Goal: Task Accomplishment & Management: Use online tool/utility

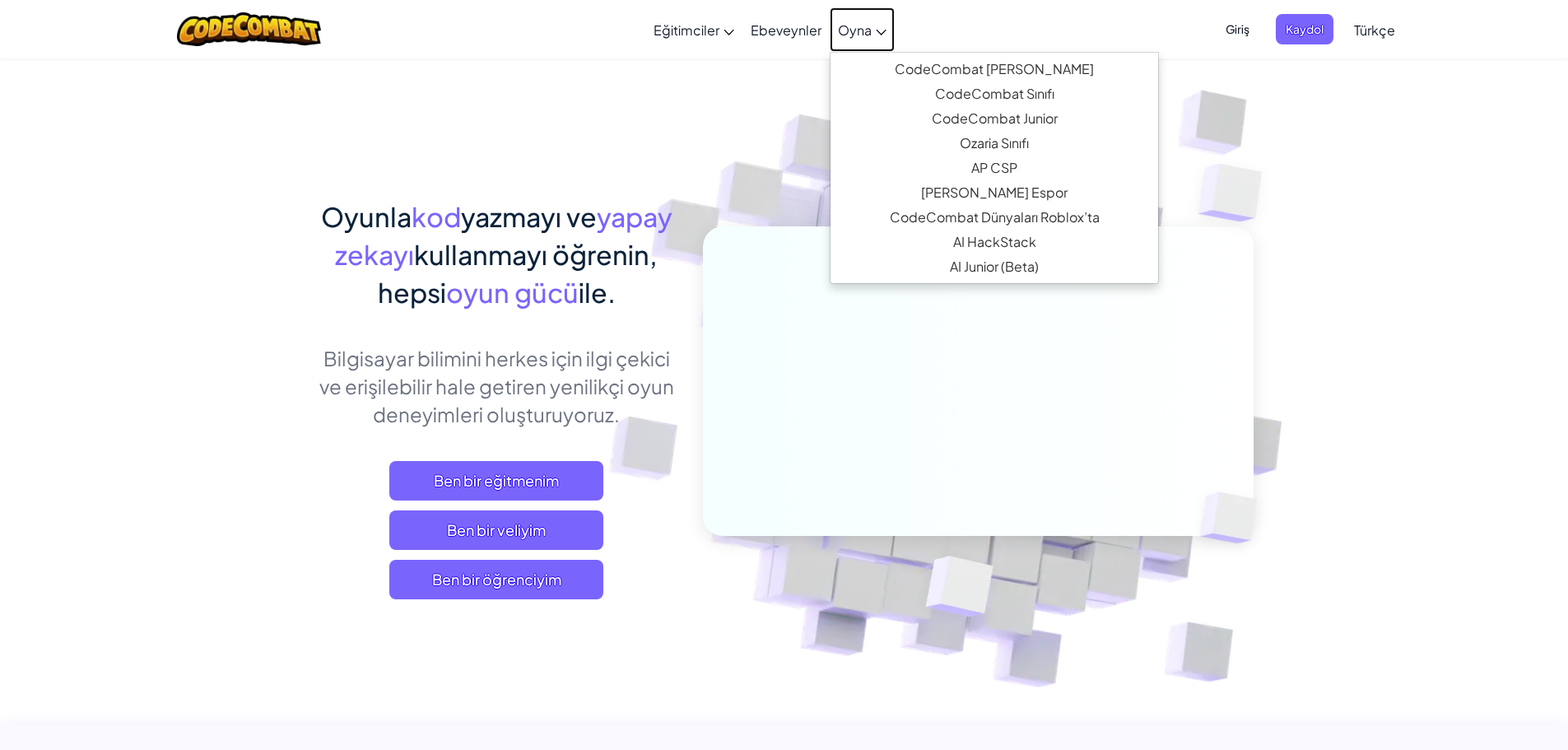
click at [849, 37] on span "Oyna" at bounding box center [855, 29] width 34 height 17
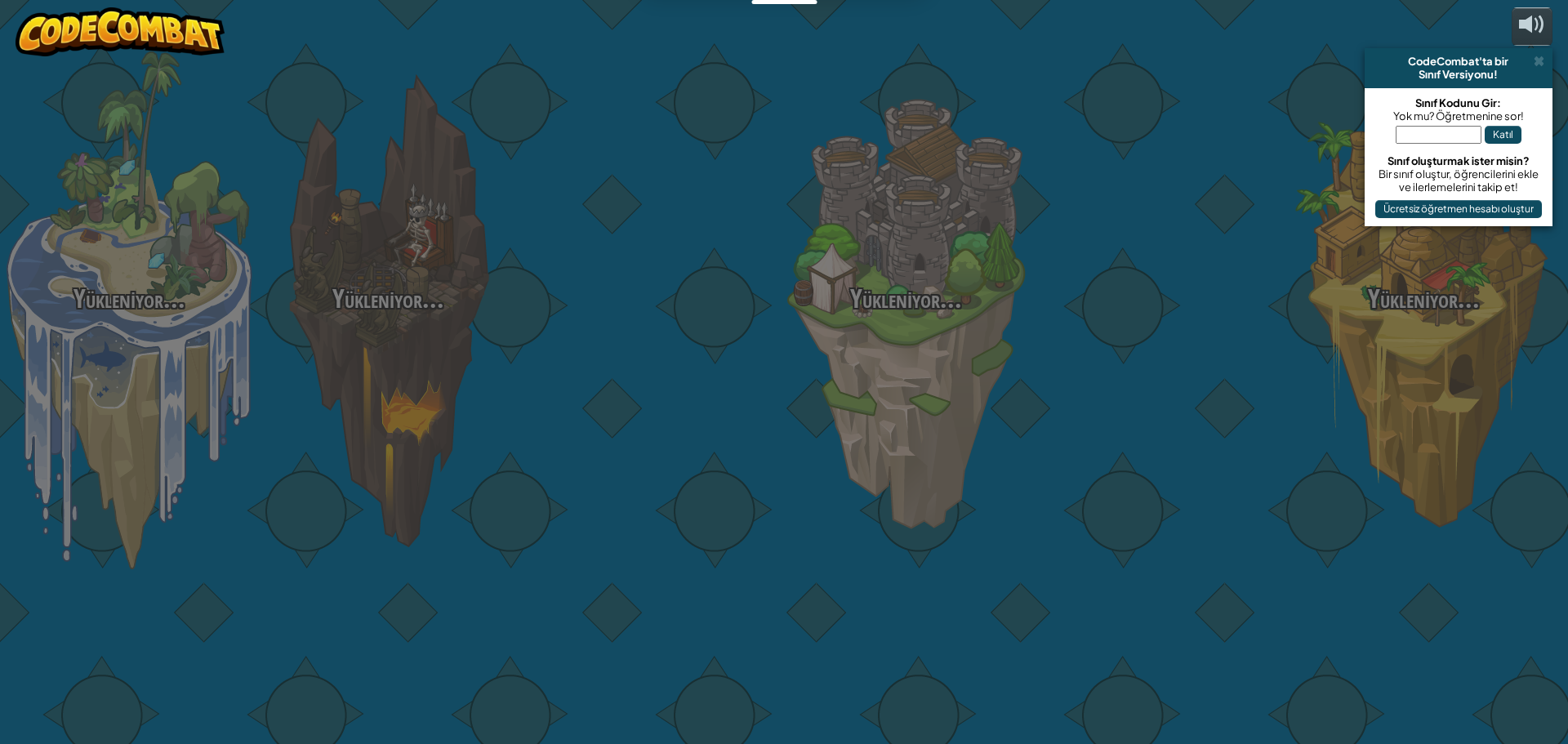
click at [842, 36] on div "Yükleniyor... Yükleniyor... Yükleniyor... Yükleniyor... Yükleniyor... Yükleniyo…" at bounding box center [784, 372] width 1568 height 744
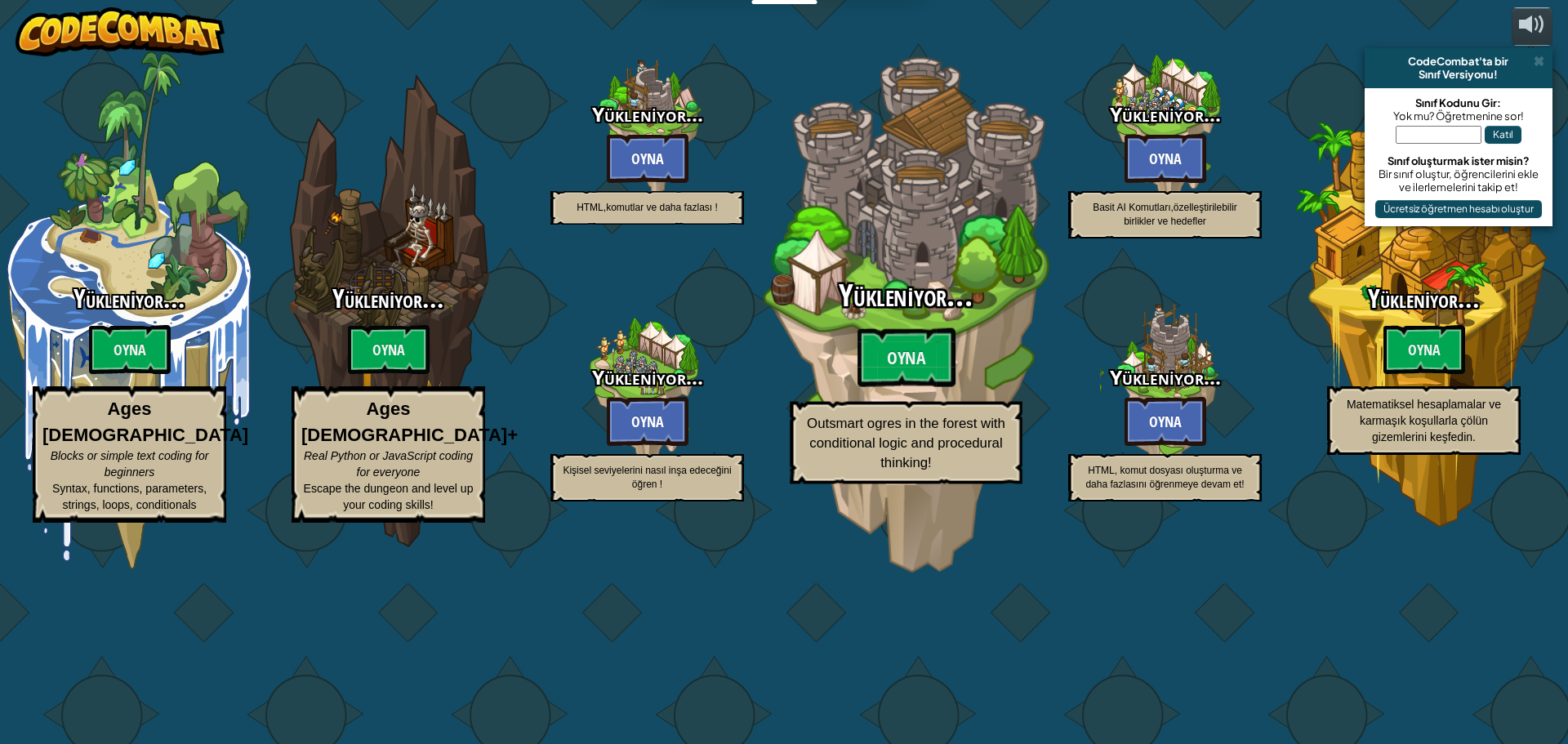
select select "tr"
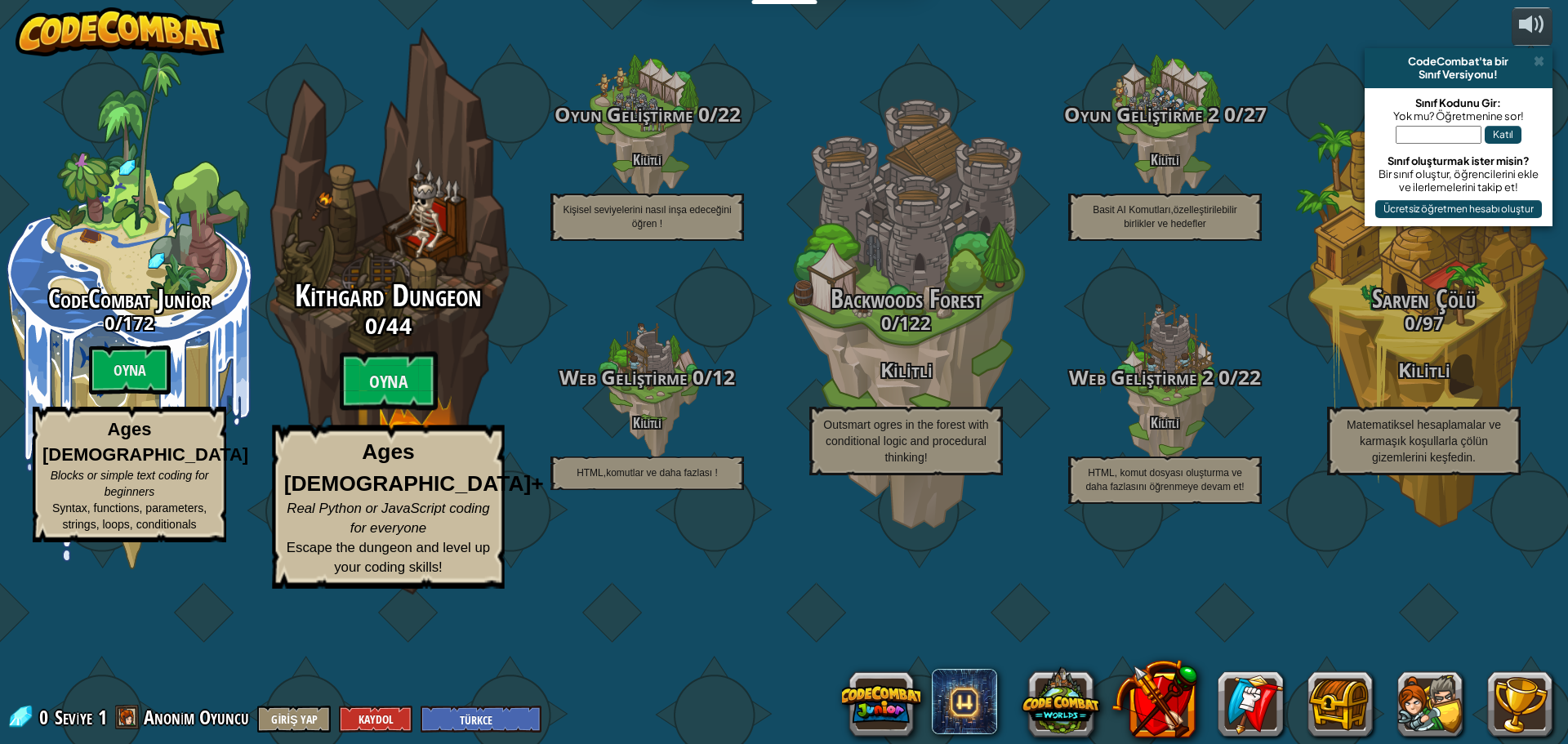
click at [438, 446] on div "Kithgard Dungeon 0 / 44 Oyna Ages [DEMOGRAPHIC_DATA]+ Real Python or JavaScript…" at bounding box center [388, 434] width 311 height 310
select select "tr"
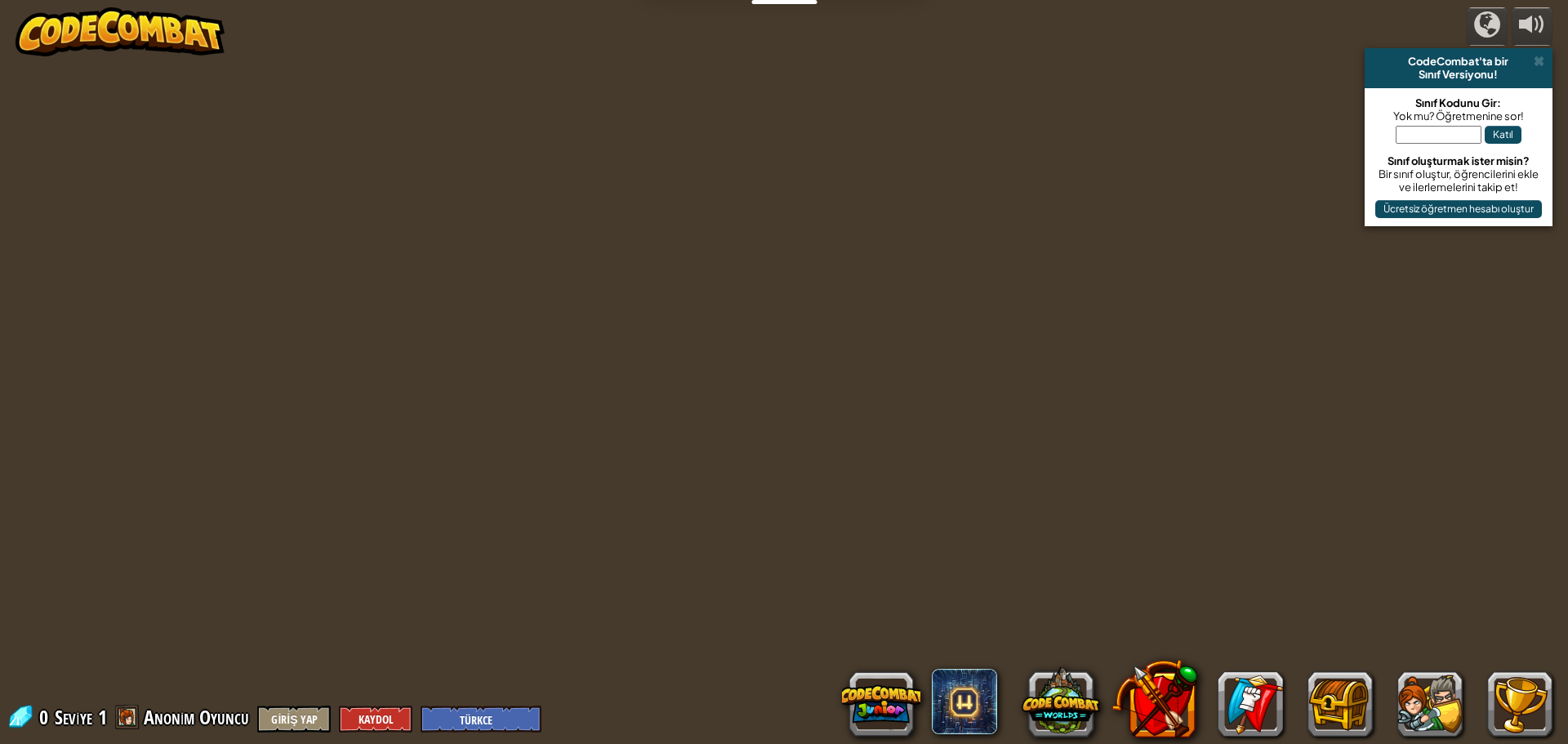
select select "tr"
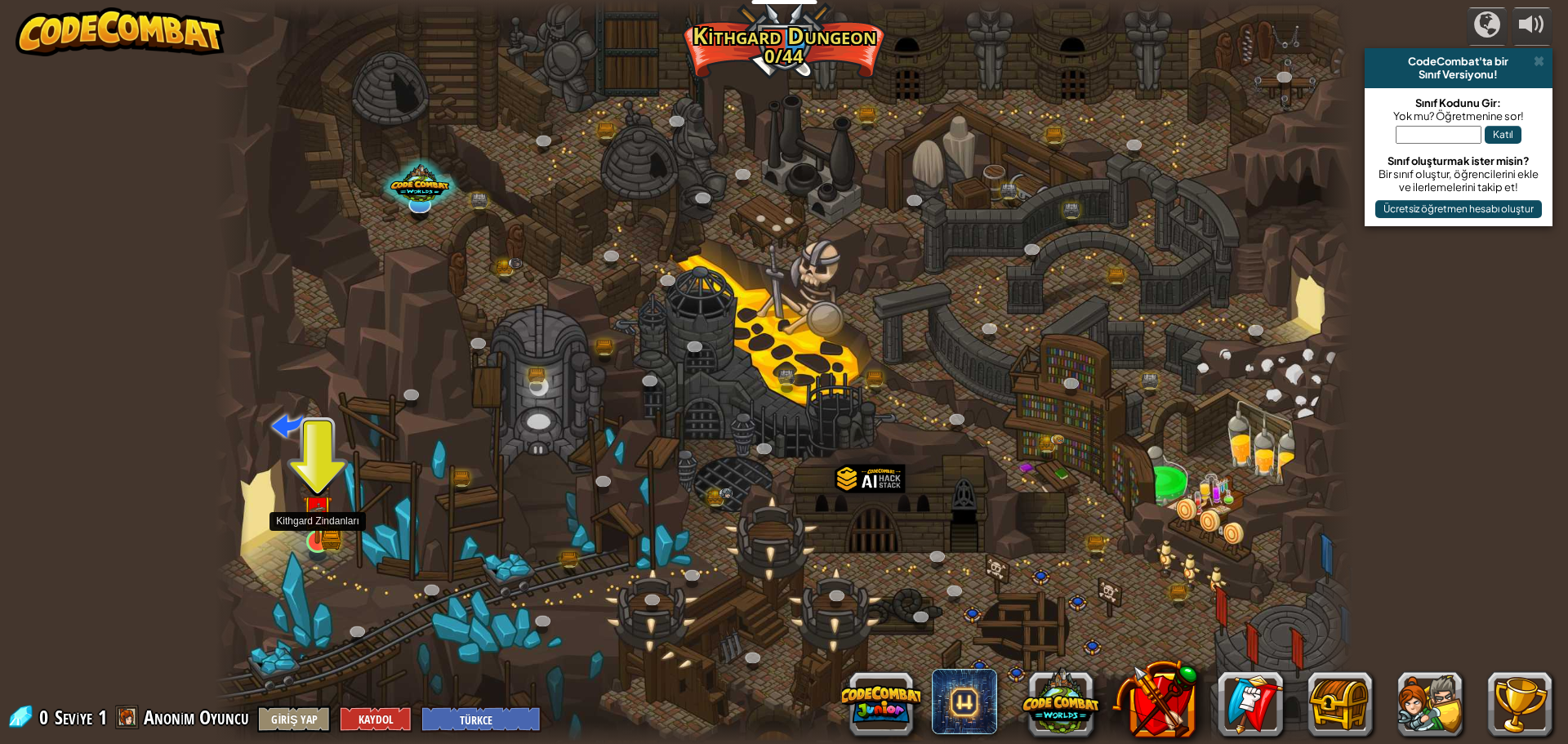
click at [320, 535] on img at bounding box center [317, 511] width 30 height 67
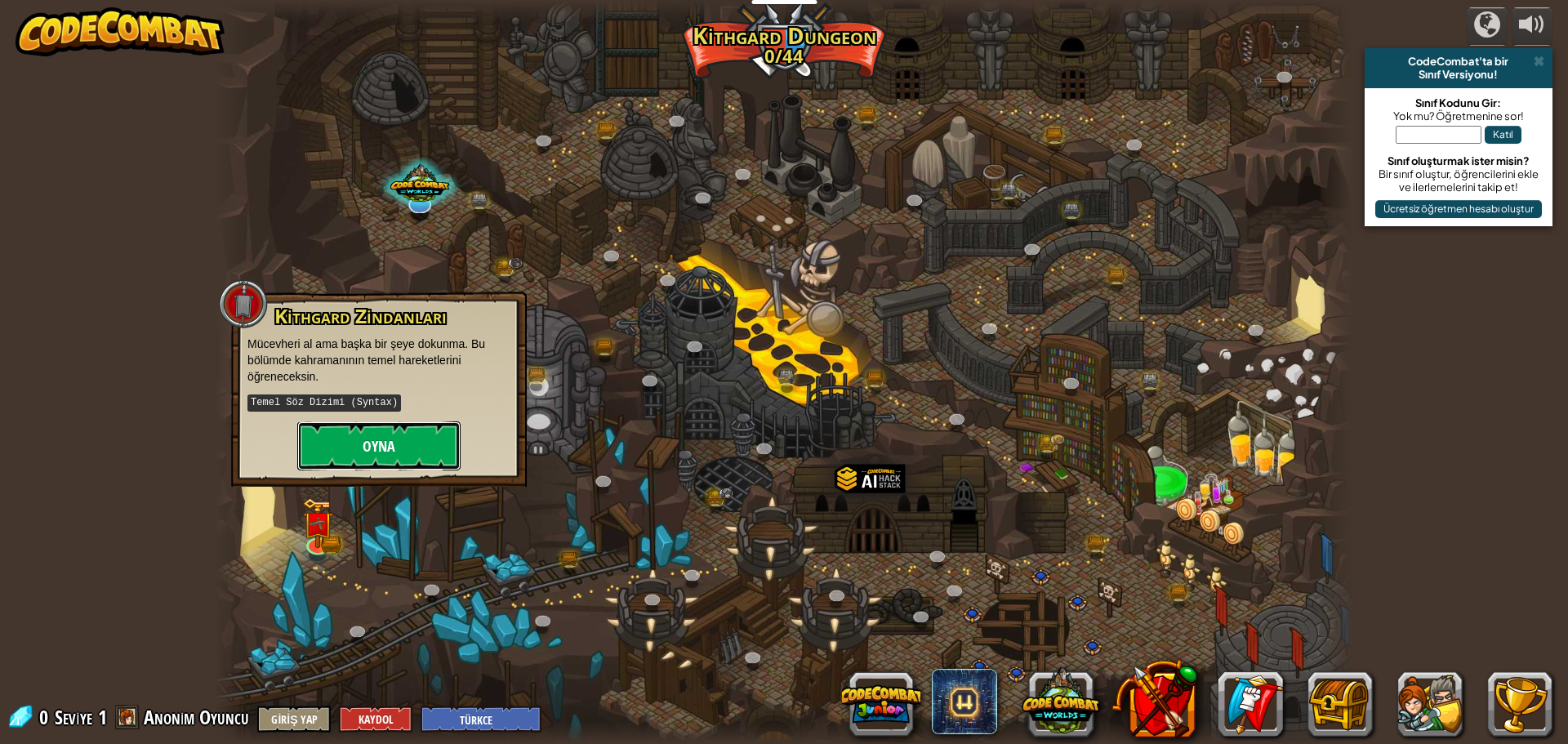
click at [347, 449] on button "Oyna" at bounding box center [378, 446] width 163 height 49
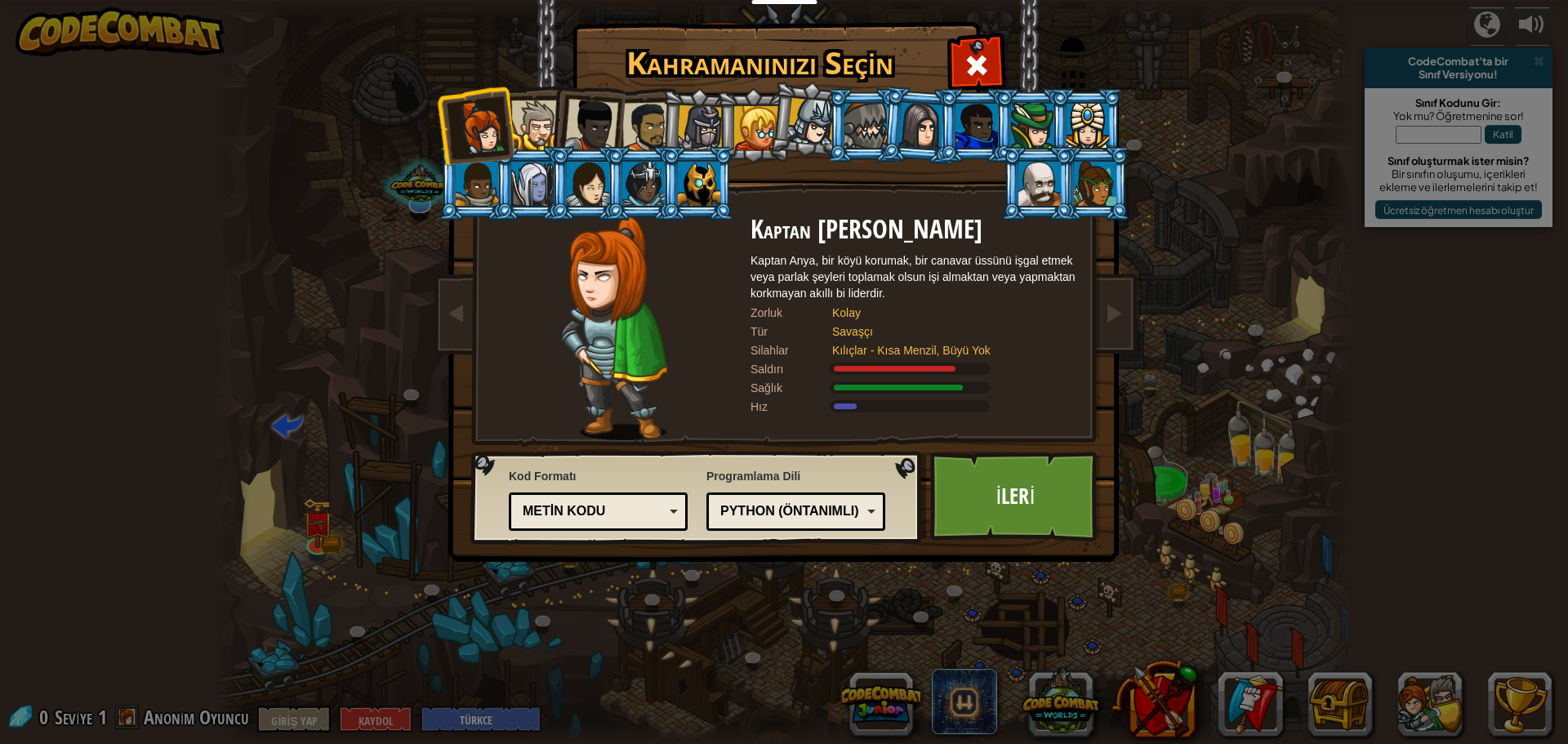
click at [1100, 183] on div at bounding box center [1095, 184] width 43 height 44
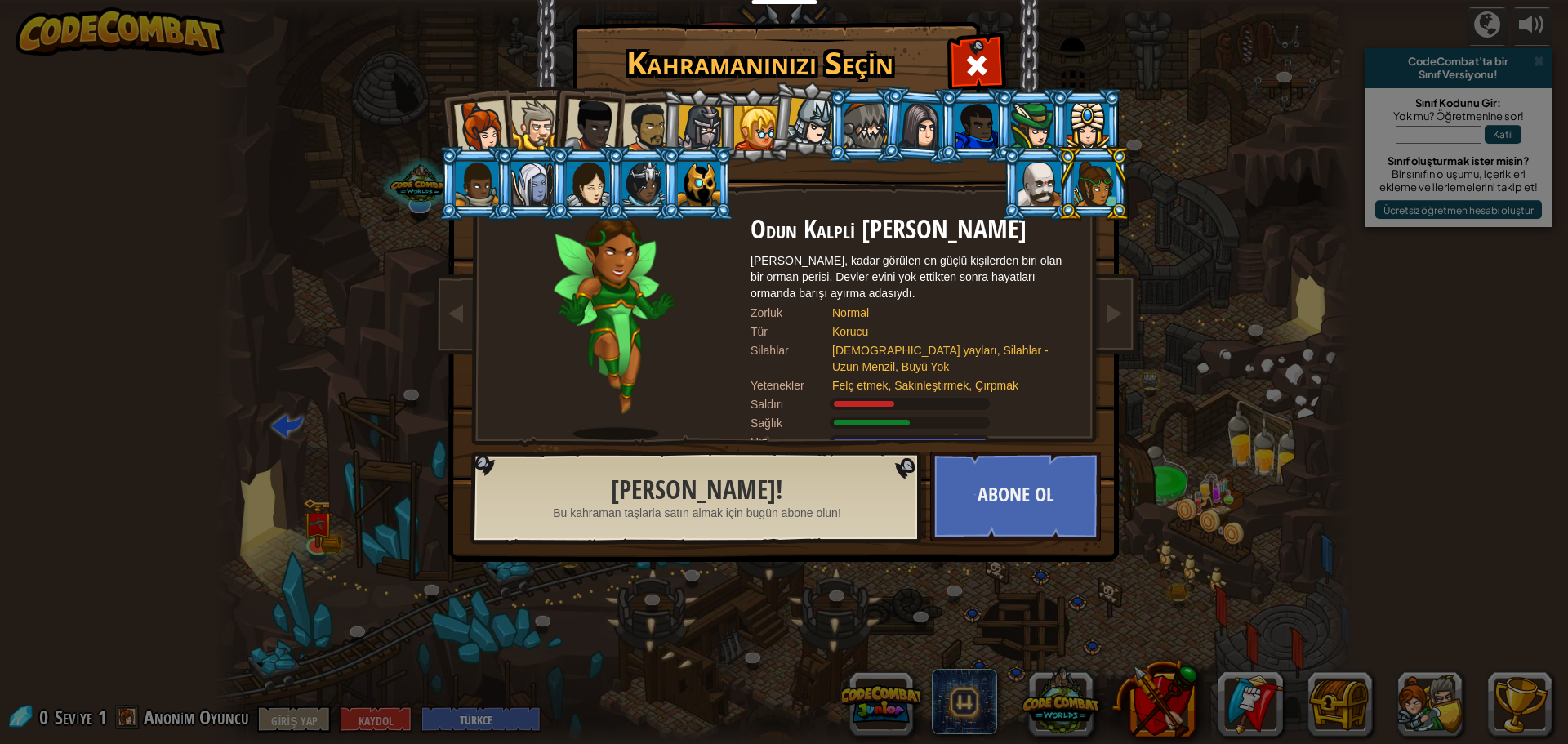
click at [1013, 189] on li at bounding box center [1037, 183] width 74 height 75
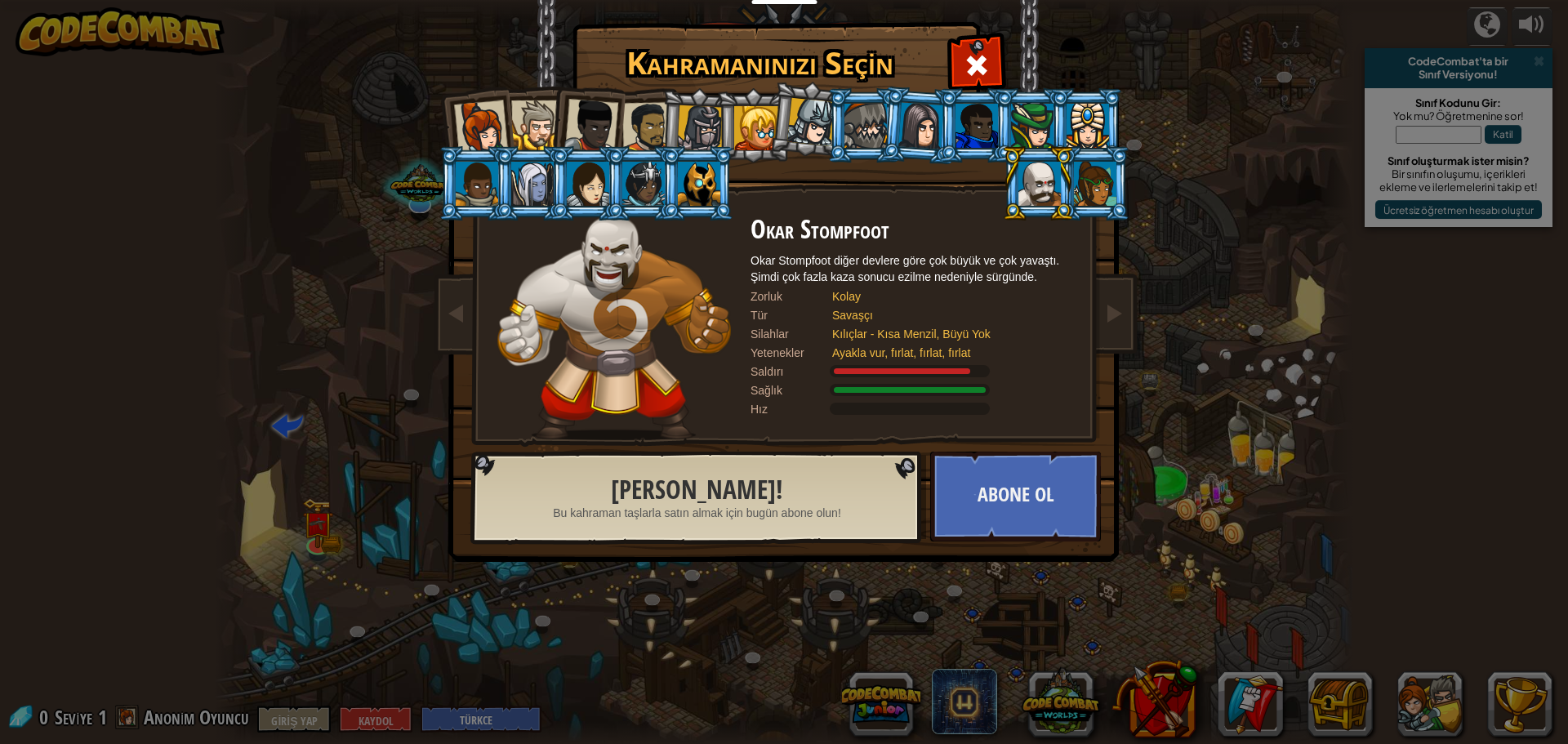
click at [1102, 194] on div at bounding box center [1095, 184] width 43 height 44
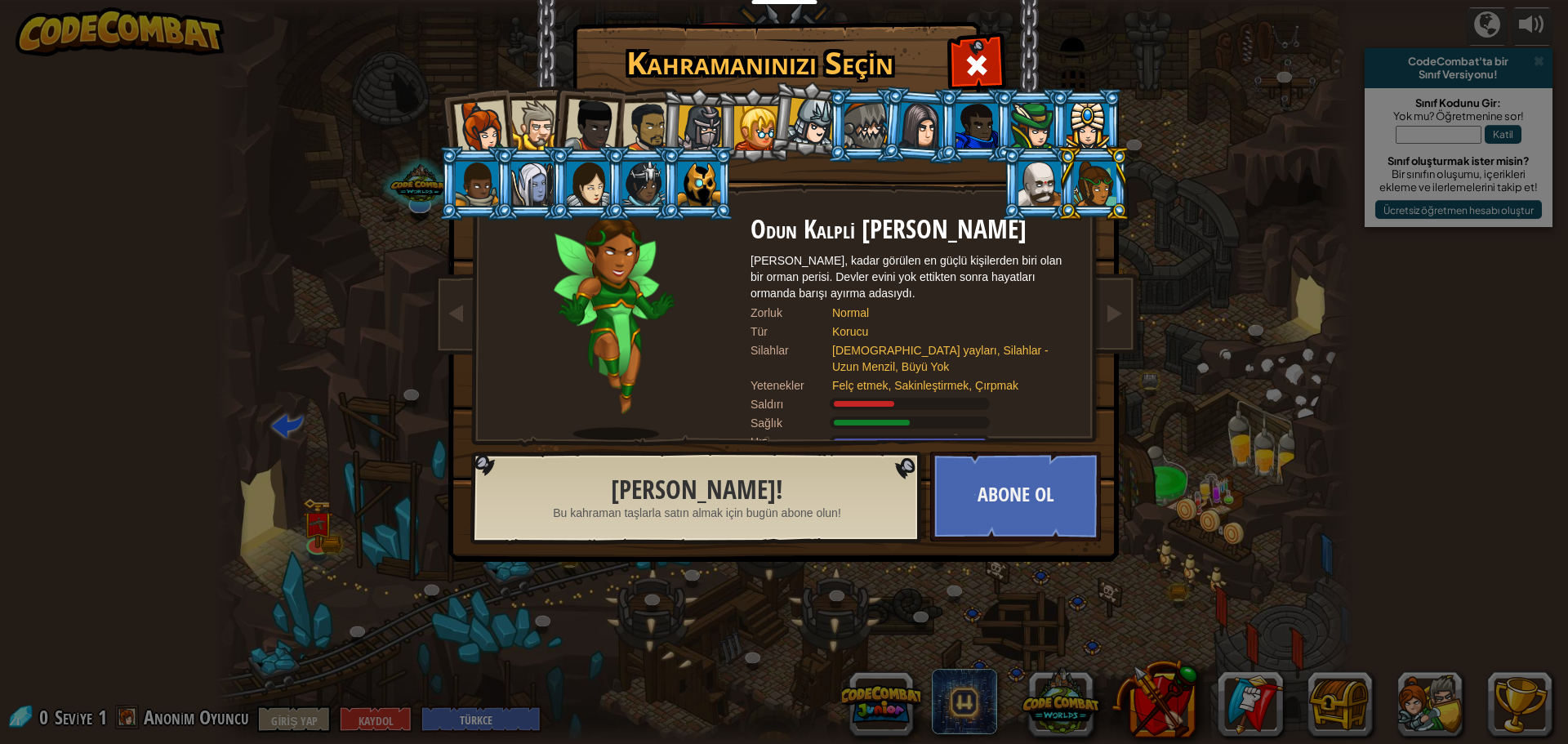
click at [488, 112] on div at bounding box center [481, 127] width 54 height 54
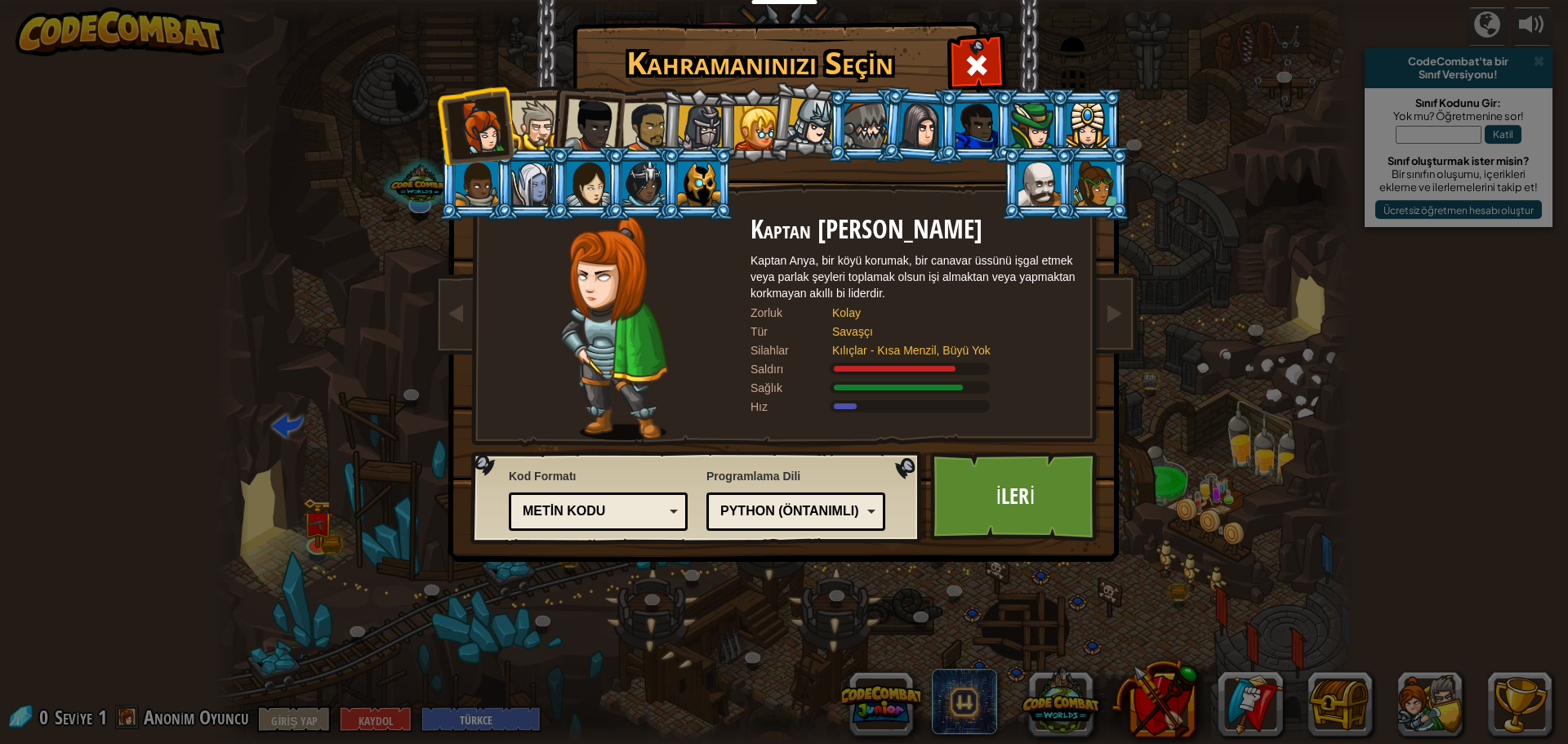
click at [641, 107] on div at bounding box center [647, 127] width 51 height 51
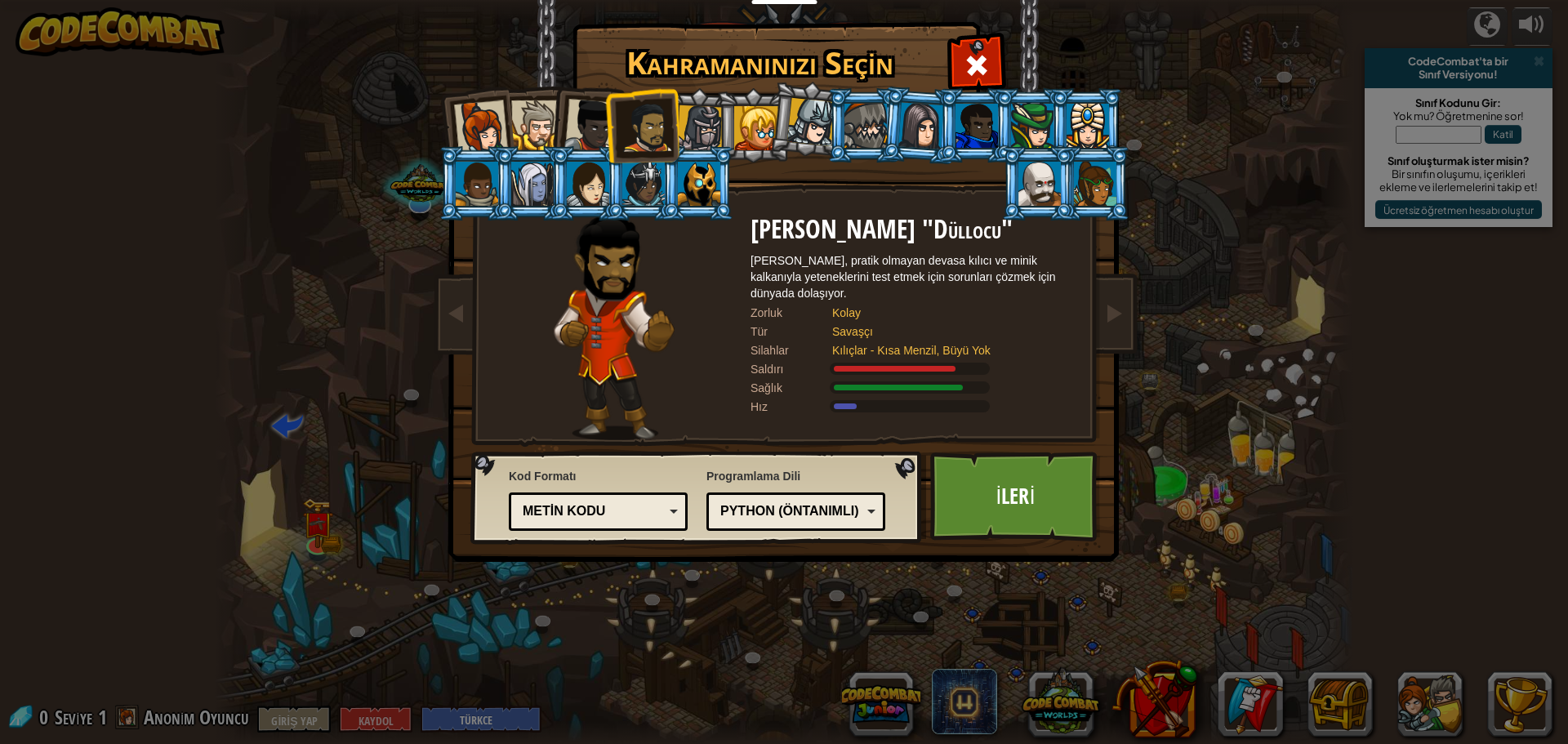
click at [615, 110] on li at bounding box center [642, 125] width 75 height 76
click at [603, 113] on div at bounding box center [591, 125] width 54 height 54
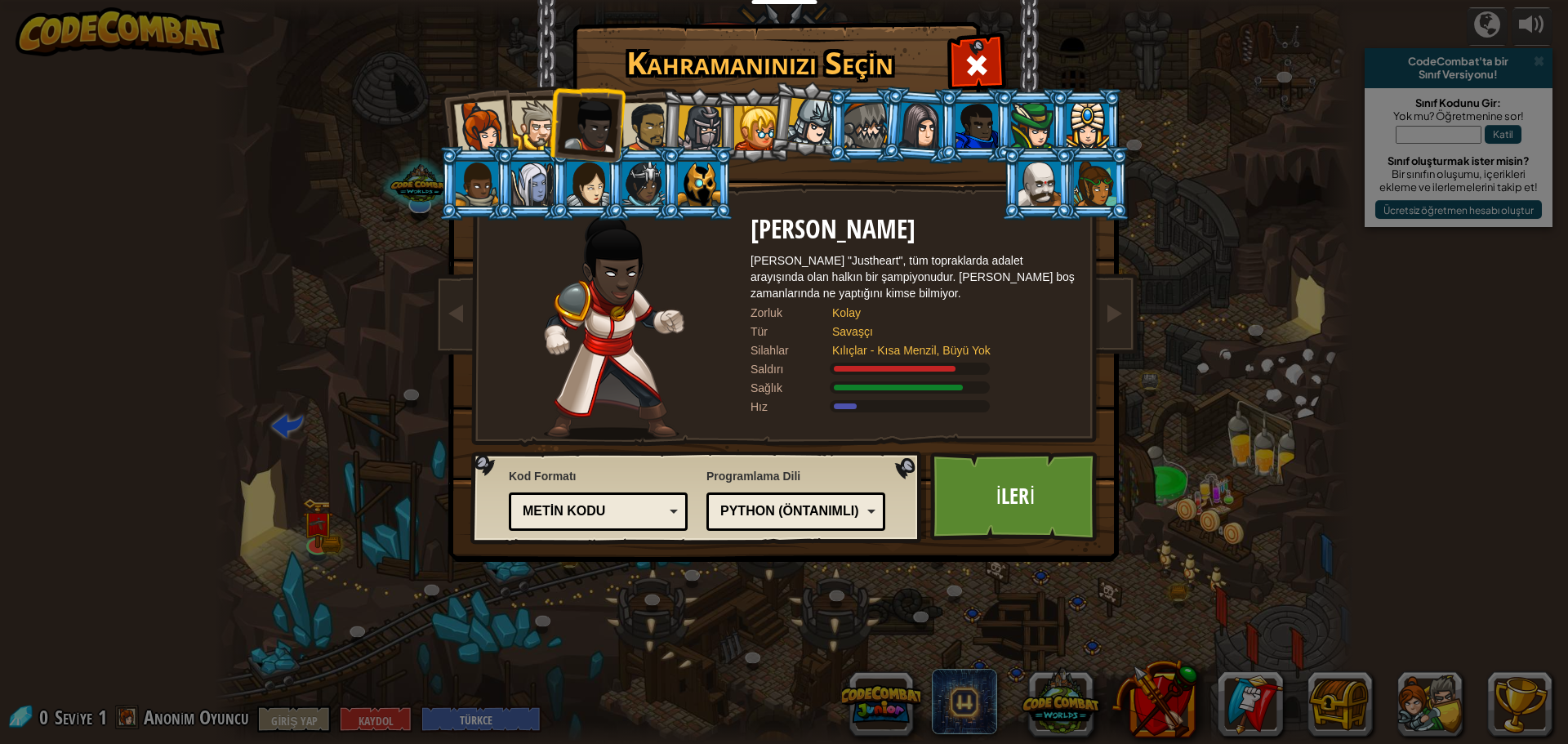
click at [545, 121] on div at bounding box center [535, 125] width 50 height 50
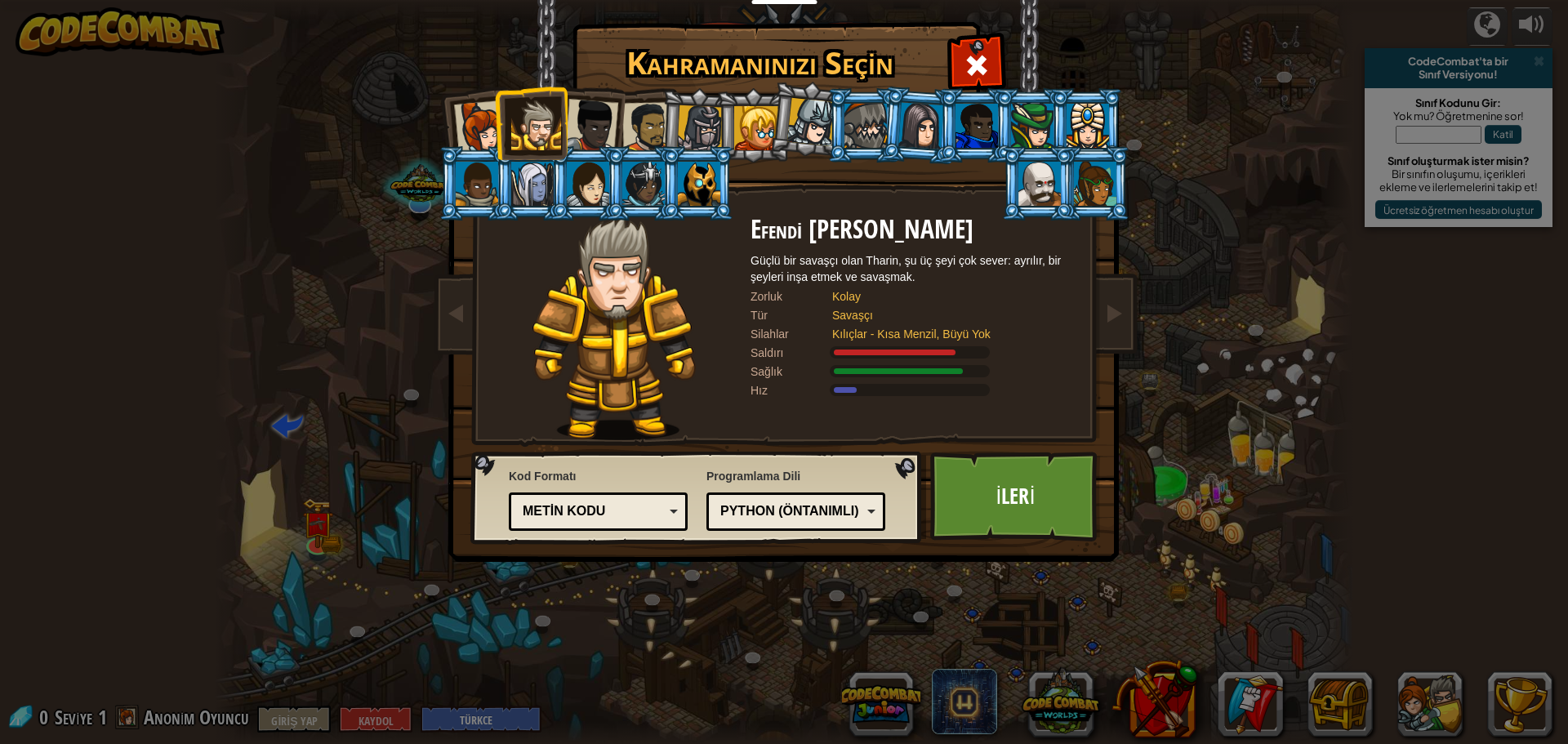
click at [579, 117] on div at bounding box center [591, 125] width 54 height 54
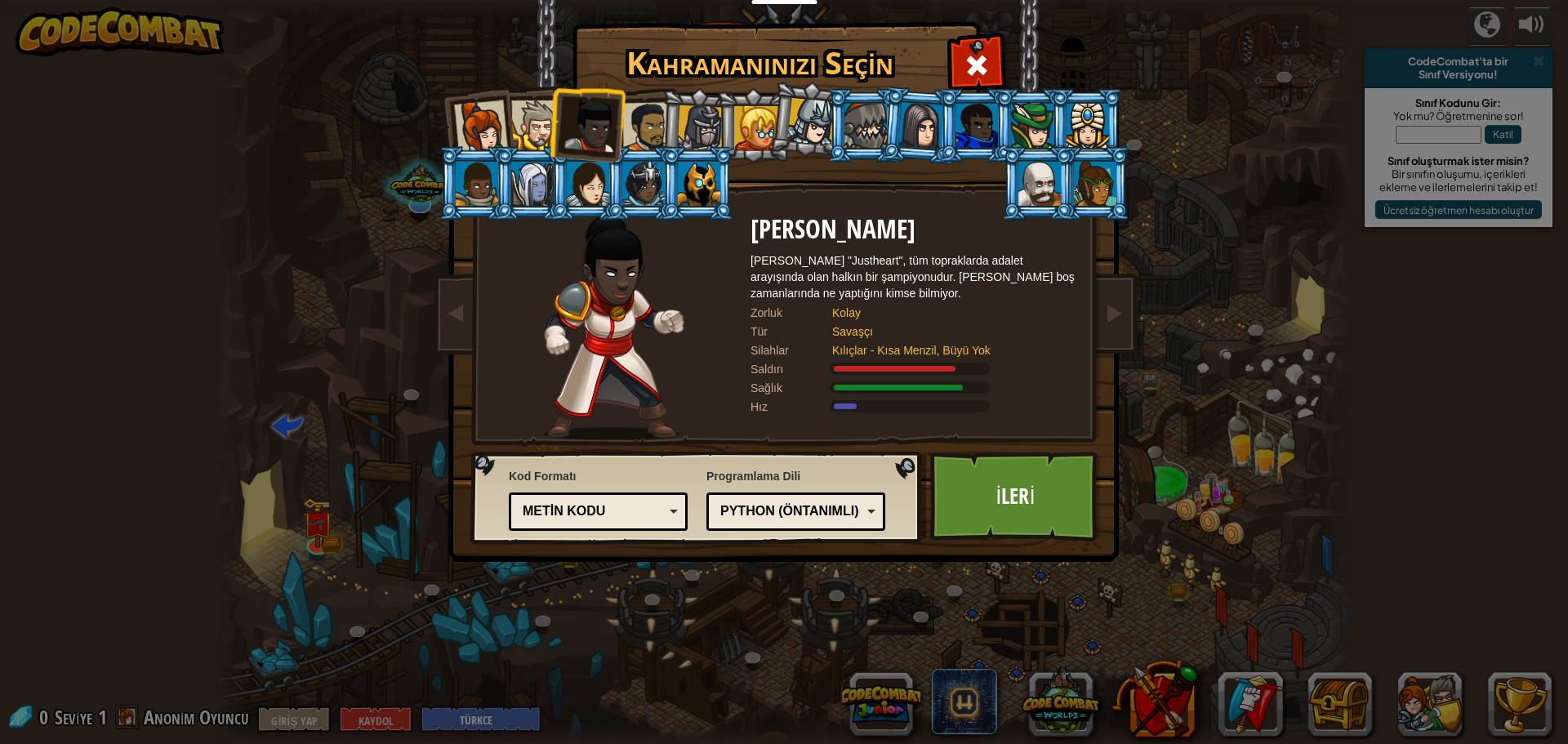
click at [465, 116] on div at bounding box center [481, 127] width 54 height 54
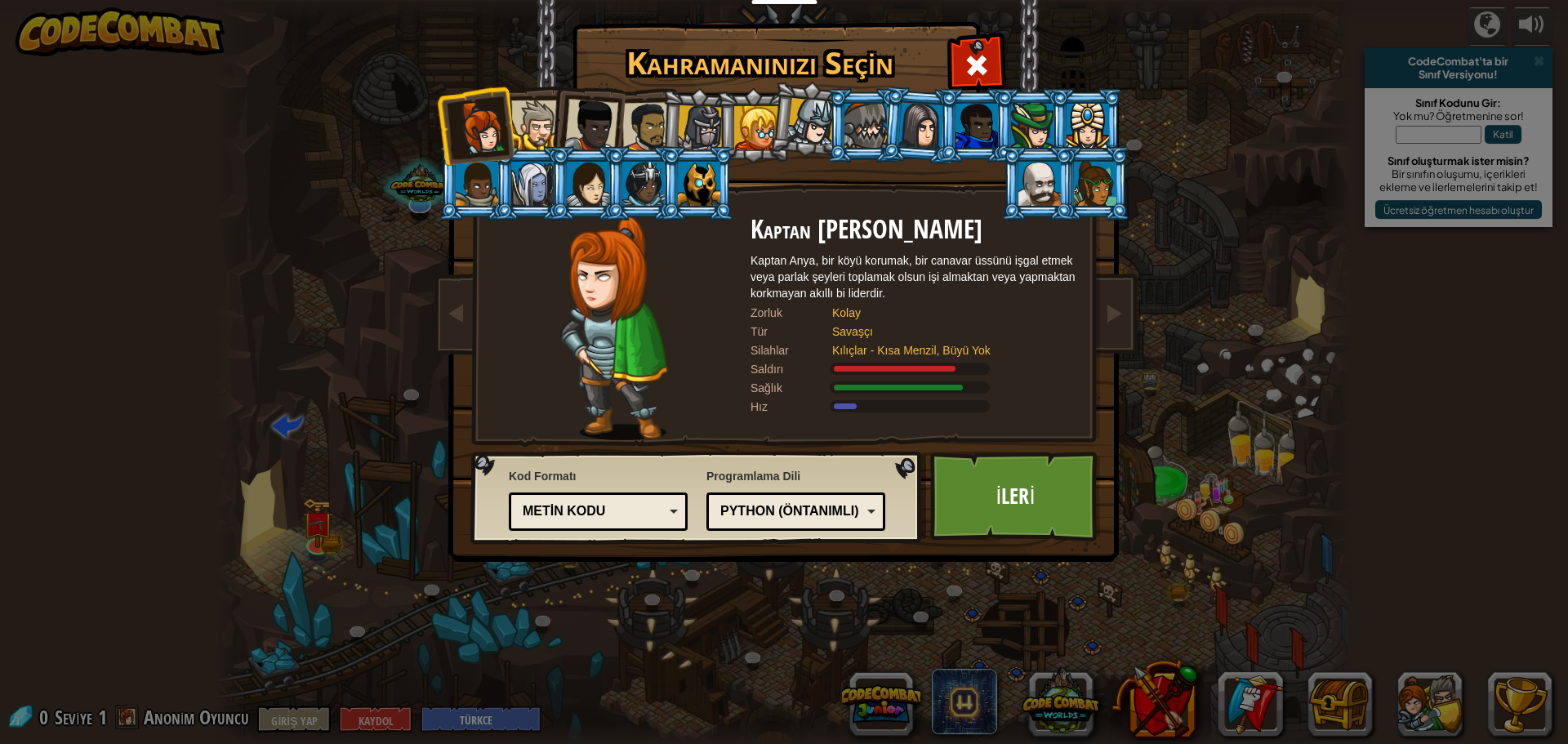
click at [566, 133] on div at bounding box center [591, 125] width 54 height 54
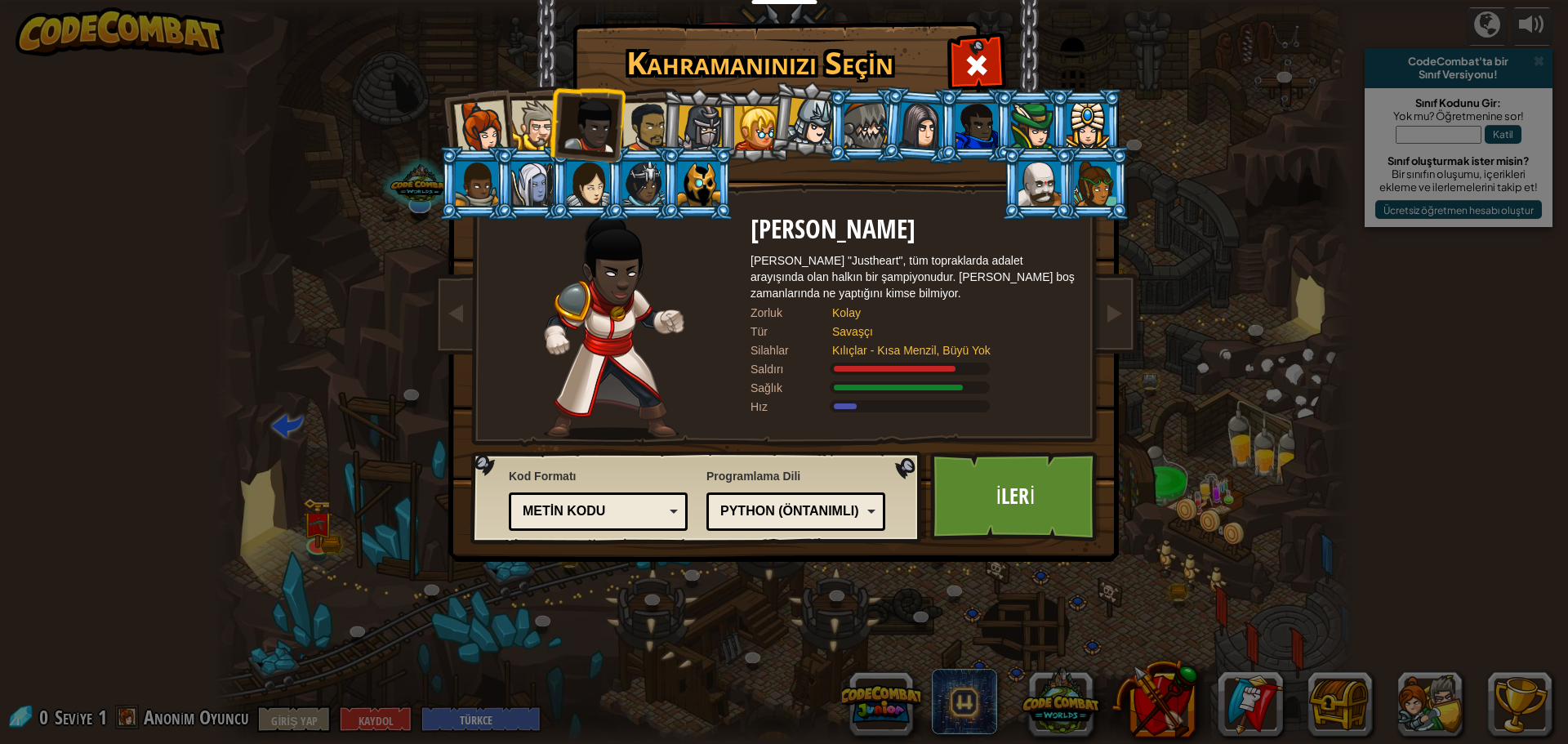
click at [470, 111] on div at bounding box center [481, 127] width 54 height 54
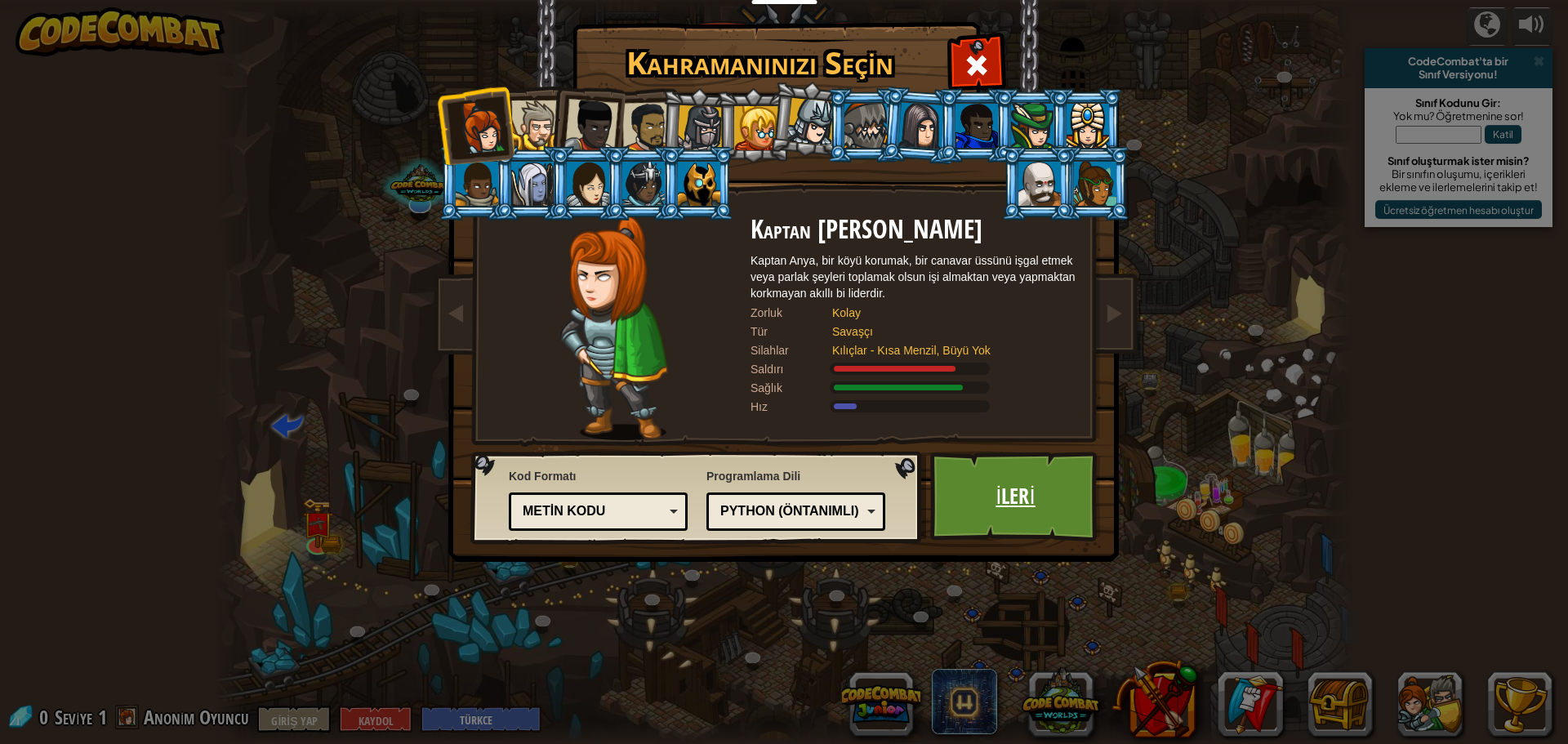
click at [1026, 497] on font "İleri" at bounding box center [1014, 495] width 39 height 29
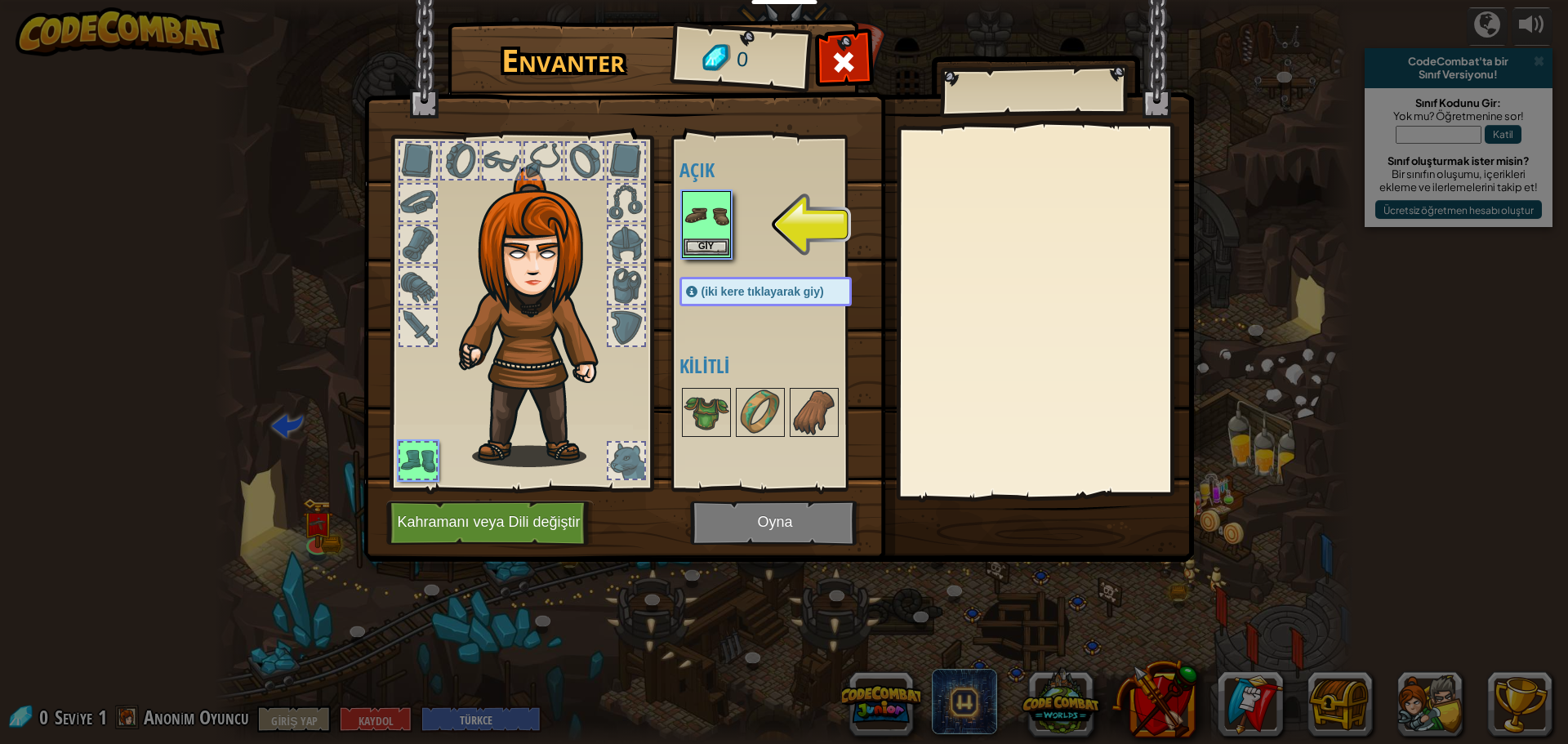
click at [701, 218] on img at bounding box center [706, 216] width 46 height 46
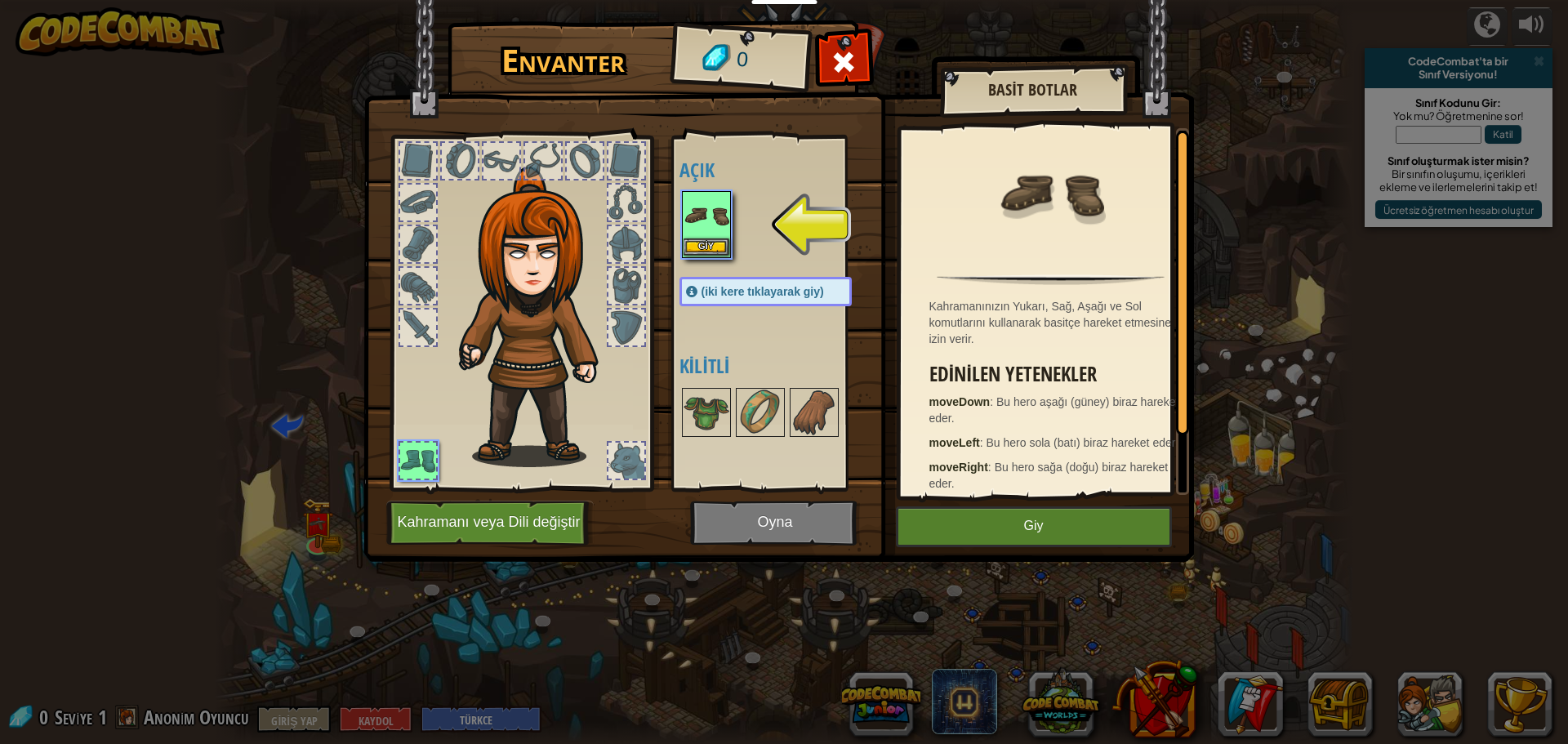
click at [701, 218] on img at bounding box center [706, 216] width 46 height 46
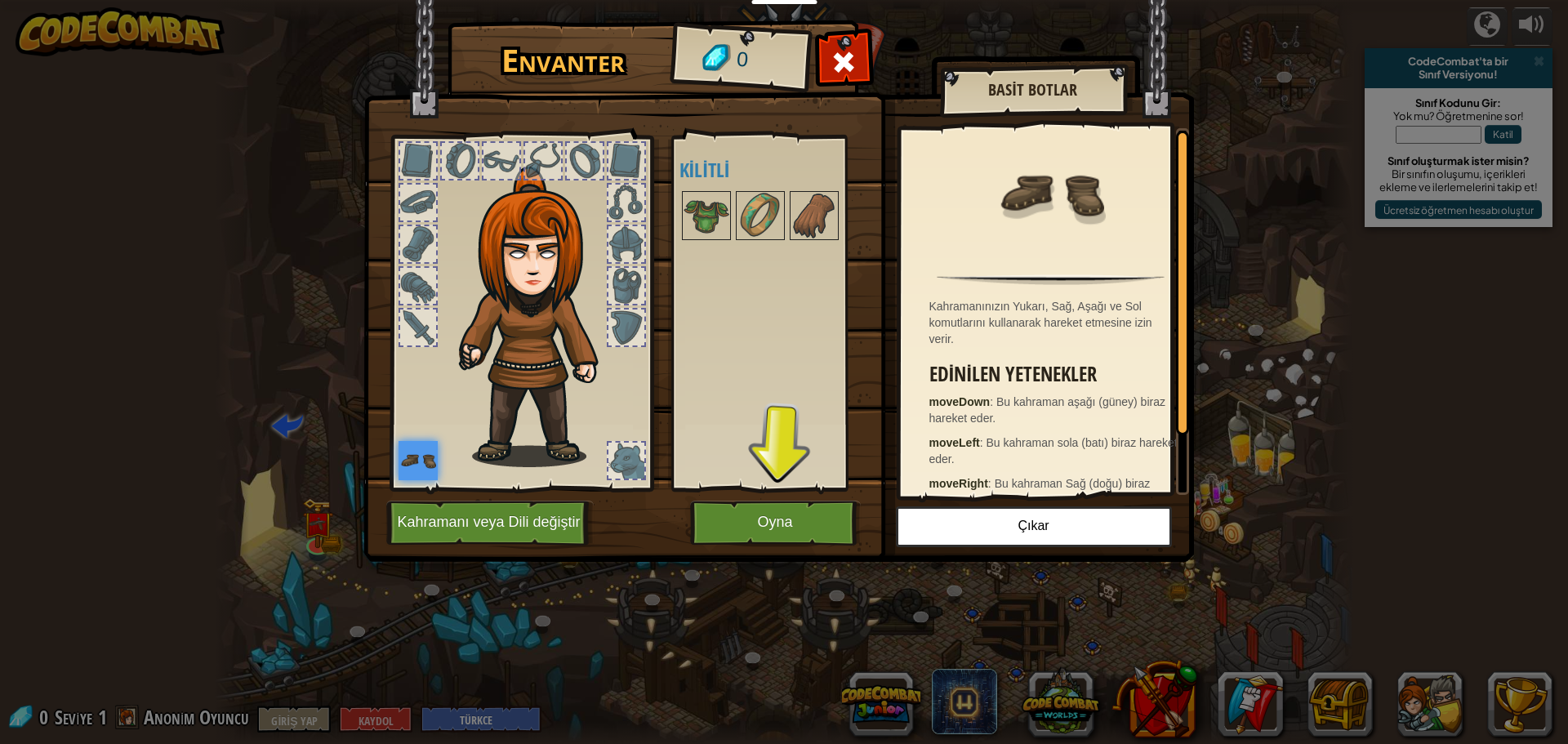
click at [627, 261] on div at bounding box center [626, 243] width 36 height 36
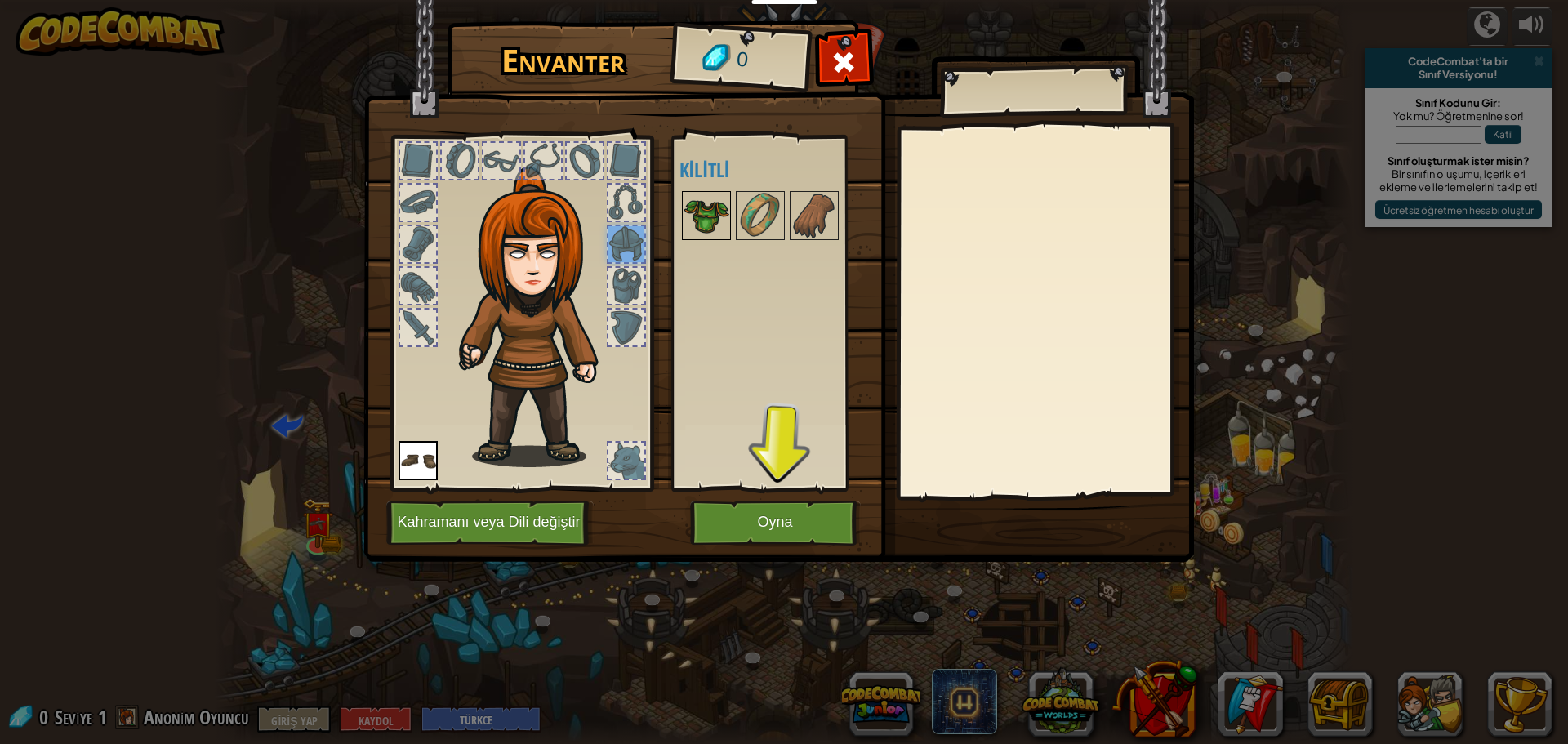
click at [718, 212] on img at bounding box center [706, 216] width 46 height 46
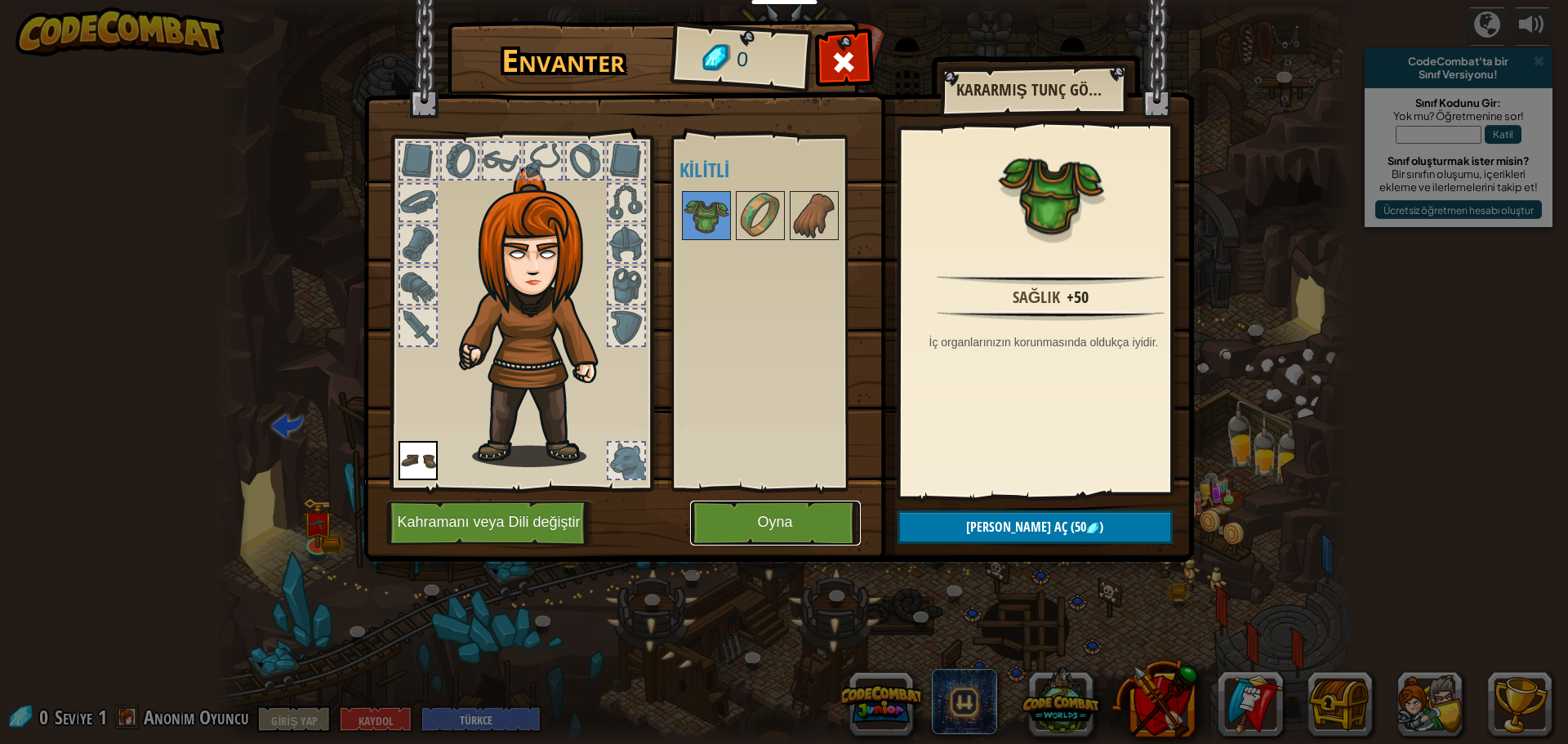
click at [748, 530] on button "Oyna" at bounding box center [775, 523] width 170 height 45
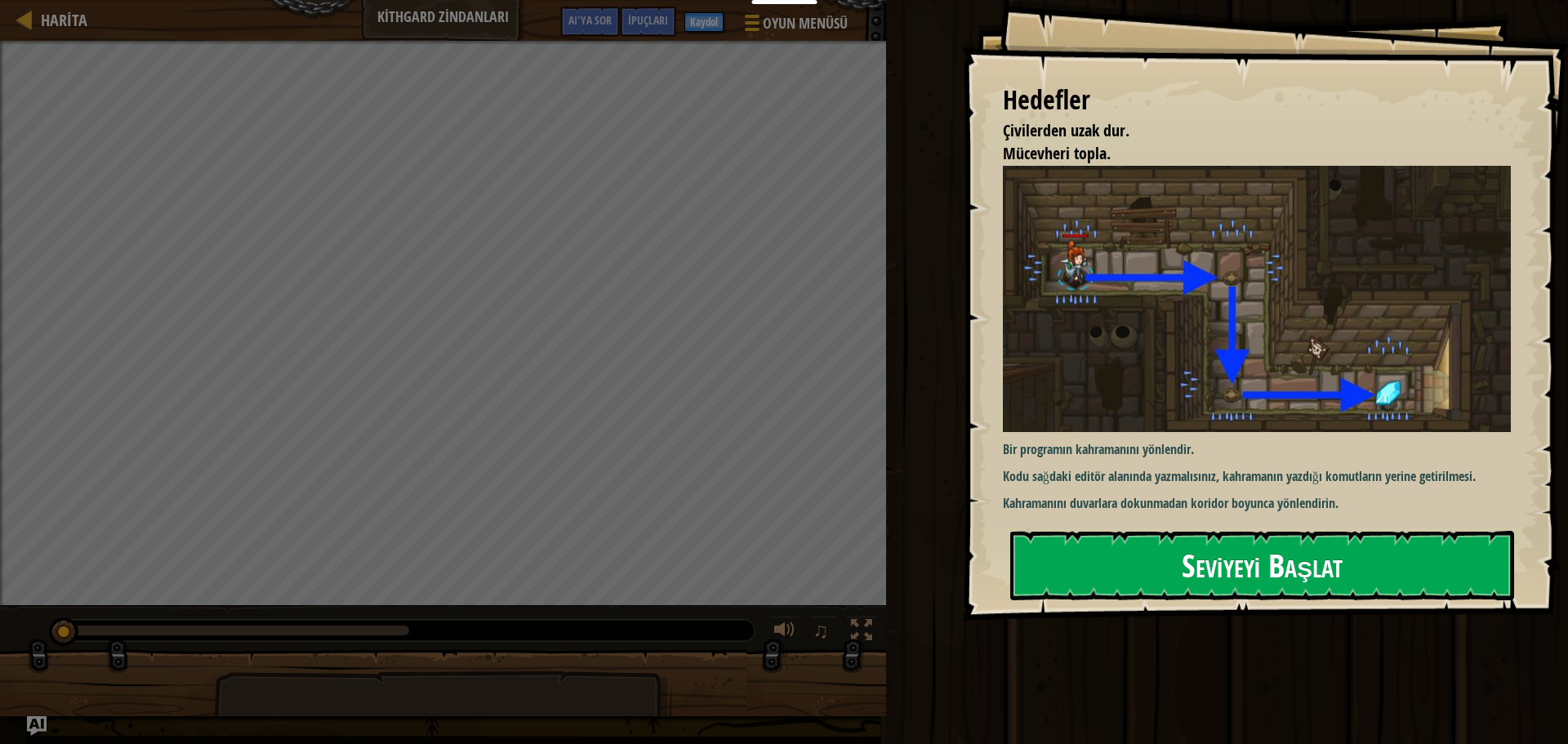
click at [1175, 569] on button "Seviyeyi Başlat" at bounding box center [1261, 565] width 504 height 68
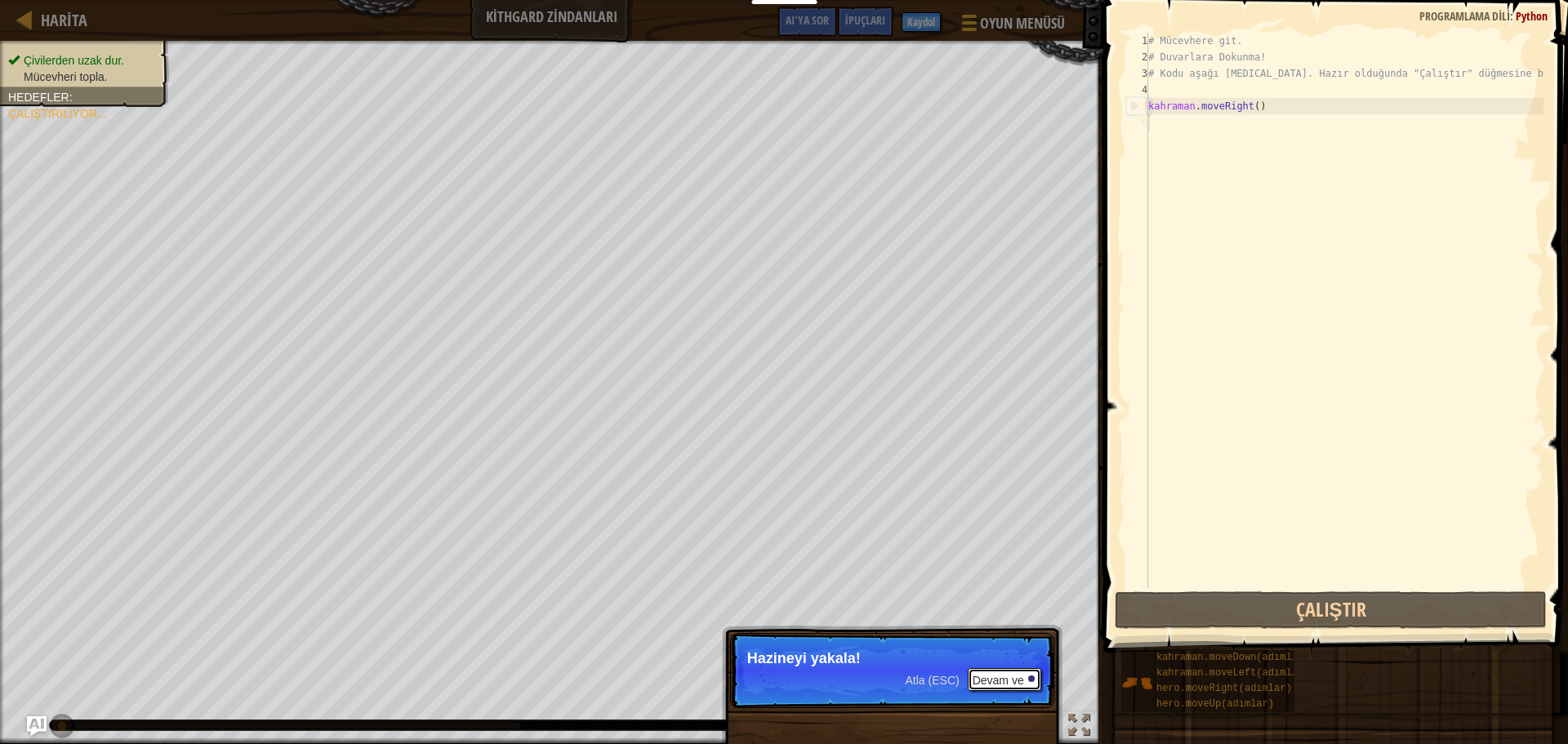
click at [1022, 683] on font "Devam ve" at bounding box center [998, 680] width 51 height 13
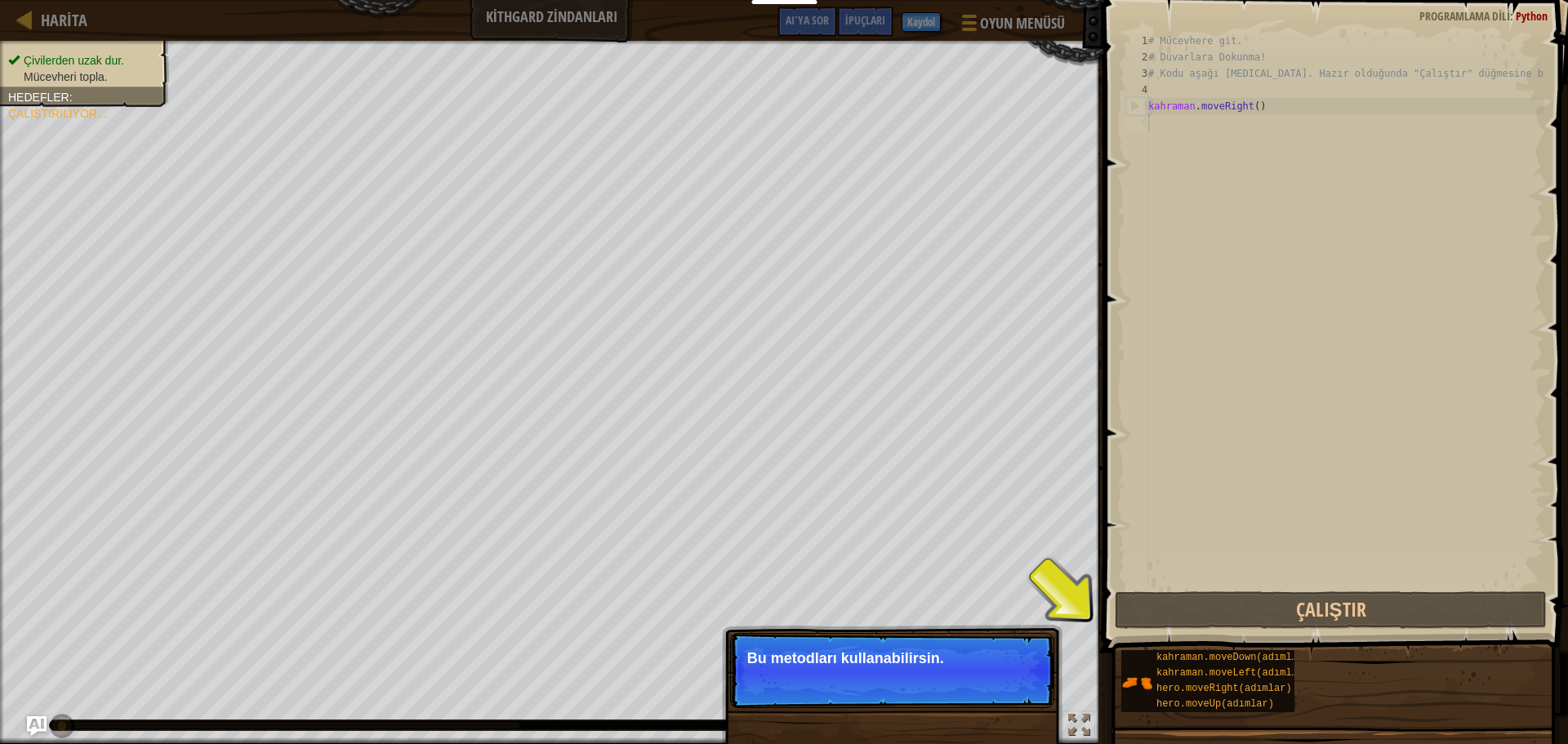
click at [978, 698] on p "Atla (ESC) Devam et Bu metodları kullanabilirsin." at bounding box center [892, 670] width 324 height 75
click at [996, 684] on font "Devam ve" at bounding box center [998, 680] width 51 height 13
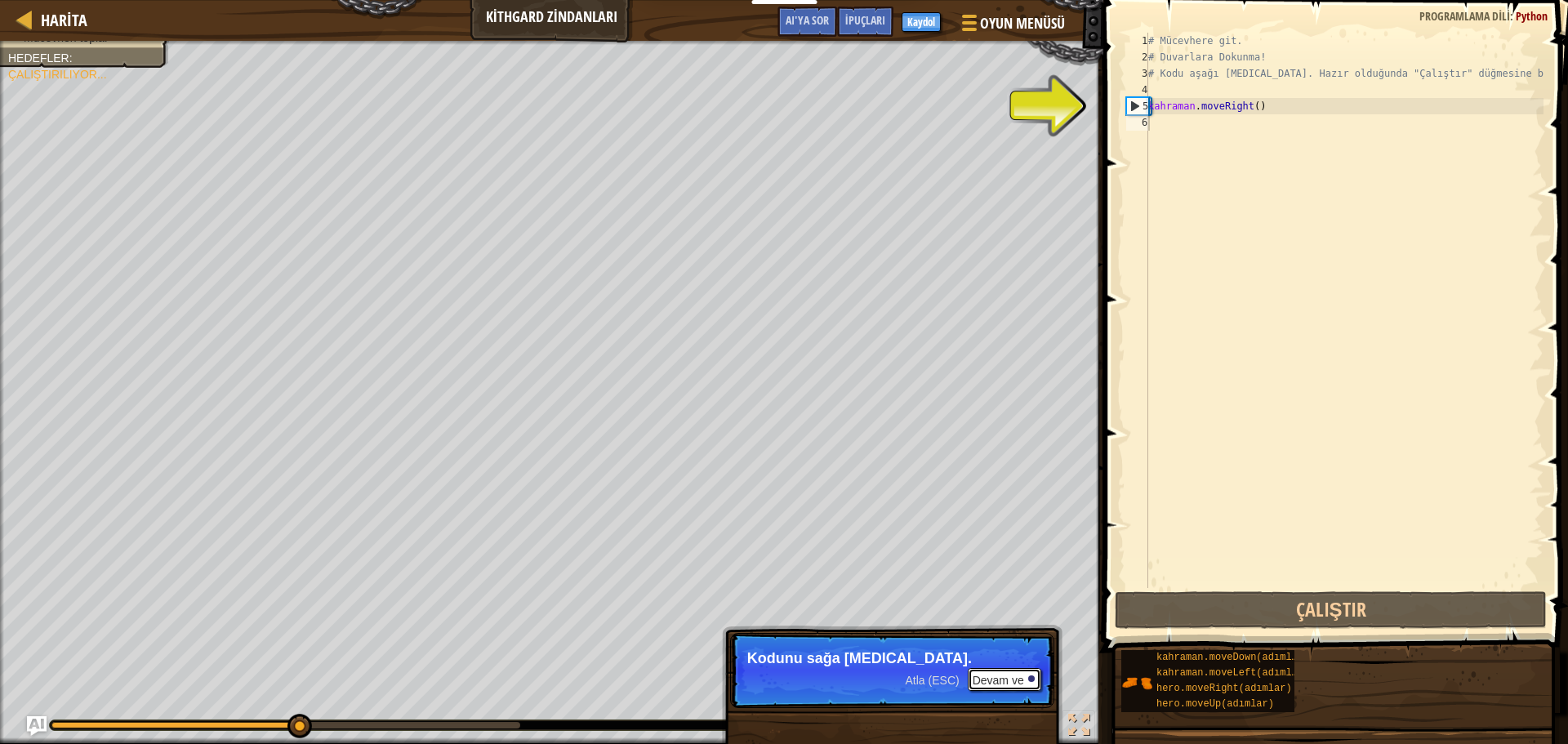
click at [985, 683] on font "Devam ve" at bounding box center [998, 680] width 51 height 13
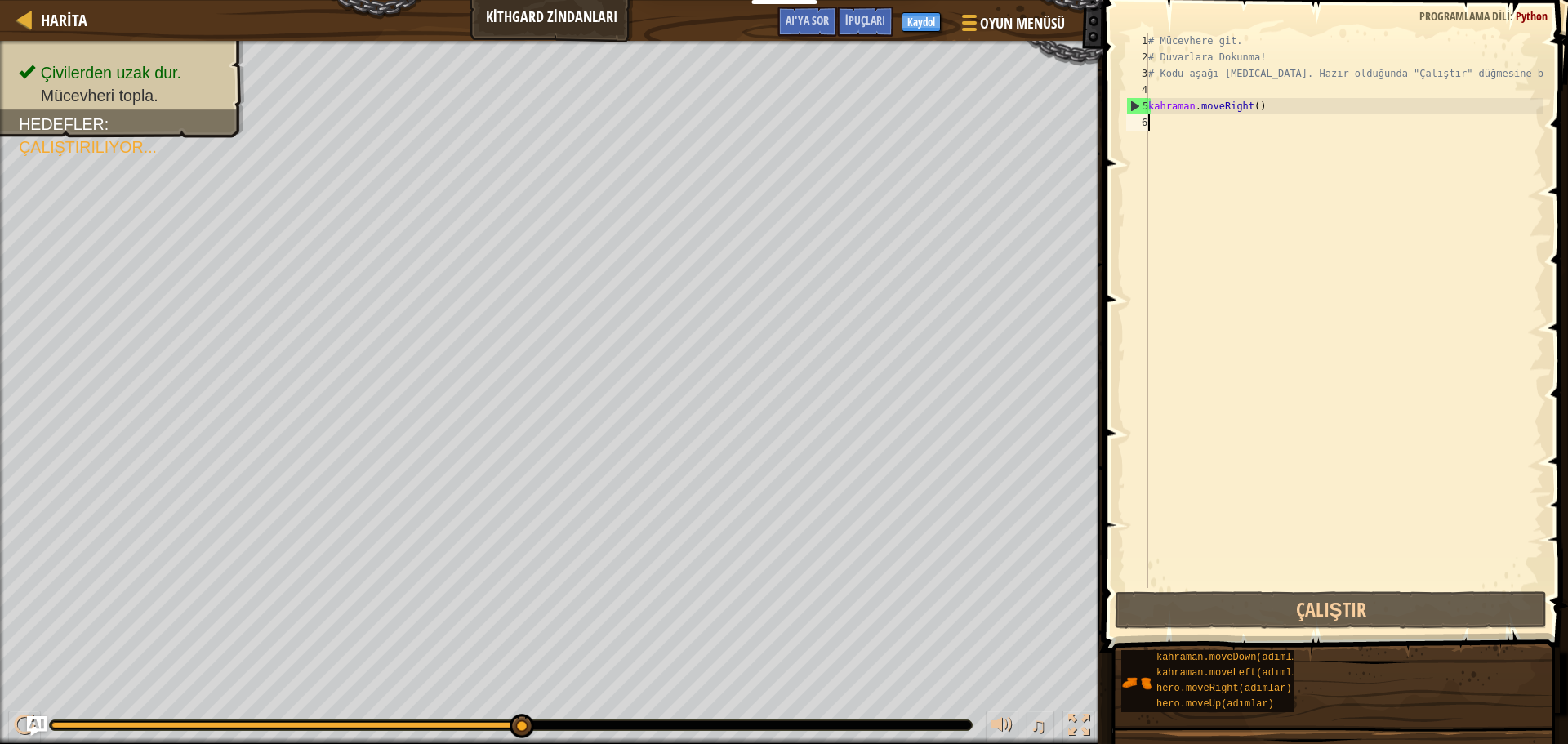
type textarea "h"
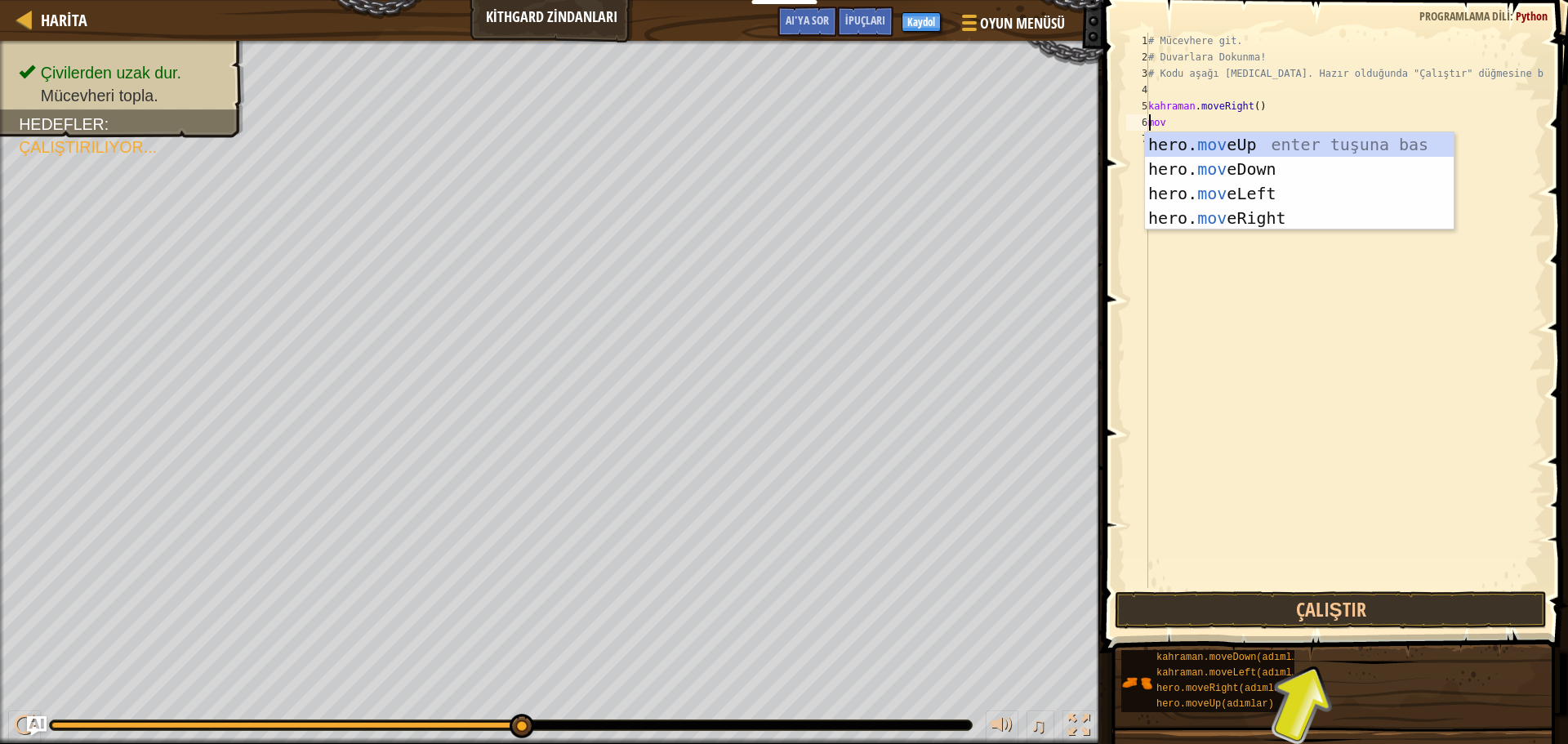
type textarea "move"
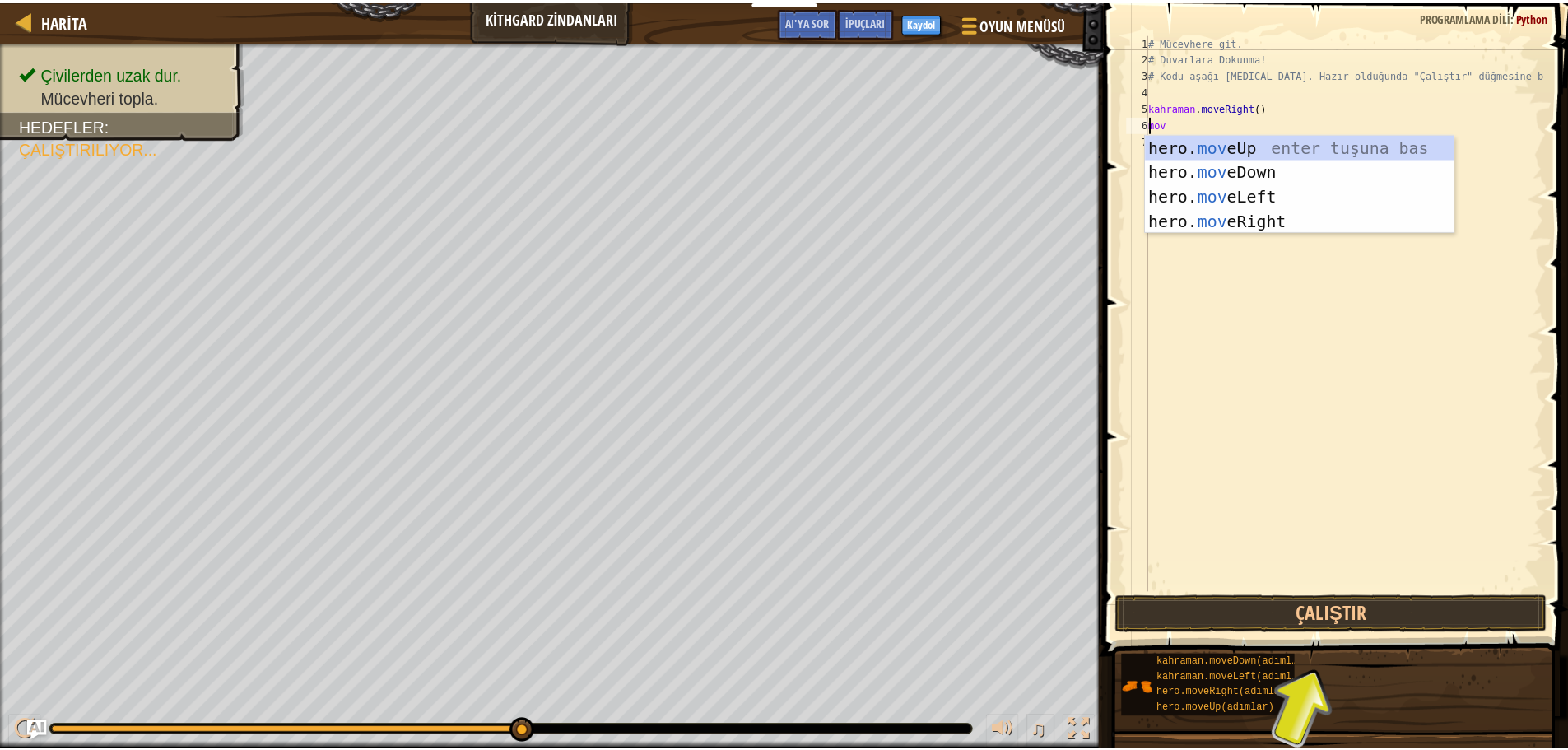
scroll to position [7, 1]
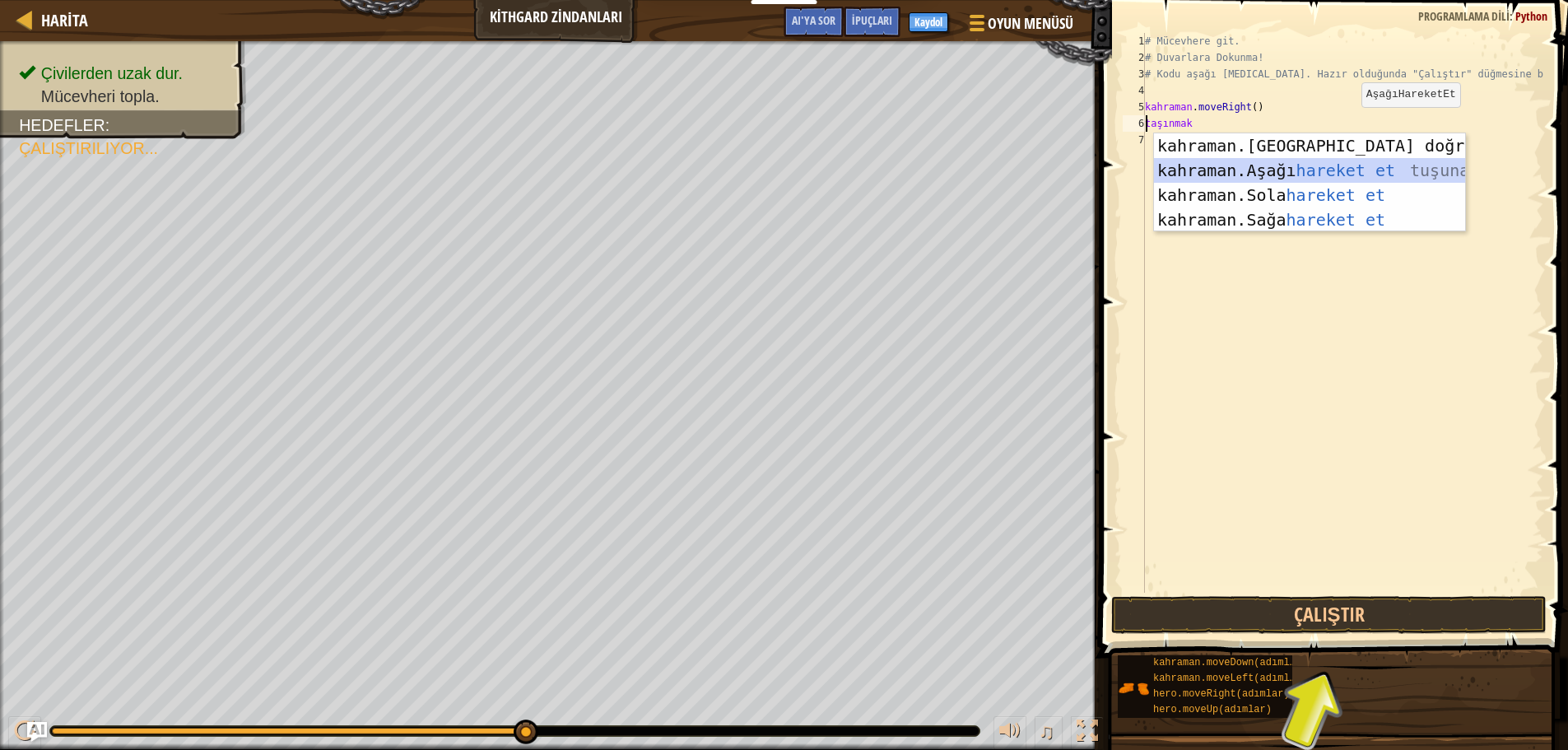
click at [1298, 162] on div "kahraman. Yukarıya doğru hareket et enter tuşu bas kahraman. Aşağı hareket et t…" at bounding box center [1309, 207] width 311 height 148
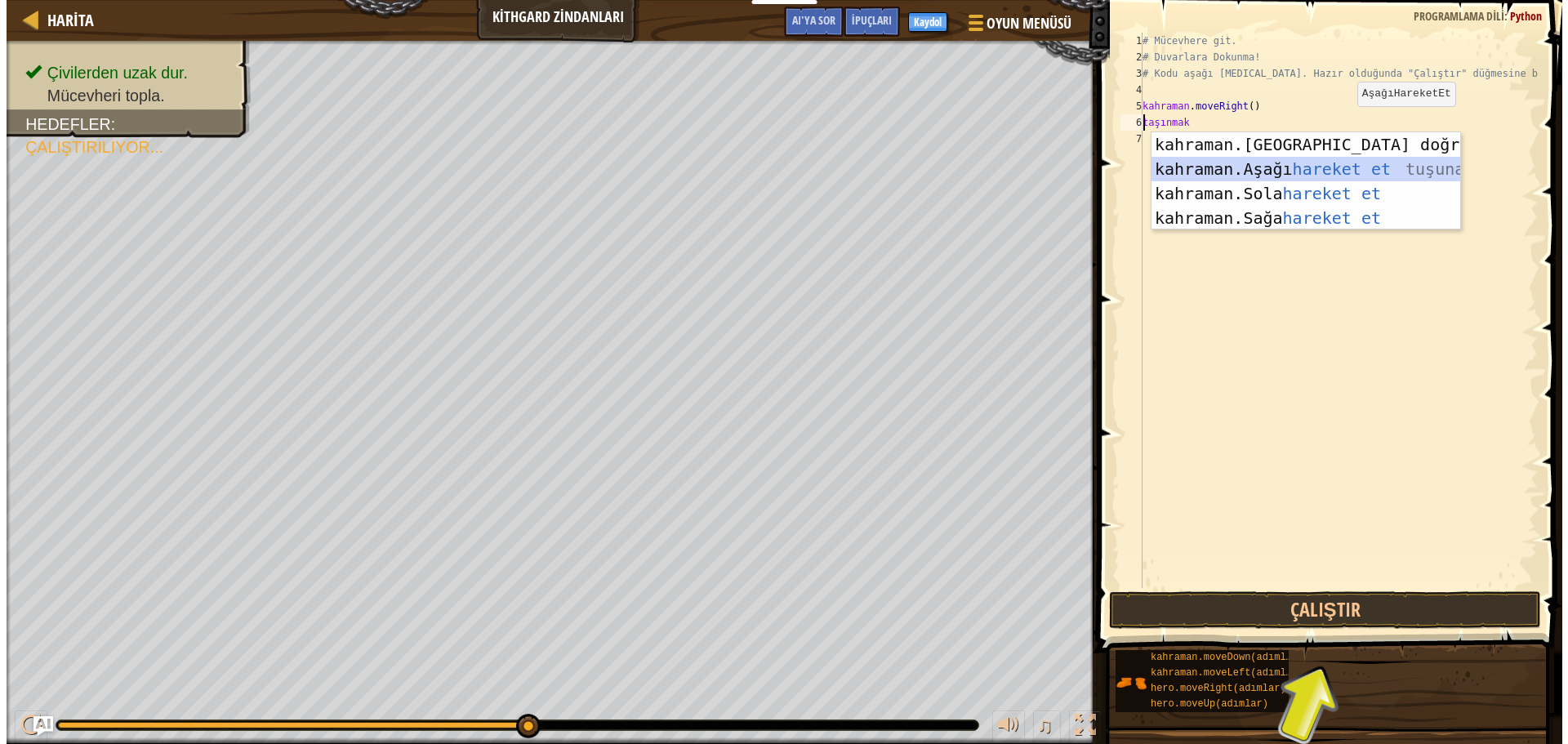
scroll to position [7, 0]
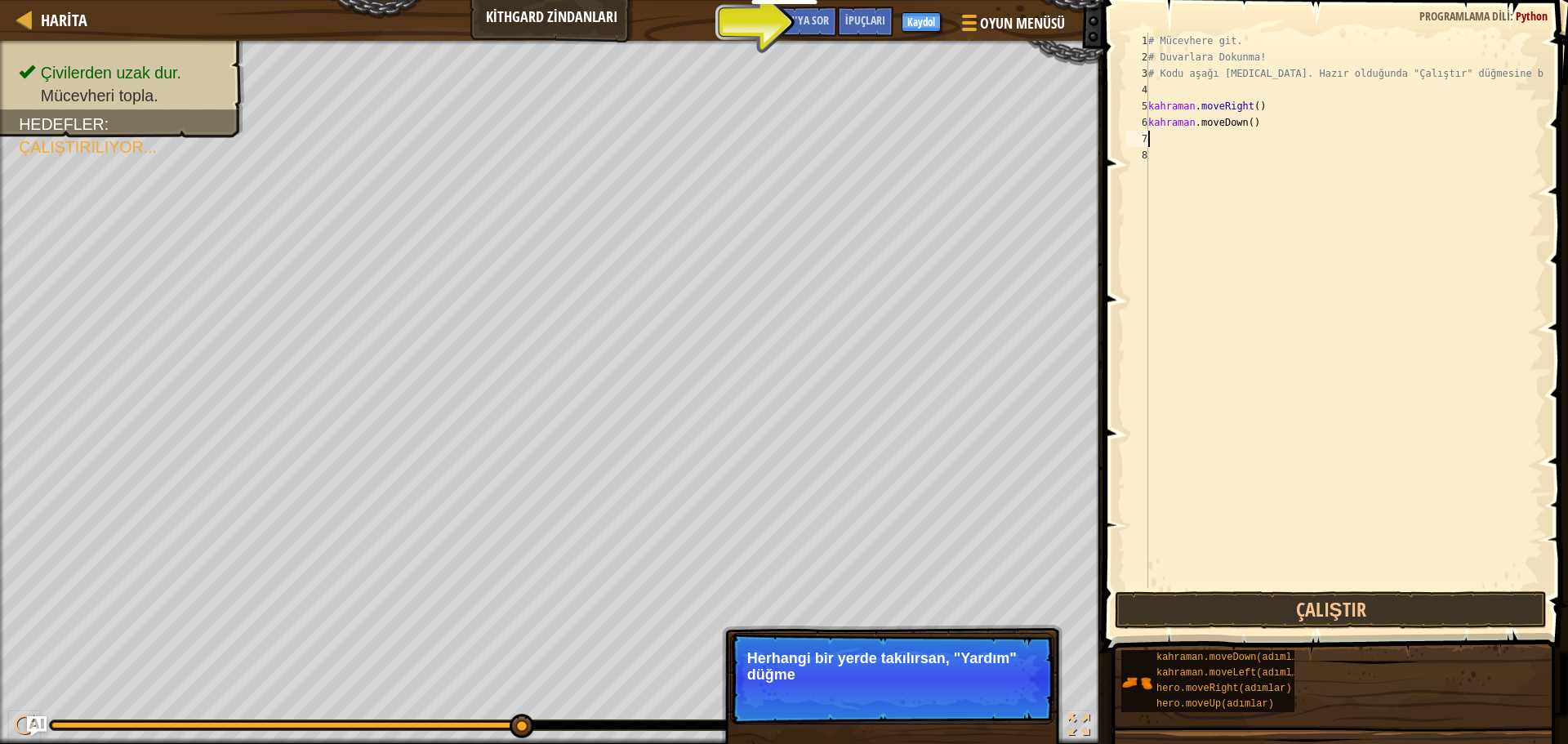
type textarea "s"
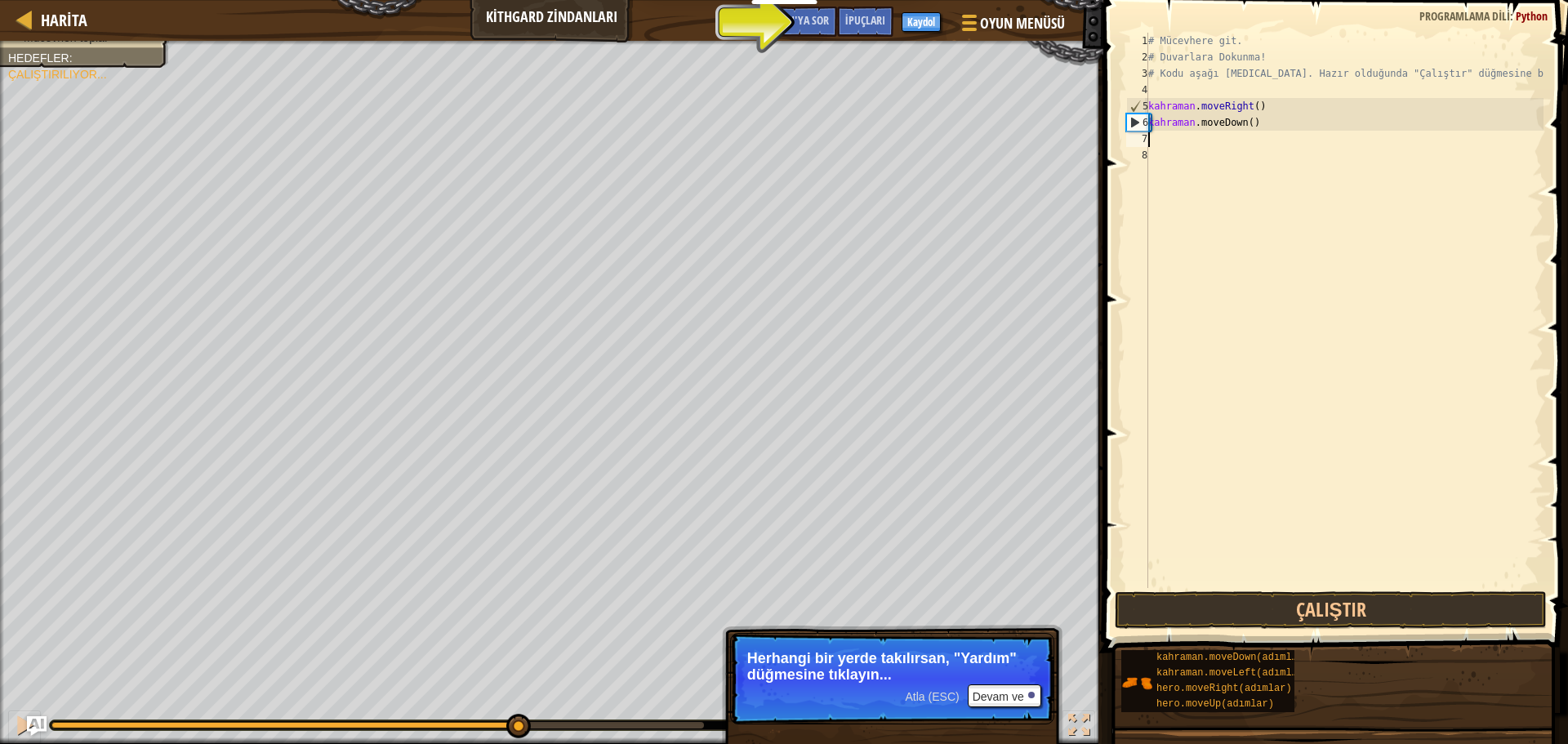
type textarea "m"
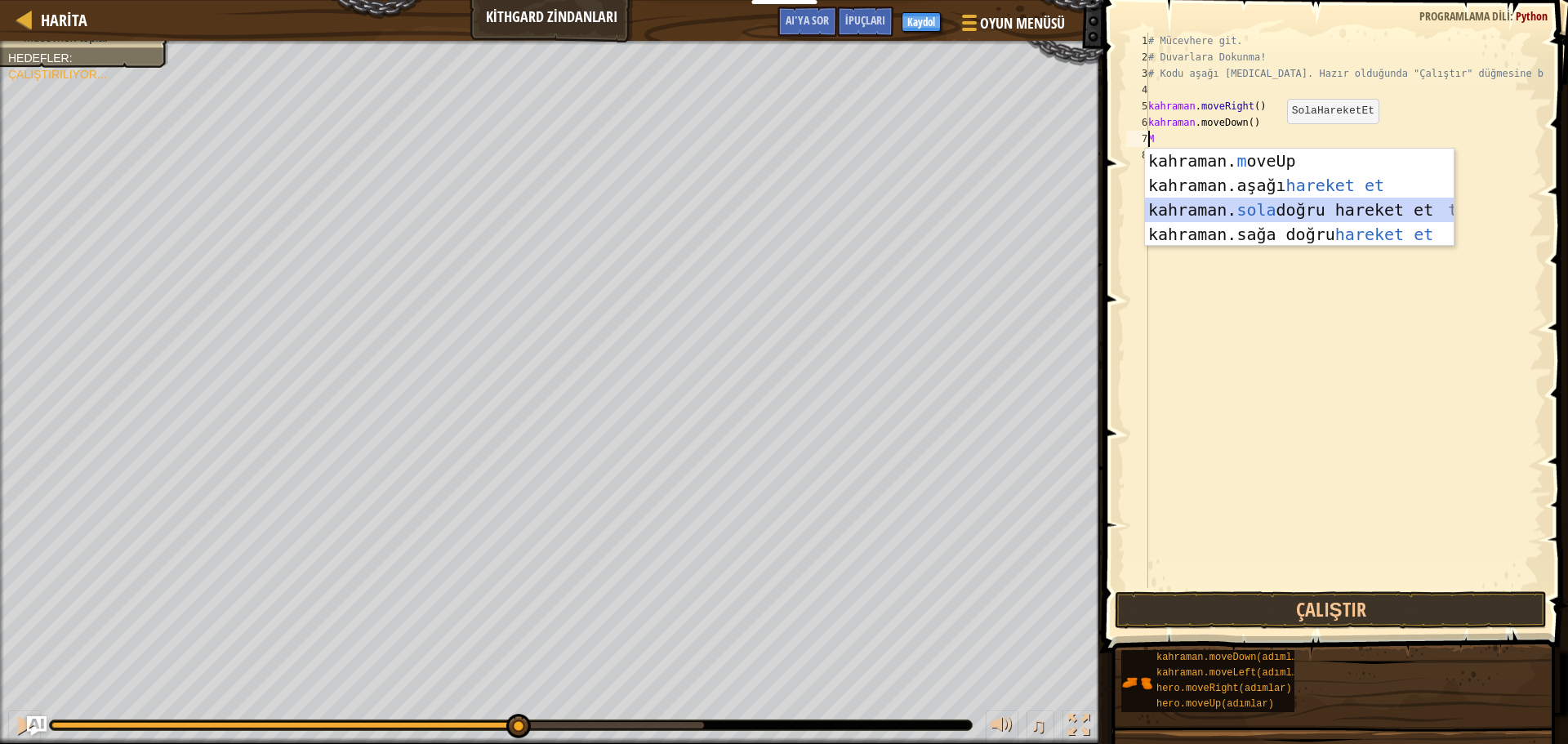
click at [1238, 203] on div "kahraman. m oveUp enter tuşu bas kahraman. aşağı hareket et tuşuna bas kahraman…" at bounding box center [1298, 221] width 309 height 147
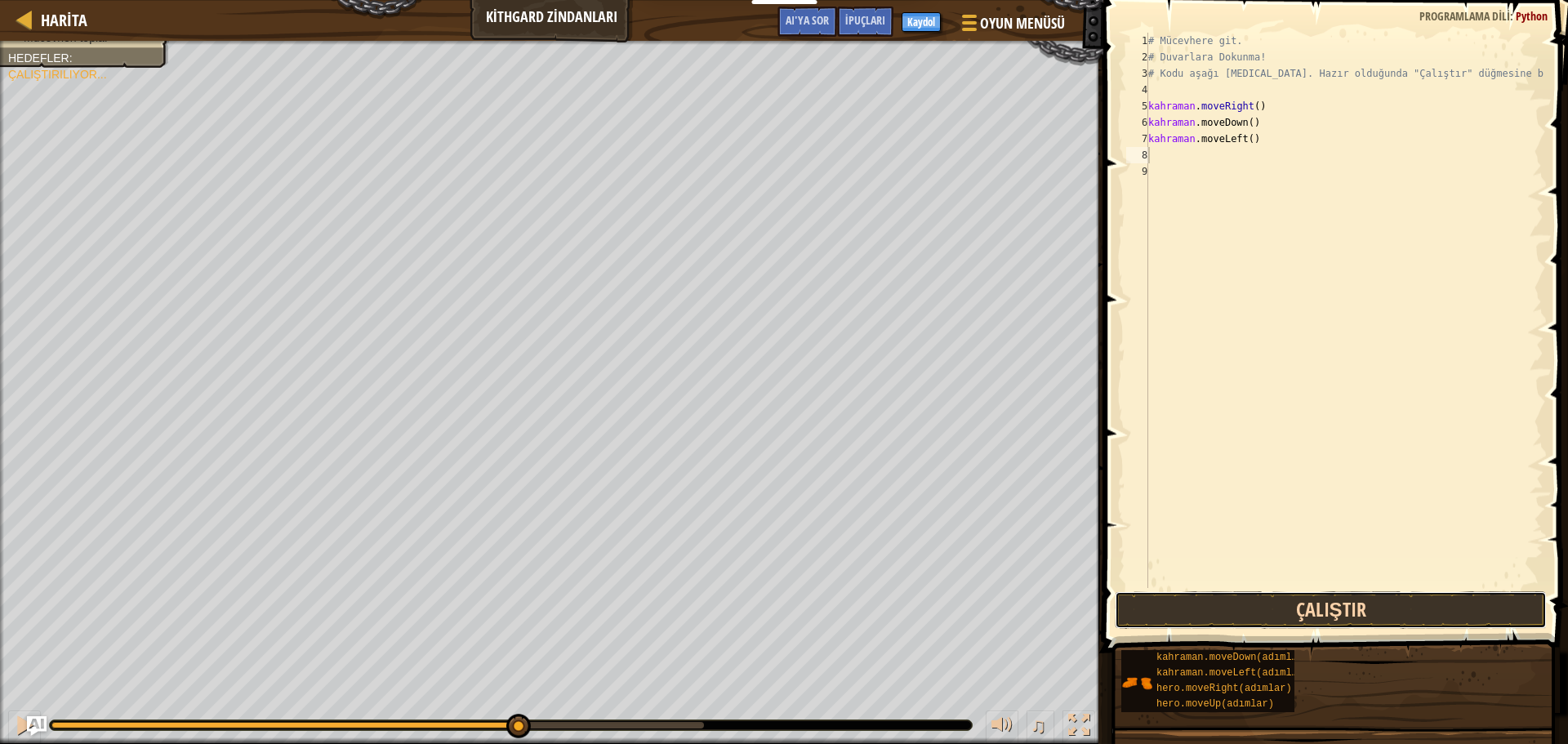
click at [1270, 607] on button "Çalıştır" at bounding box center [1330, 609] width 432 height 37
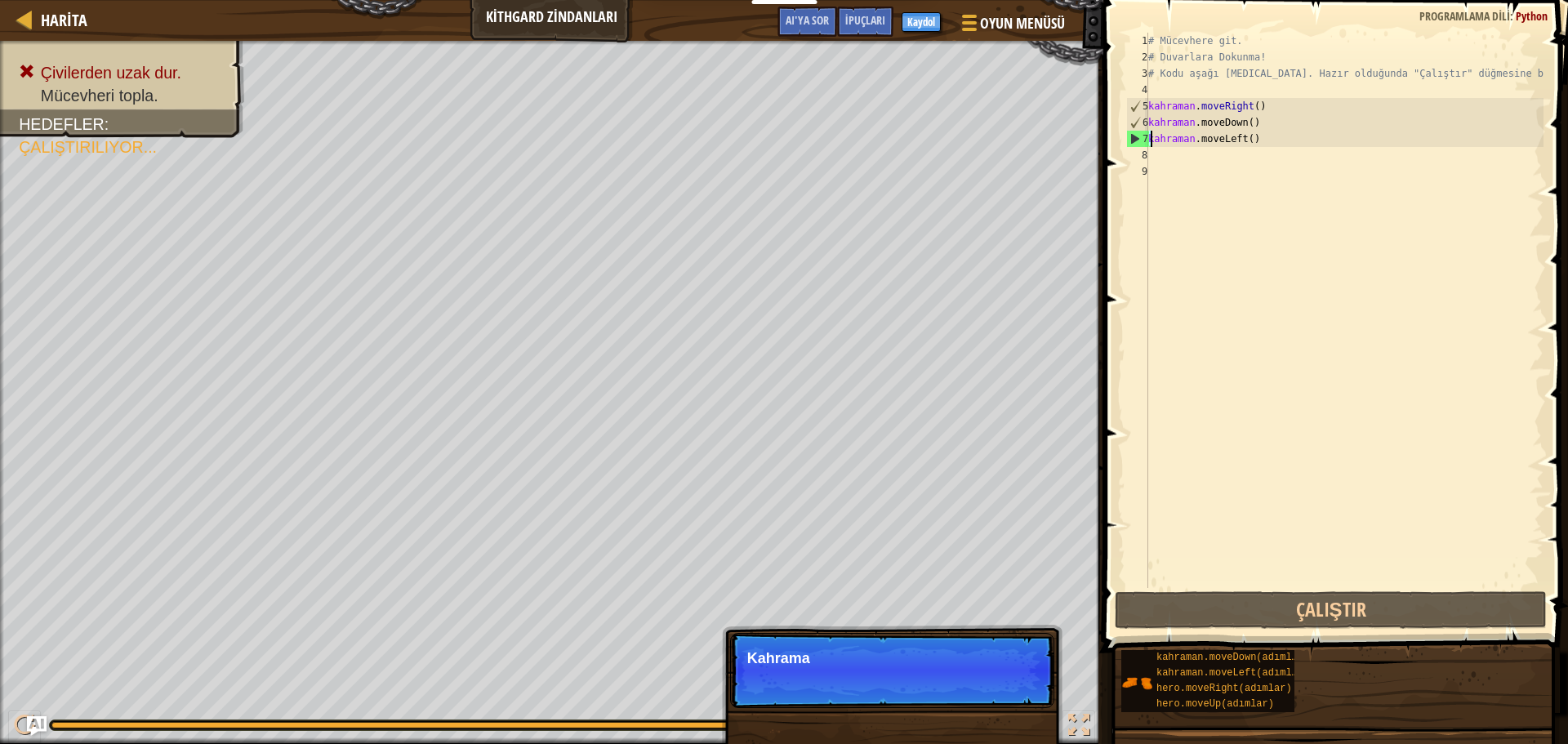
click at [1271, 138] on div "# Mücevhere git. # Duvarlara Dokunma! # Kodu aşağı [MEDICAL_DATA]. Hazır olduğu…" at bounding box center [1344, 327] width 399 height 588
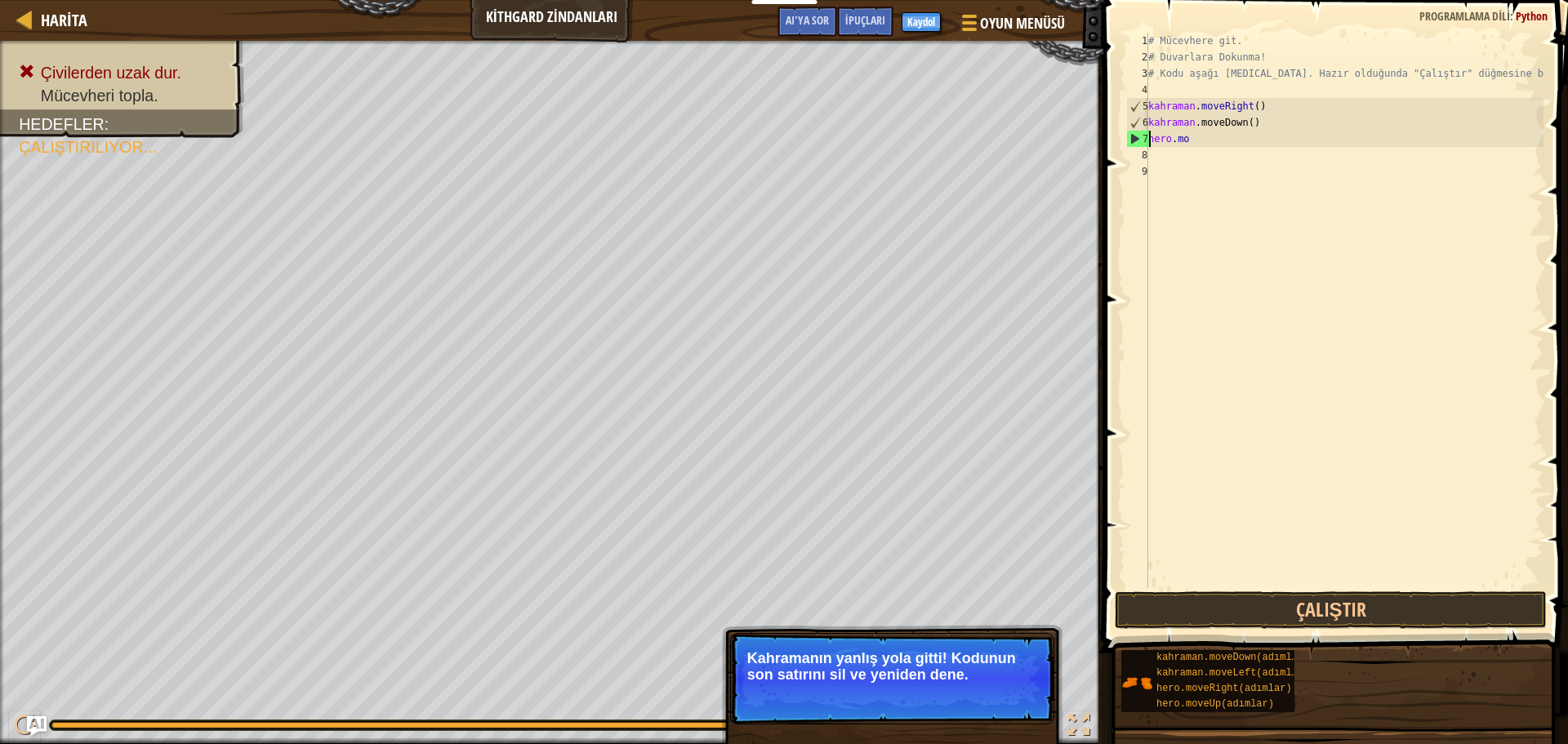
type textarea "h"
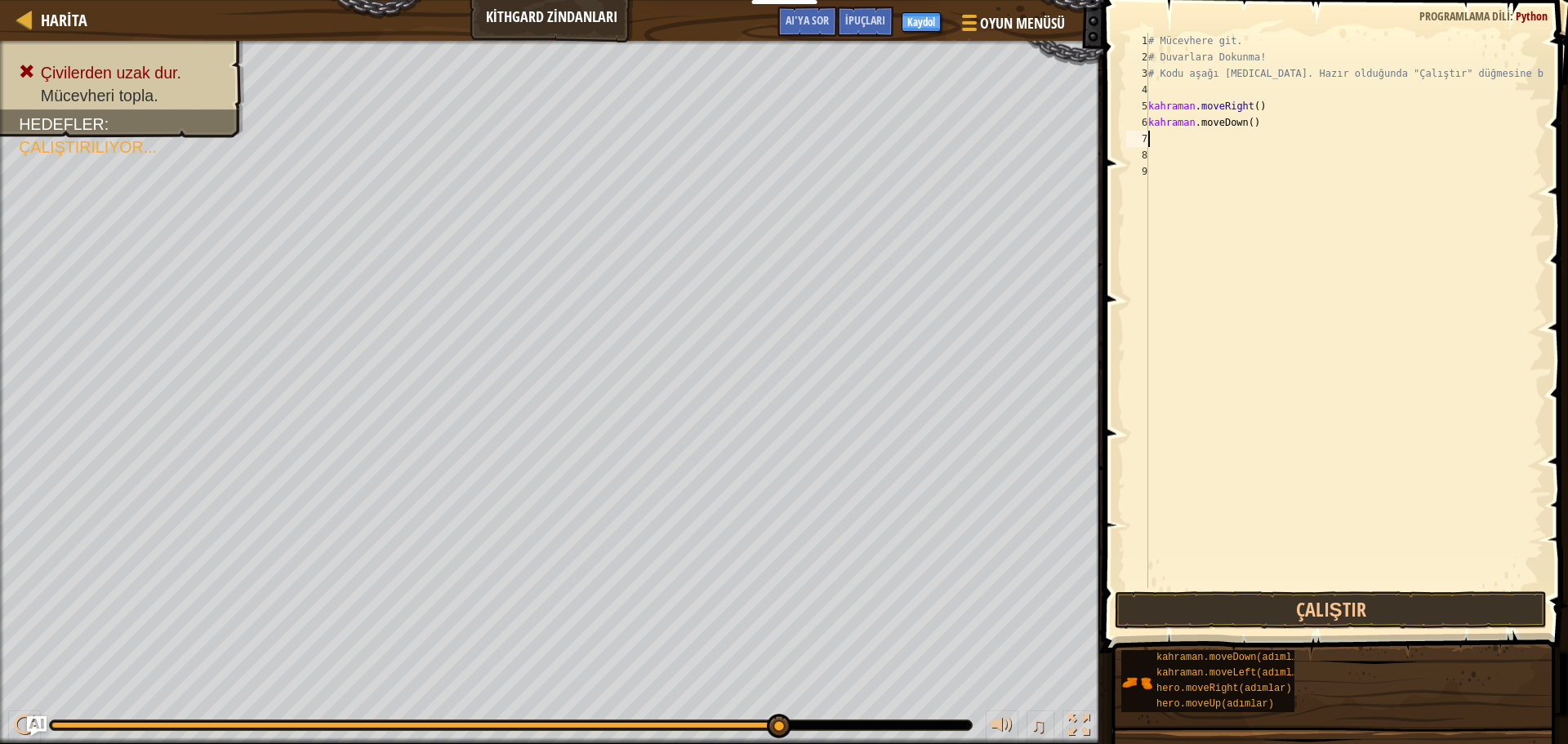
type textarea "m"
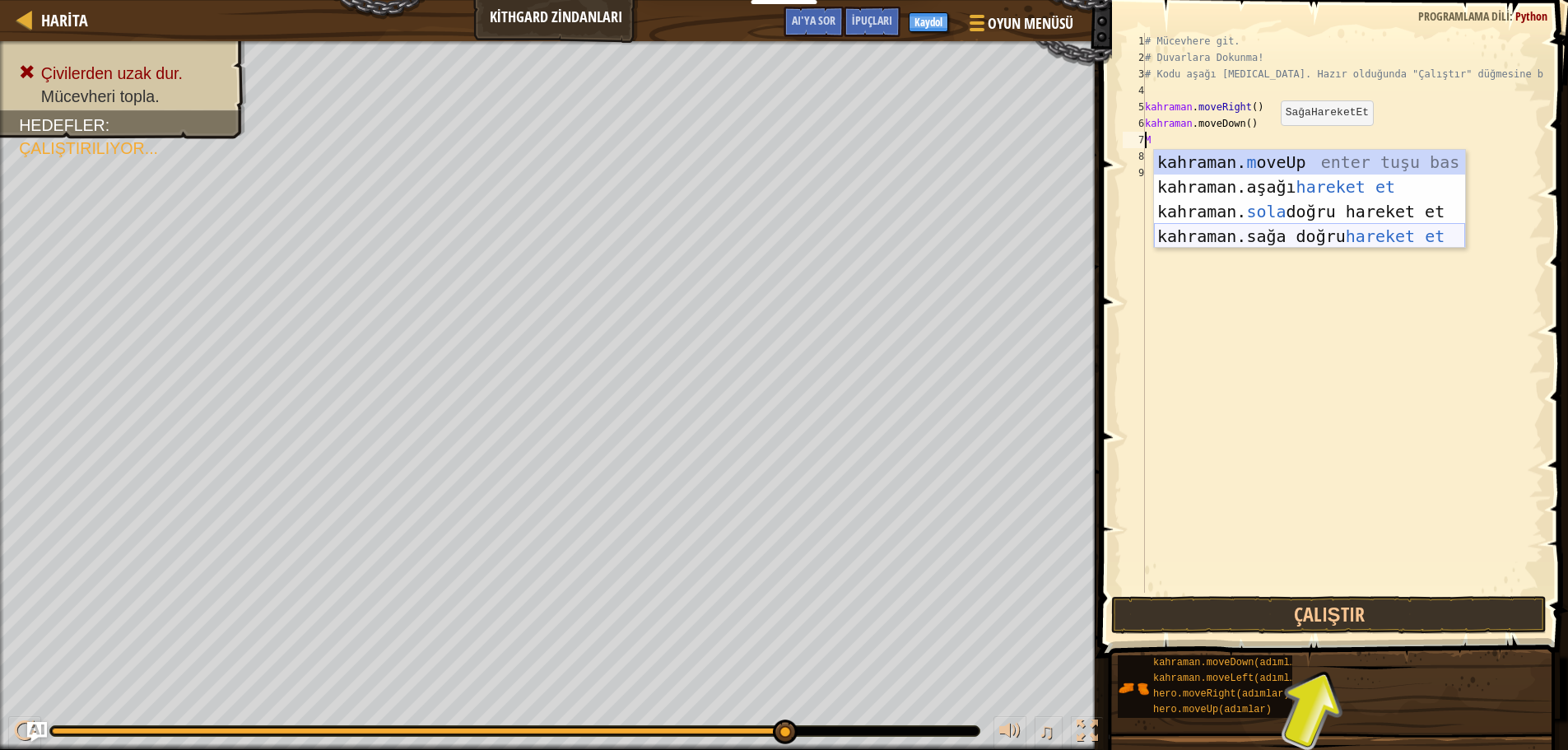
click at [1300, 239] on div "kahraman. m oveUp enter tuşu bas kahraman. aşağı hareket et tuşuna bas kahraman…" at bounding box center [1309, 223] width 311 height 148
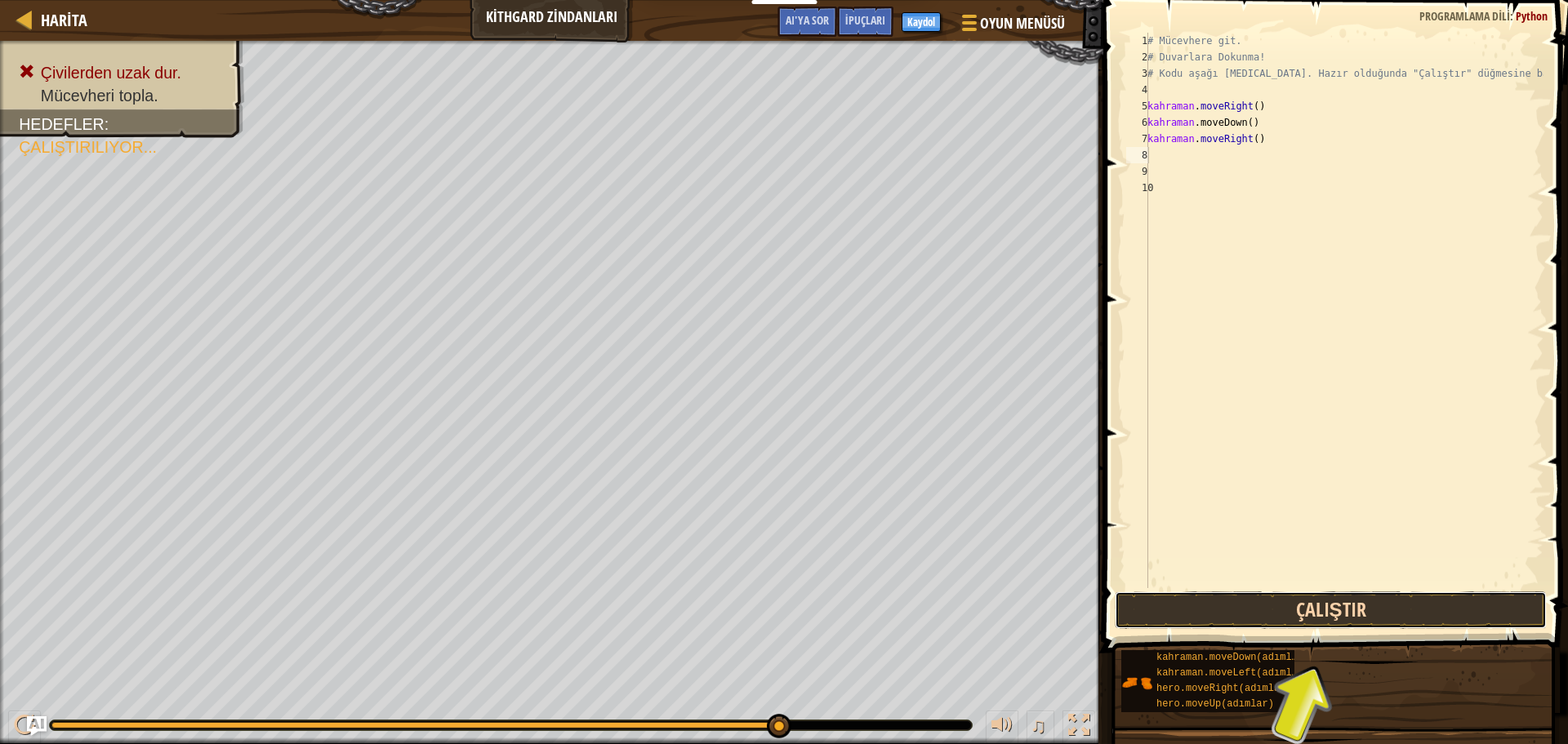
click at [1268, 617] on button "Çalıştır" at bounding box center [1330, 609] width 432 height 37
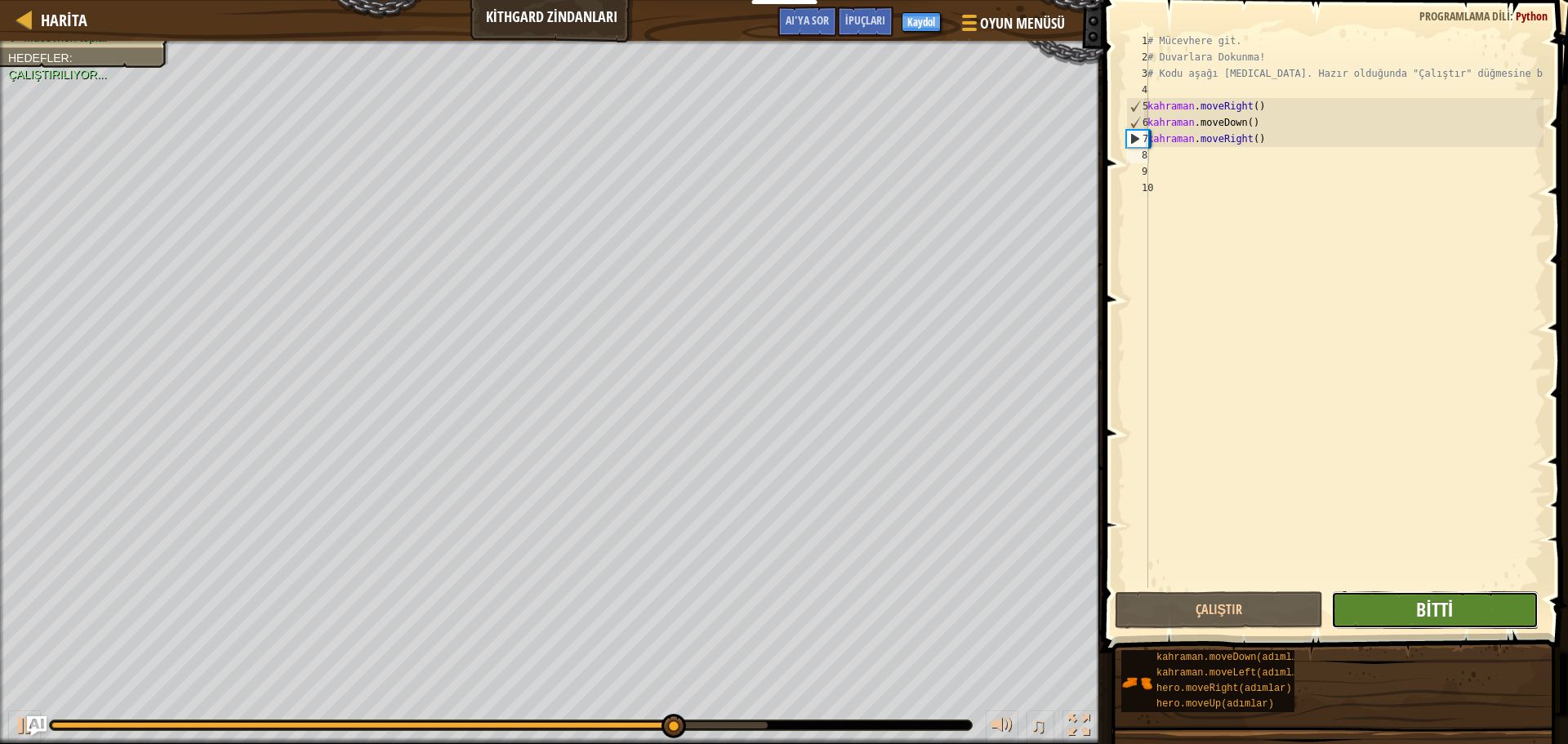
click at [1435, 605] on font "Bitti" at bounding box center [1434, 609] width 36 height 26
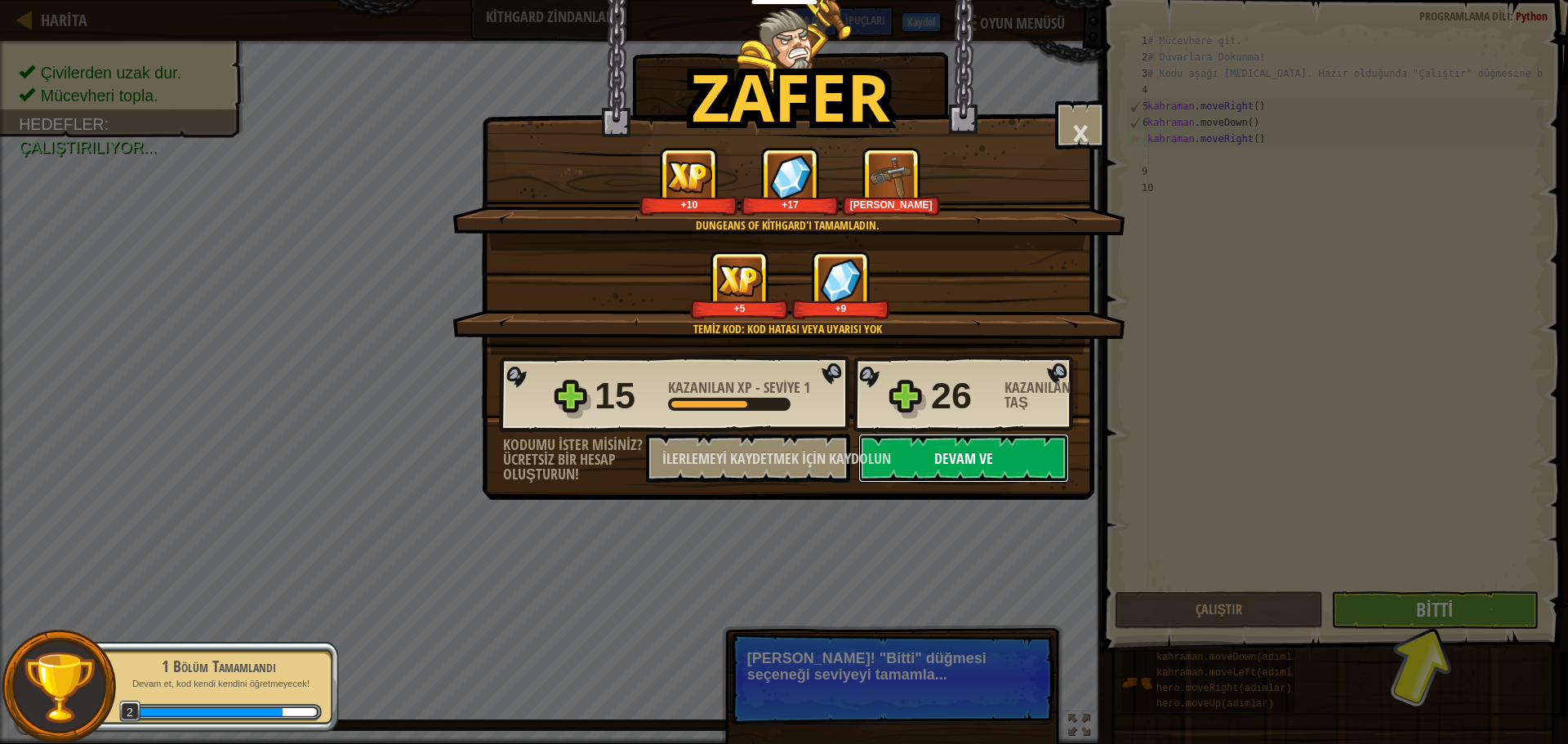
click at [975, 464] on font "Devam ve" at bounding box center [963, 458] width 59 height 20
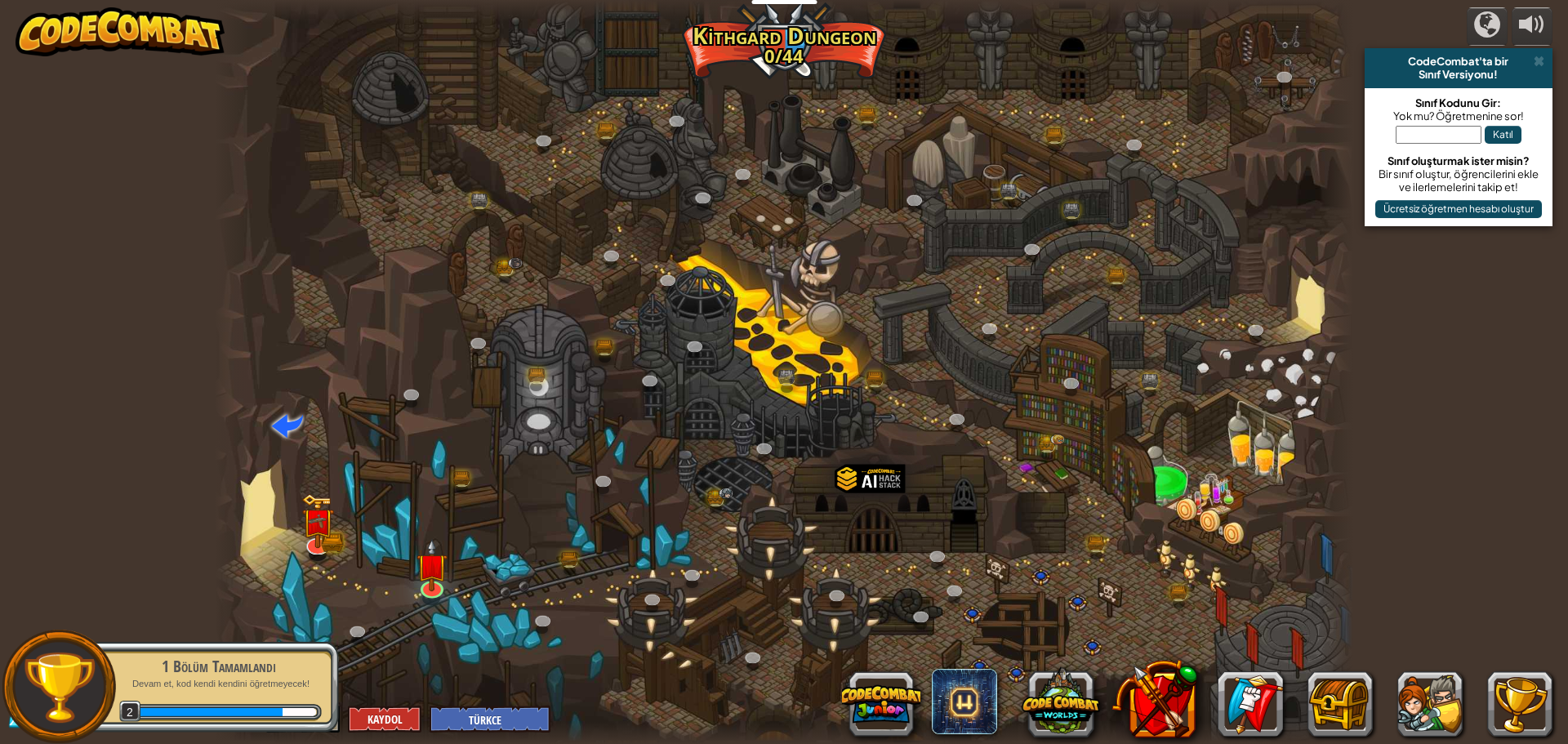
select select "tr"
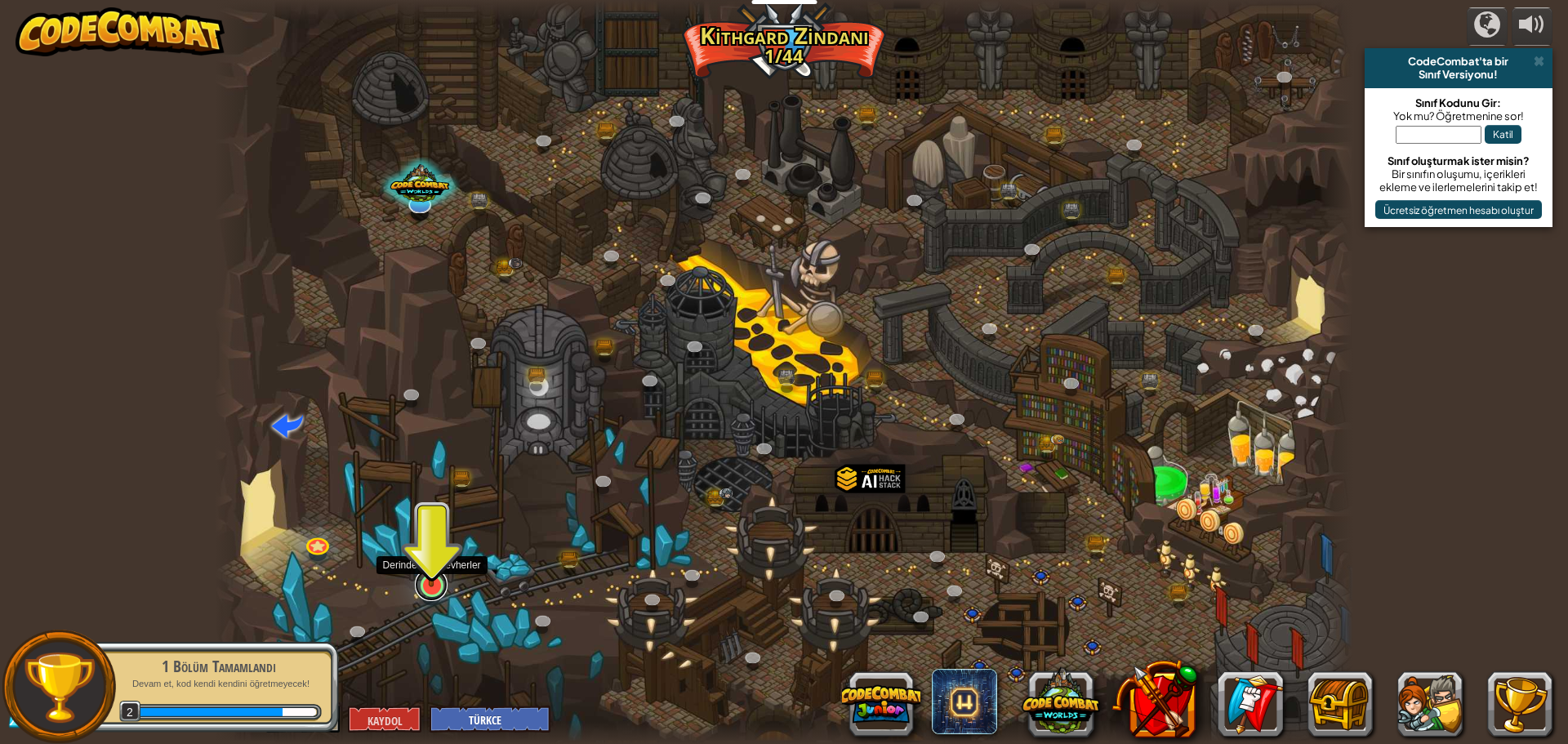
click at [438, 591] on link at bounding box center [431, 585] width 33 height 33
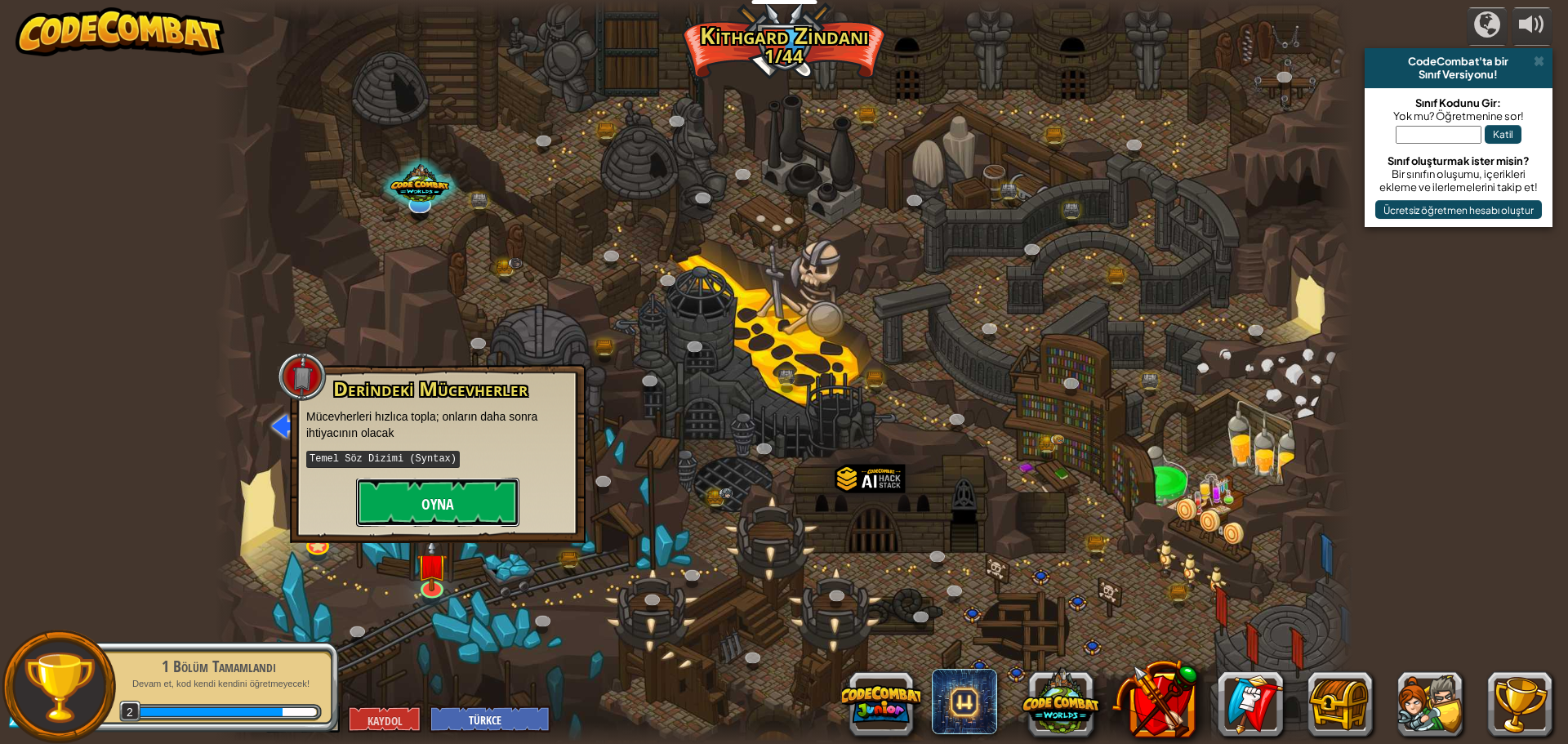
click at [453, 501] on font "Oyna" at bounding box center [438, 504] width 33 height 20
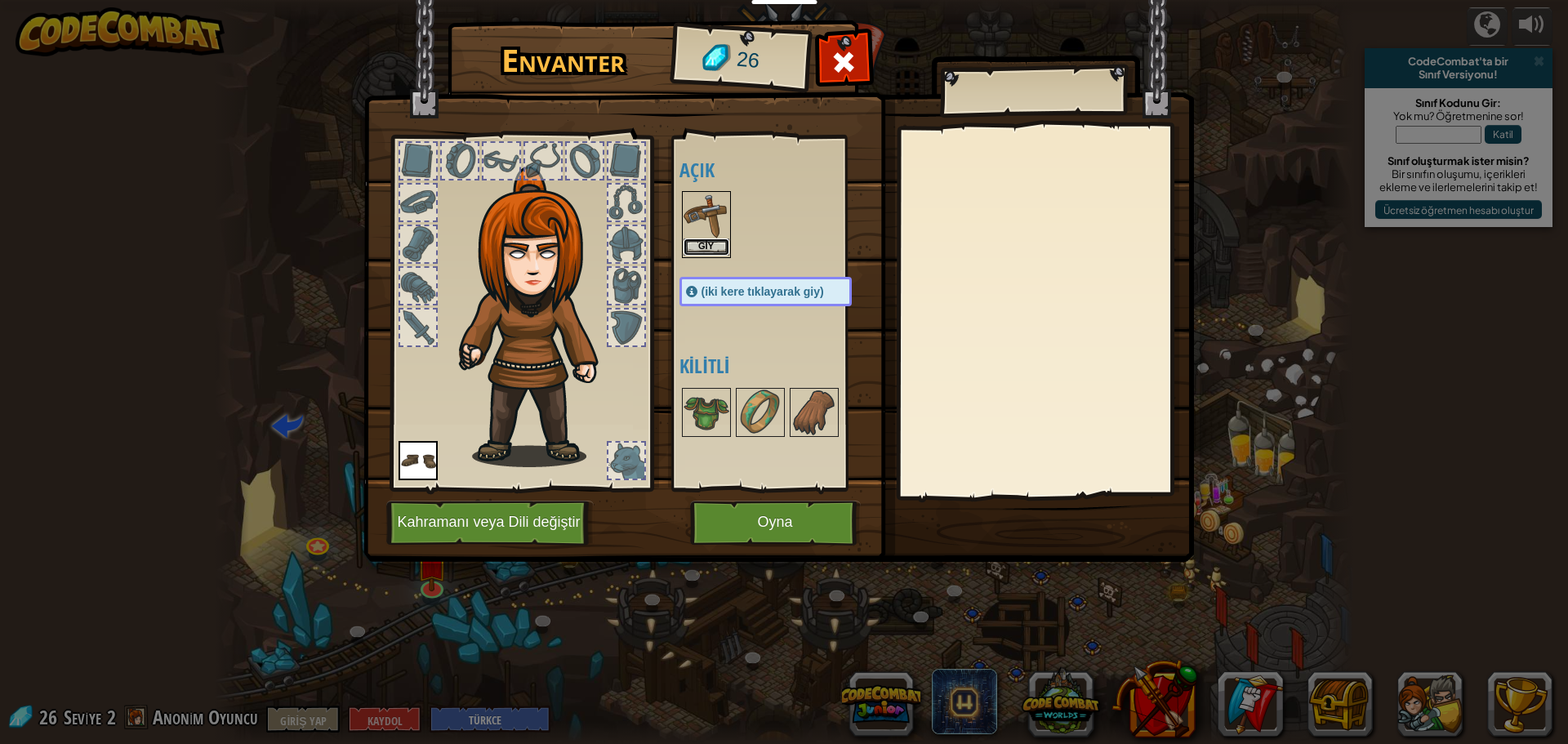
click at [711, 239] on button "Giy" at bounding box center [706, 247] width 46 height 17
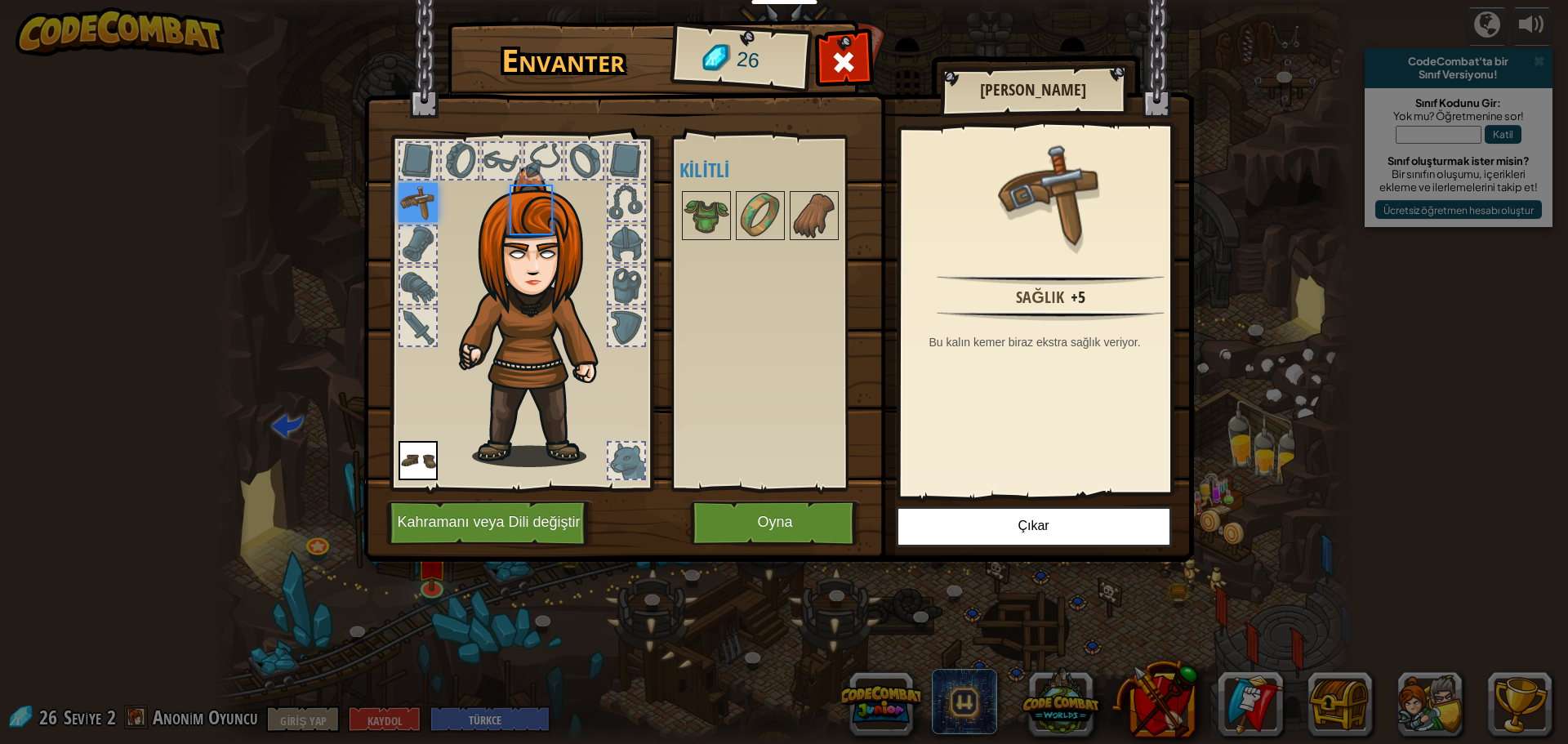
click at [711, 239] on img at bounding box center [706, 216] width 46 height 46
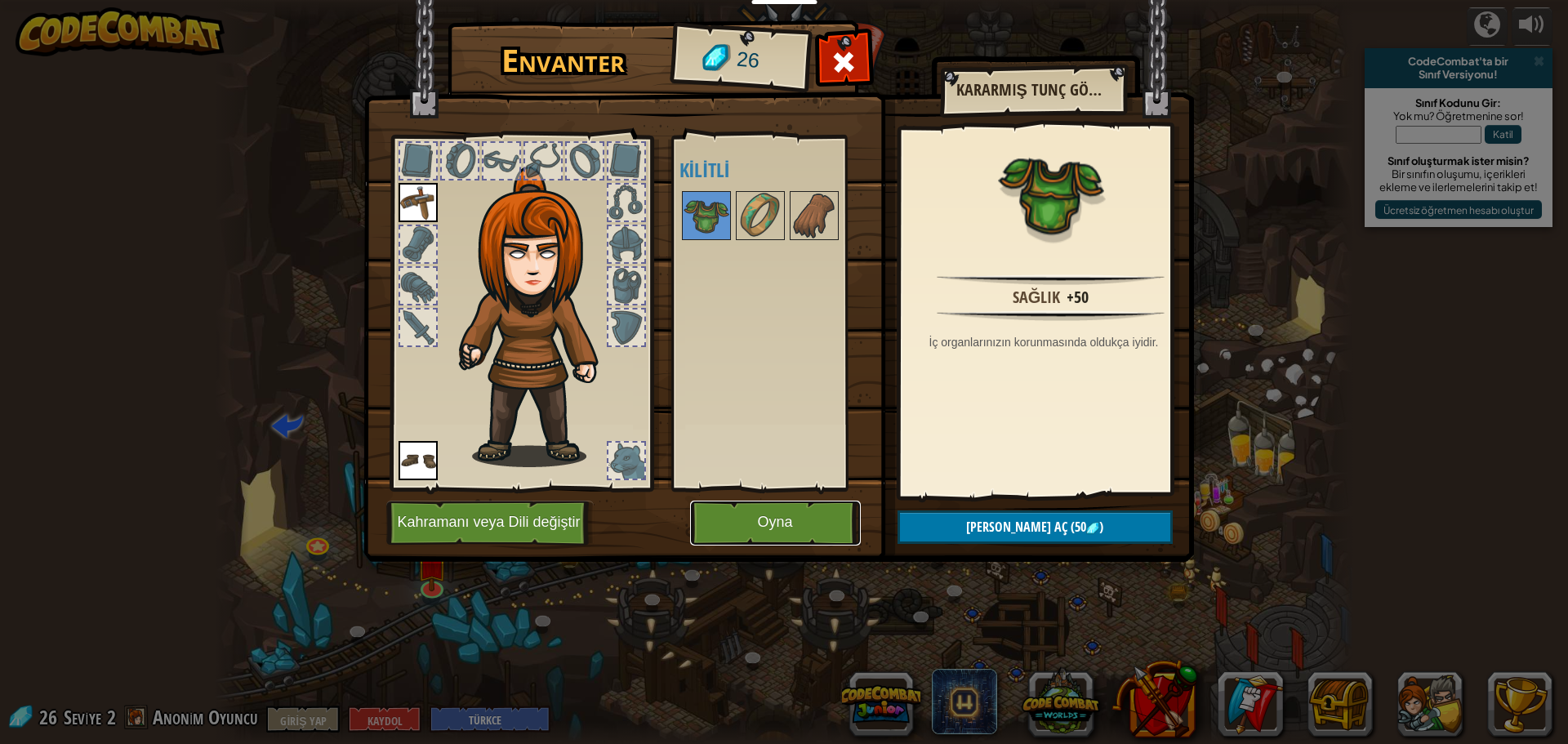
click at [782, 510] on button "Oyna" at bounding box center [775, 523] width 170 height 45
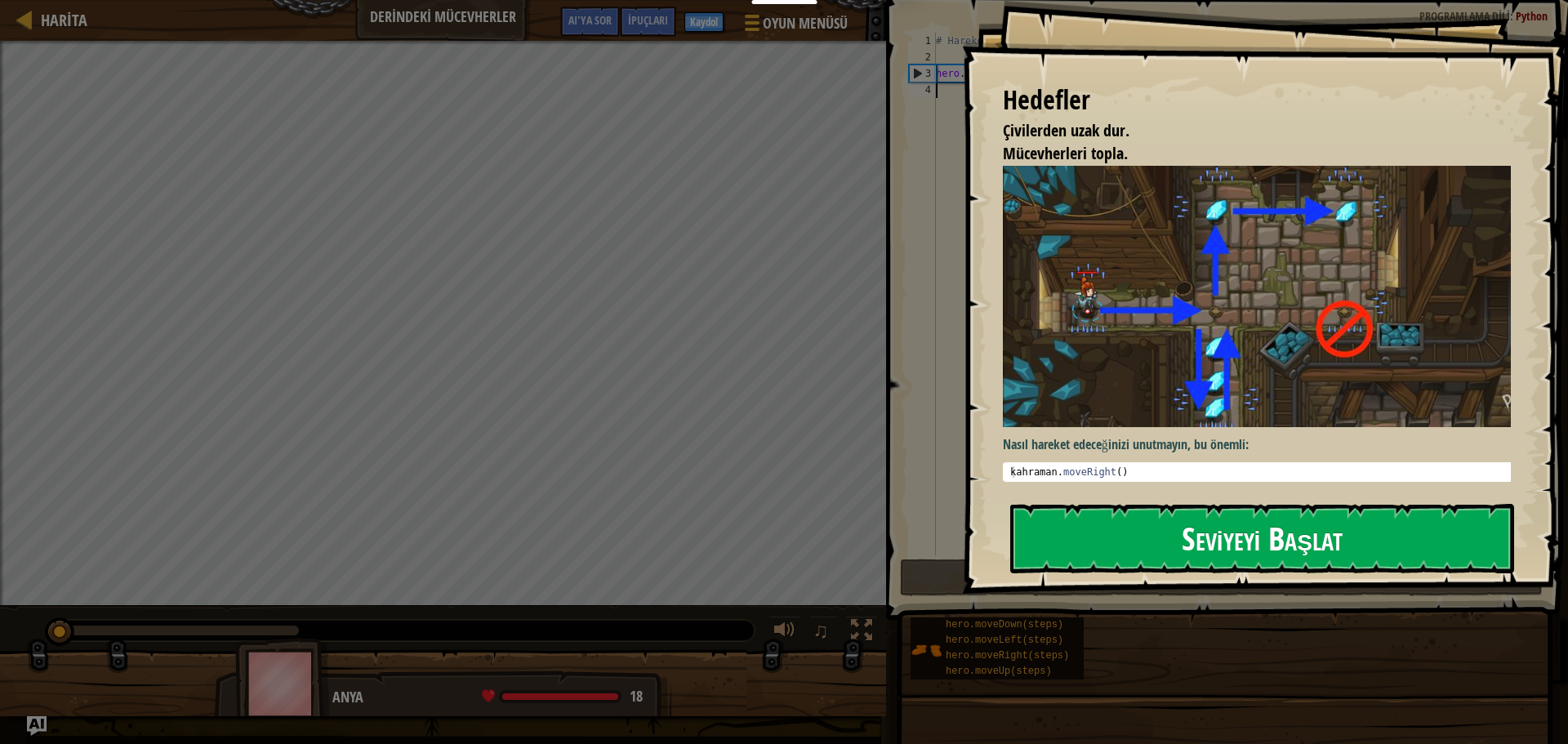
click at [1224, 535] on font "Seviyeyi Başlat" at bounding box center [1261, 538] width 161 height 44
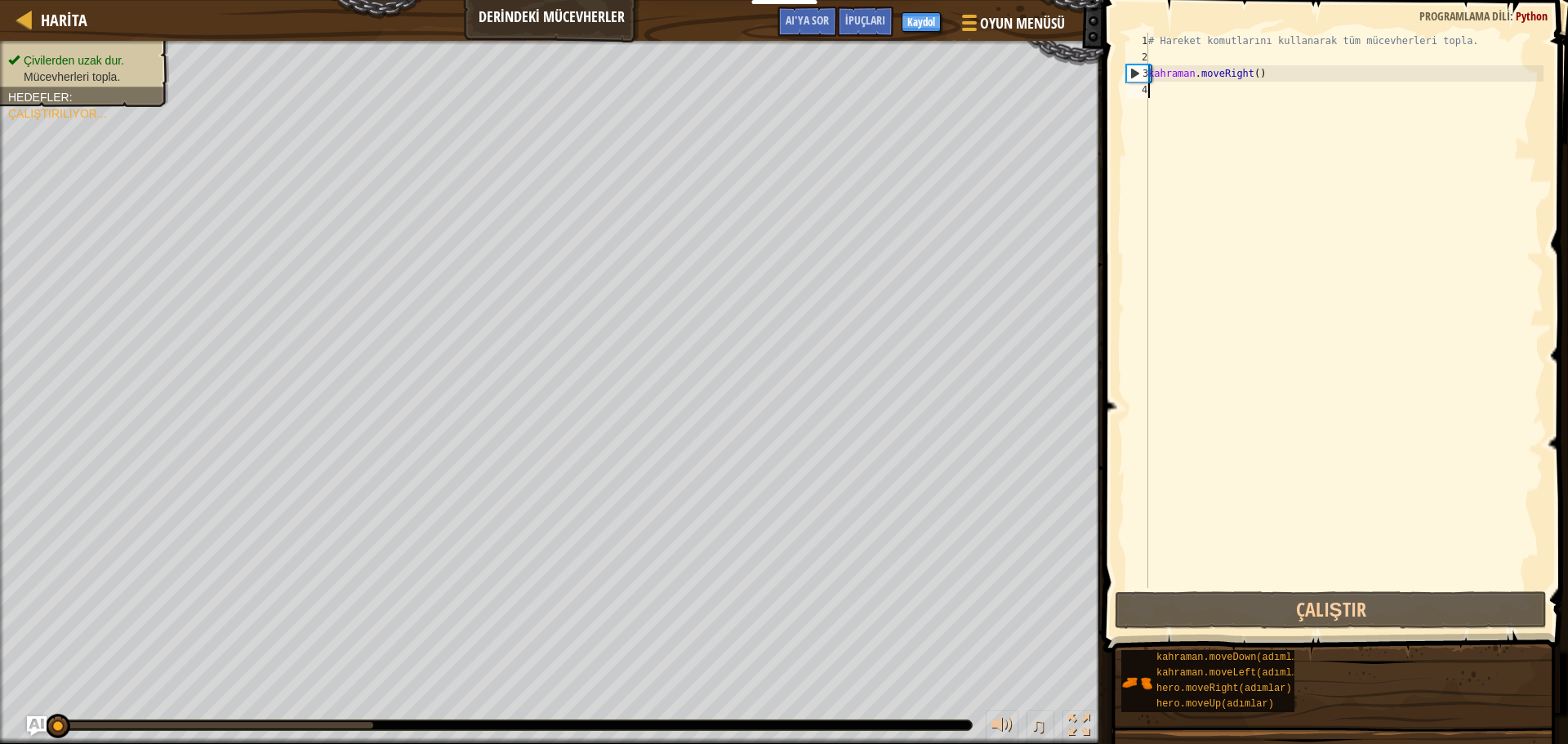
type textarea "m"
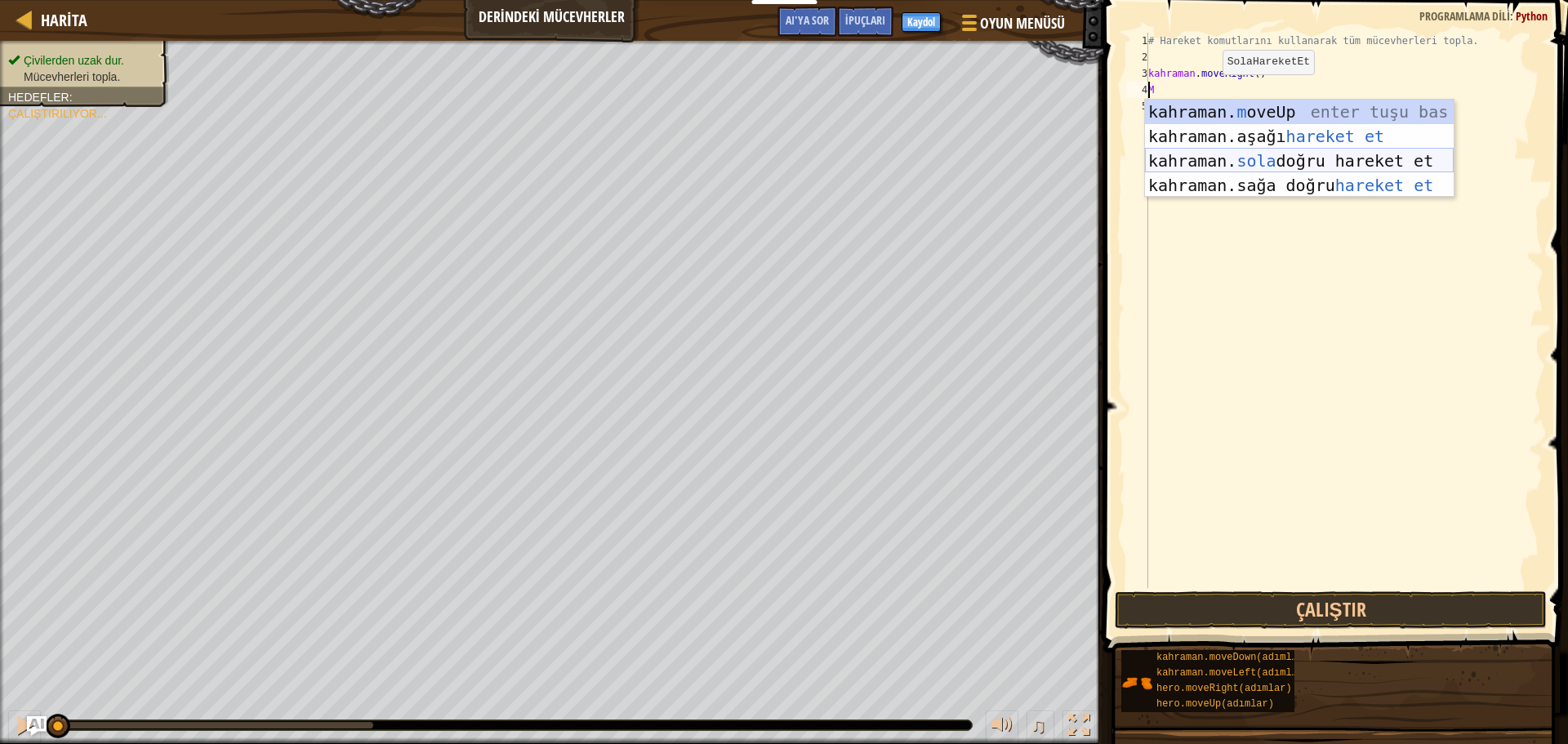
click at [1326, 162] on div "kahraman. m oveUp enter tuşu bas kahraman. aşağı hareket et tuşuna bas kahraman…" at bounding box center [1298, 172] width 309 height 147
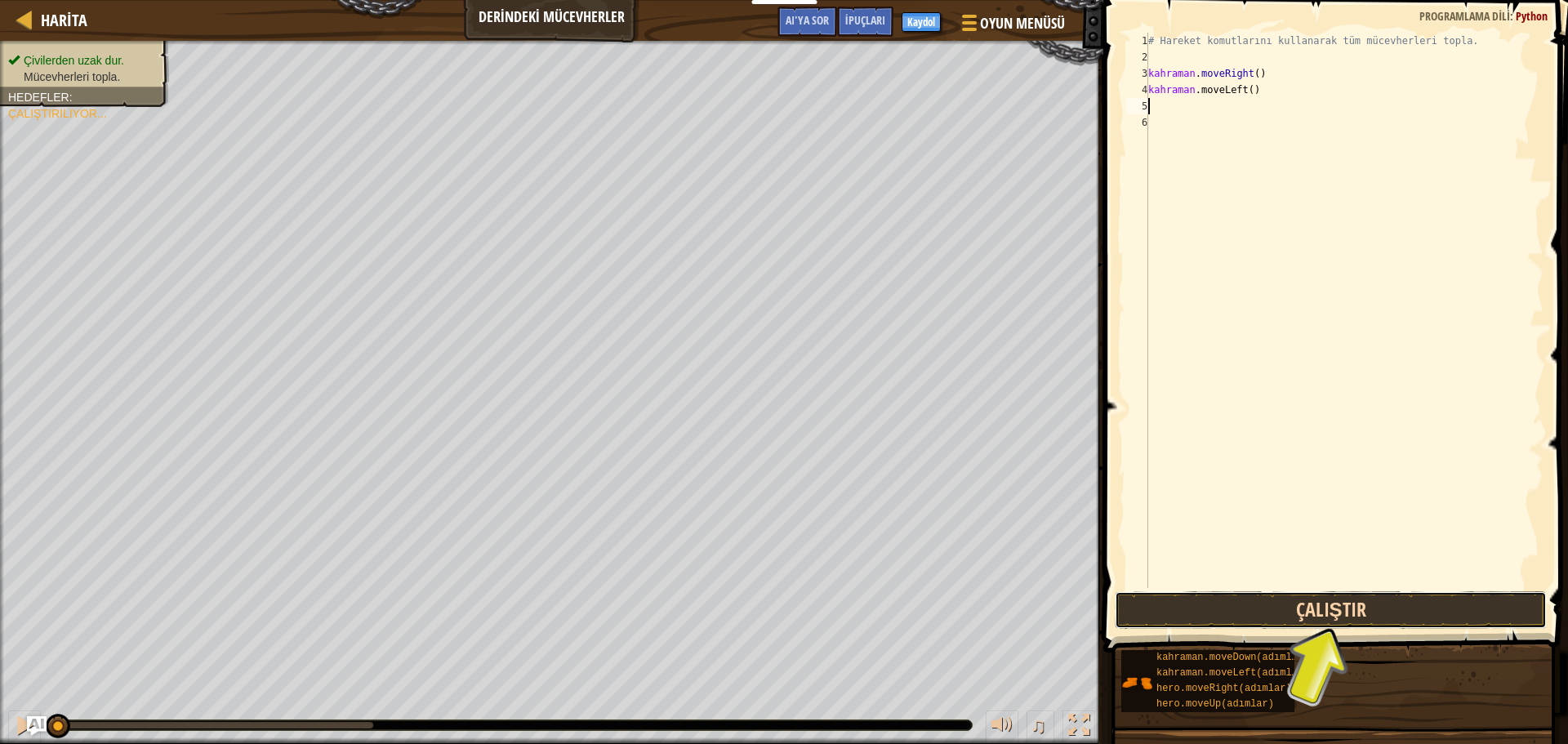
click at [1235, 609] on button "Çalıştır" at bounding box center [1330, 609] width 432 height 37
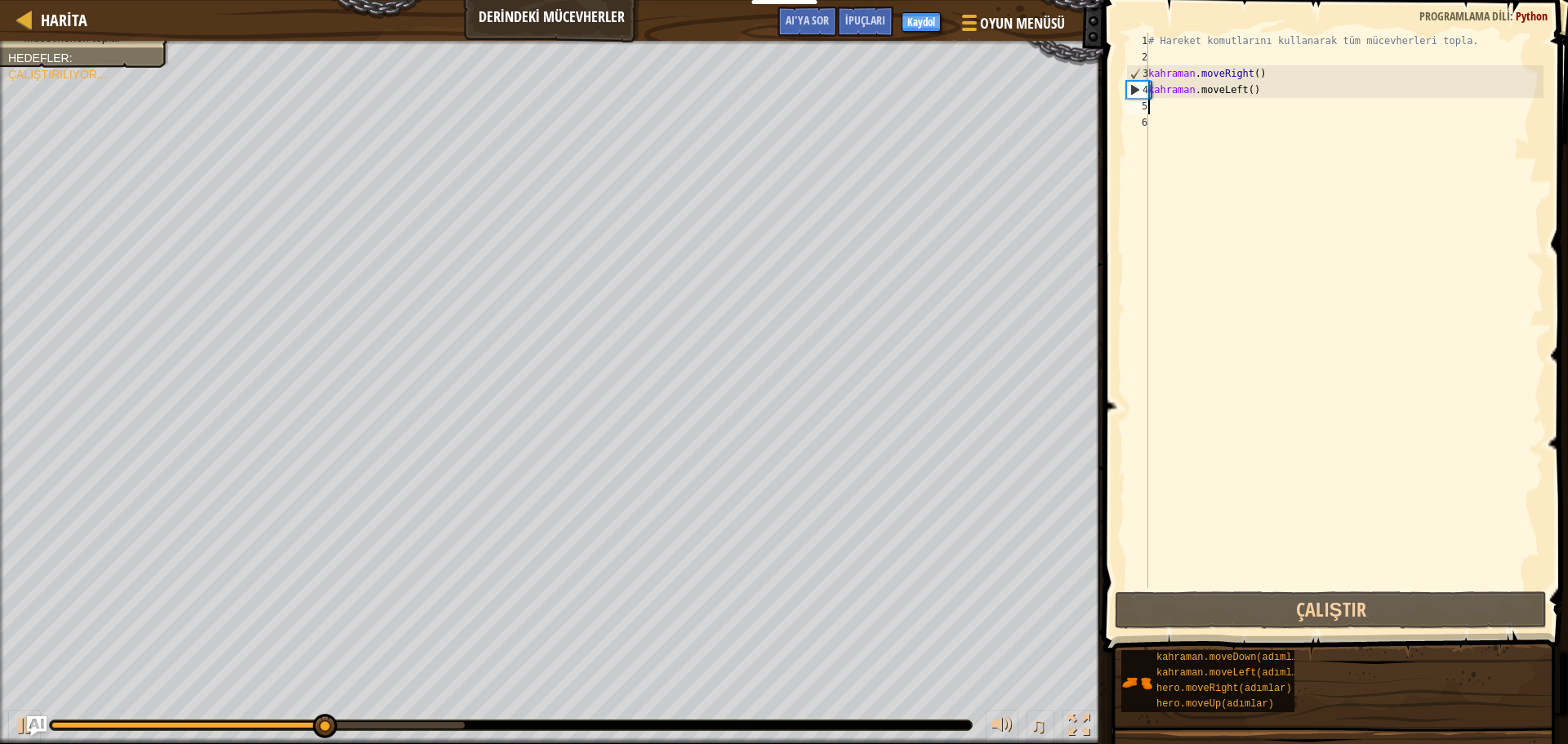
click at [1268, 85] on div "# Hareket komutlarını kullanarak tüm mücevherleri topla. kahraman . moveRight (…" at bounding box center [1344, 327] width 399 height 588
click at [1274, 92] on div "# Hareket komutlarını kullanarak tüm mücevherleri topla. kahraman . moveRight (…" at bounding box center [1344, 327] width 399 height 588
click at [1278, 90] on div "# Hareket komutlarını kullanarak tüm mücevherleri topla. kahraman . moveRight (…" at bounding box center [1344, 327] width 399 height 588
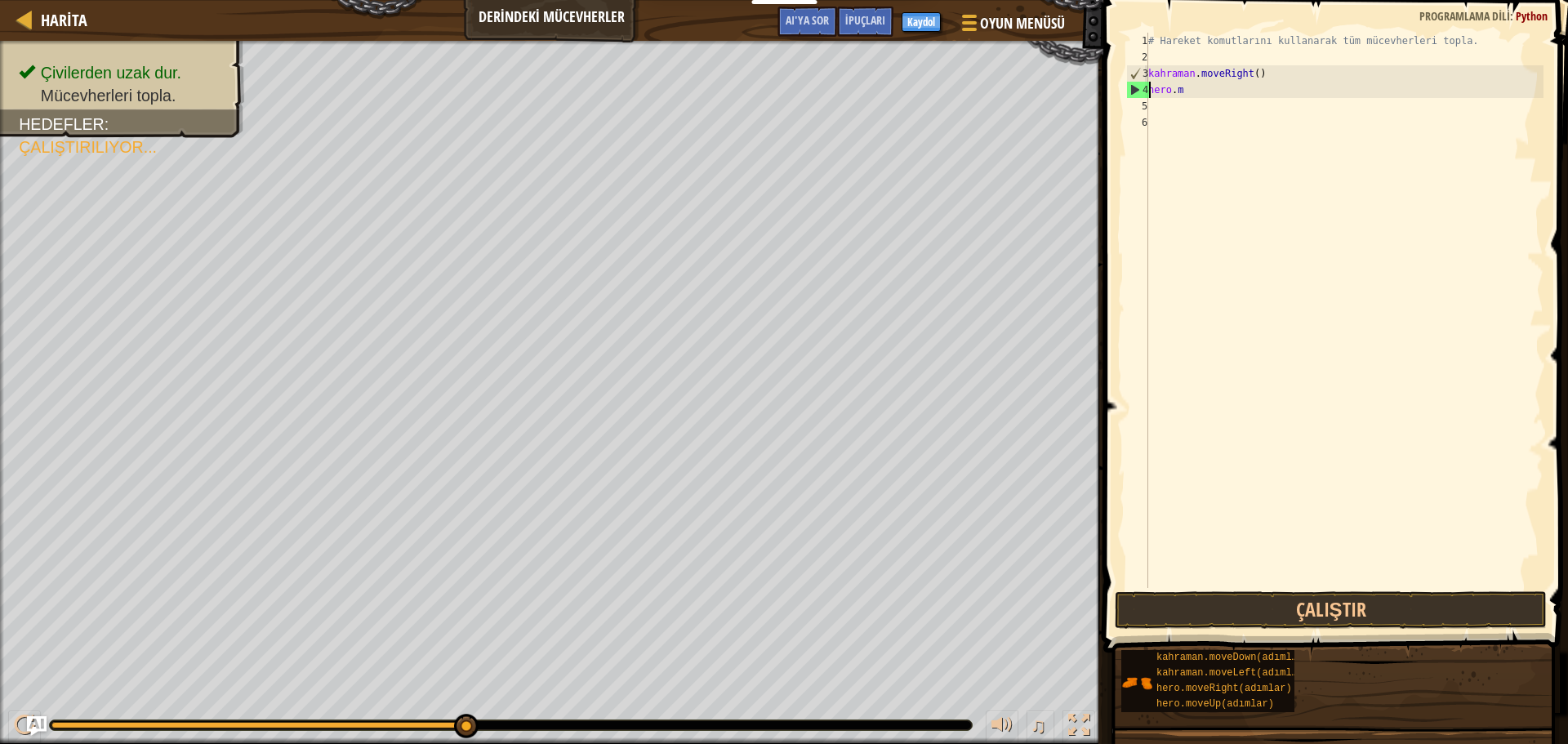
type textarea "h"
type textarea "n"
type textarea "m"
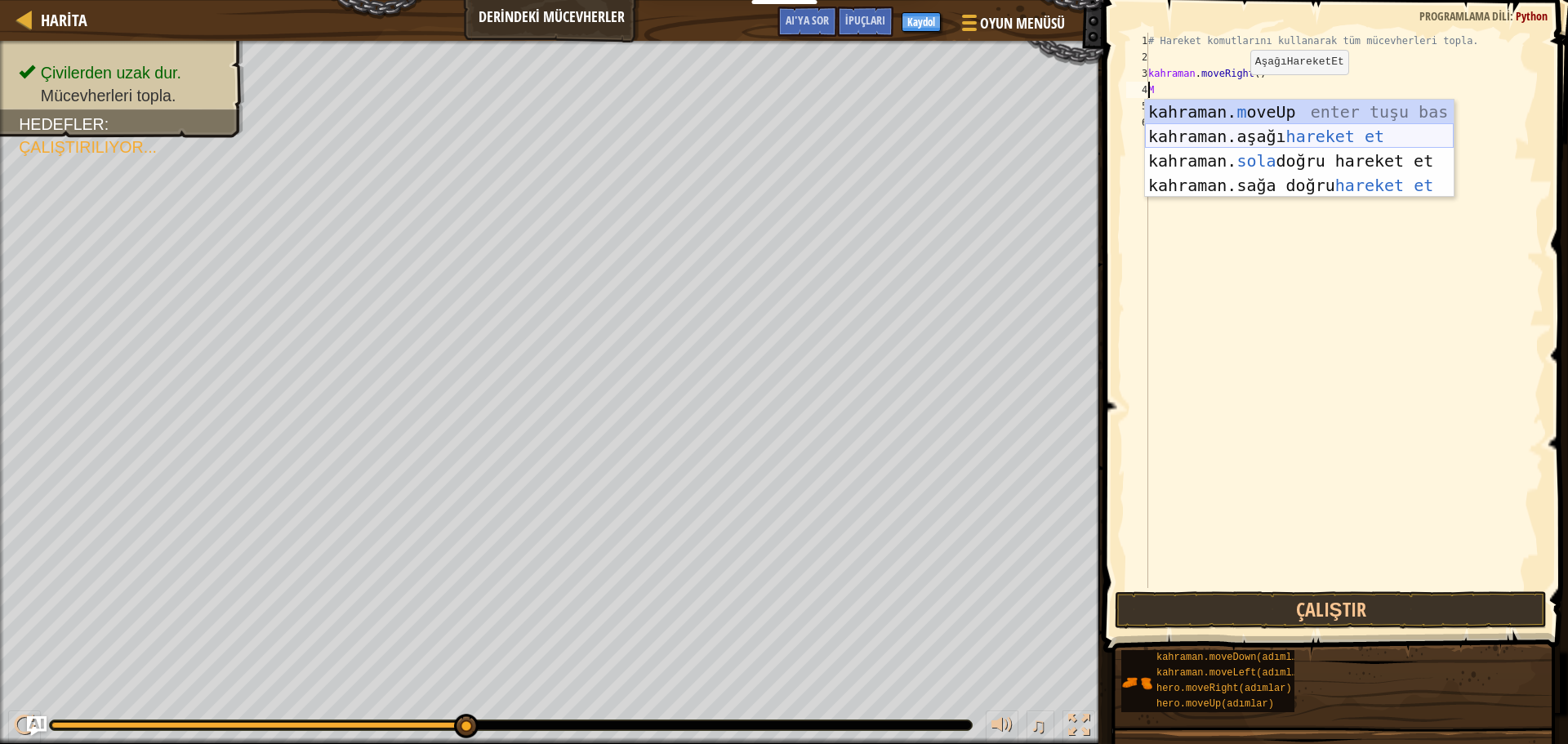
click at [1349, 131] on div "kahraman. m oveUp enter tuşu bas kahraman. aşağı hareket et tuşuna bas kahraman…" at bounding box center [1298, 172] width 309 height 147
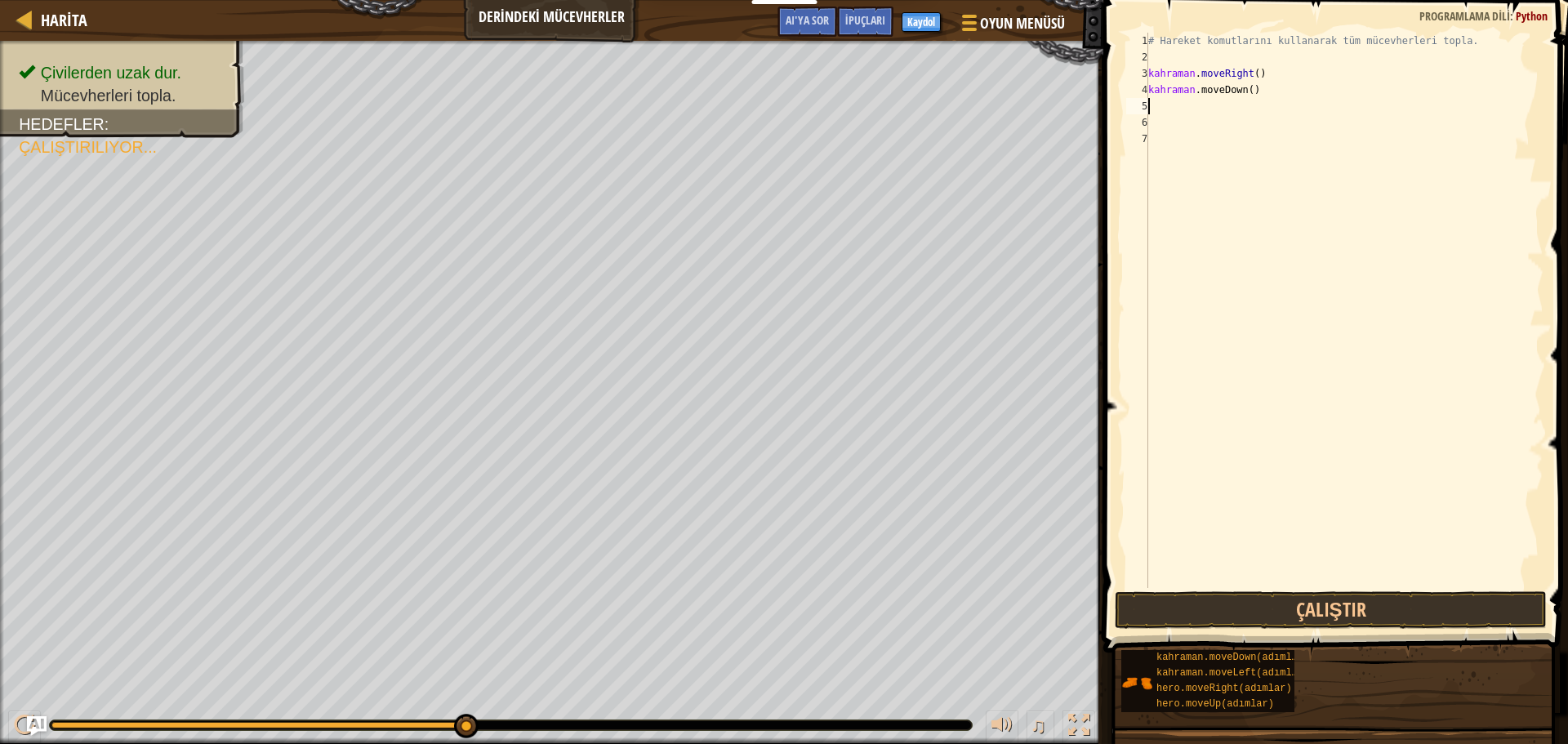
type textarea "m"
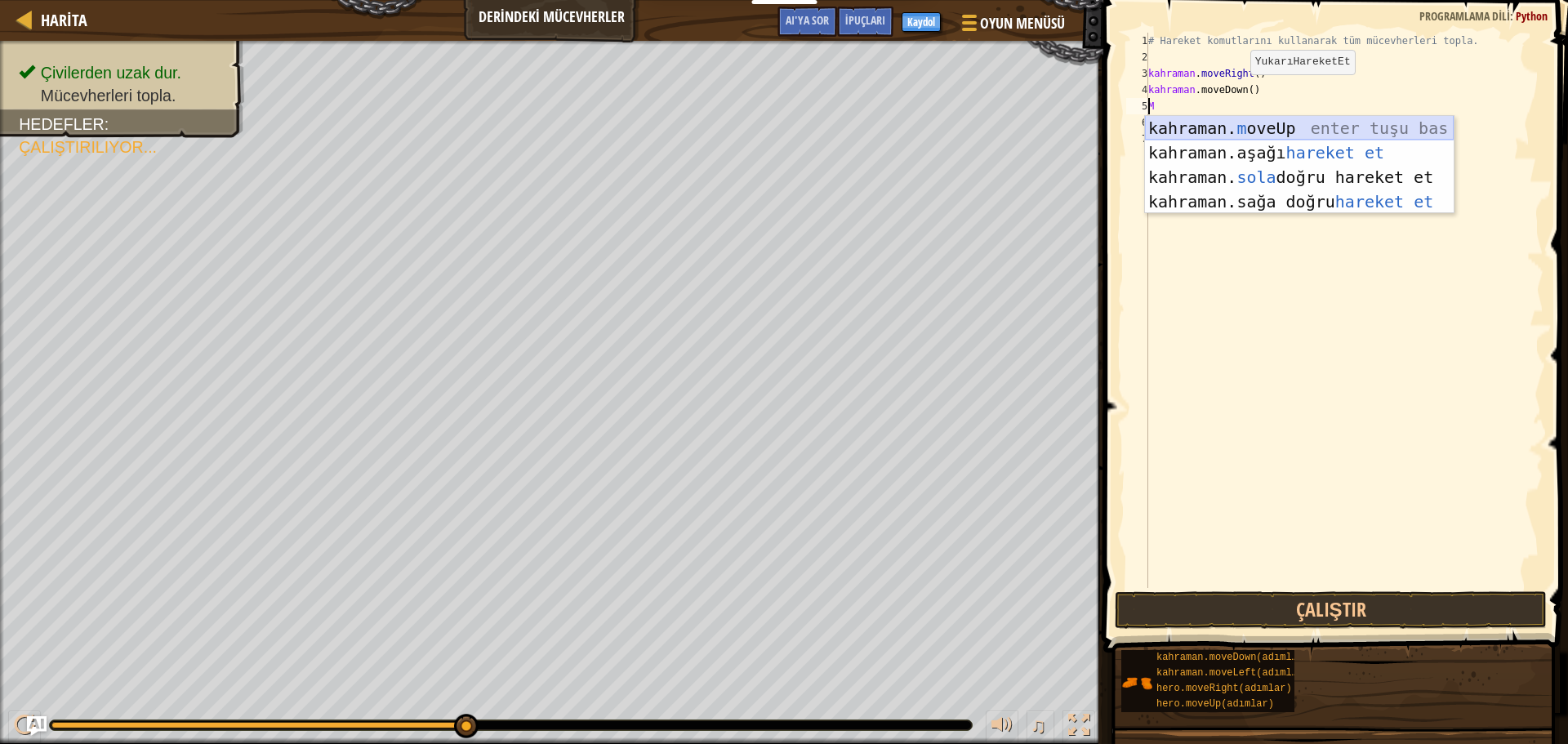
click at [1320, 122] on div "kahraman. m oveUp enter tuşu bas kahraman. aşağı hareket et tuşuna bas kahraman…" at bounding box center [1298, 189] width 309 height 147
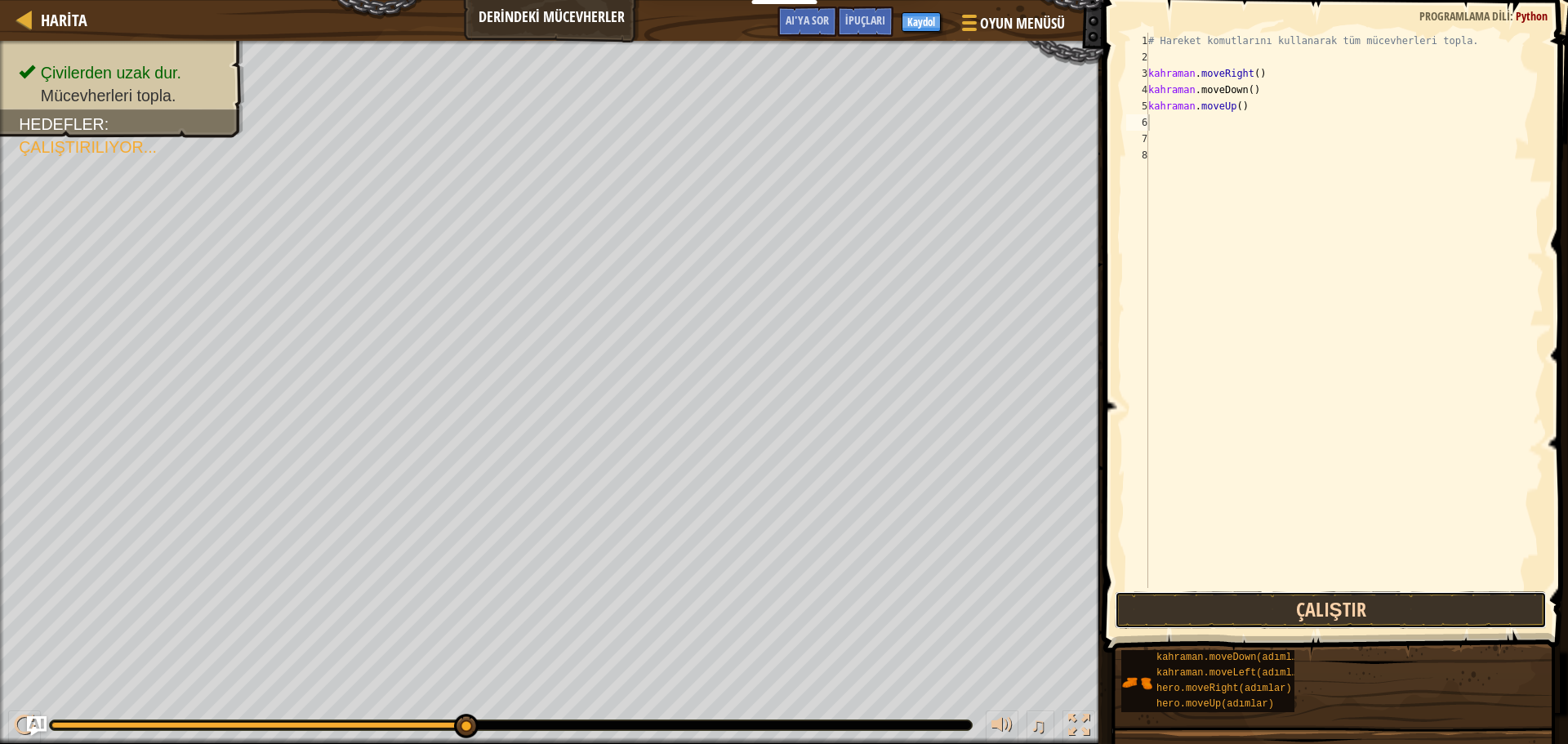
click at [1349, 600] on button "Çalıştır" at bounding box center [1330, 609] width 432 height 37
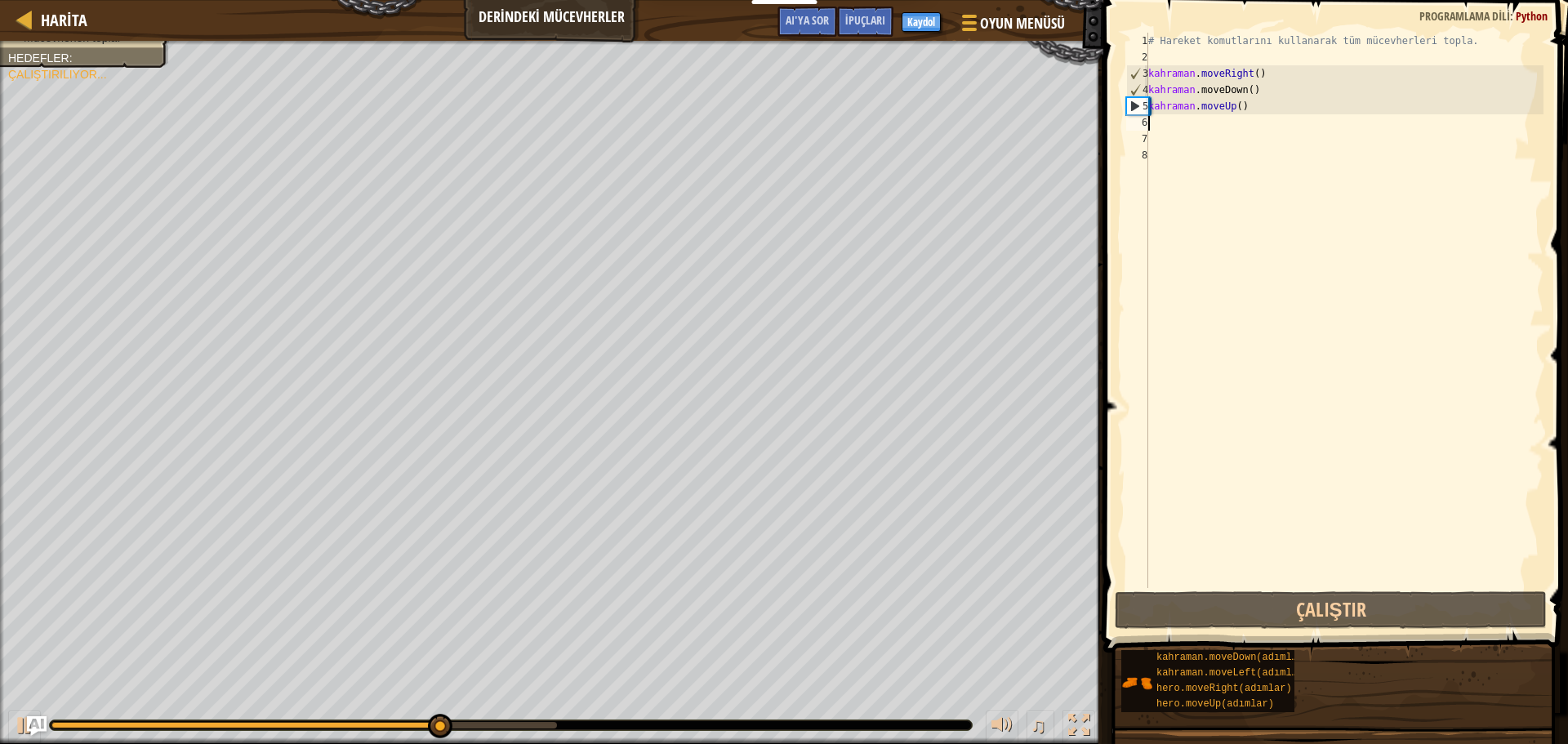
type textarea "m"
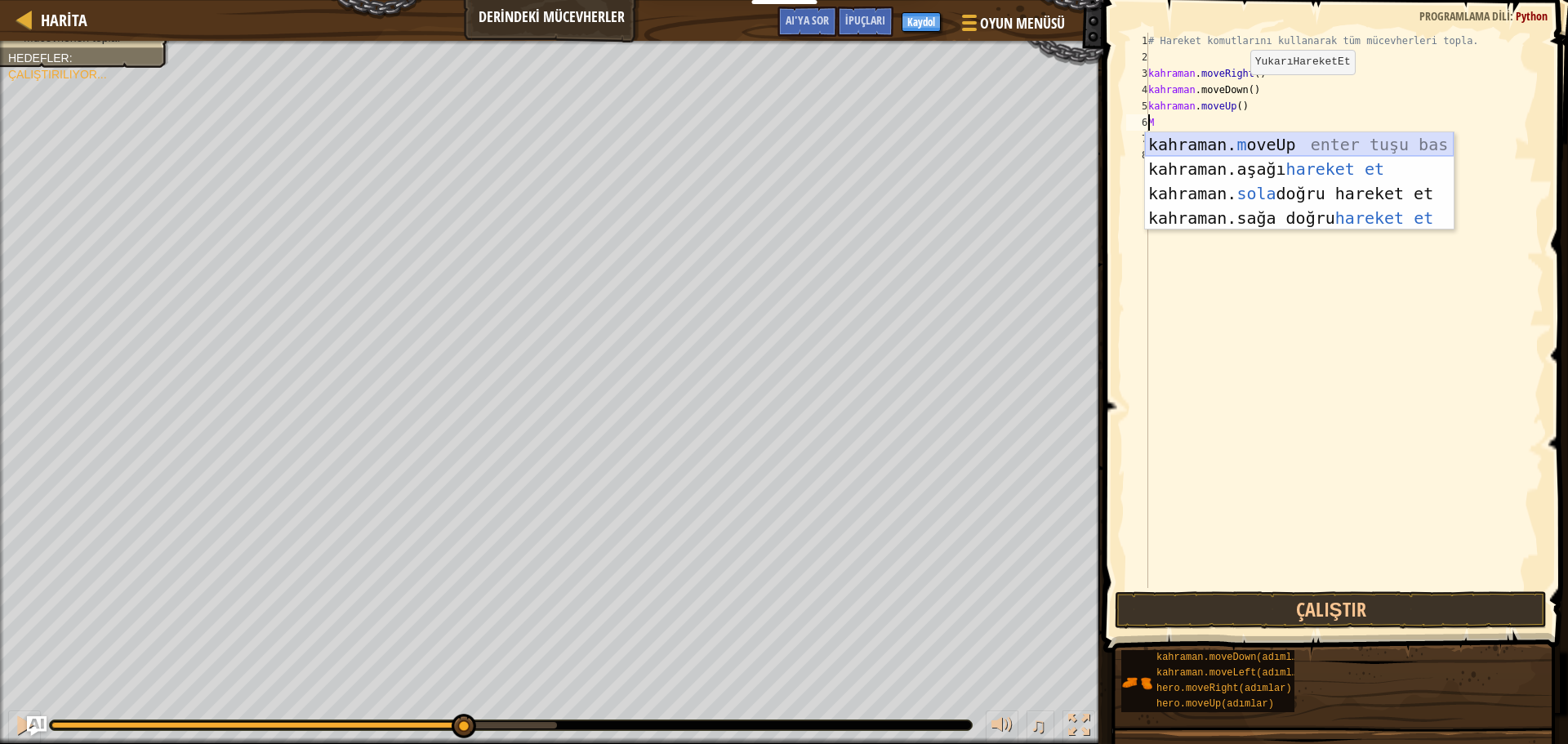
click at [1312, 138] on div "kahraman. m oveUp enter tuşu bas kahraman. aşağı hareket et tuşuna bas kahraman…" at bounding box center [1298, 205] width 309 height 147
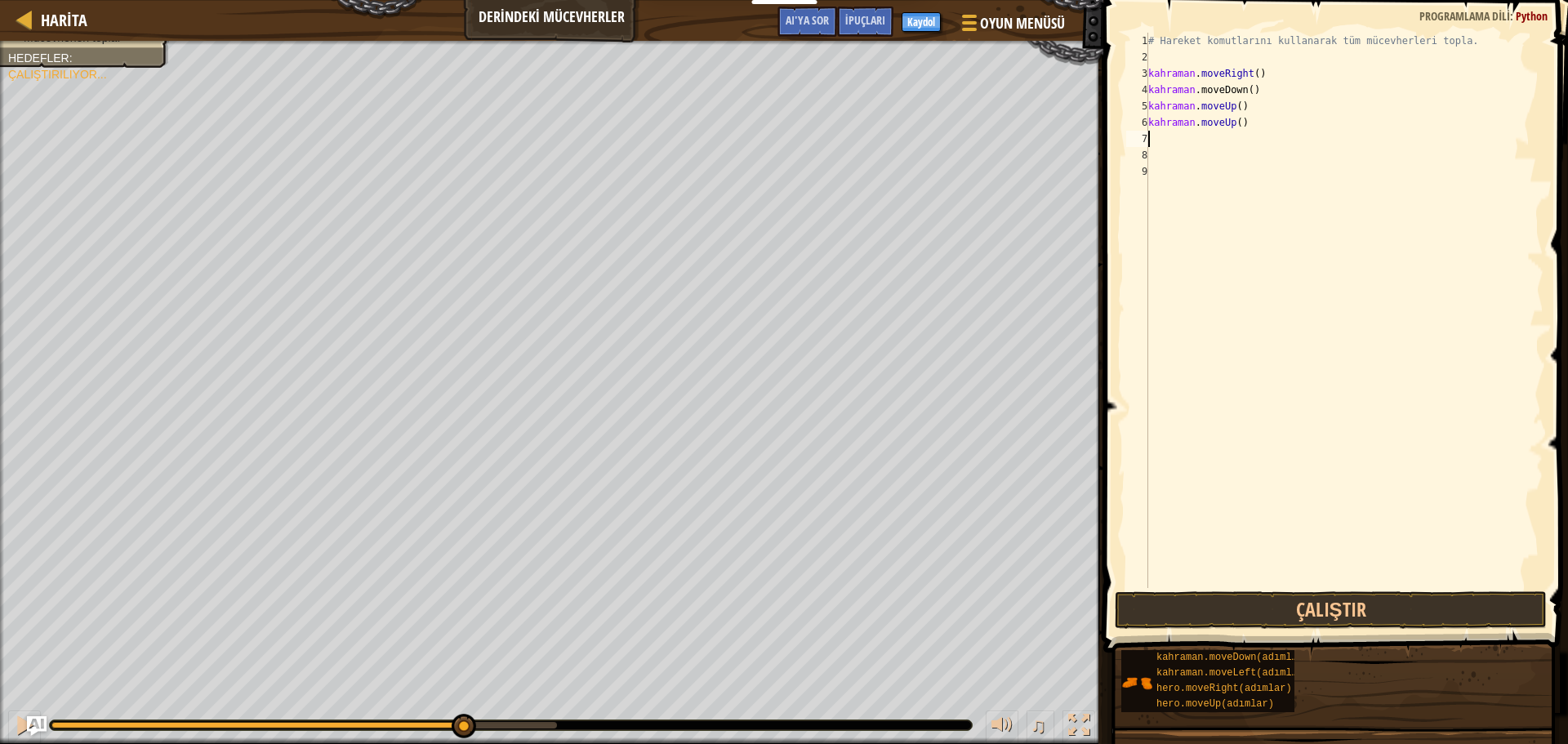
type textarea "m"
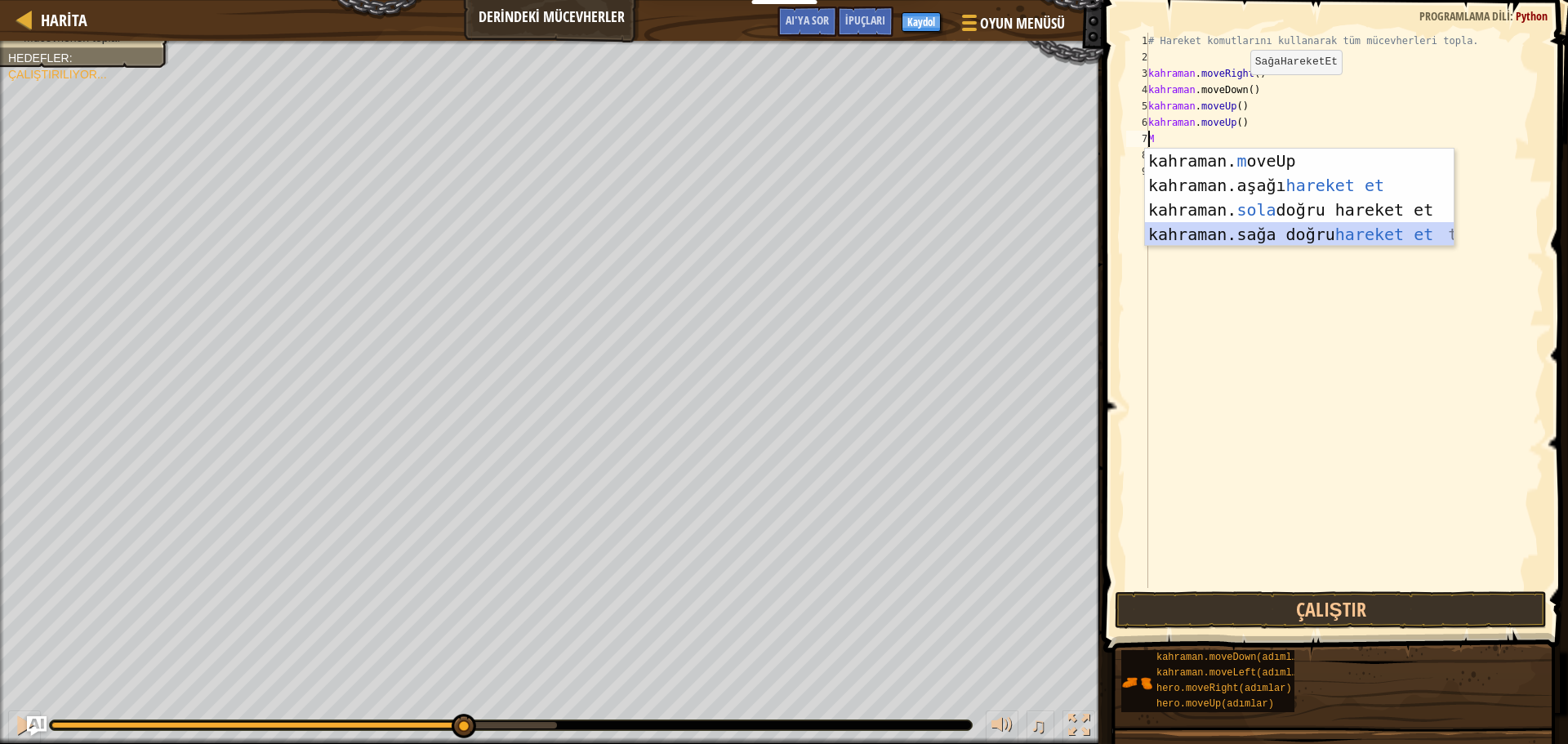
click at [1281, 227] on div "kahraman. m oveUp enter tuşu bas kahraman. aşağı hareket et tuşuna bas kahraman…" at bounding box center [1298, 221] width 309 height 147
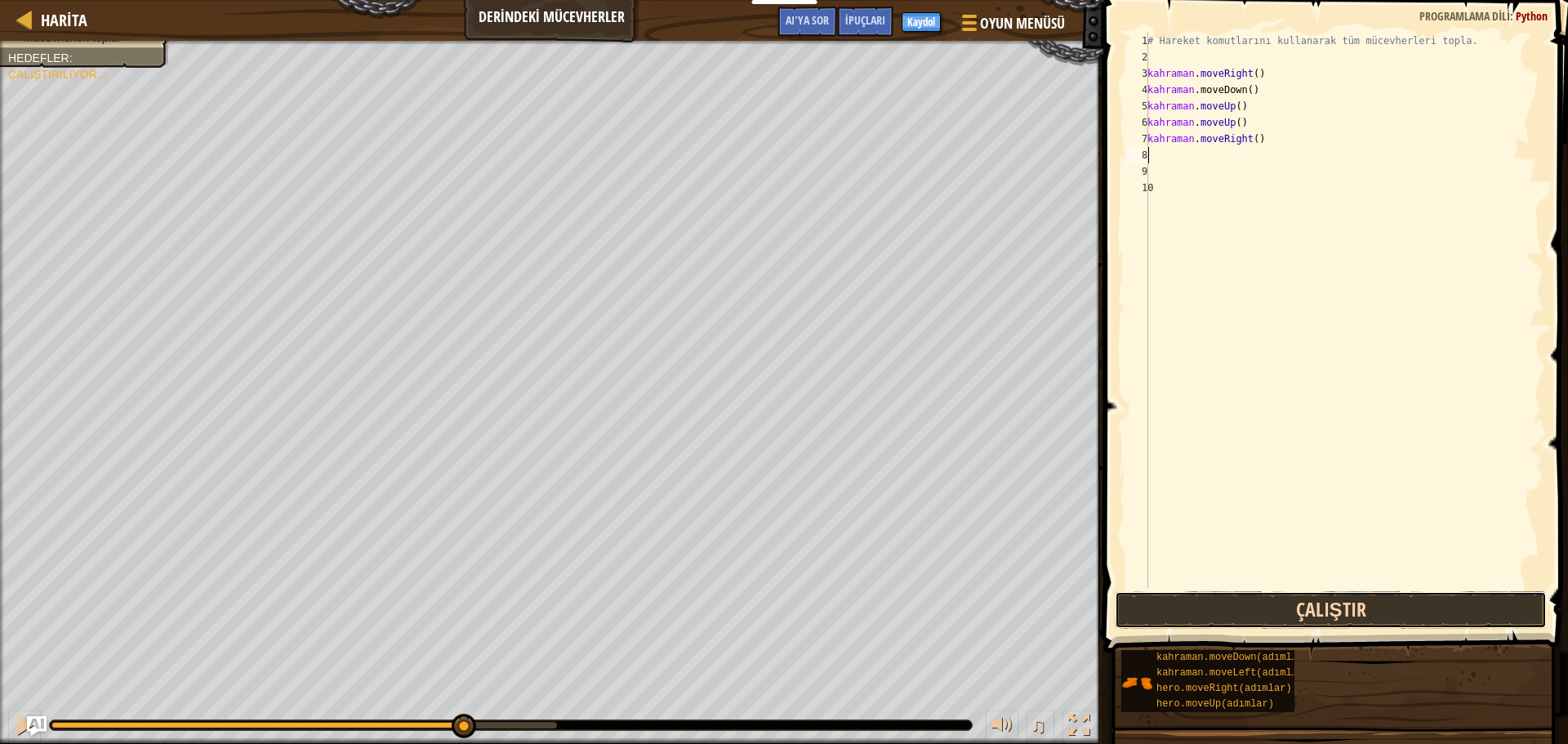
click at [1294, 620] on button "Çalıştır" at bounding box center [1330, 609] width 432 height 37
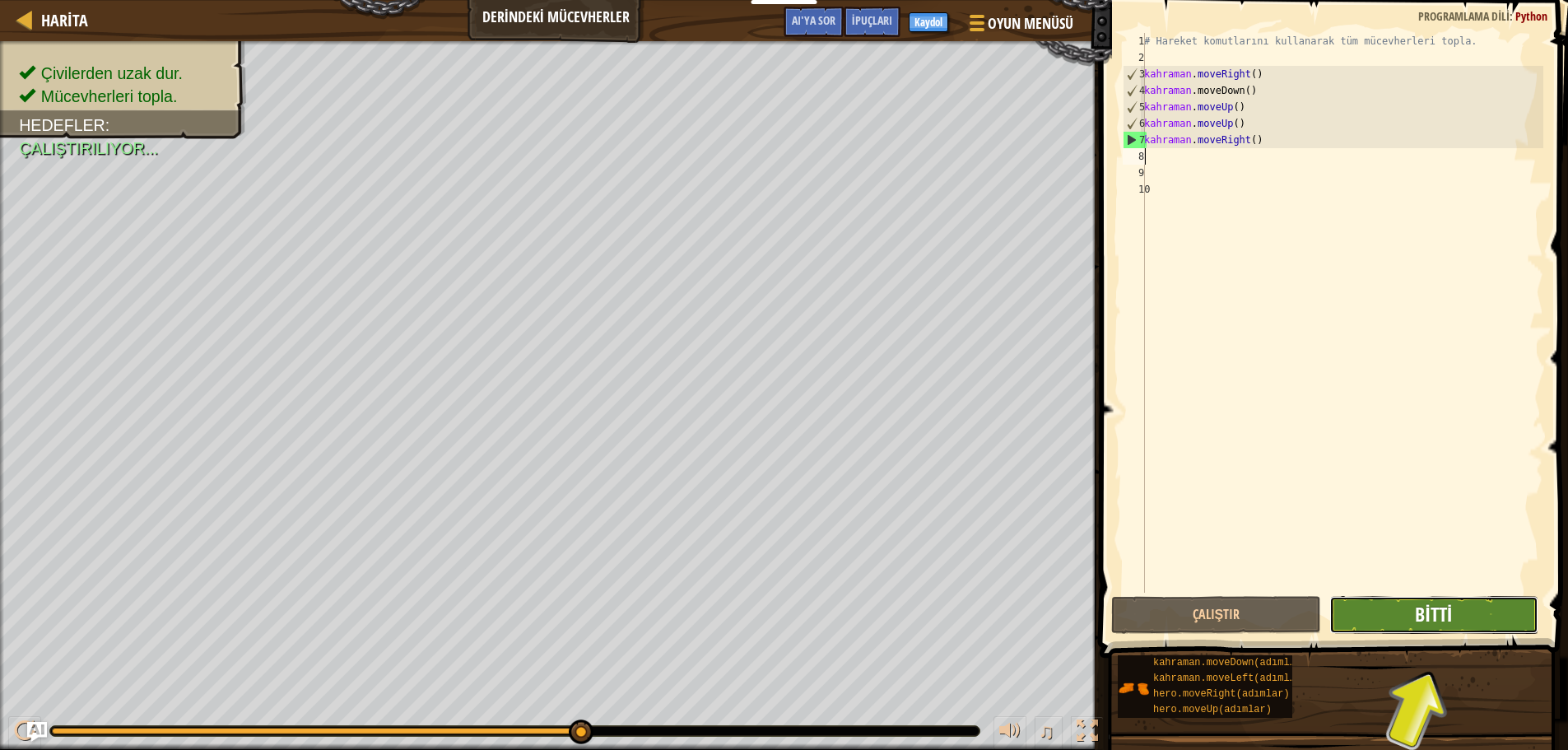
click at [1421, 608] on font "Bitti" at bounding box center [1433, 614] width 37 height 27
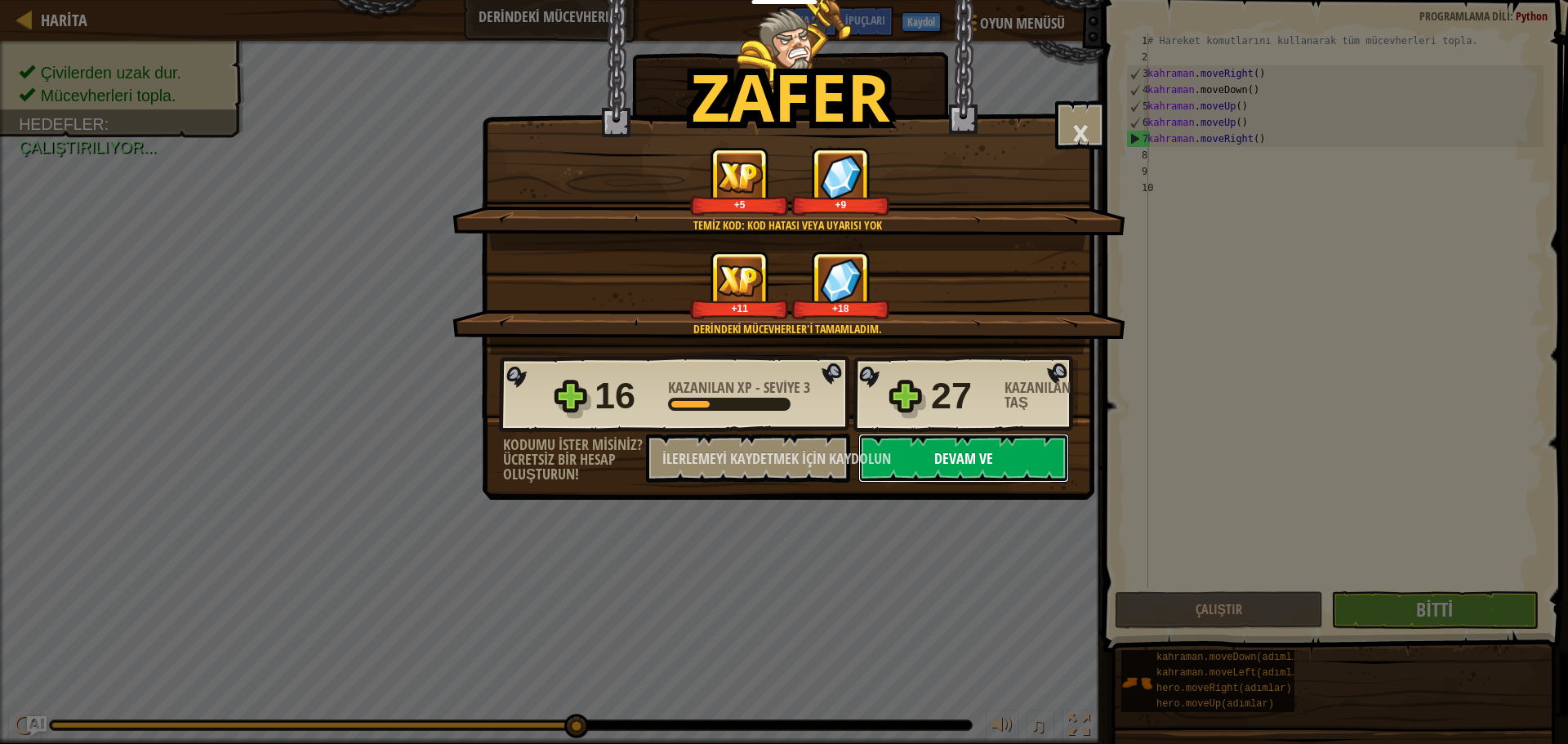
click at [911, 448] on button "Devam ve" at bounding box center [962, 458] width 210 height 49
select select "tr"
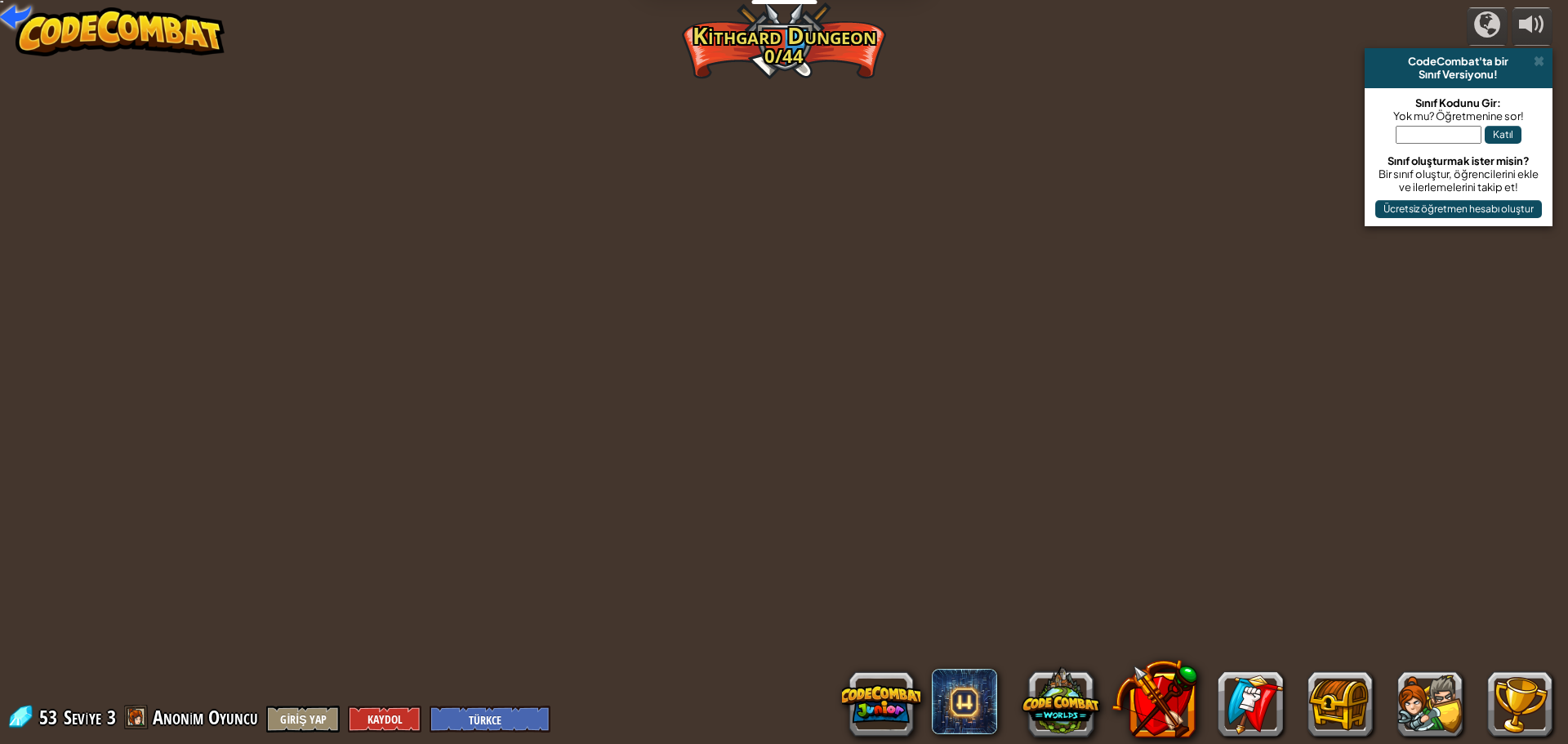
select select "tr"
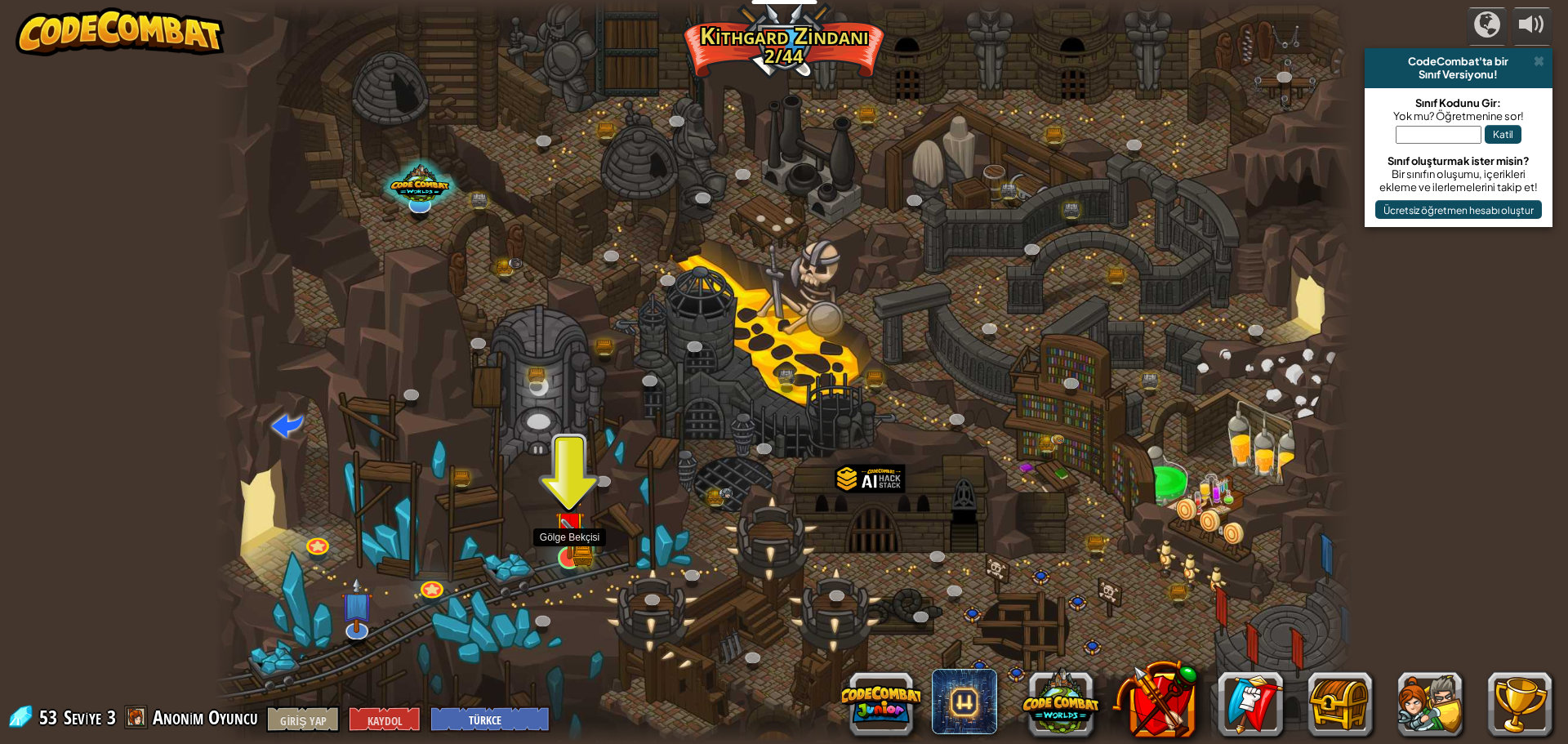
click at [576, 556] on img at bounding box center [569, 527] width 30 height 67
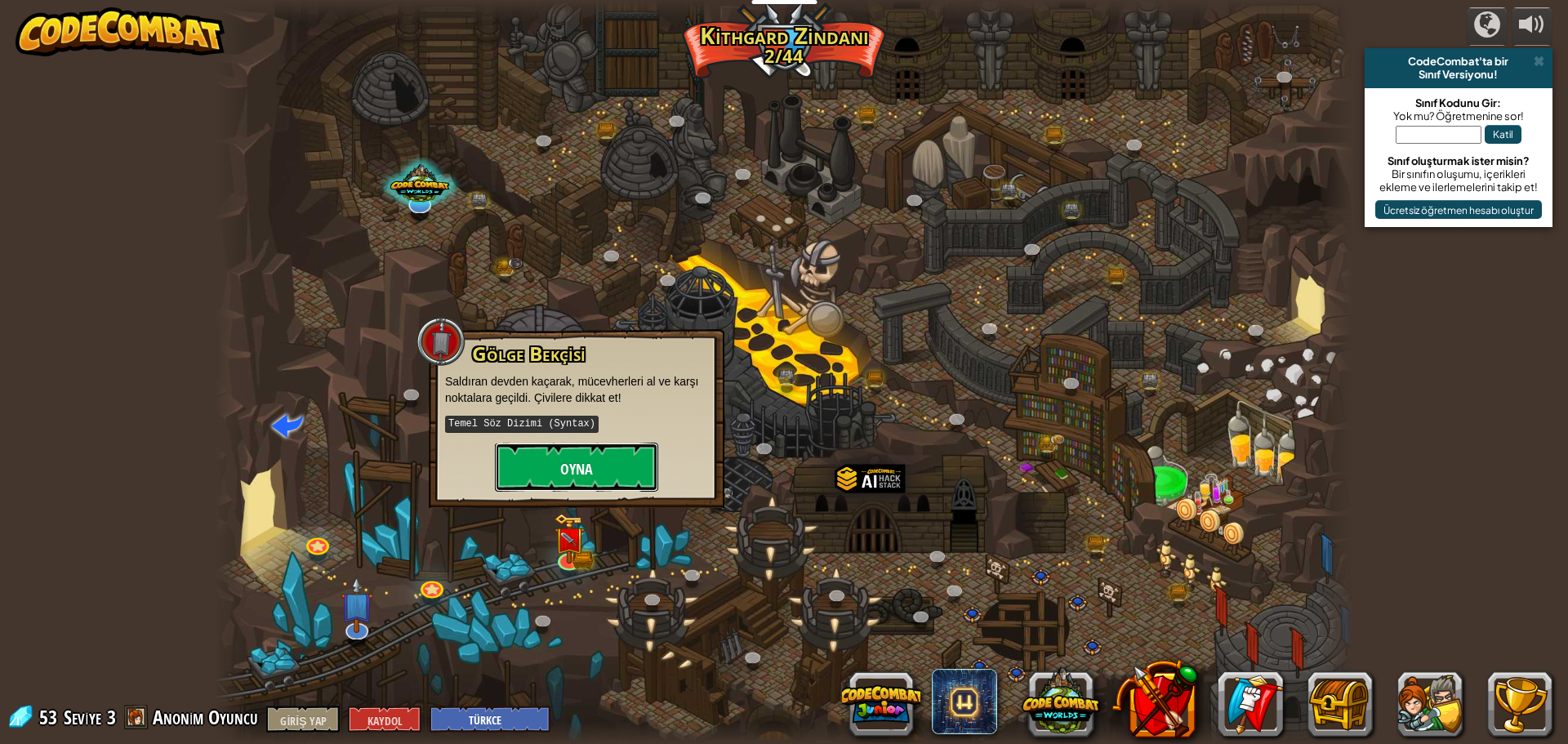
click at [629, 446] on button "Oyna" at bounding box center [575, 467] width 163 height 49
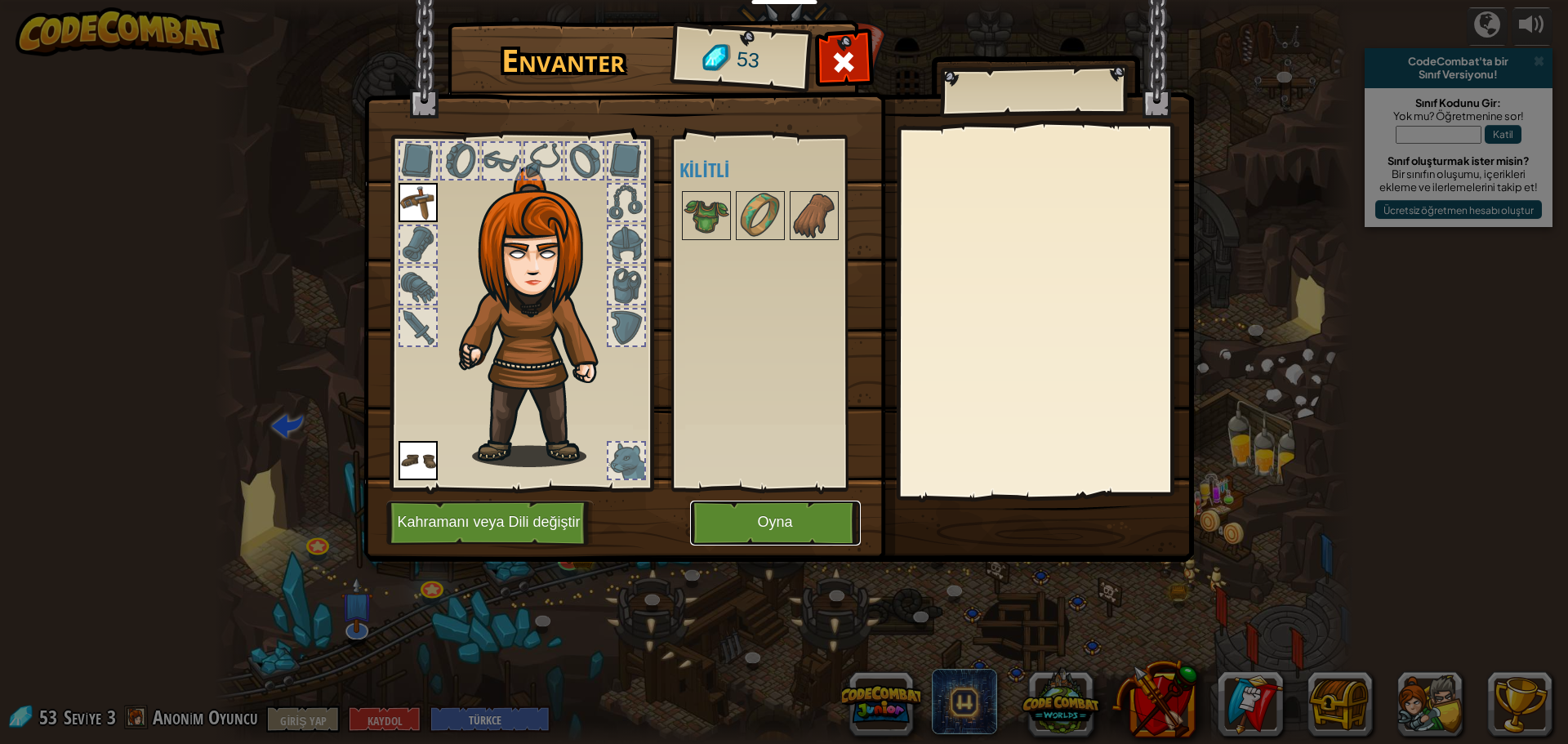
click at [742, 528] on button "Oyna" at bounding box center [775, 523] width 170 height 45
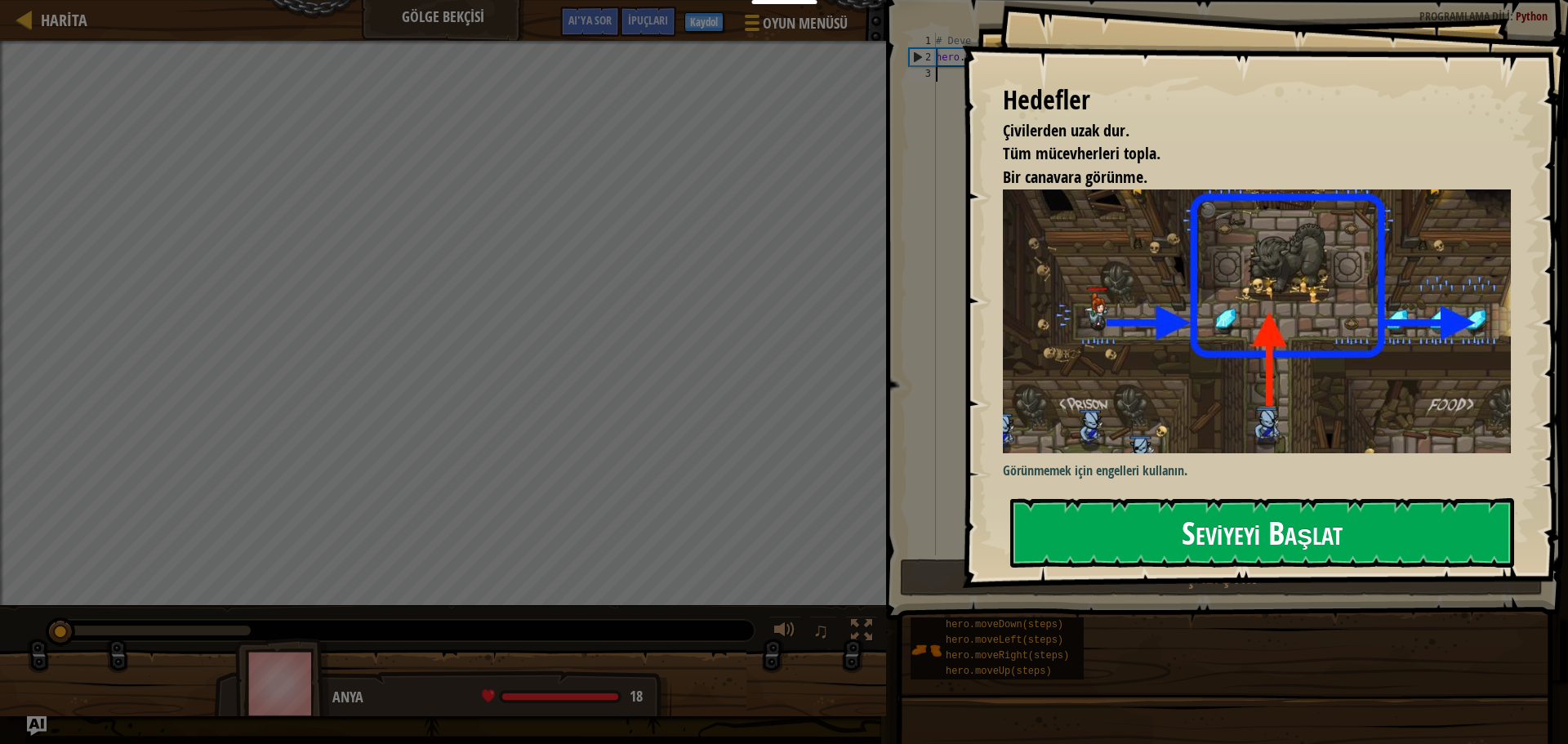
click at [1112, 557] on button "Seviyeyi Başlat" at bounding box center [1261, 532] width 504 height 68
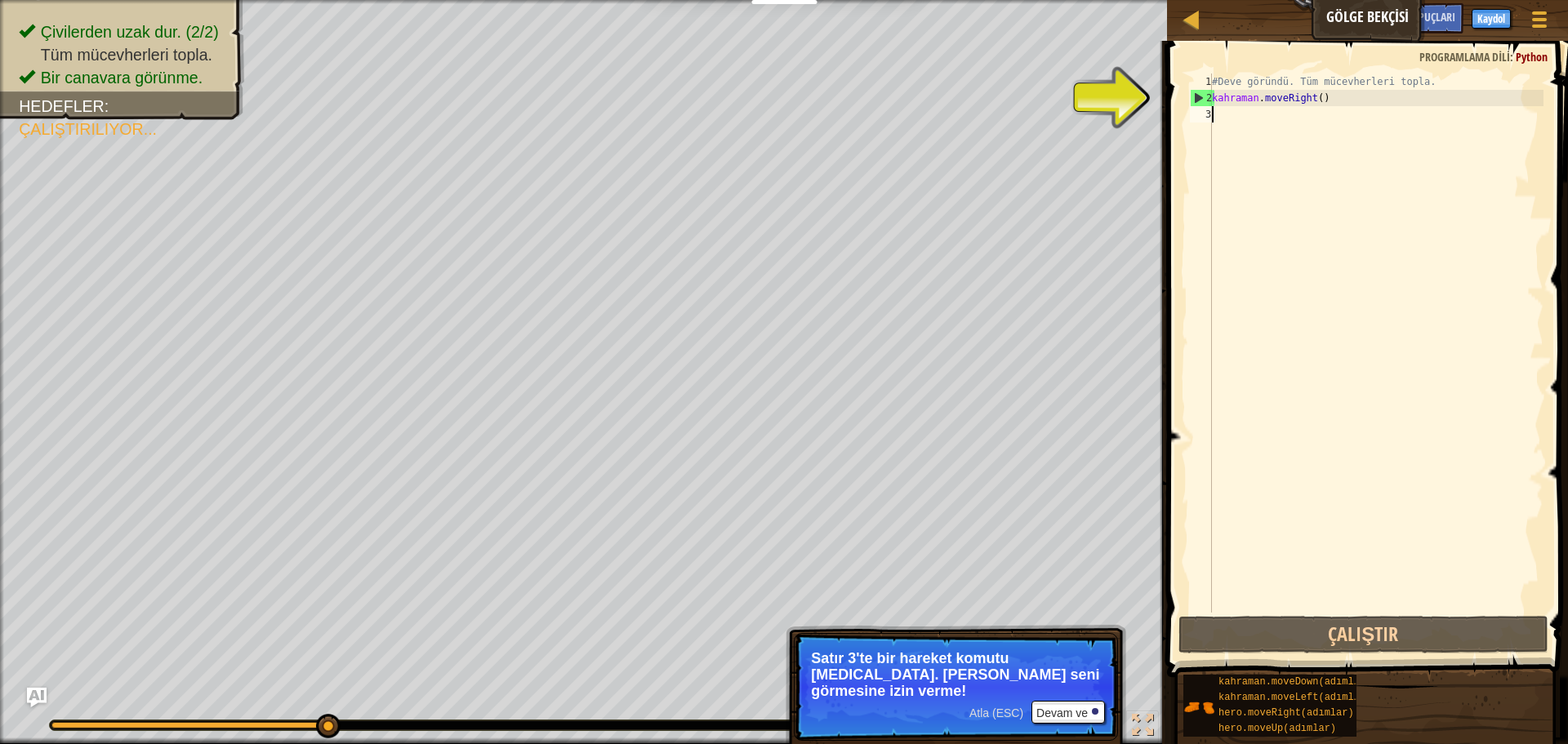
type textarea "m"
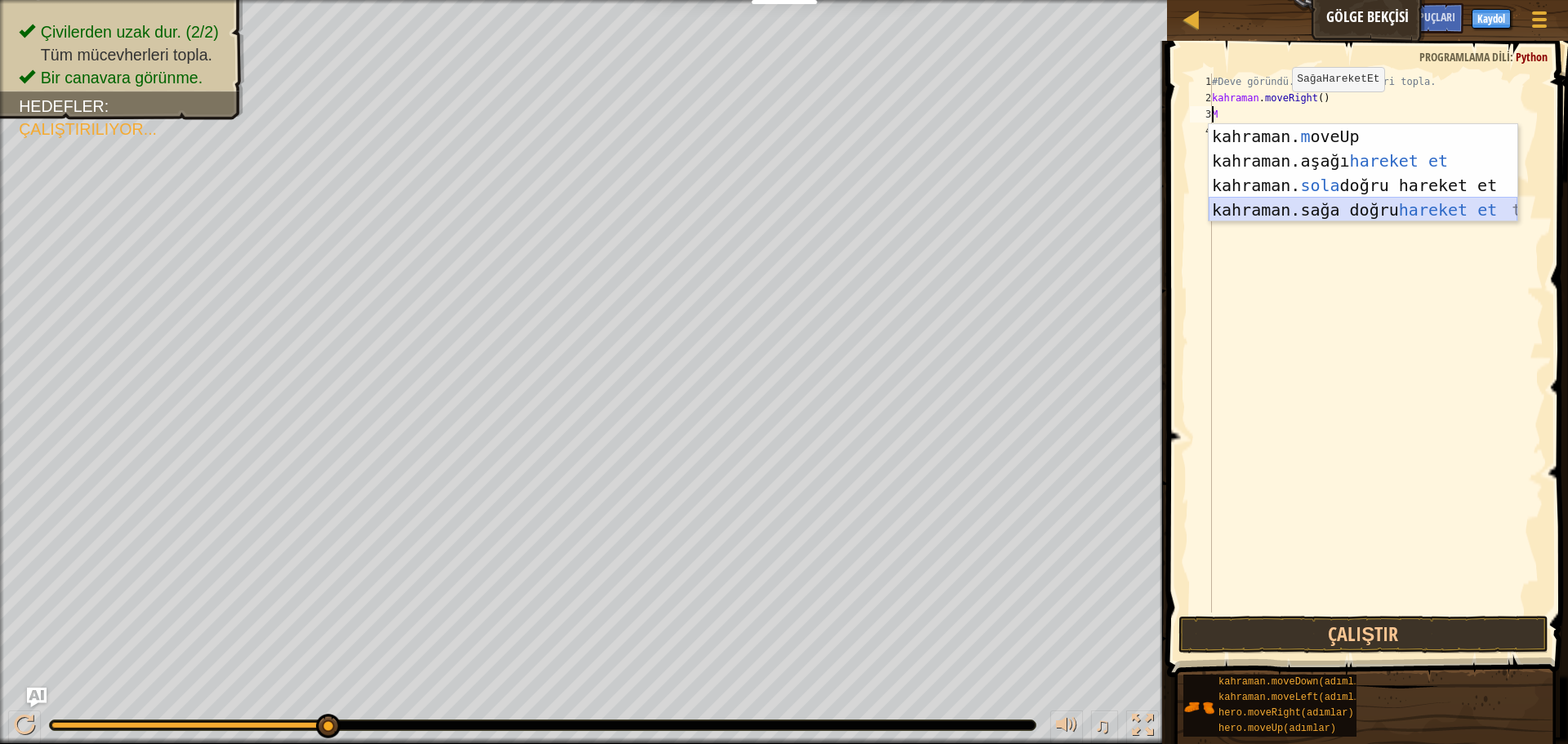
click at [1329, 207] on div "kahraman. m oveUp enter tuşu bas kahraman. aşağı hareket et tuşuna bas kahraman…" at bounding box center [1362, 197] width 309 height 147
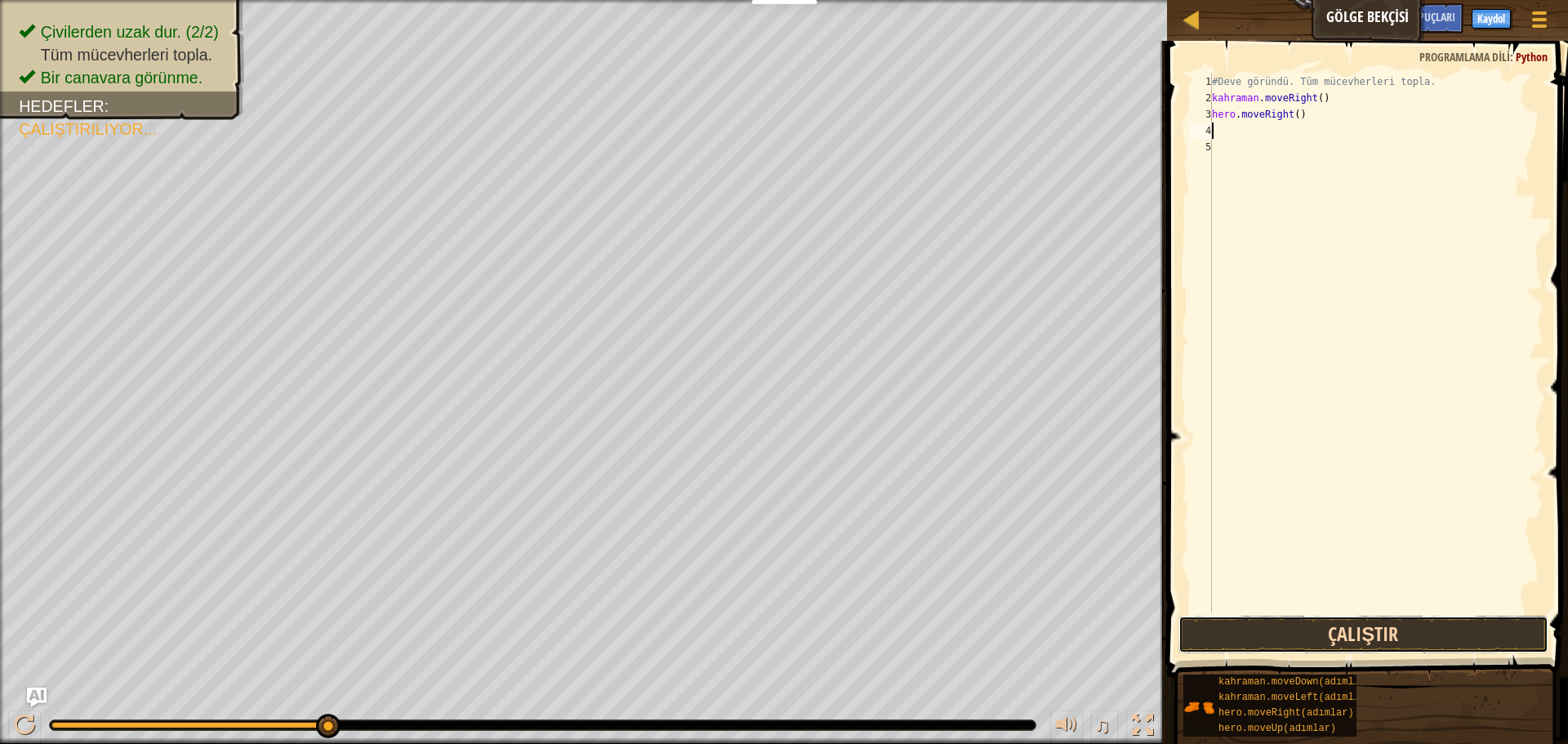
click at [1316, 631] on button "Çalıştır" at bounding box center [1363, 634] width 370 height 37
click at [1322, 116] on div "#Deve göründü. Tüm mücevherleri topla. kahraman . moveRight ( ) kahraman . move…" at bounding box center [1376, 360] width 335 height 572
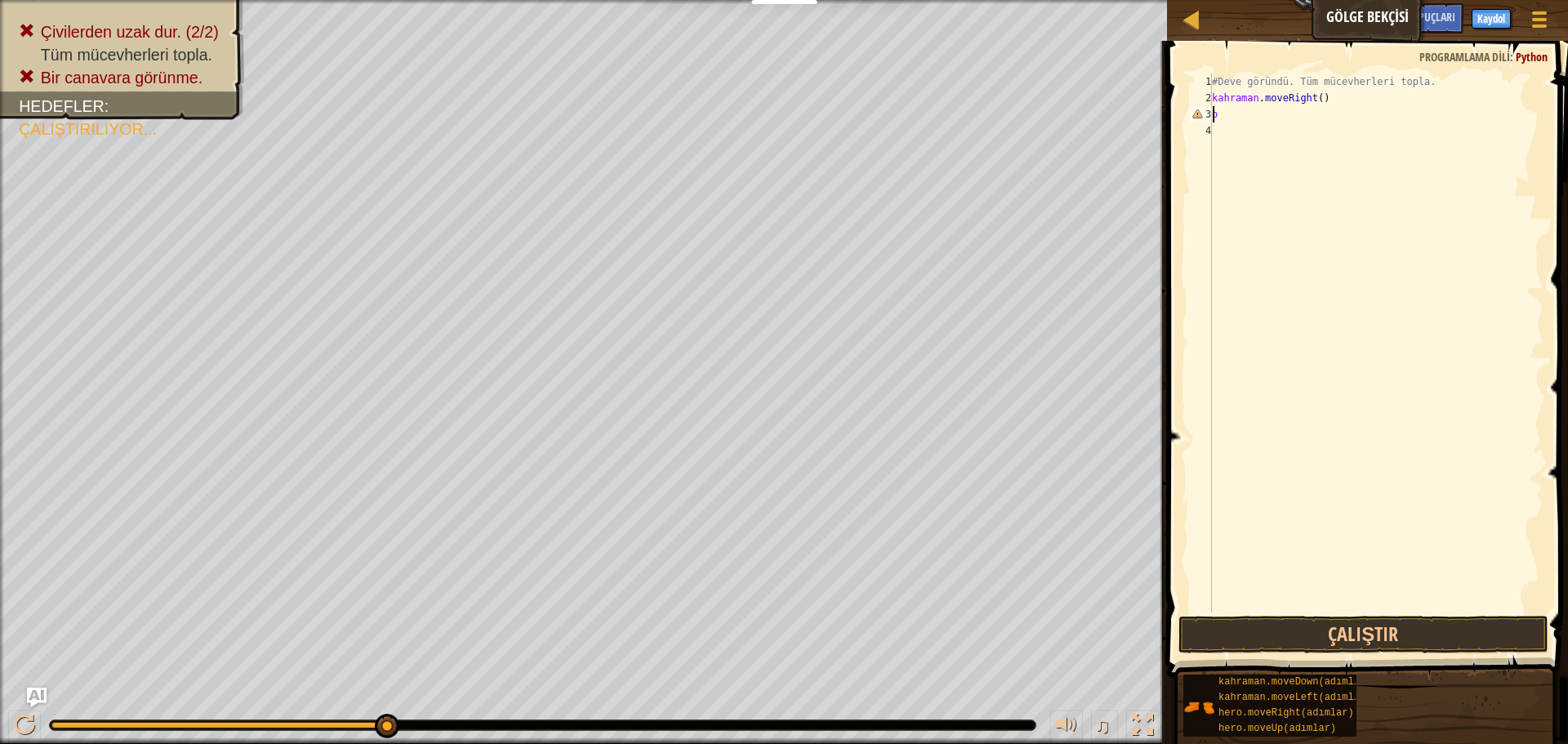
type textarea "h"
type textarea "hero.moveRight(h"
click at [1283, 272] on div "#Deve göründü. Tüm mücevherleri topla. kahraman . moveRight ( h" at bounding box center [1376, 360] width 335 height 572
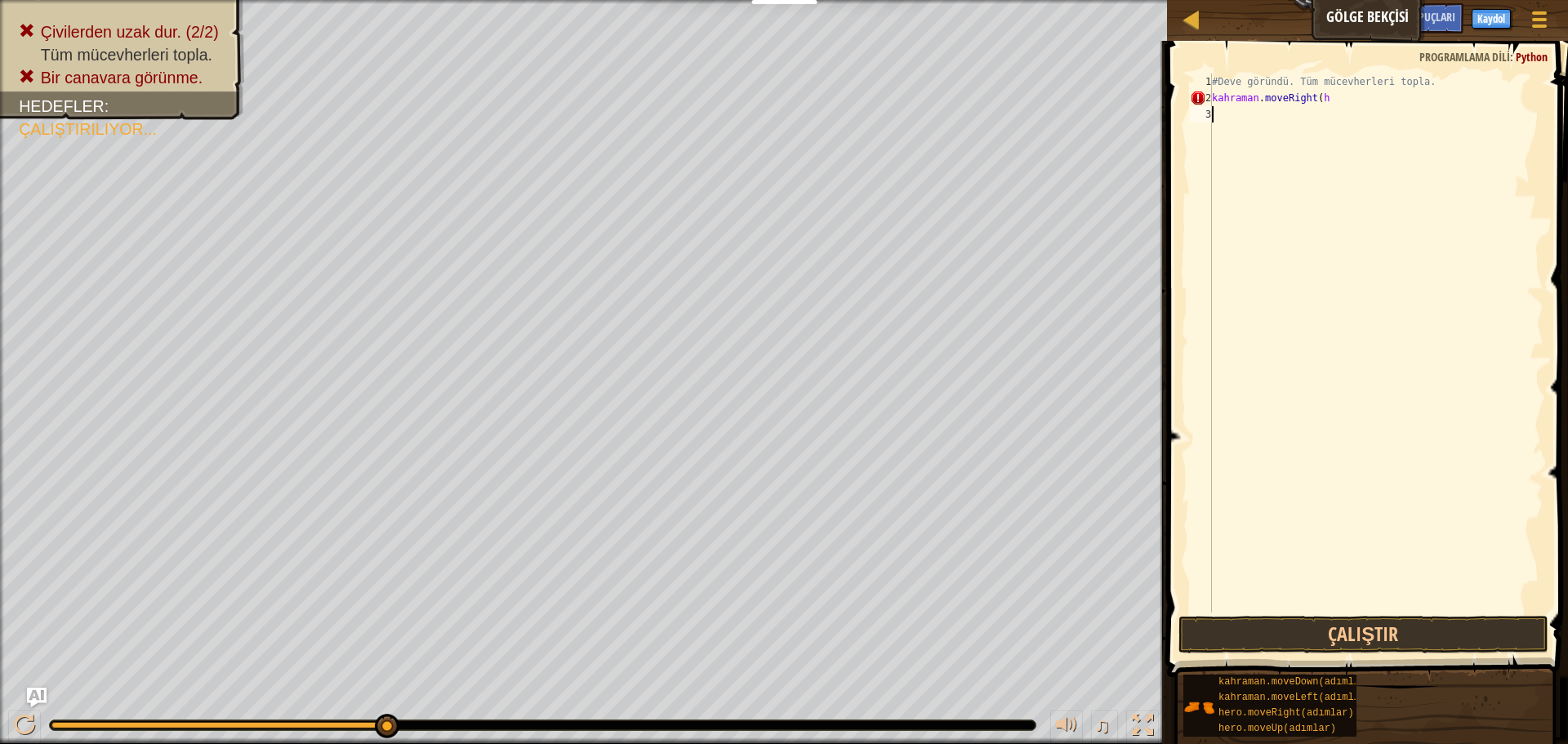
click at [1349, 103] on div "#Deve göründü. Tüm mücevherleri topla. kahraman . moveRight ( h" at bounding box center [1376, 360] width 335 height 572
click at [1355, 103] on div "#Deve göründü. Tüm mücevherleri topla. kahraman . moveRight ( h" at bounding box center [1376, 360] width 335 height 572
type textarea "hero.moveRight(h"
click at [1201, 28] on div at bounding box center [1191, 19] width 20 height 20
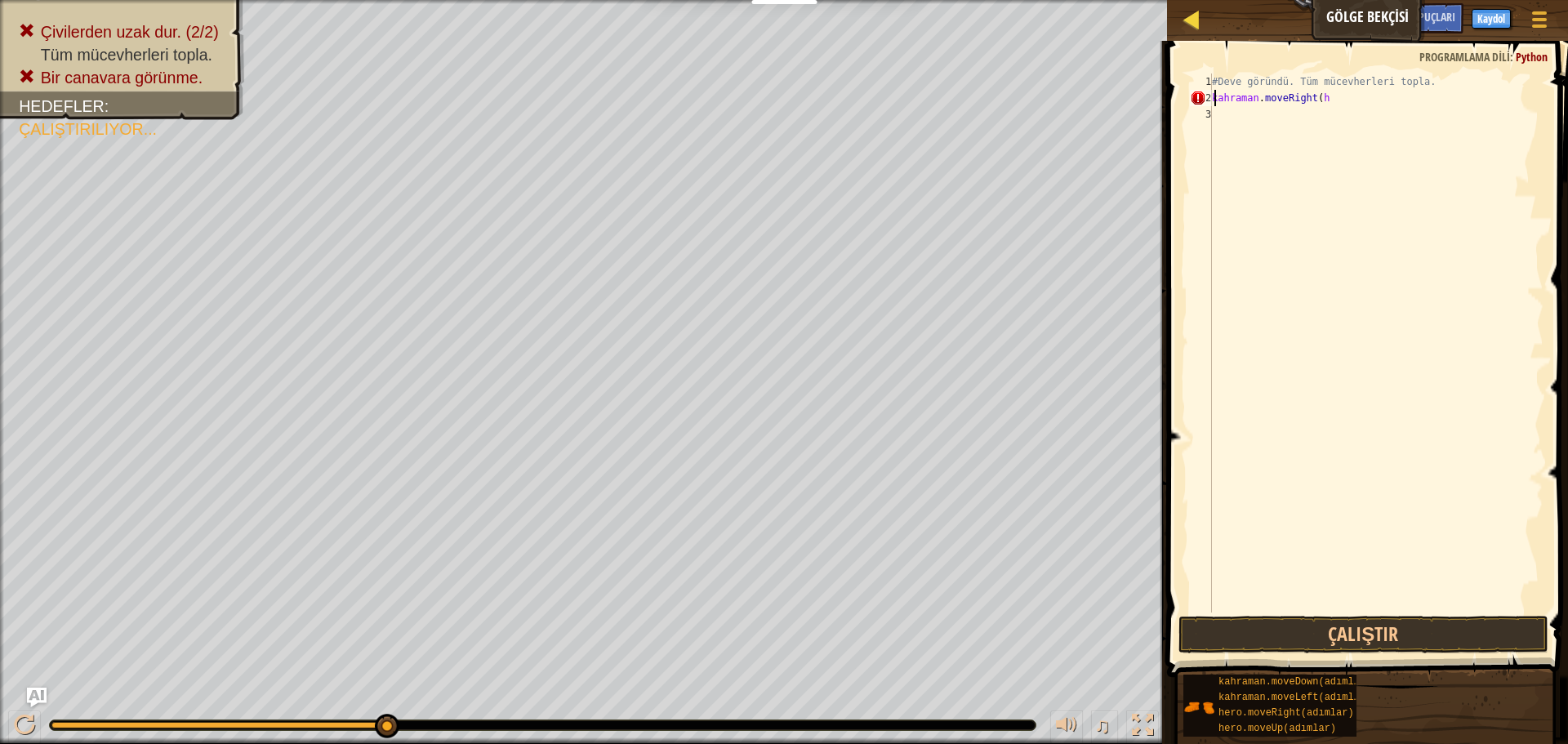
select select "tr"
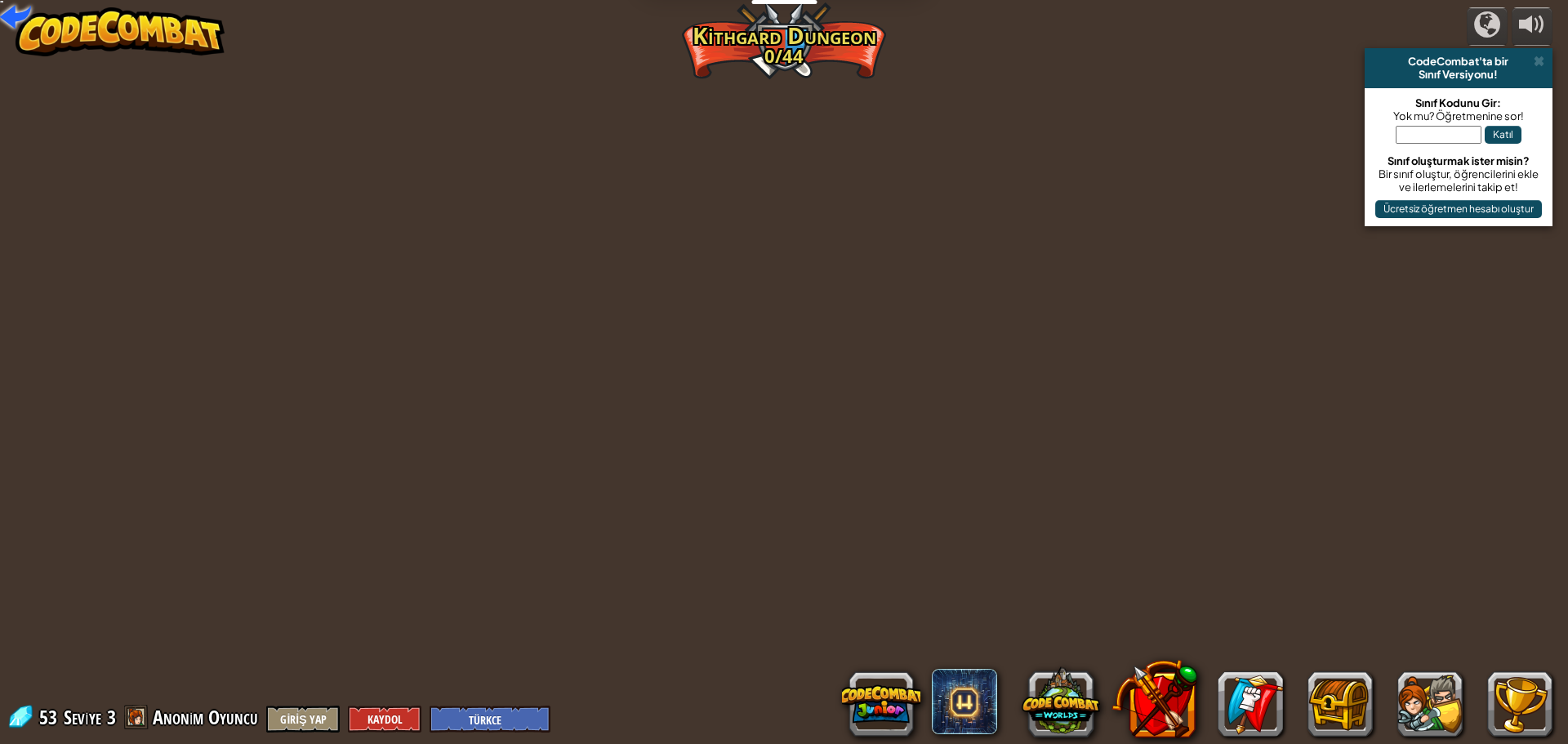
select select "tr"
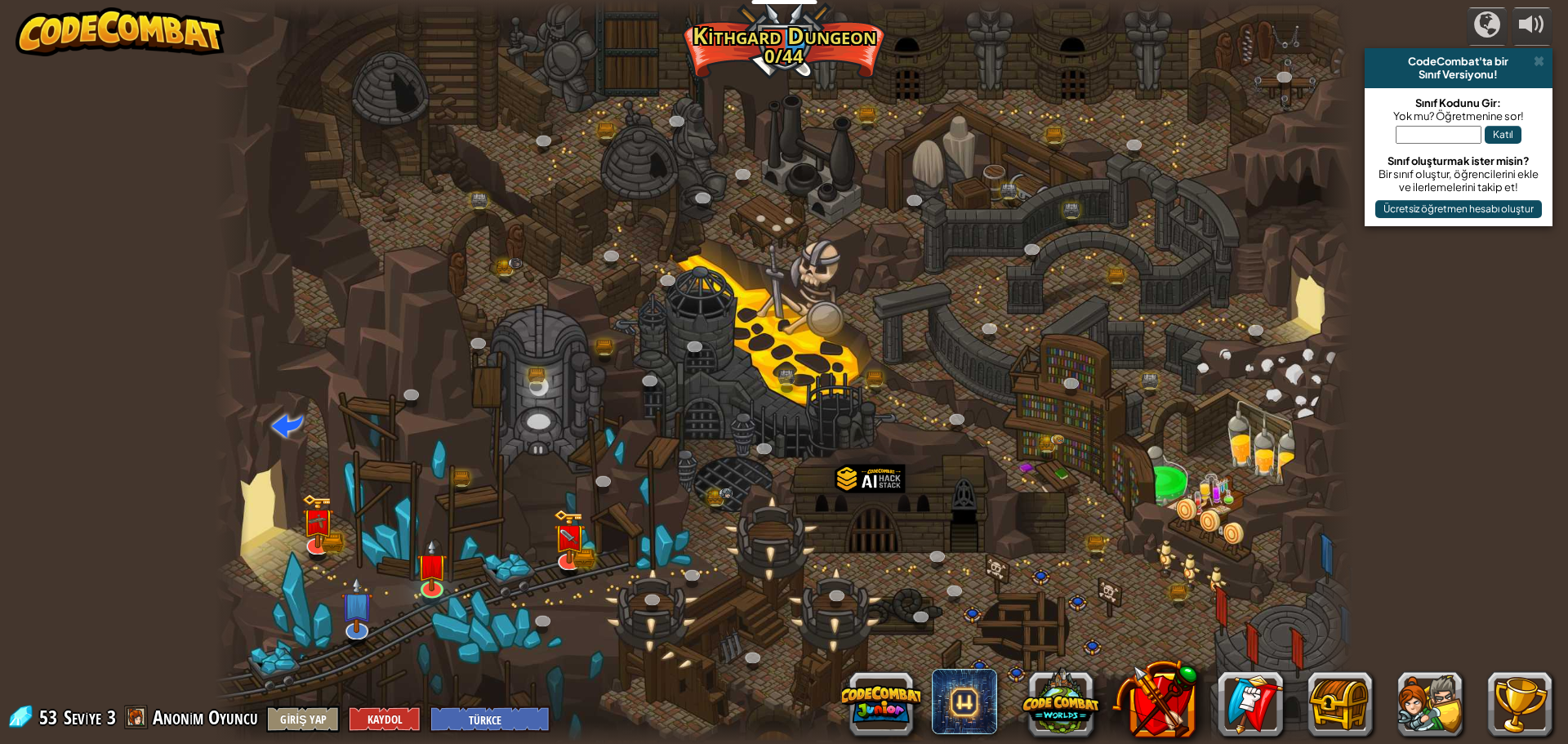
select select "tr"
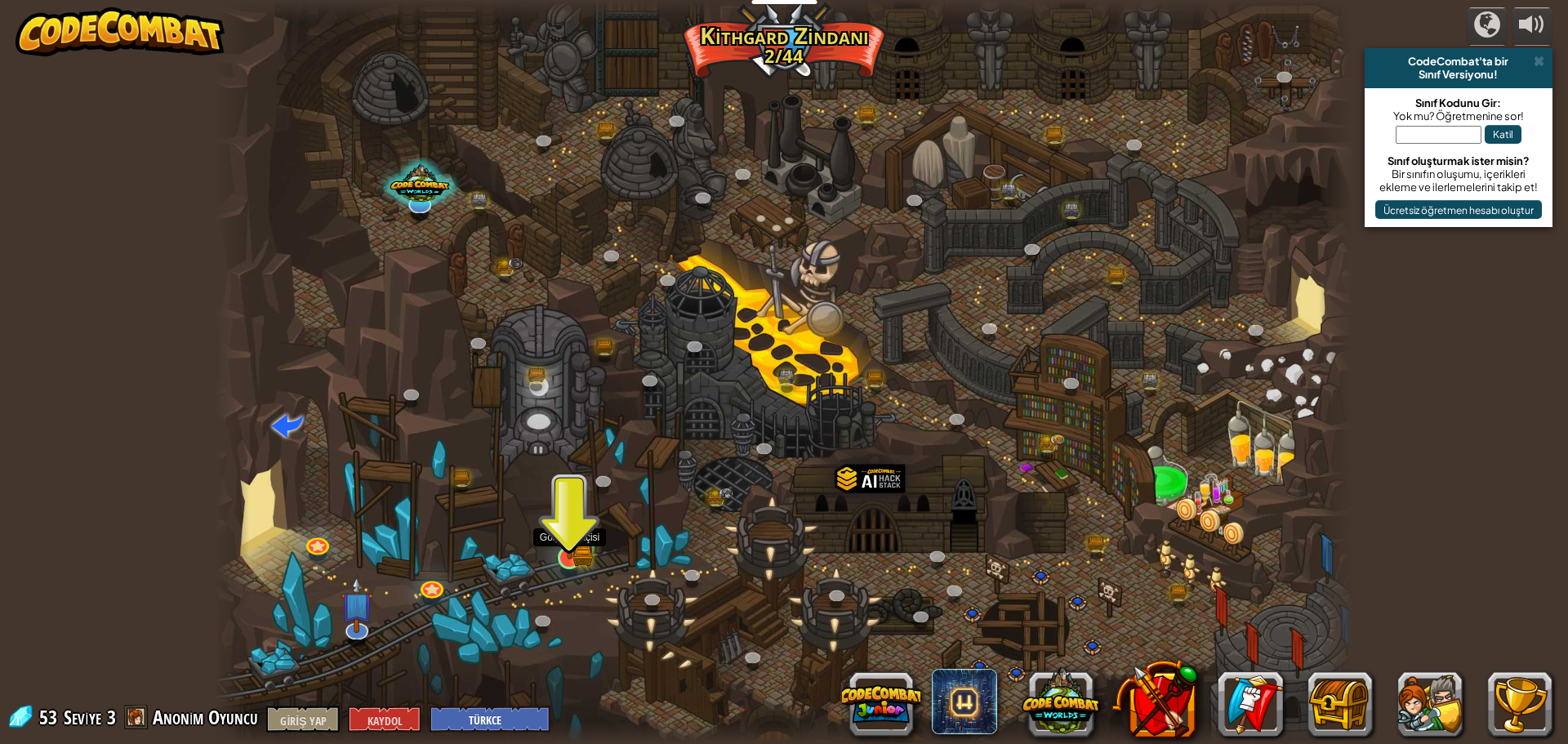
click at [581, 535] on img at bounding box center [569, 527] width 30 height 67
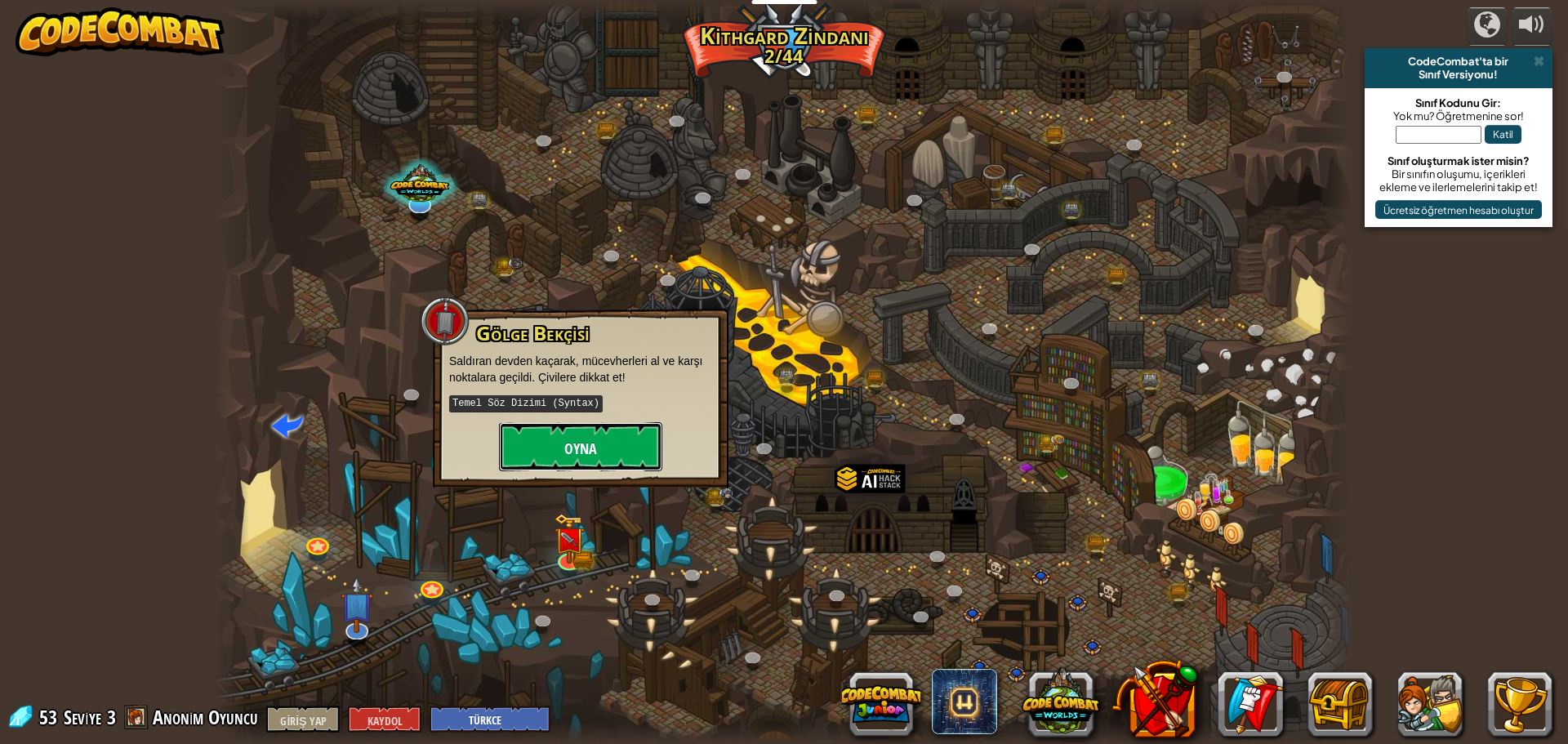
click at [610, 455] on button "Oyna" at bounding box center [580, 447] width 163 height 49
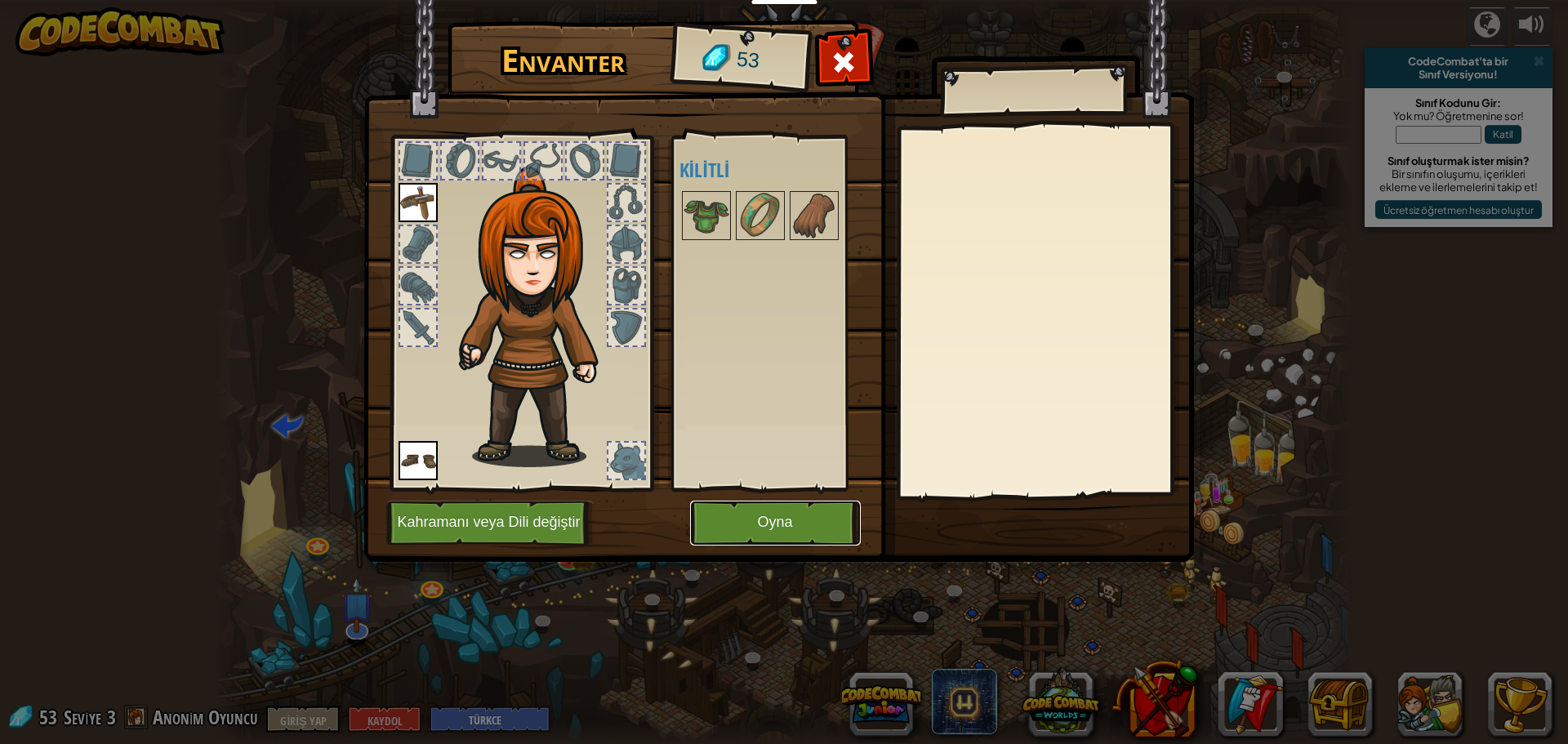
click at [831, 532] on button "Oyna" at bounding box center [775, 523] width 170 height 45
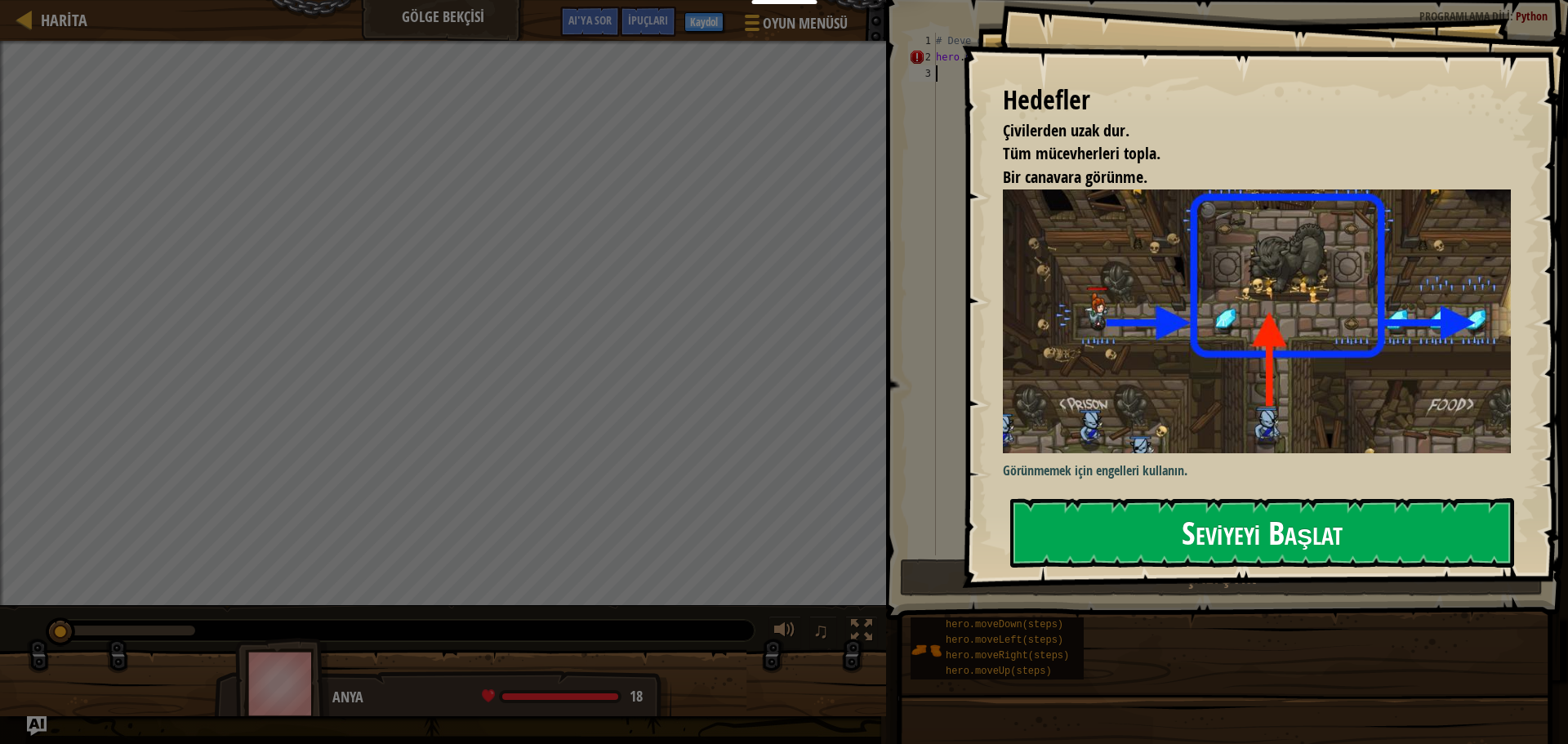
click at [1284, 544] on font "Seviyeyi Başlat" at bounding box center [1261, 532] width 161 height 44
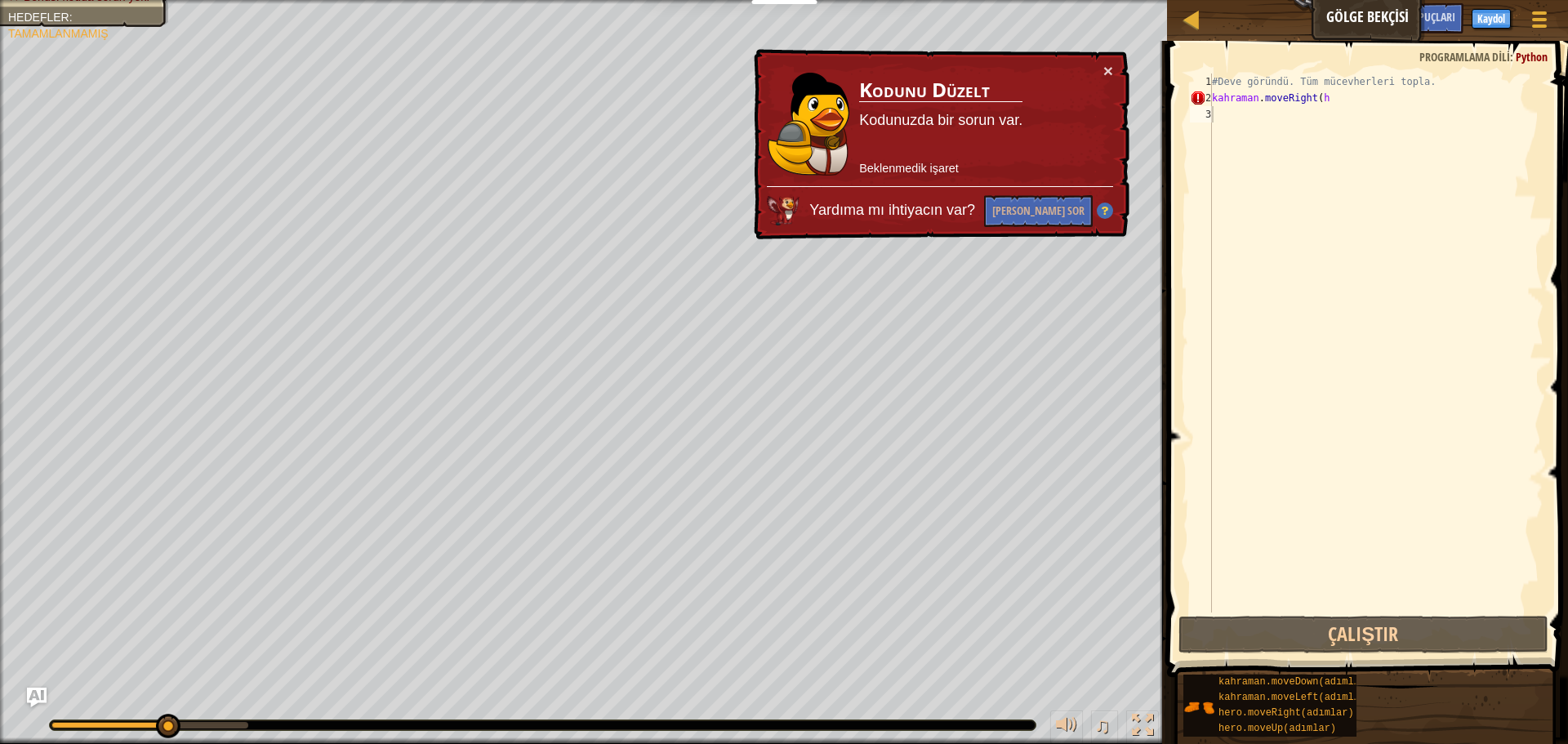
click at [1102, 70] on div "× Kodunu Düzelt Kodunuzda bir sorun var. Beklenmedik işaret Yardıma mı ihtiyacı…" at bounding box center [939, 144] width 382 height 197
click at [1105, 67] on font "×" at bounding box center [1107, 70] width 10 height 19
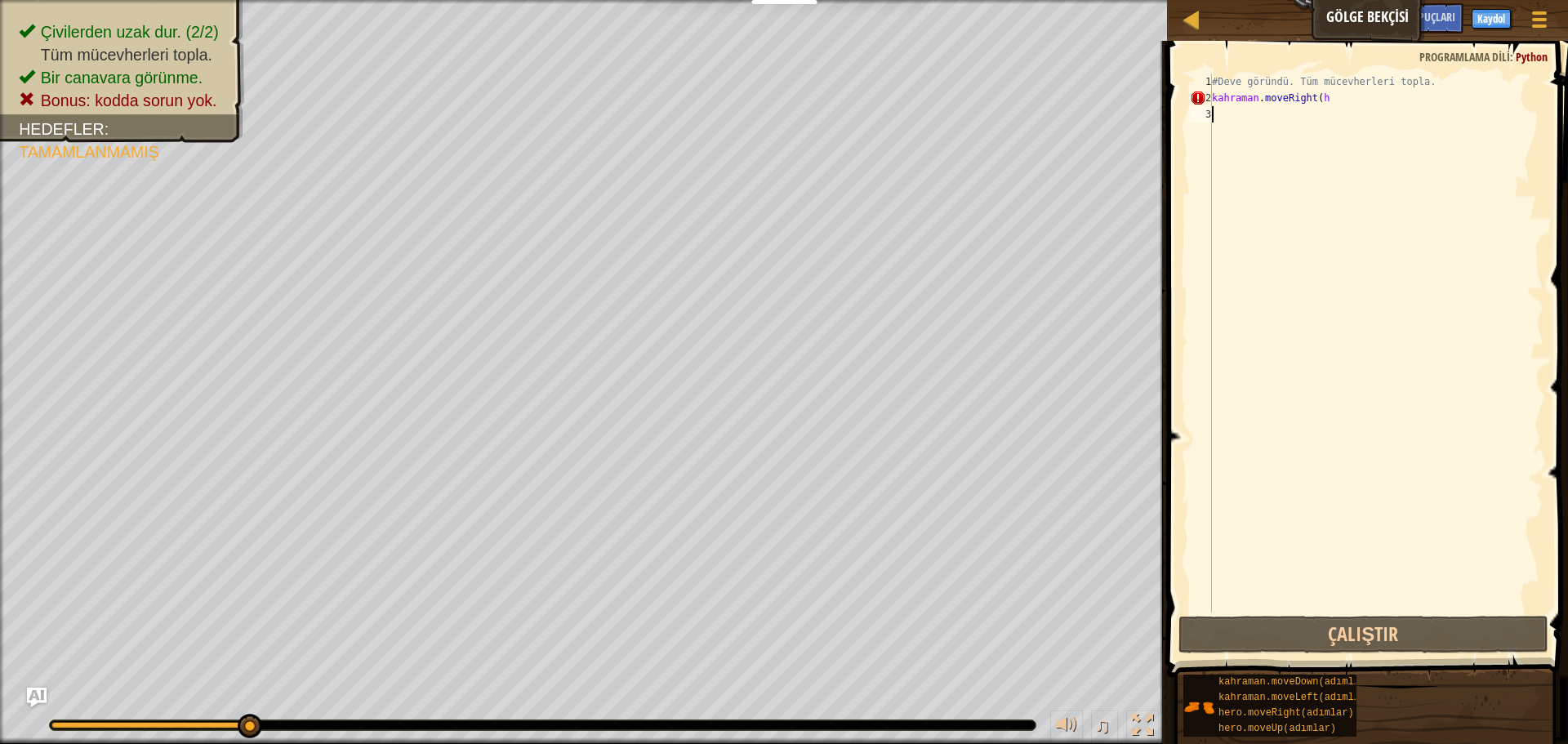
click at [1349, 99] on div "#Deve göründü. Tüm mücevherleri topla. kahraman . moveRight ( h" at bounding box center [1376, 360] width 335 height 572
click at [1344, 97] on div "#Deve göründü. Tüm mücevherleri topla. kahraman . moveRight ( h" at bounding box center [1376, 360] width 335 height 572
click at [1346, 97] on div "#Deve göründü. Tüm mücevherleri topla. kahraman . moveRight ( h" at bounding box center [1376, 360] width 335 height 572
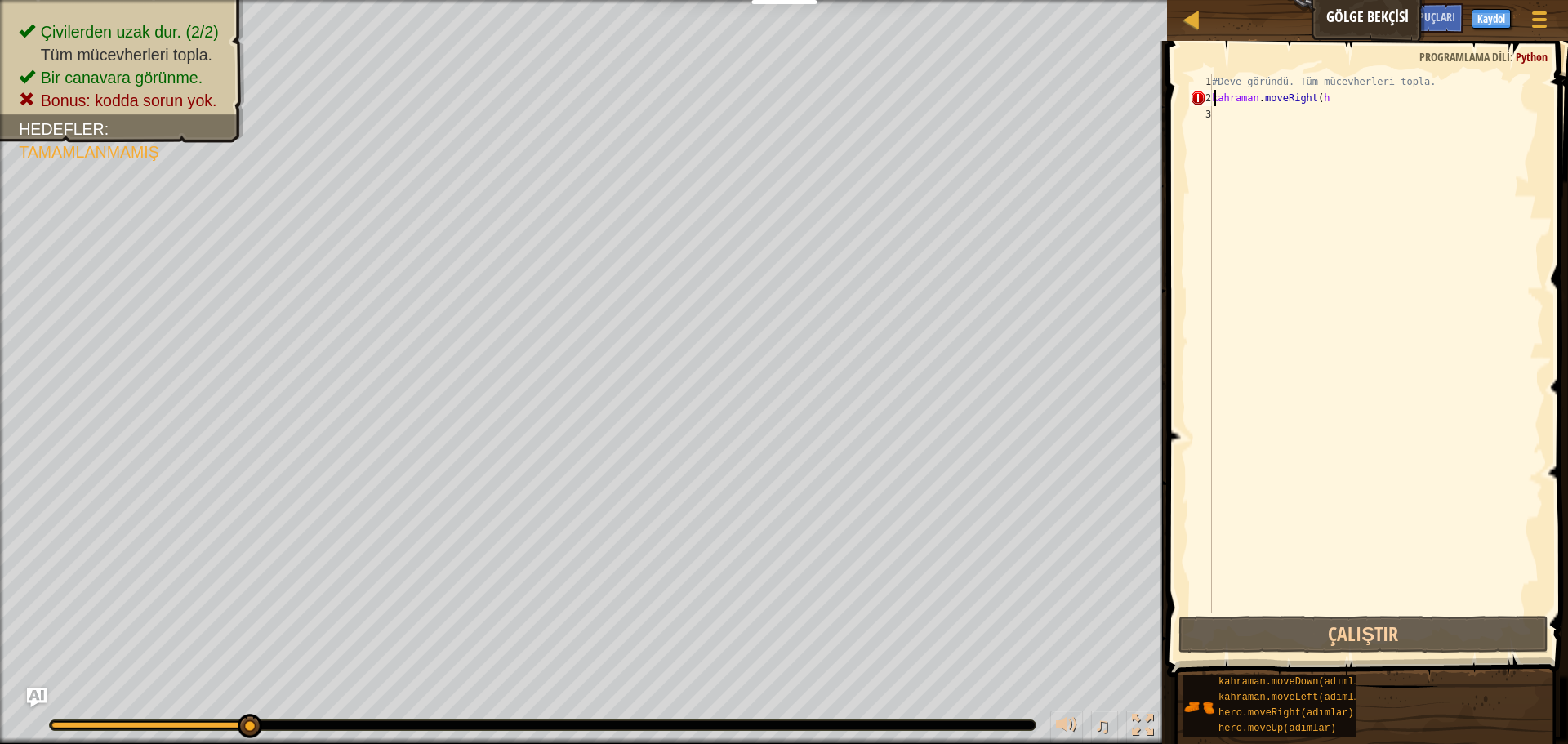
type textarea "hero.moveRight(h"
click at [1346, 97] on div "#Deve göründü. Tüm mücevherleri topla. kahraman . moveRight ( h" at bounding box center [1376, 360] width 335 height 572
click at [1355, 100] on div "#Deve göründü. Tüm mücevherleri topla. kahraman . moveRight ( h" at bounding box center [1376, 360] width 335 height 572
click at [1355, 107] on div "#Deve göründü. Tüm mücevherleri topla. kahraman . moveRight ( h" at bounding box center [1376, 360] width 335 height 572
type textarea "hero.moveRight(h"
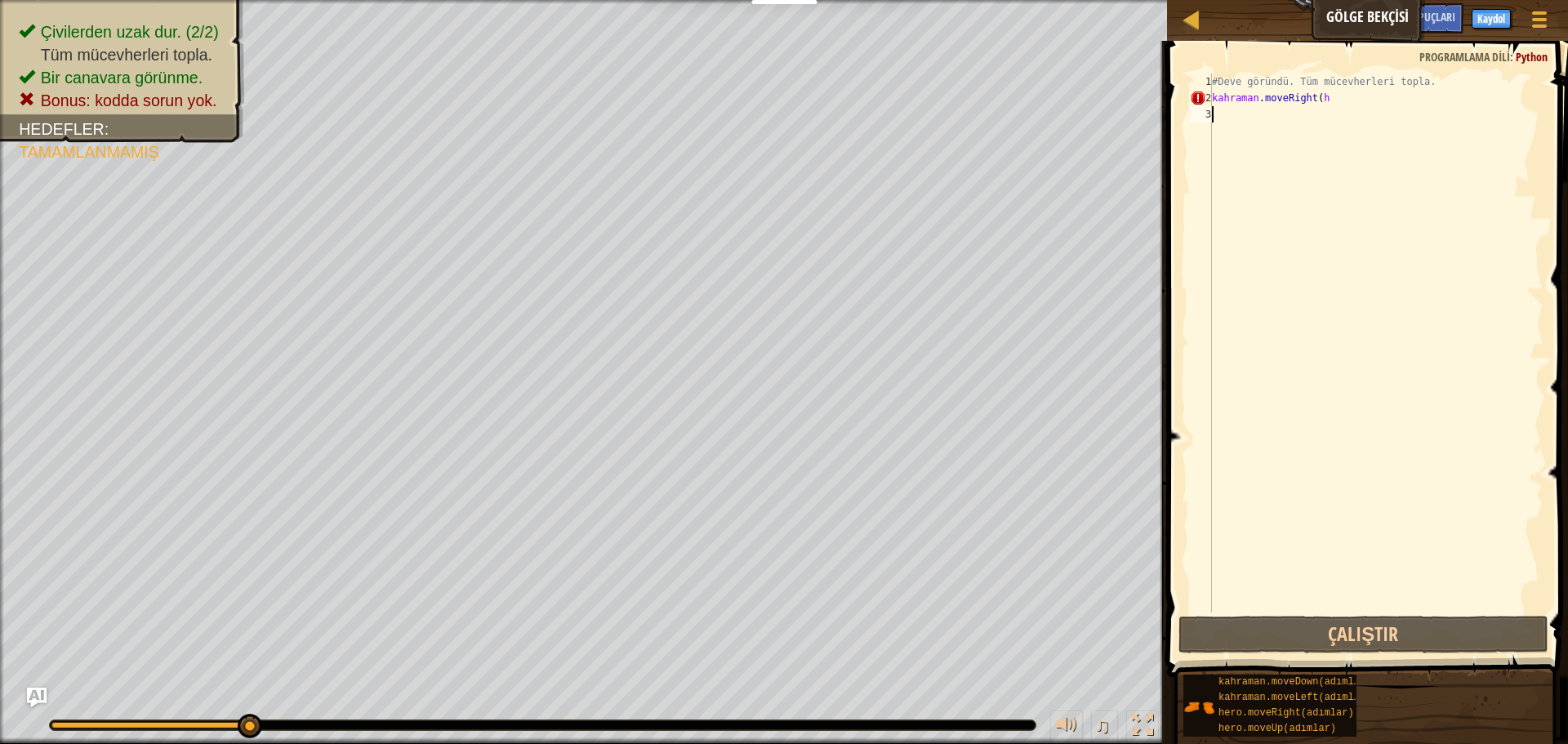
click at [1355, 107] on div "#Deve göründü. Tüm mücevherleri topla. kahraman . moveRight ( h" at bounding box center [1376, 360] width 335 height 572
click at [1113, 65] on div "Harita Gölge Bekçisi Oyun Menüsü Bitti Kaydol İpuçları AI'ya sor 1 İbranice İbr…" at bounding box center [784, 372] width 1568 height 744
click at [1213, 92] on div "#Deve göründü. Tüm mücevherleri topla. kahraman . moveRight ( h" at bounding box center [1376, 343] width 335 height 539
drag, startPoint x: 1215, startPoint y: 104, endPoint x: 1369, endPoint y: 107, distance: 154.0
click at [1369, 107] on div "#Deve göründü. Tüm mücevherleri topla. kahraman . moveRight ( h" at bounding box center [1376, 360] width 335 height 572
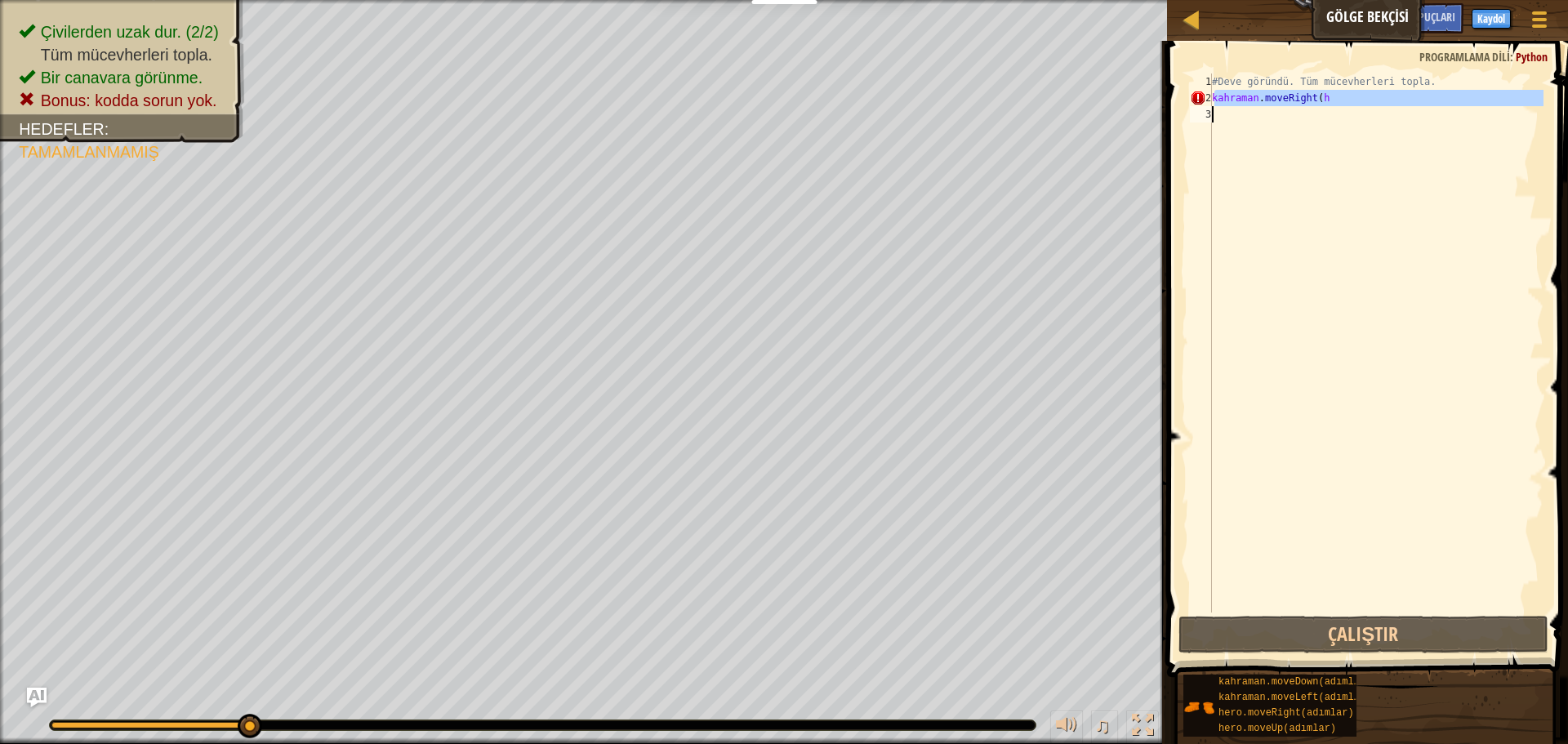
drag, startPoint x: 1373, startPoint y: 104, endPoint x: 1376, endPoint y: 93, distance: 11.4
click at [1370, 97] on div "#Deve göründü. Tüm mücevherleri topla. kahraman . moveRight ( h" at bounding box center [1376, 343] width 335 height 539
click at [1370, 97] on div "#Deve göründü. Tüm mücevherleri topla. kahraman . moveRight ( h" at bounding box center [1376, 360] width 335 height 572
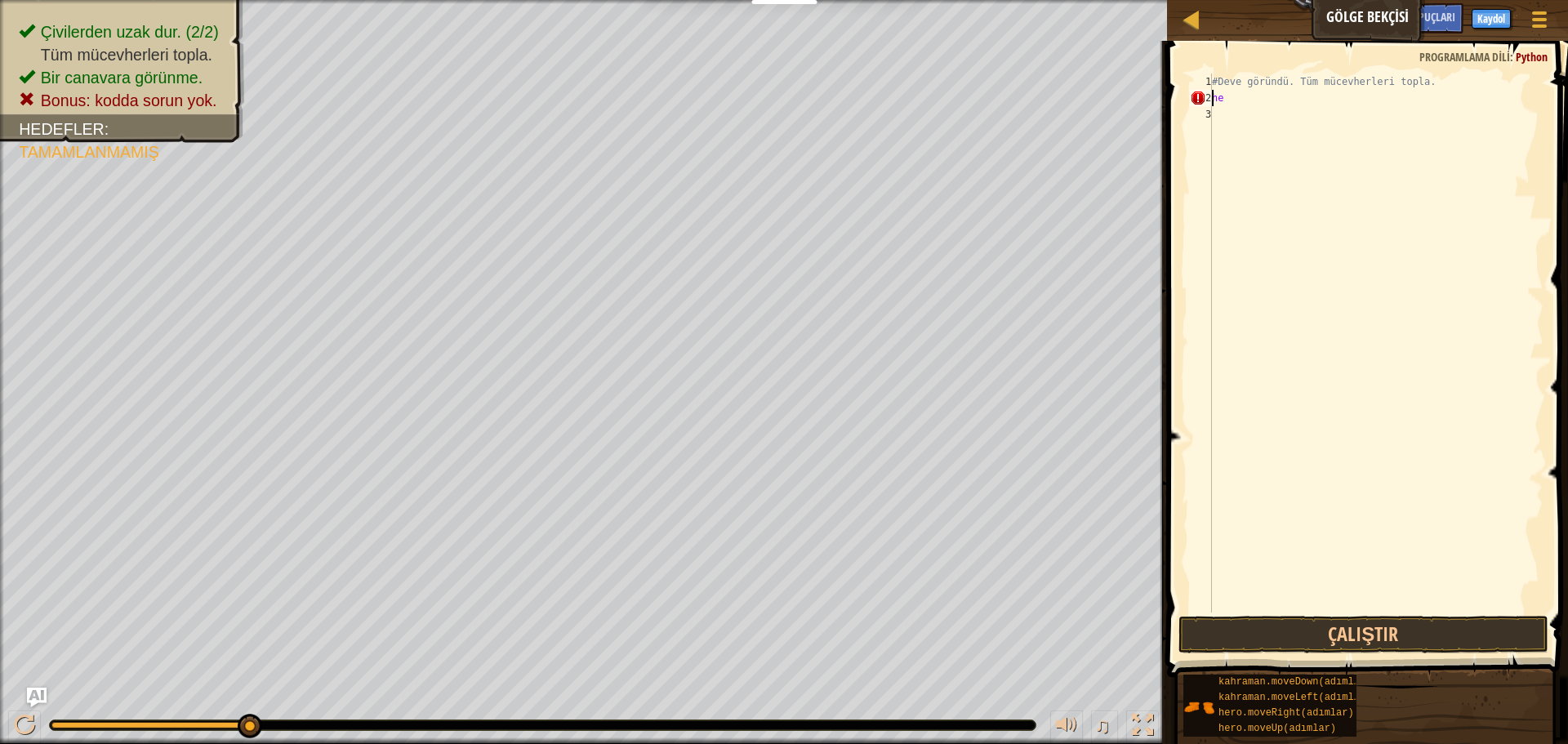
type textarea "h"
type textarea "m"
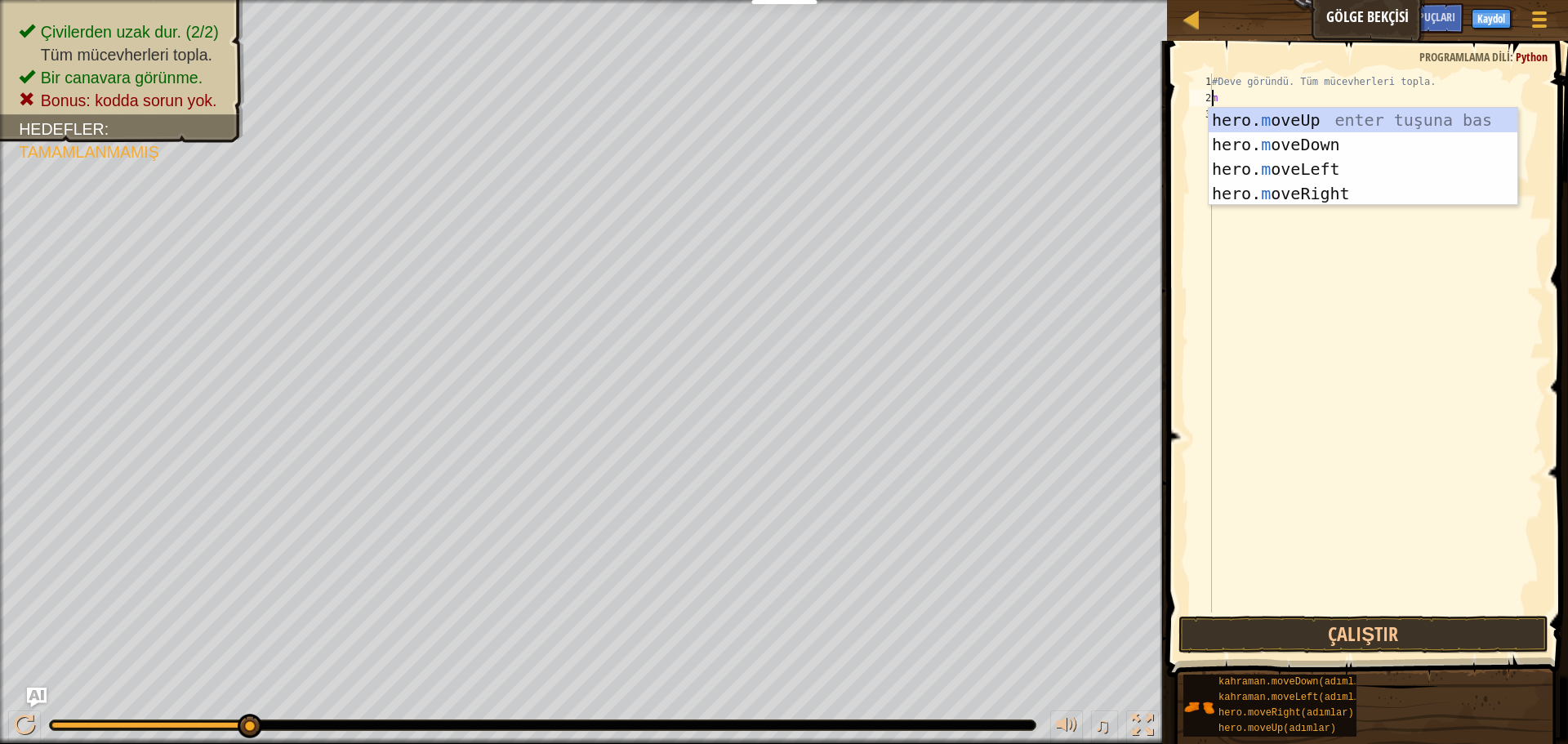
scroll to position [7, 0]
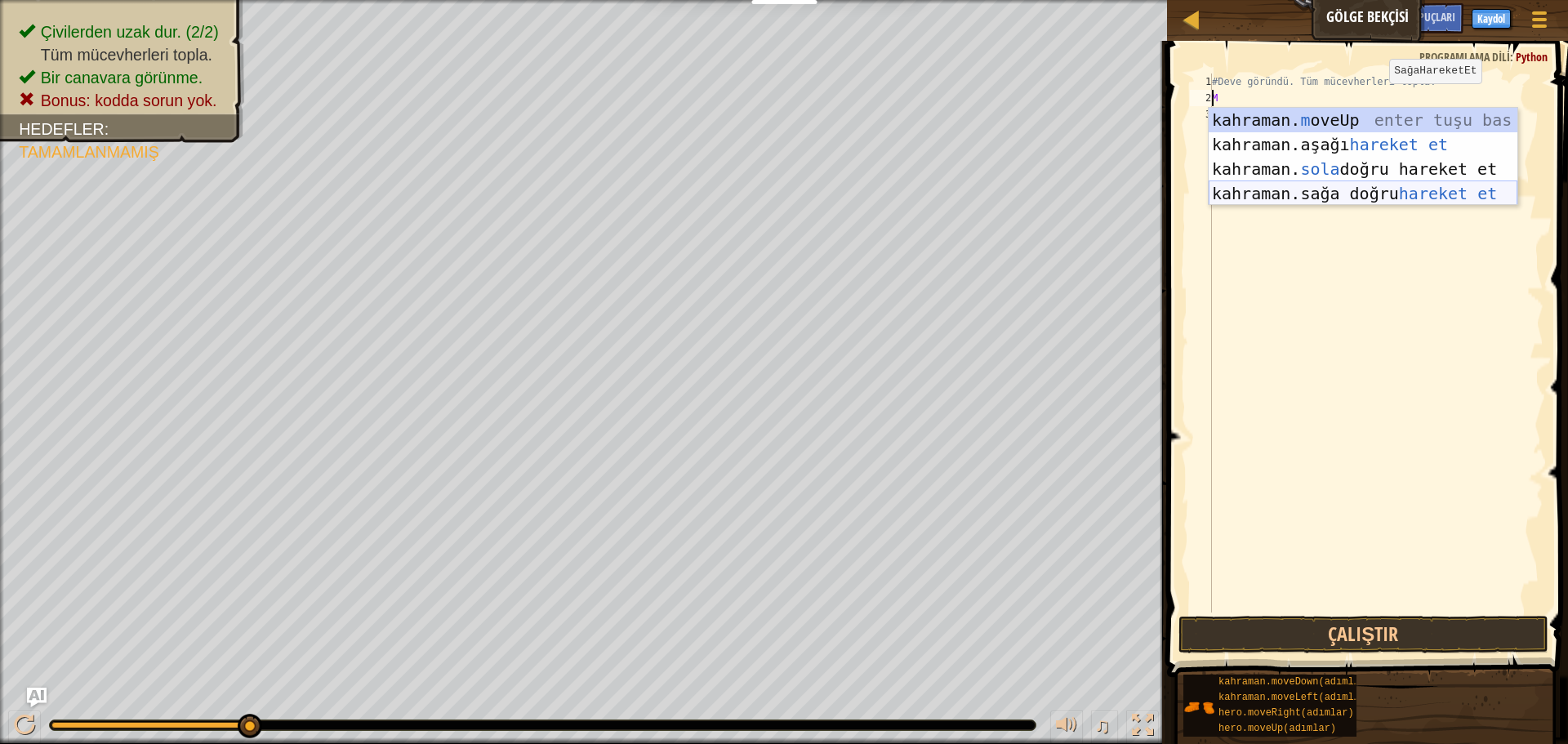
click at [1367, 187] on div "kahraman. m oveUp enter tuşu bas kahraman. aşağı hareket et tuşuna bas kahraman…" at bounding box center [1362, 180] width 309 height 147
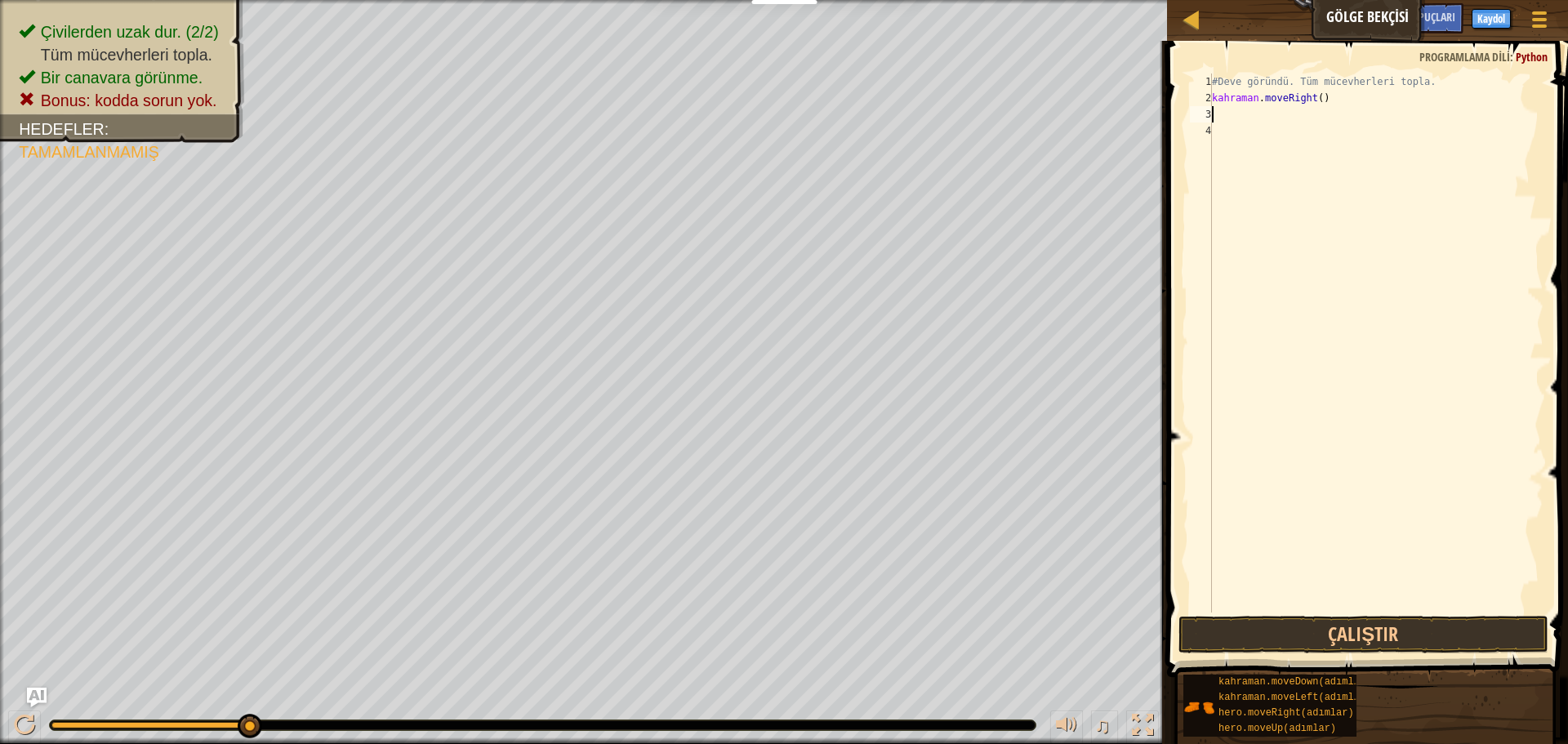
type textarea "m"
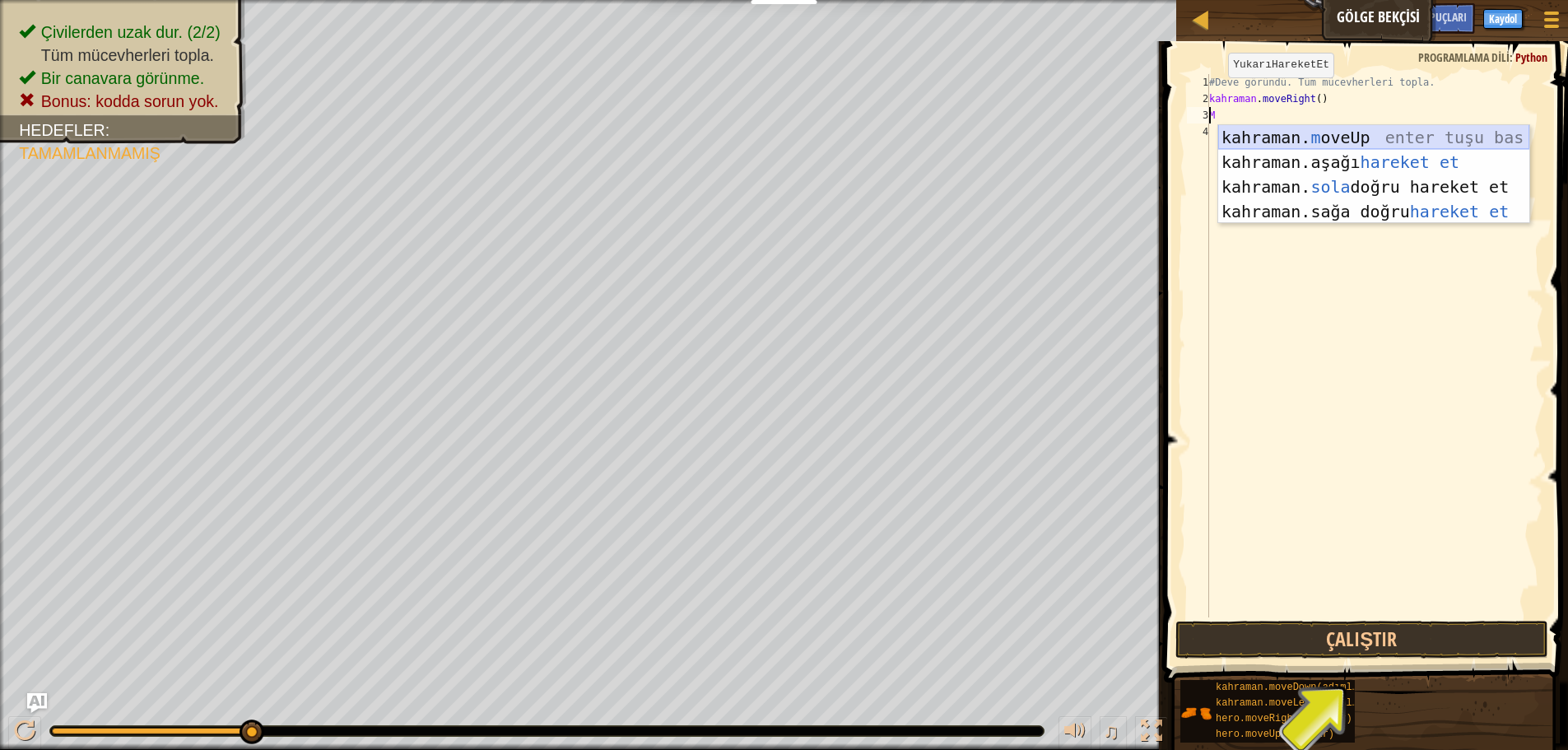
click at [1406, 140] on div "kahraman. m oveUp enter tuşu bas kahraman. aşağı hareket et tuşuna bas kahraman…" at bounding box center [1373, 198] width 311 height 148
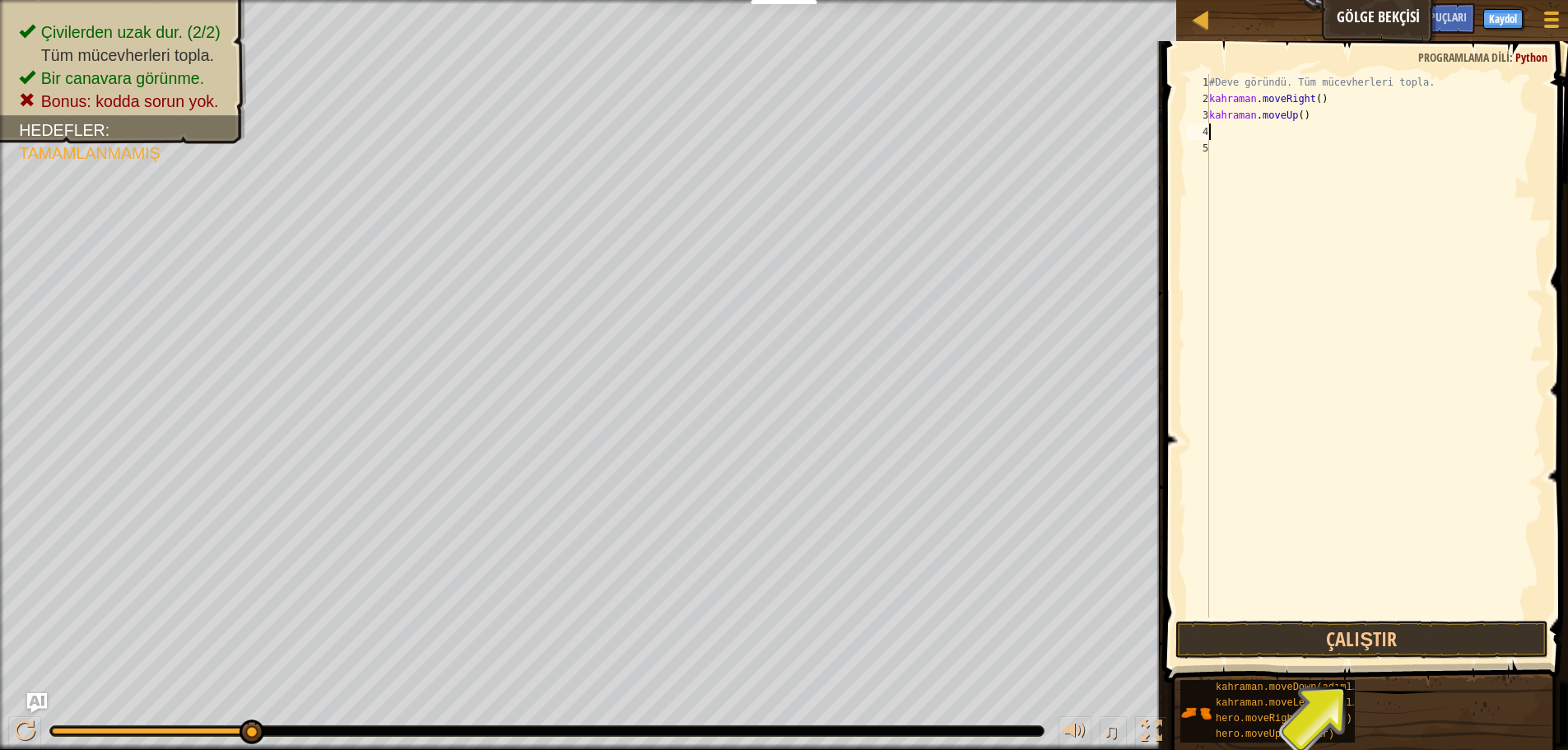
type textarea "m"
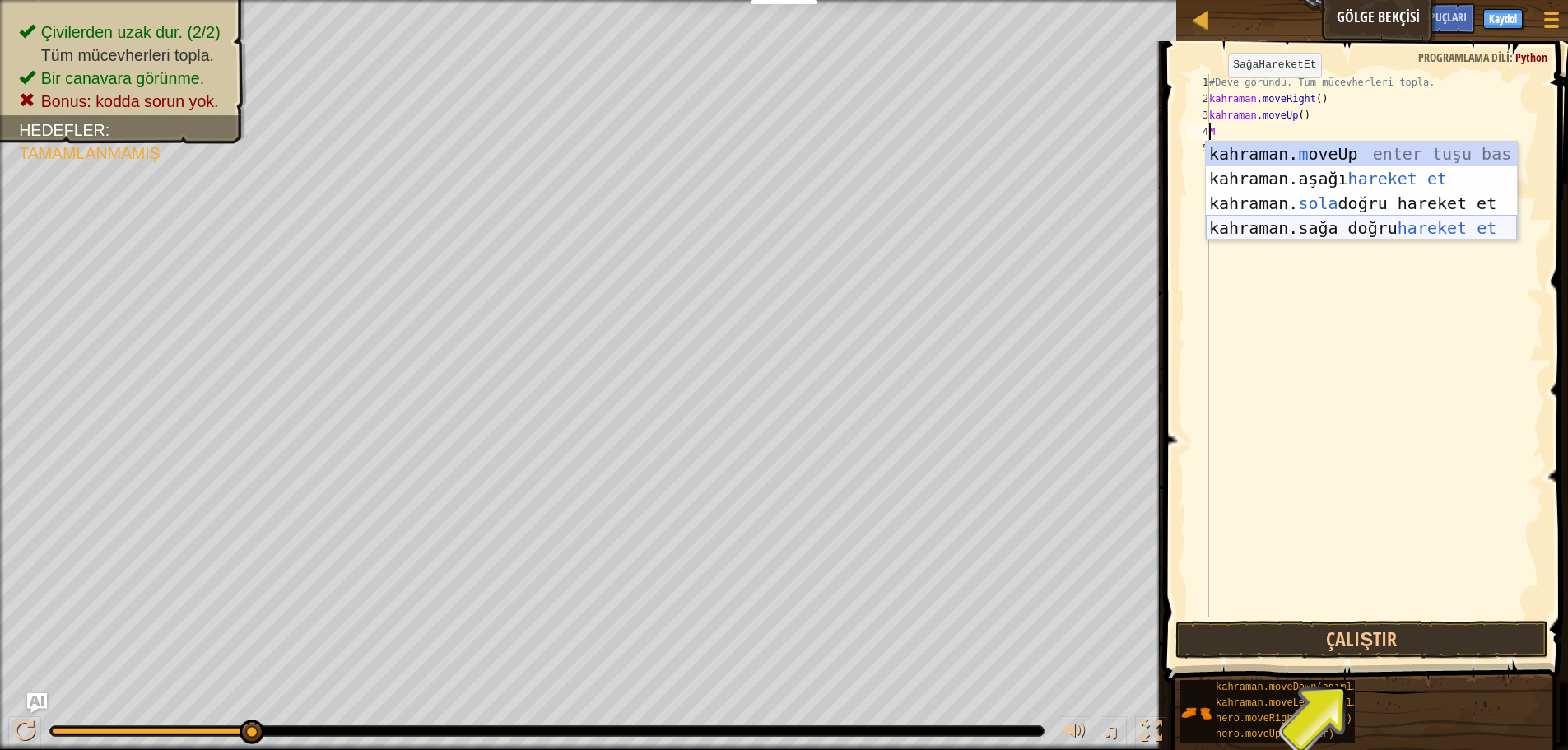
click at [1363, 228] on div "kahraman. m oveUp enter tuşu bas kahraman. aşağı hareket et tuşuna bas kahraman…" at bounding box center [1361, 215] width 311 height 148
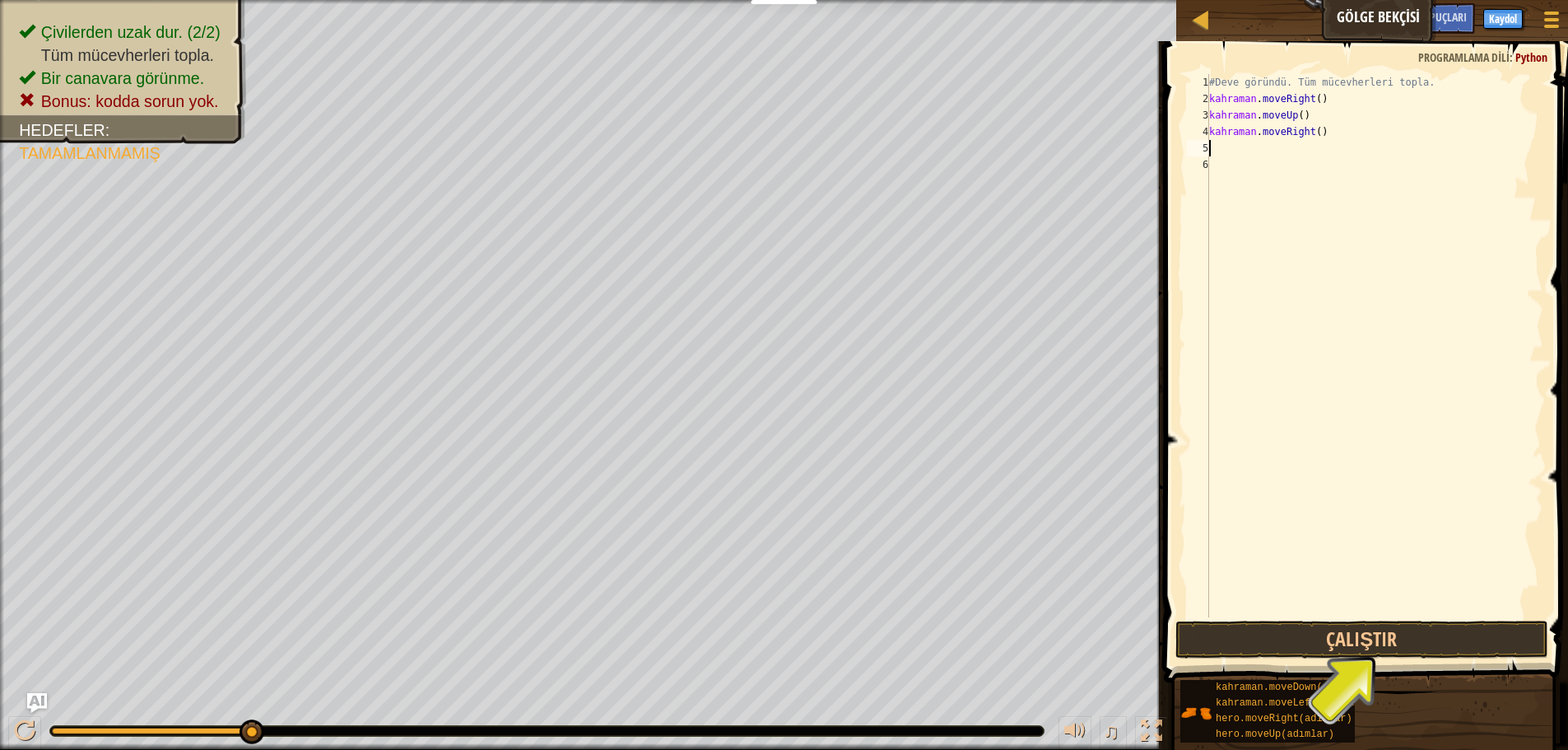
type textarea "m"
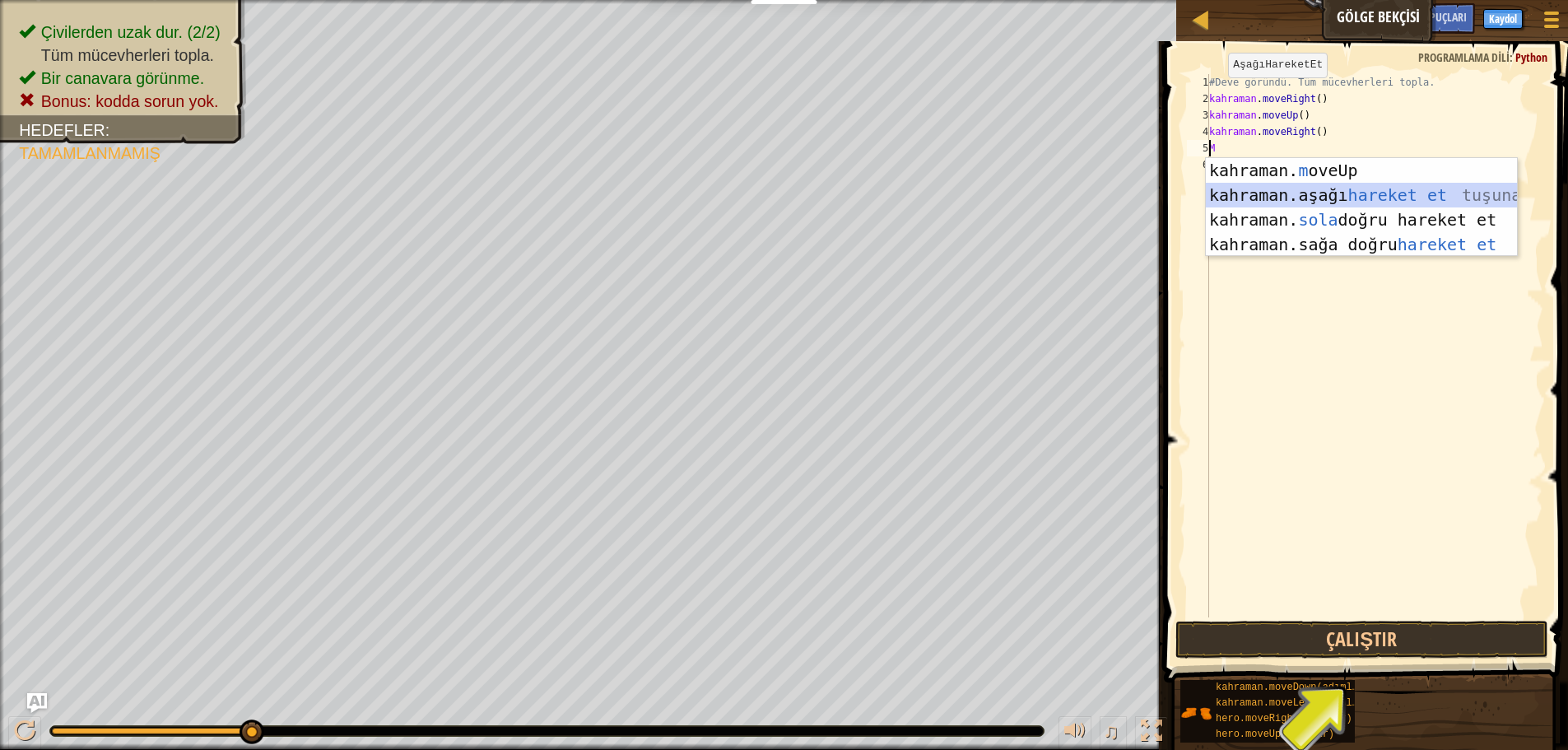
click at [1364, 192] on div "kahraman. m oveUp enter tuşu bas kahraman. aşağı hareket et tuşuna bas kahraman…" at bounding box center [1361, 231] width 311 height 148
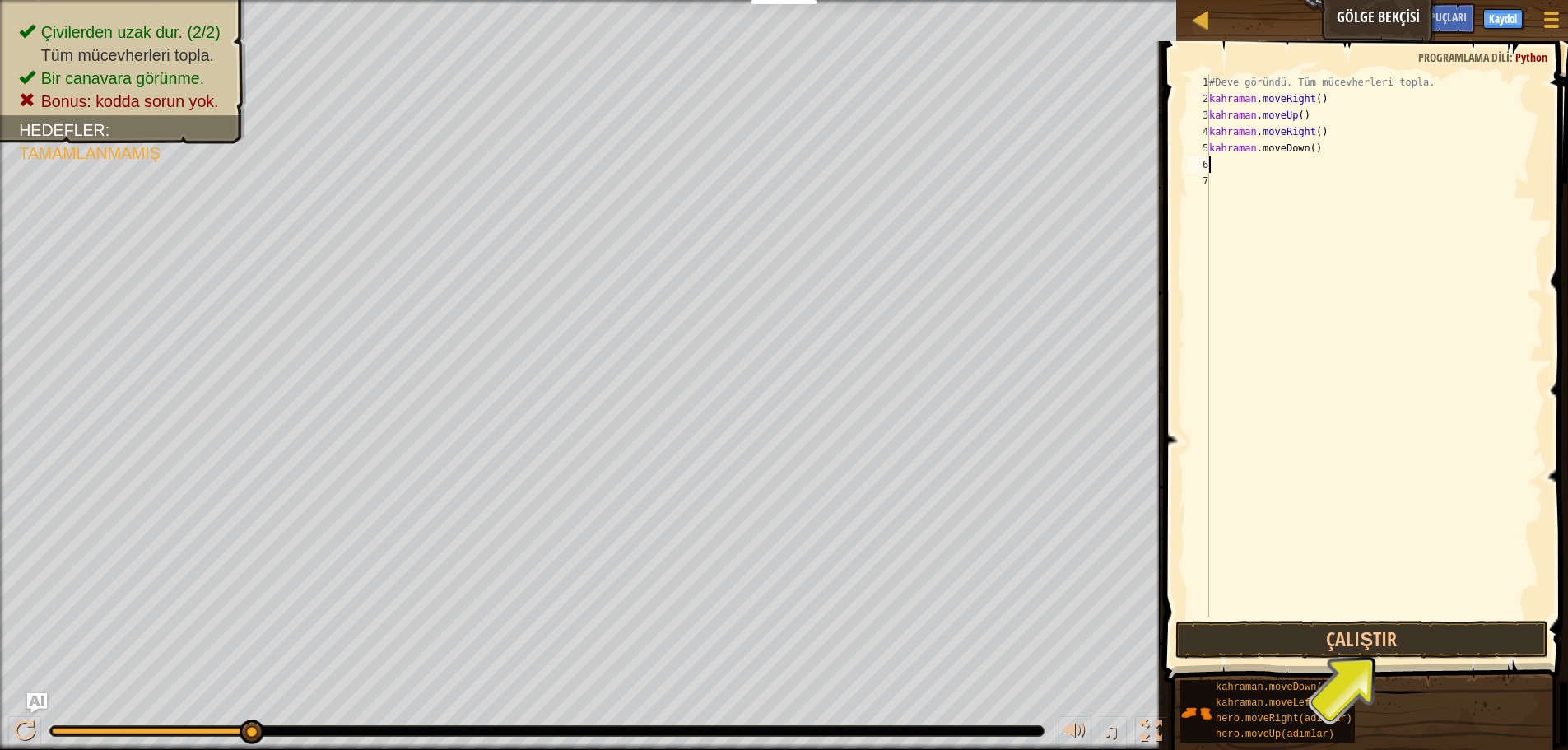
type textarea "m"
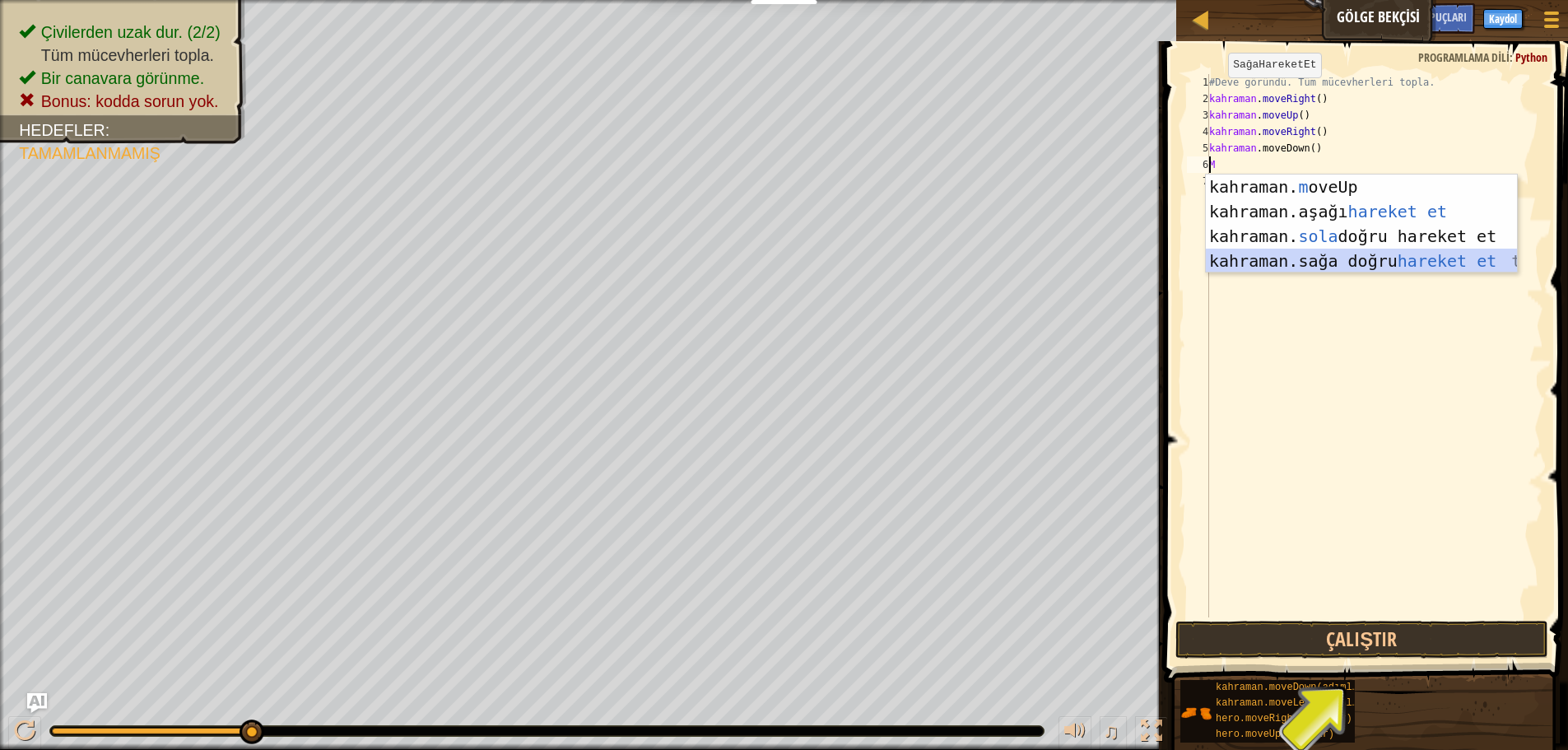
click at [1355, 253] on div "kahraman. m oveUp enter tuşu bas kahraman. aşağı hareket et tuşuna bas kahraman…" at bounding box center [1361, 248] width 311 height 148
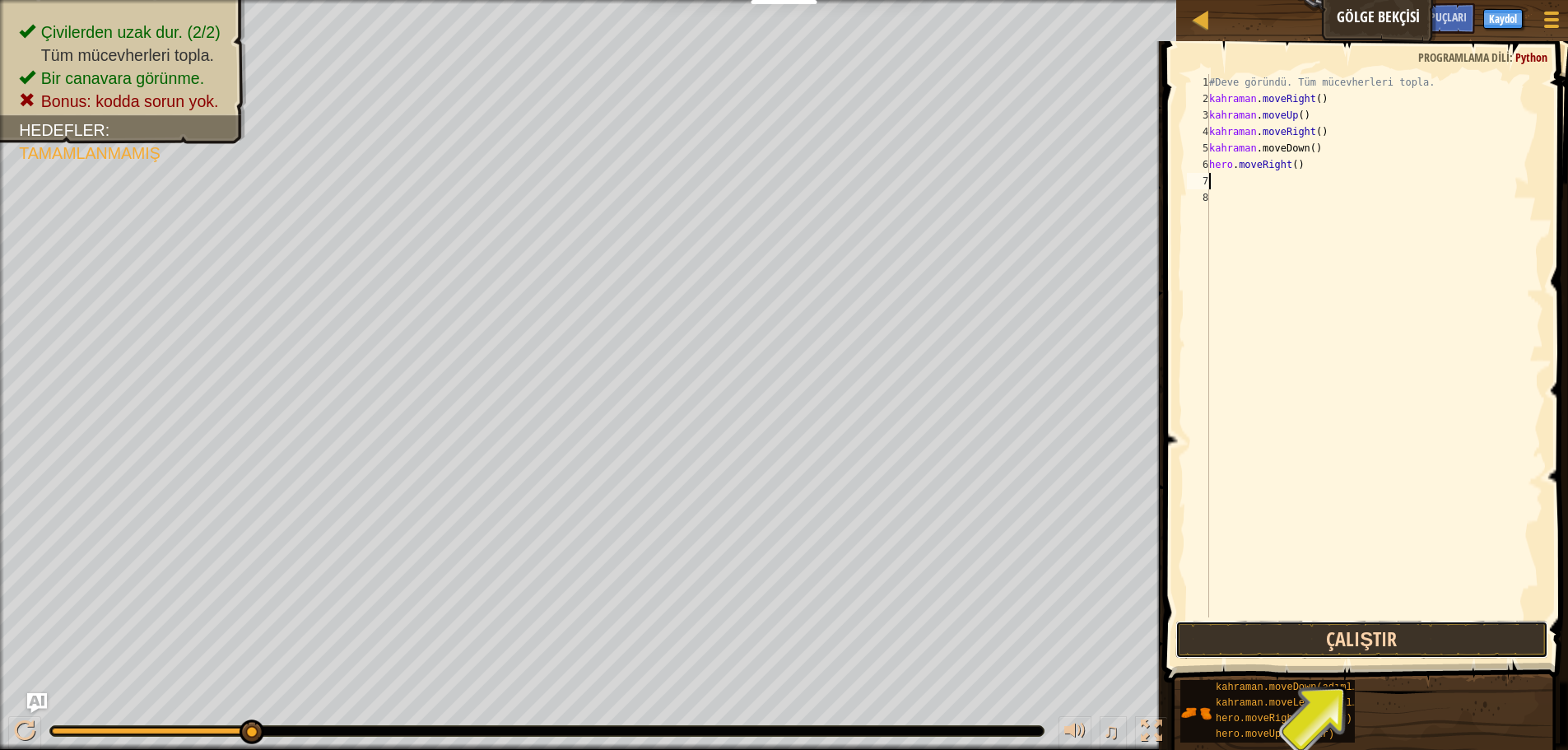
click at [1331, 650] on button "Çalıştır" at bounding box center [1361, 639] width 373 height 38
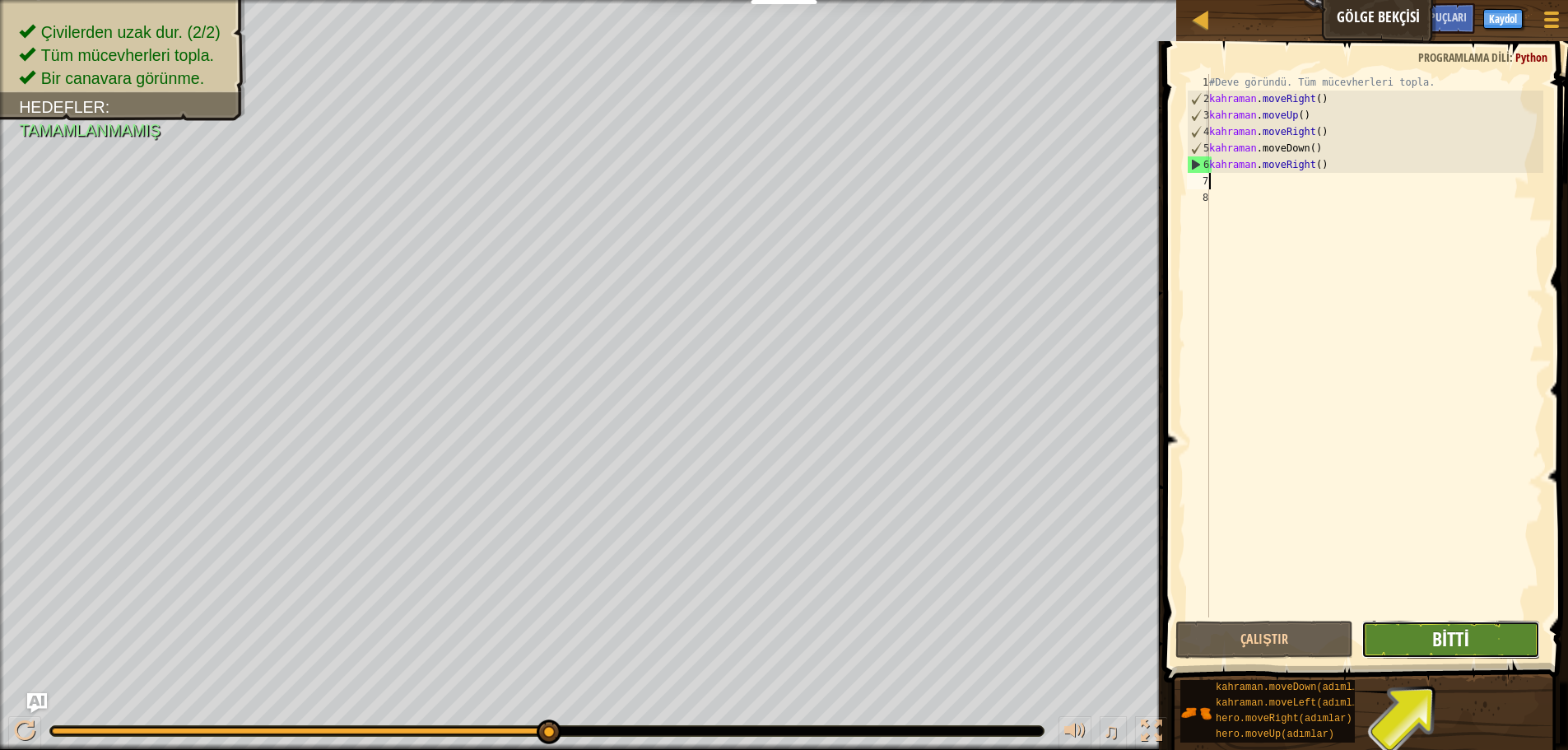
click at [1434, 633] on font "Bitti" at bounding box center [1450, 638] width 37 height 27
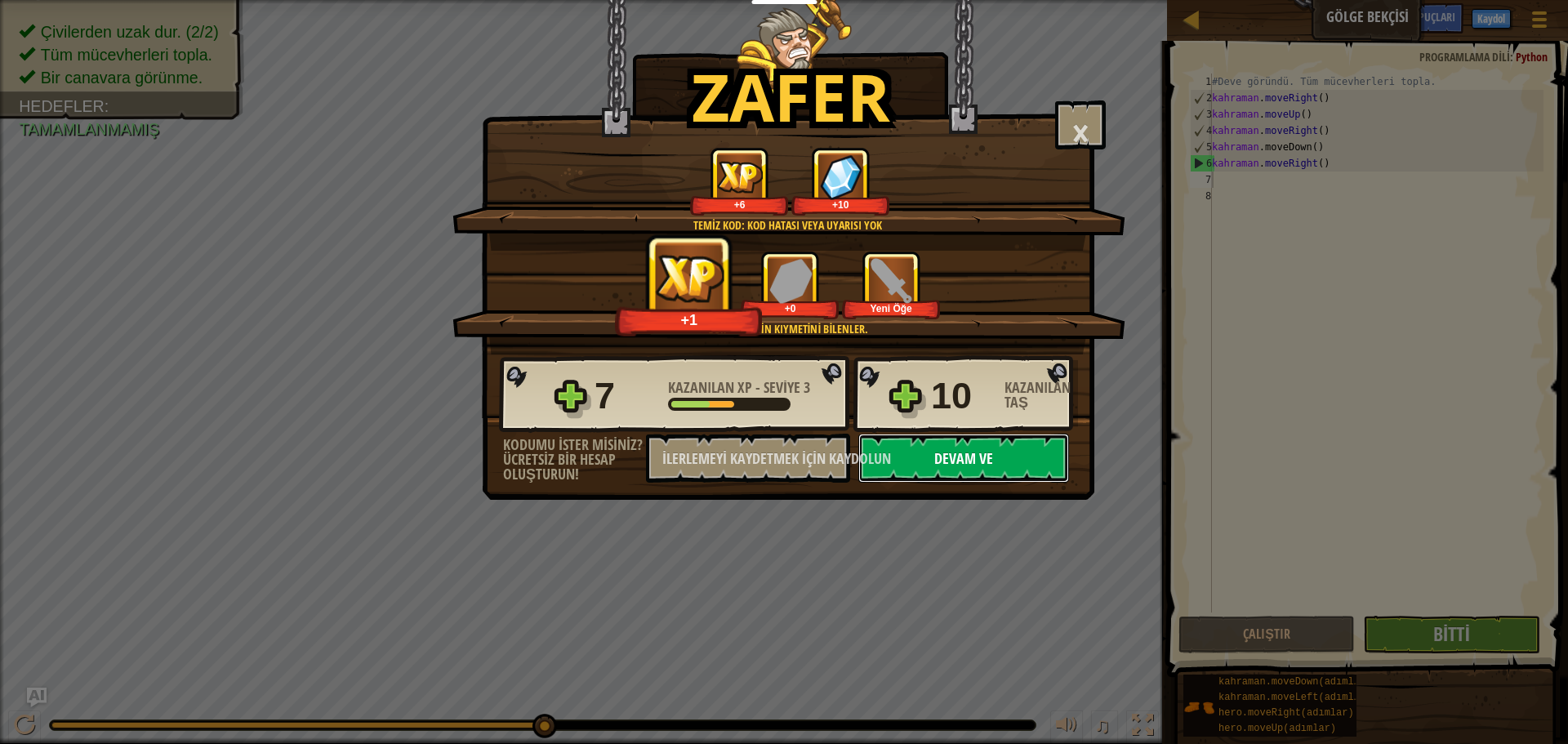
click at [968, 463] on font "Devam ve" at bounding box center [963, 458] width 59 height 20
select select "tr"
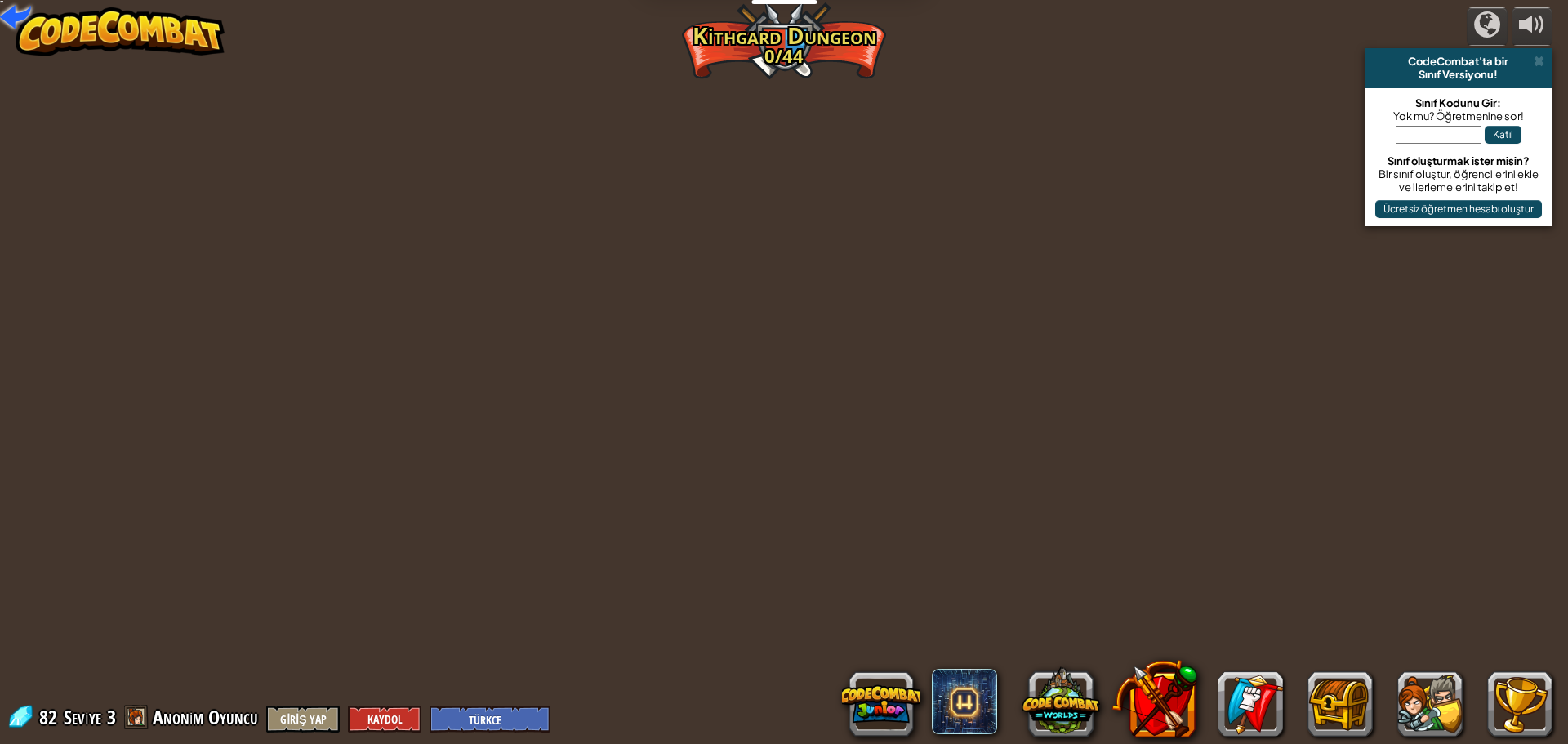
select select "tr"
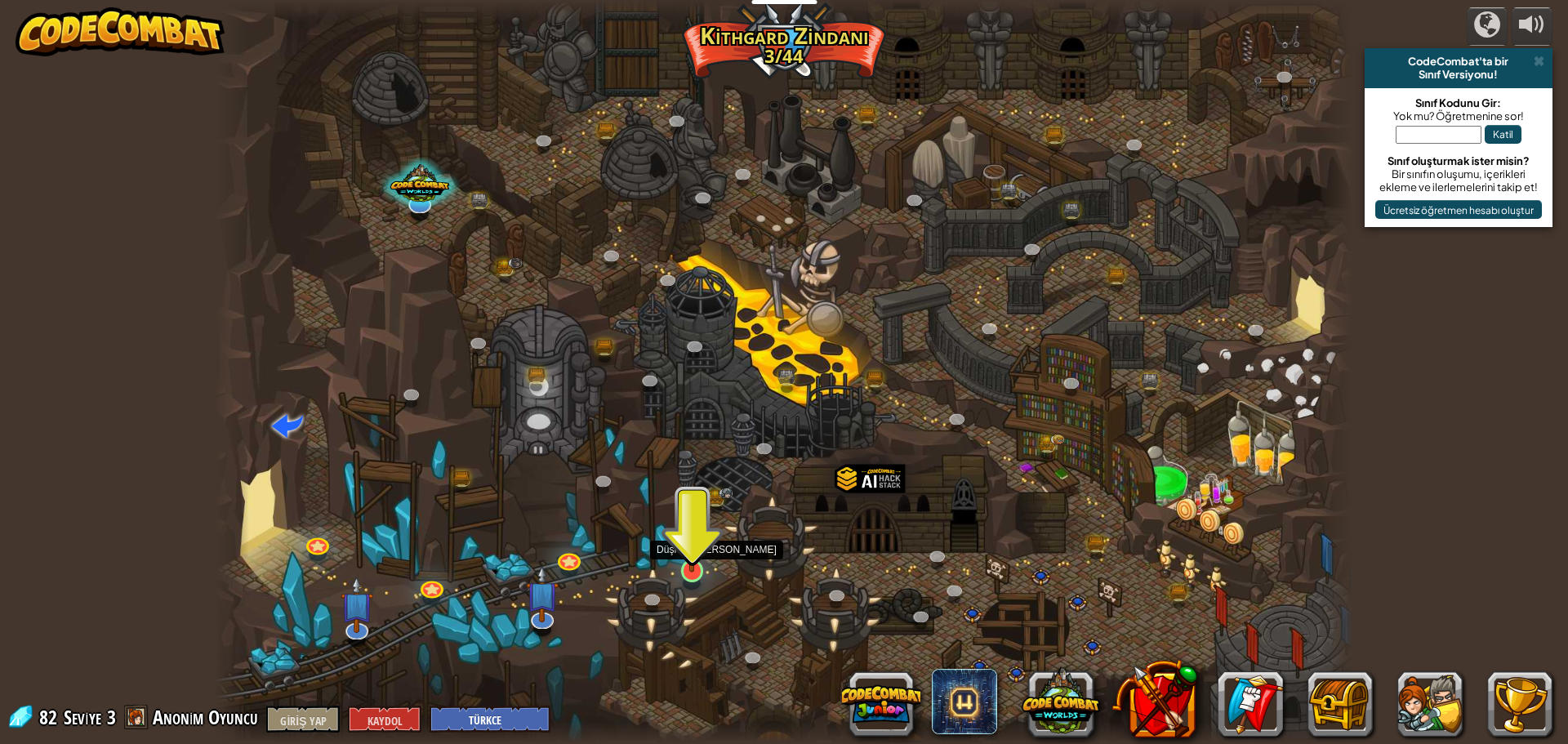
click at [689, 564] on img at bounding box center [691, 537] width 30 height 69
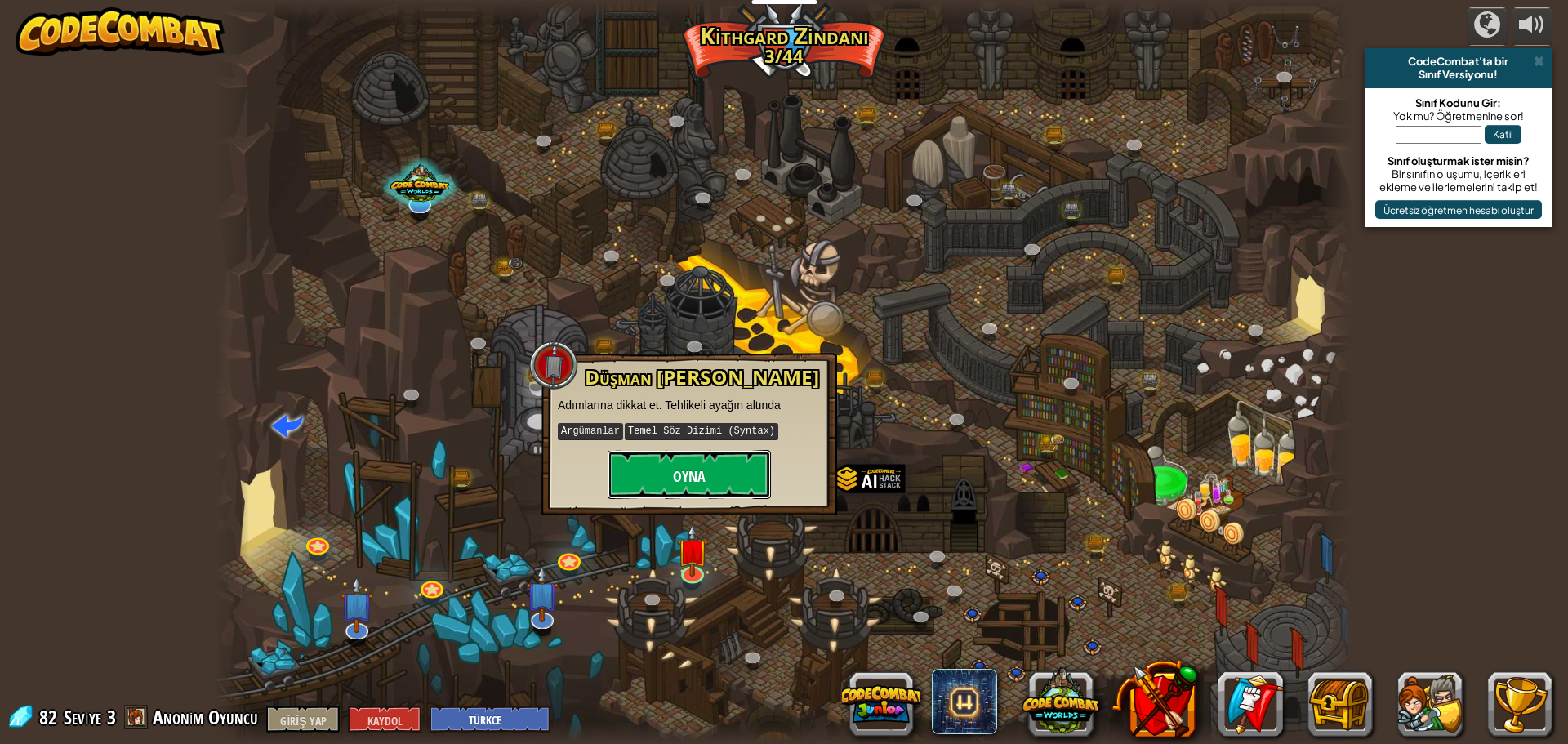
click at [693, 484] on font "Oyna" at bounding box center [689, 476] width 33 height 20
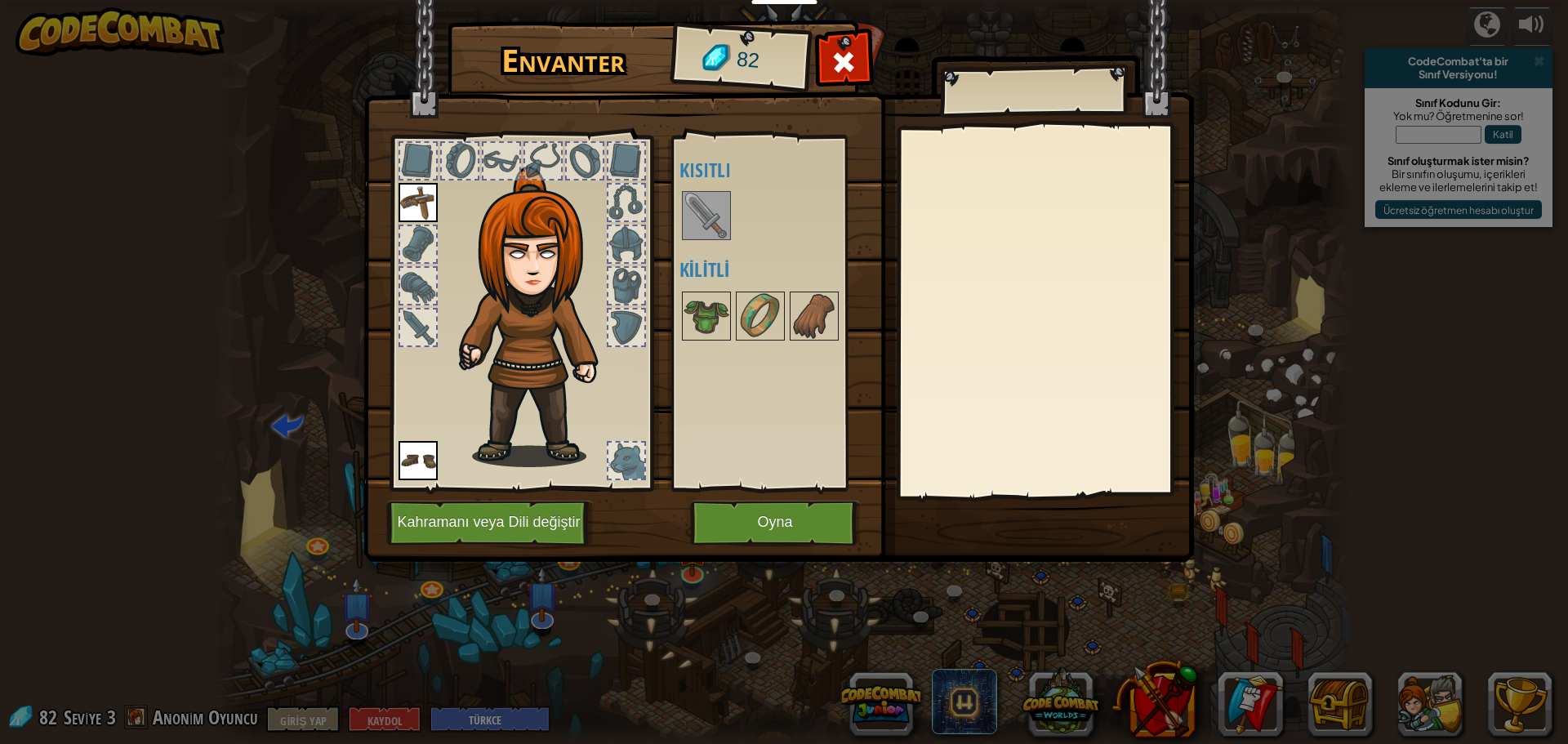
drag, startPoint x: 725, startPoint y: 229, endPoint x: 712, endPoint y: 228, distance: 13.0
click at [723, 229] on img at bounding box center [706, 216] width 46 height 46
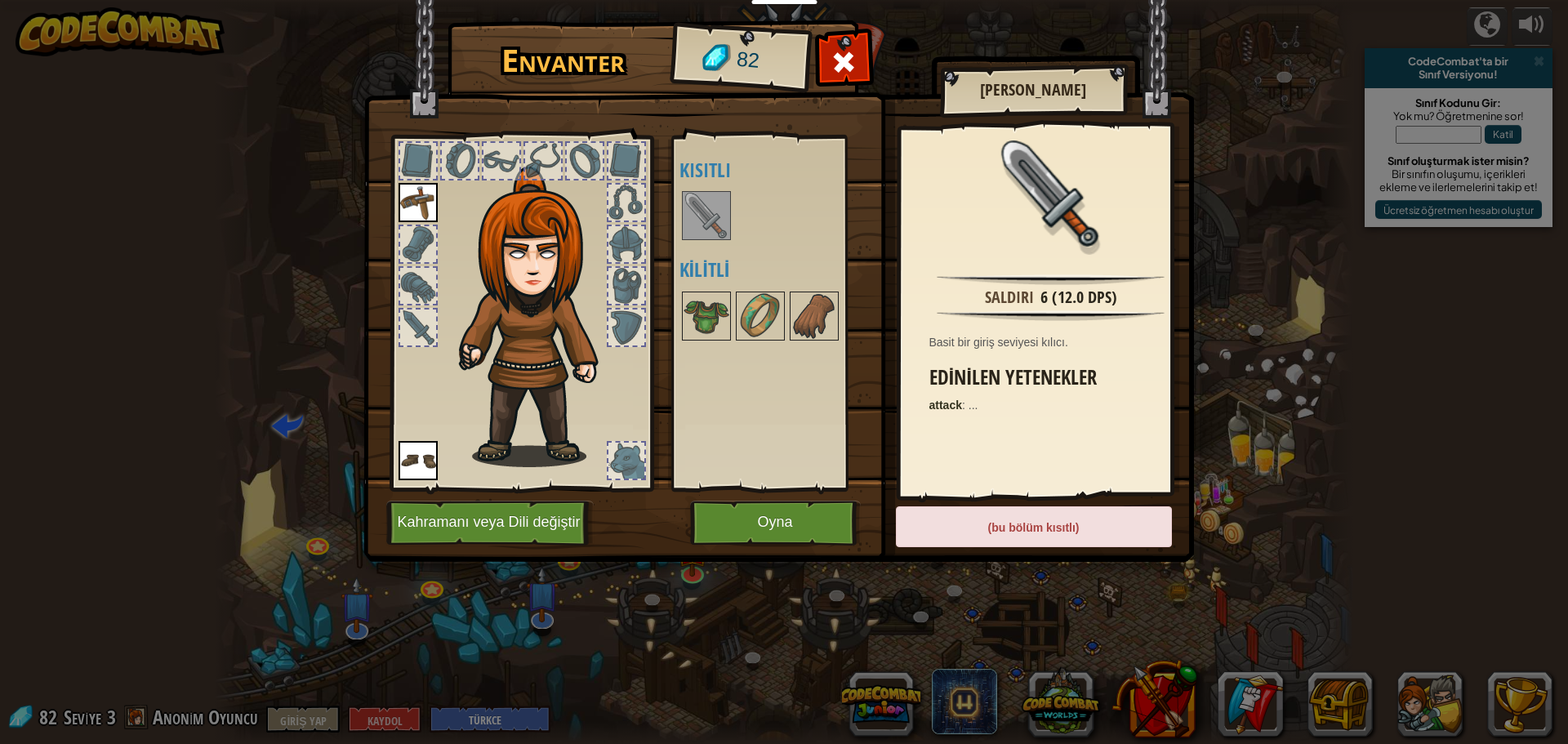
click at [712, 228] on img at bounding box center [706, 216] width 46 height 46
drag, startPoint x: 960, startPoint y: 526, endPoint x: 963, endPoint y: 538, distance: 12.4
click at [960, 529] on div "(bu bölüm kısıtlı)" at bounding box center [1033, 526] width 276 height 41
click at [967, 539] on div "(bu bölüm kısıtlı)" at bounding box center [1033, 526] width 276 height 41
click at [812, 515] on button "Oyna" at bounding box center [775, 523] width 170 height 45
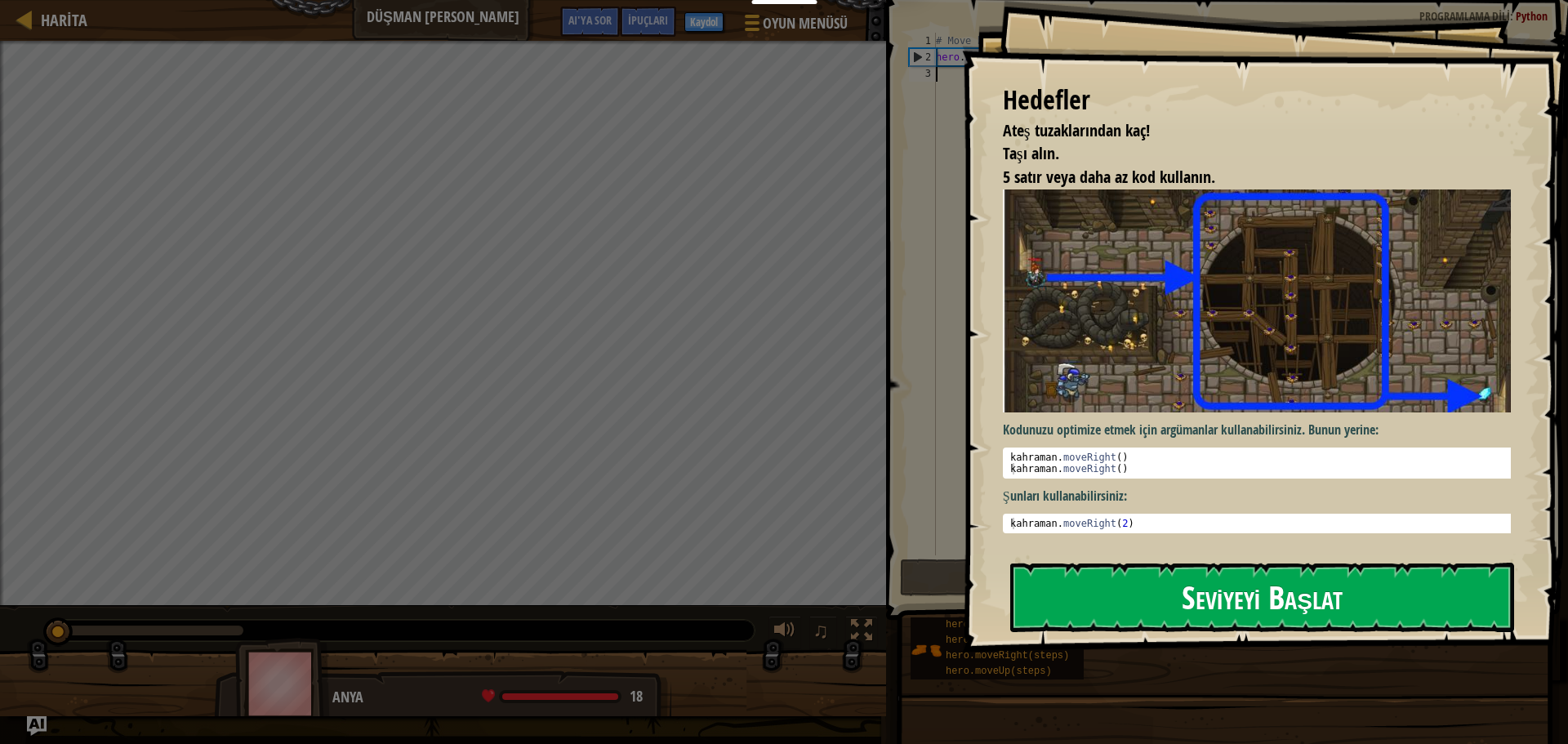
click at [1092, 584] on button "Seviyeyi Başlat" at bounding box center [1261, 596] width 504 height 68
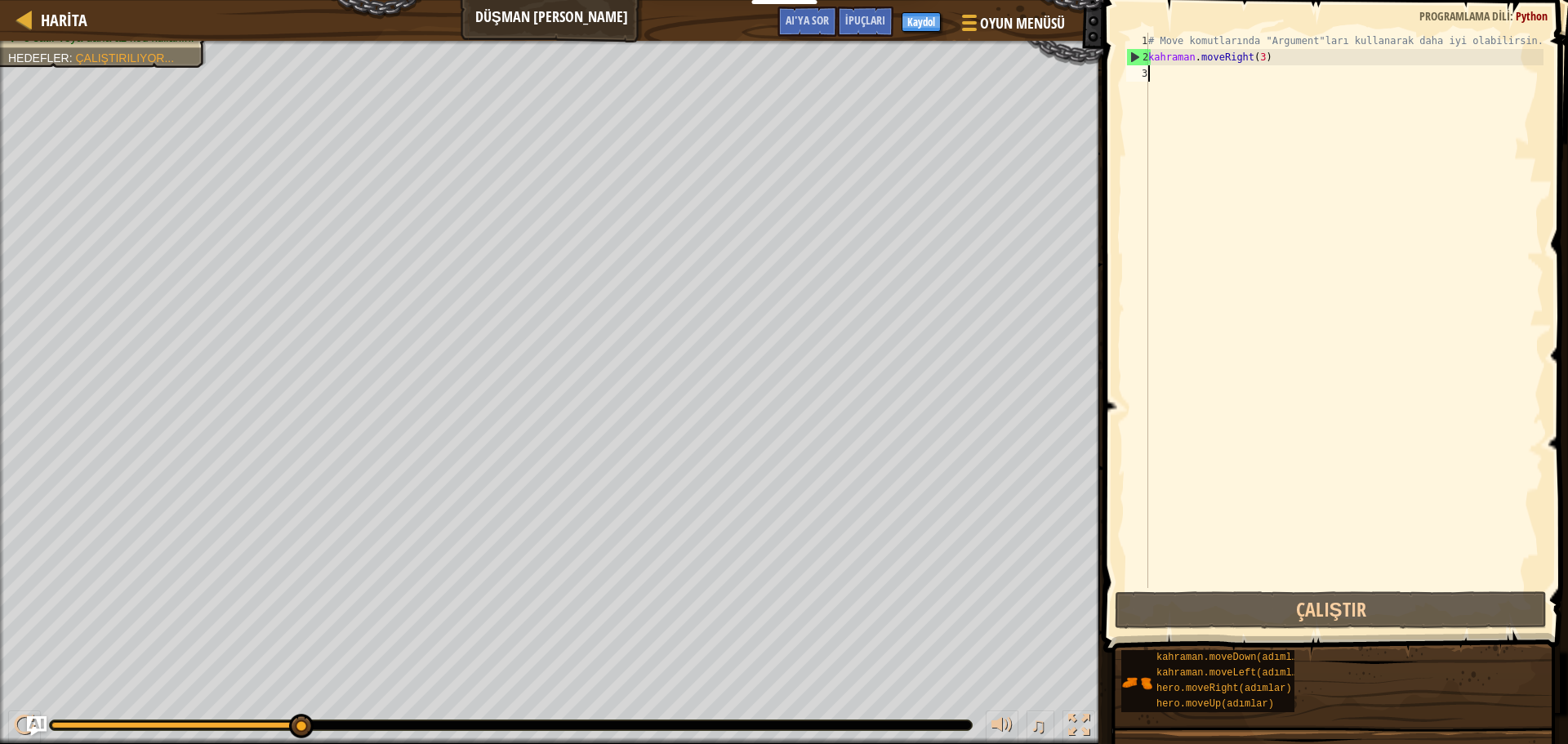
type textarea "m"
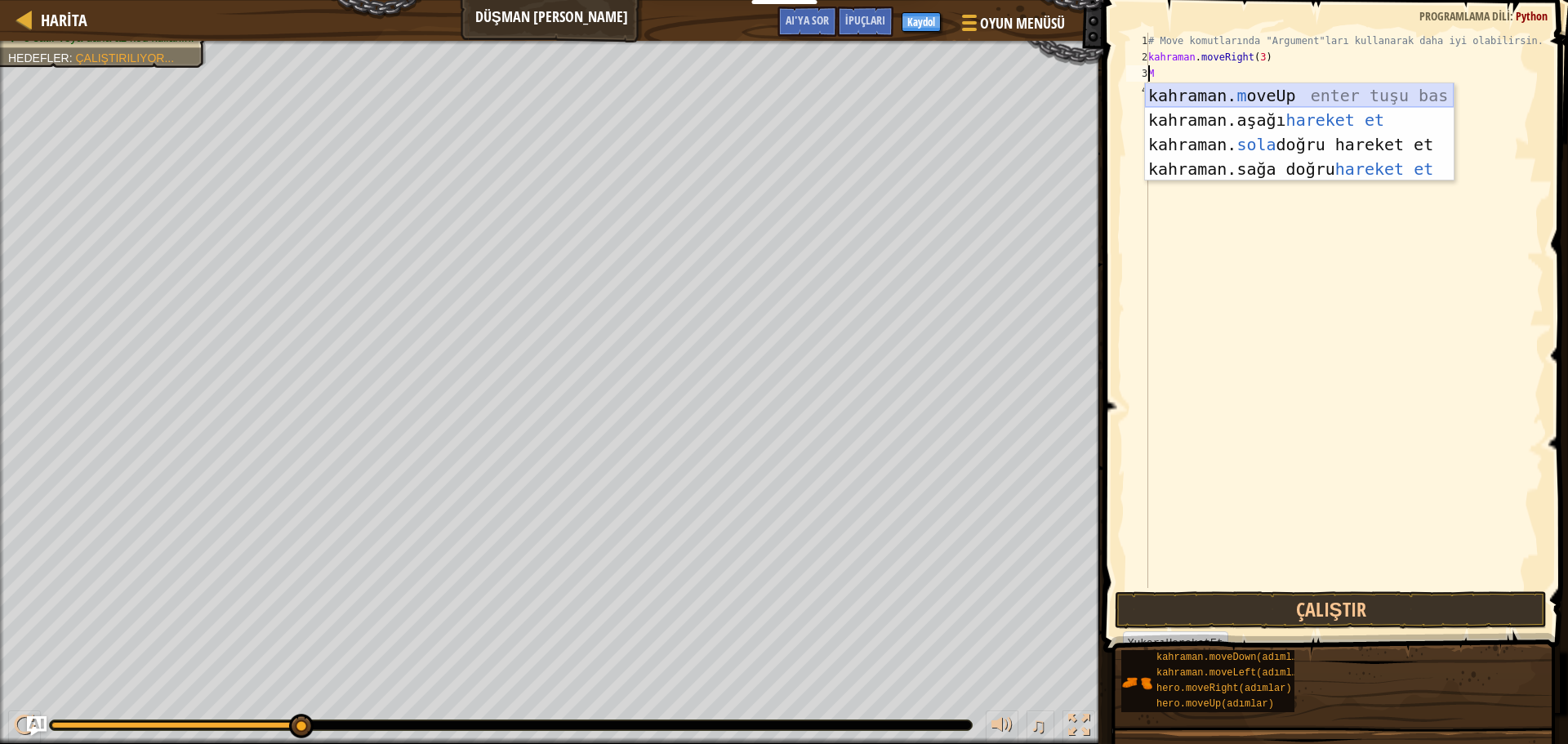
click at [1236, 91] on div "kahraman. m oveUp enter tuşu bas kahraman. aşağı hareket et tuşuna bas kahraman…" at bounding box center [1298, 156] width 309 height 147
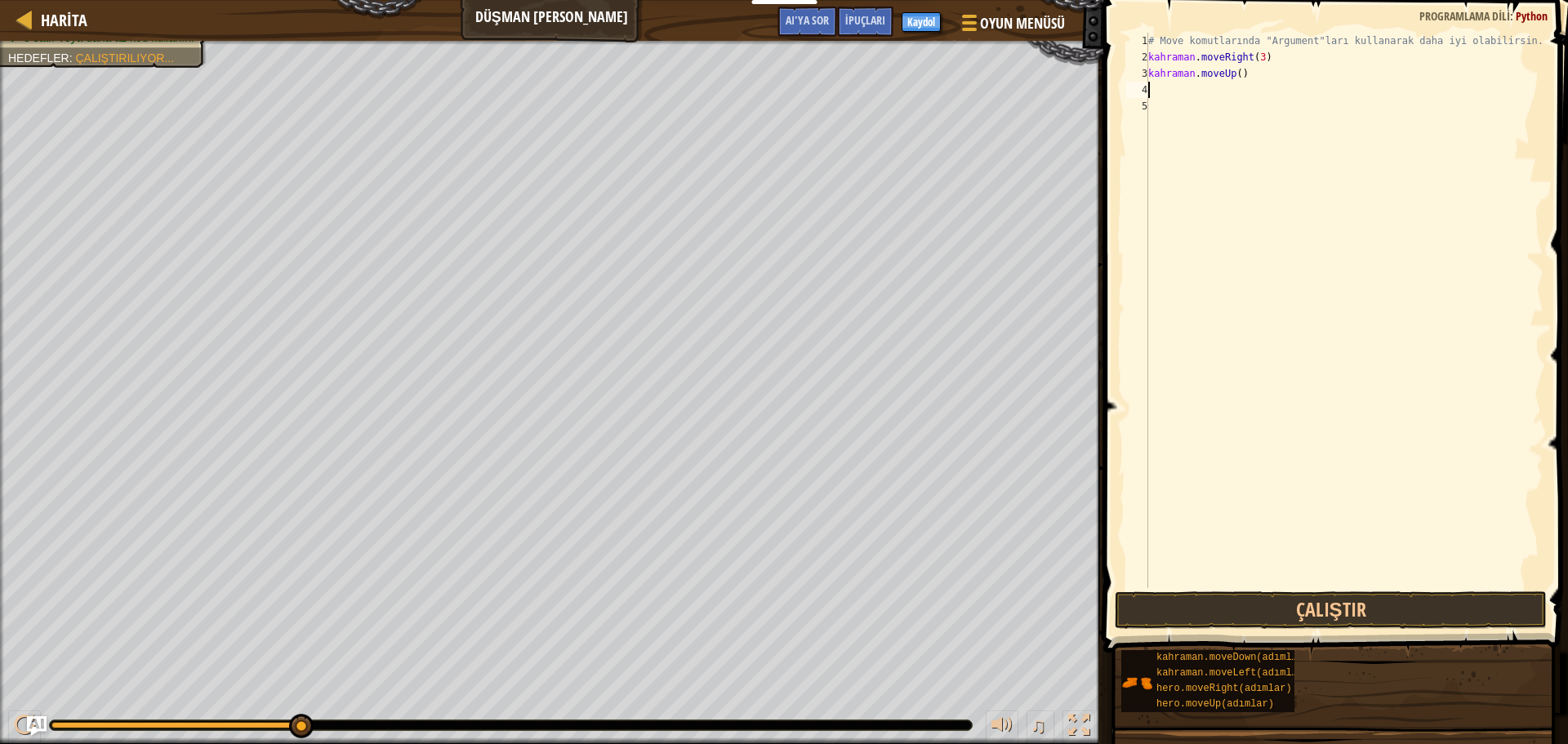
type textarea "m"
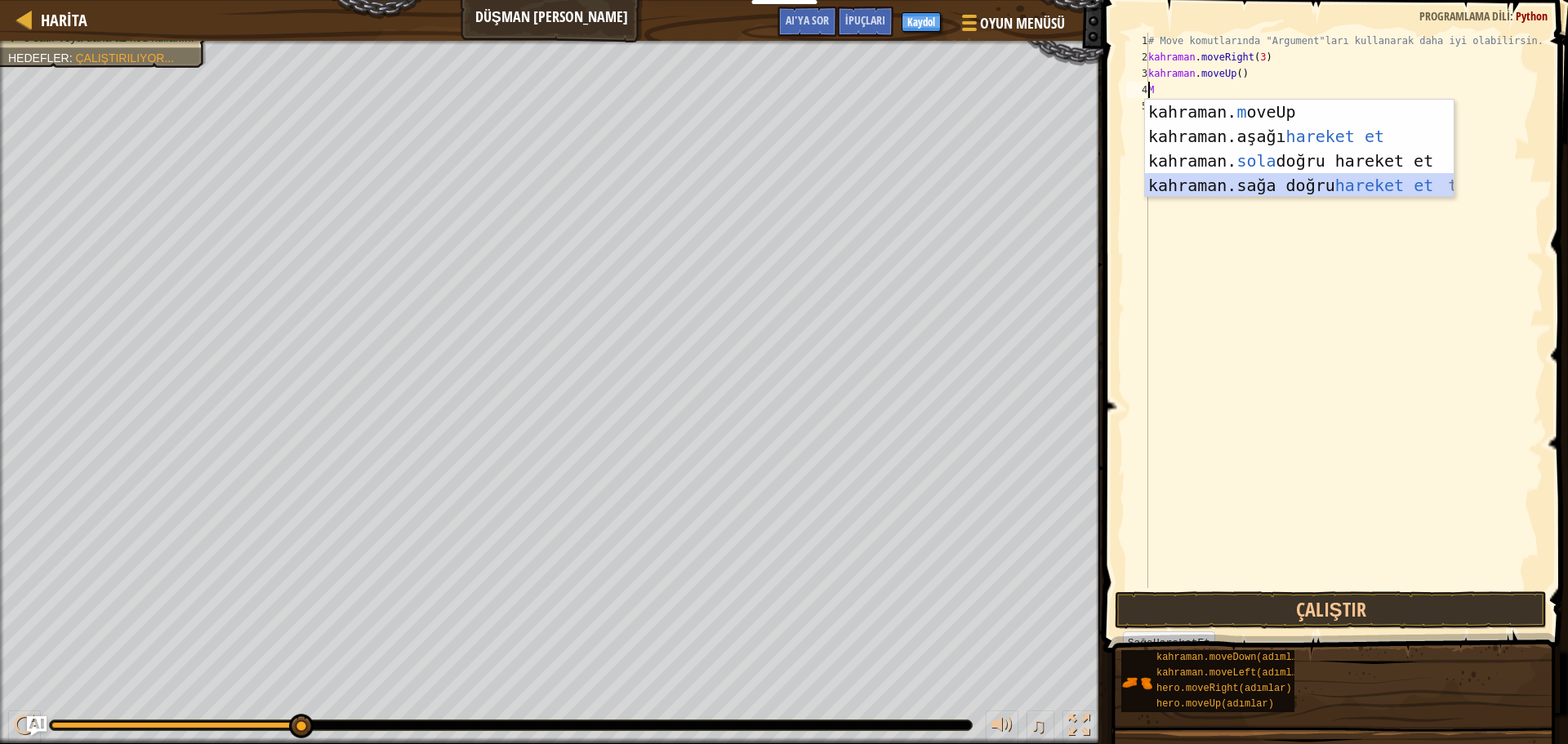
click at [1265, 187] on div "kahraman. m oveUp enter tuşu bas kahraman. aşağı hareket et tuşuna bas kahraman…" at bounding box center [1298, 172] width 309 height 147
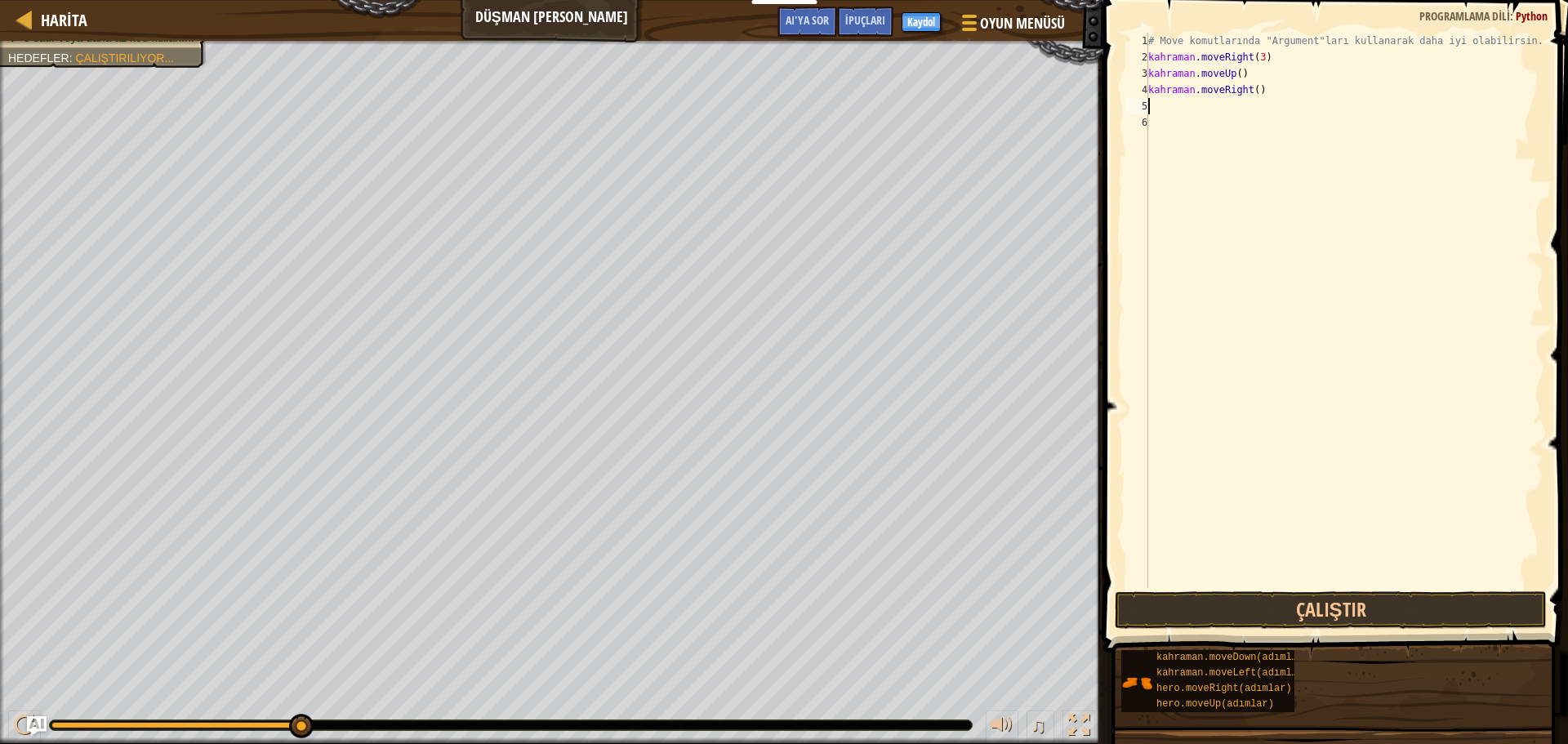
type textarea "m"
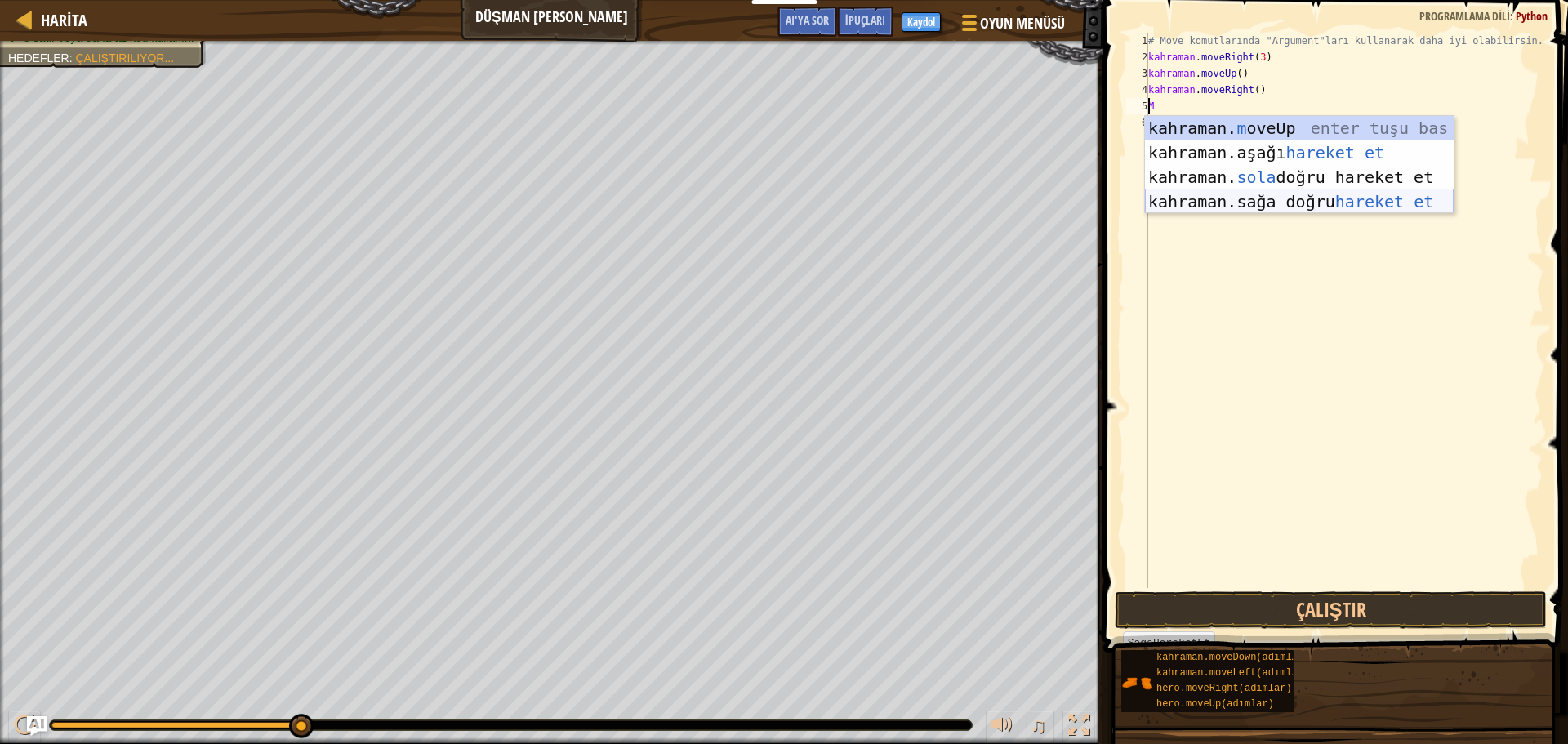
click at [1264, 208] on div "kahraman. m oveUp enter tuşu bas kahraman. aşağı hareket et tuşuna bas kahraman…" at bounding box center [1298, 189] width 309 height 147
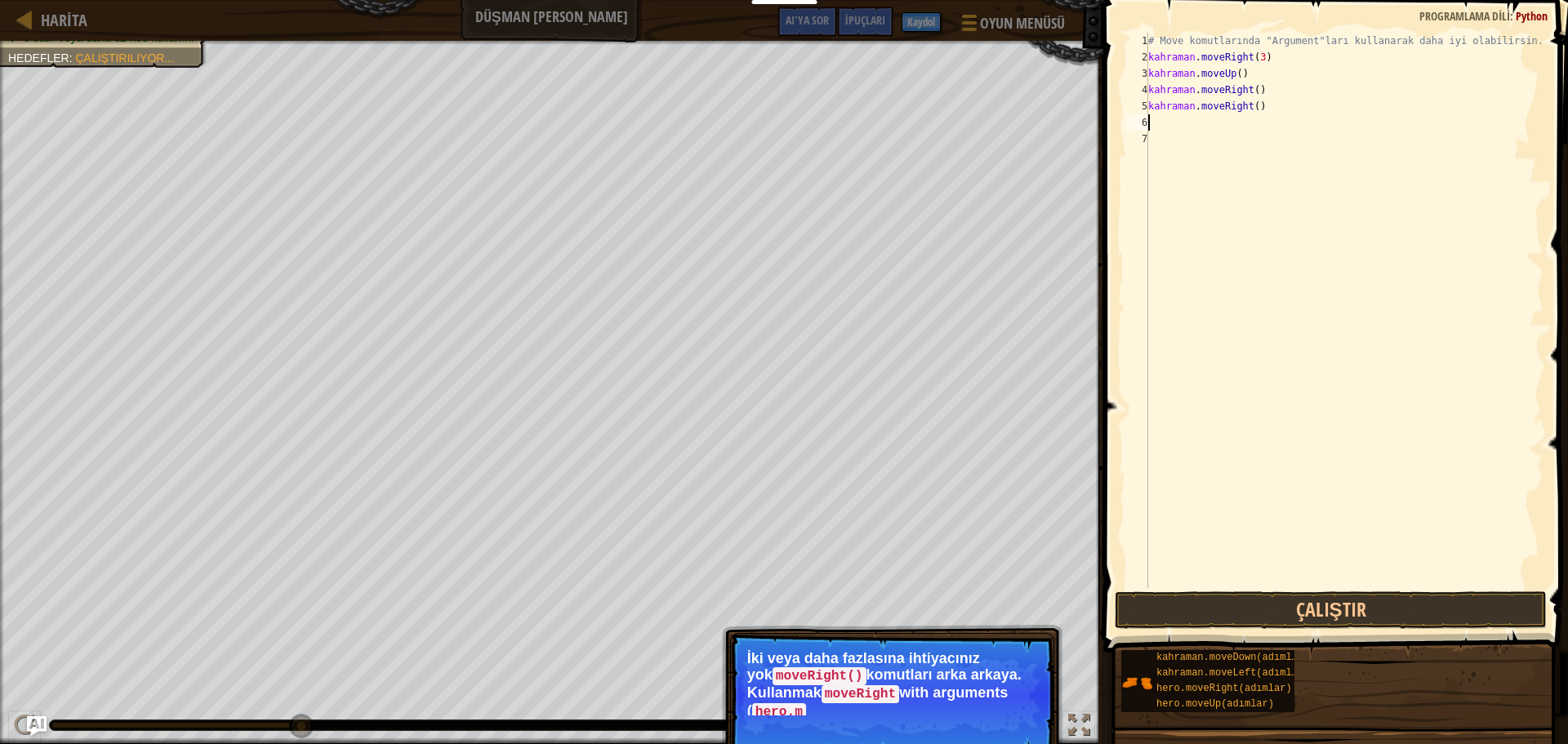
click at [1260, 109] on div "# Move komutlarında "Argument"ları kullanarak daha iyi olabilirsin. kahraman . …" at bounding box center [1344, 327] width 399 height 588
type textarea "hero.moveRight()"
click at [1260, 106] on div "# Move komutlarında "Argument"ları kullanarak daha iyi olabilirsin. kahraman . …" at bounding box center [1344, 327] width 399 height 588
click at [1320, 117] on div "# Move komutlarında "Argument"ları kullanarak daha iyi olabilirsin. kahraman . …" at bounding box center [1344, 327] width 399 height 588
drag, startPoint x: 1301, startPoint y: 115, endPoint x: 1288, endPoint y: 110, distance: 13.9
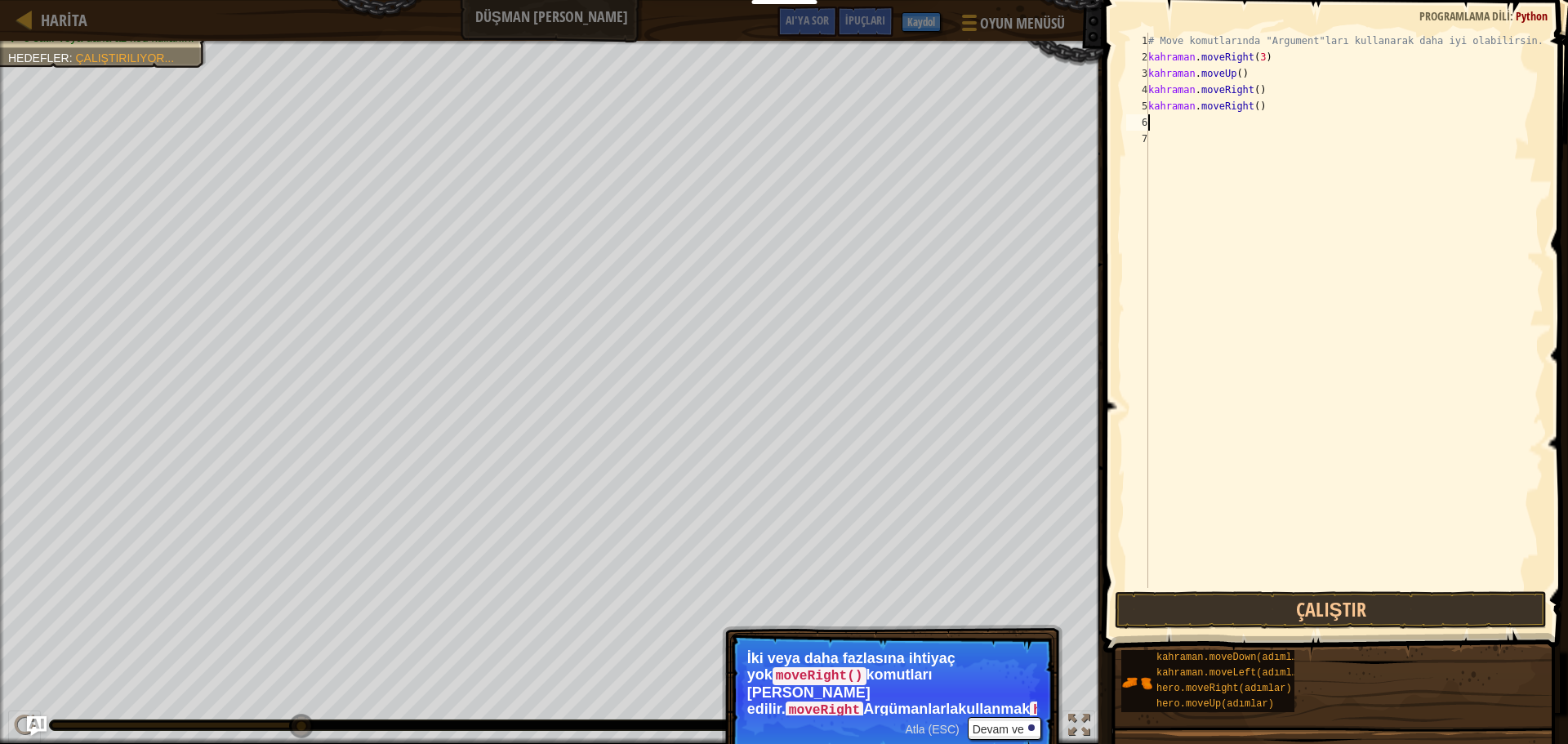
click at [1297, 115] on div "# Move komutlarında "Argument"ları kullanarak daha iyi olabilirsin. kahraman . …" at bounding box center [1344, 327] width 399 height 588
click at [1275, 101] on div "# Move komutlarında "Argument"ları kullanarak daha iyi olabilirsin. kahraman . …" at bounding box center [1344, 327] width 399 height 588
type textarea "h"
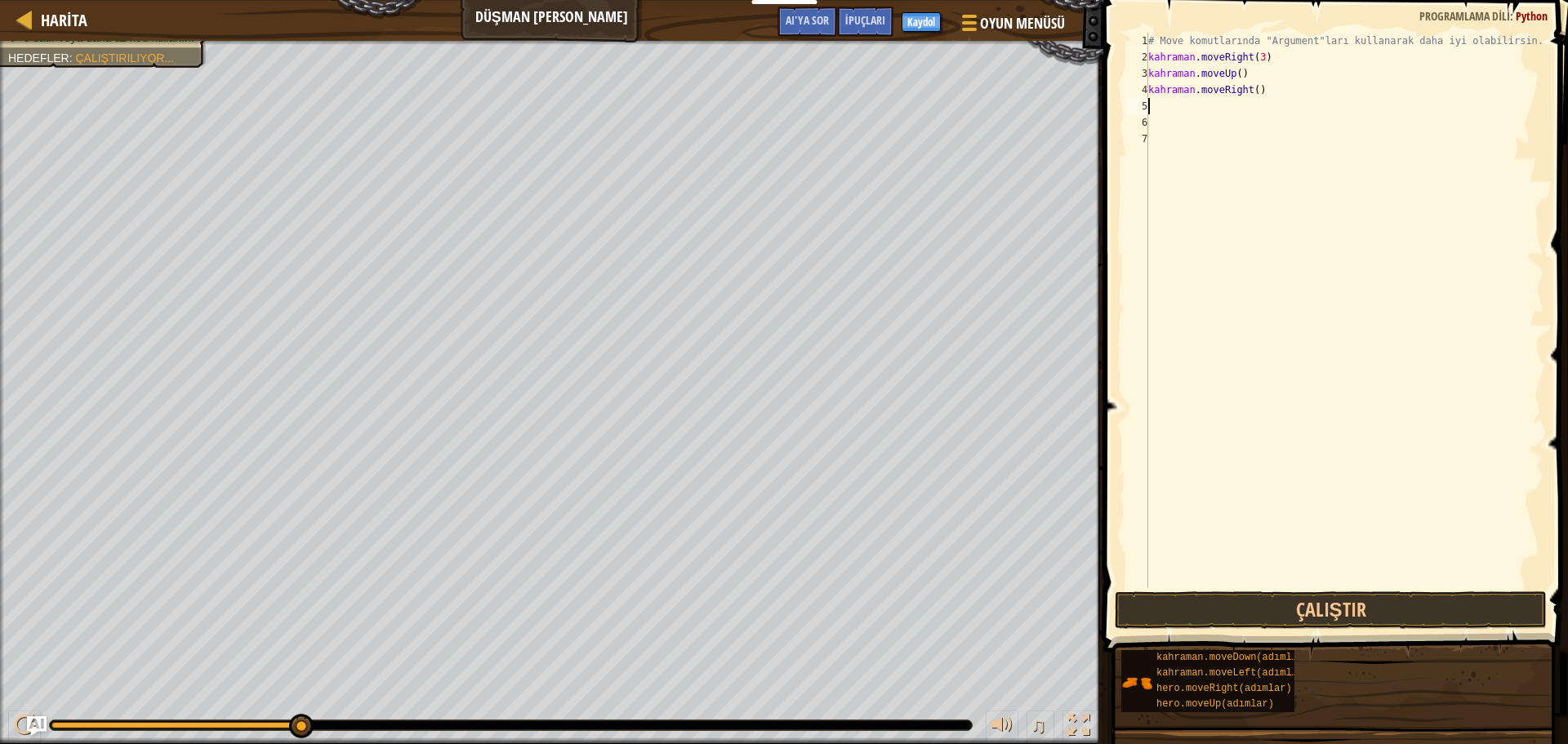
type textarea "m"
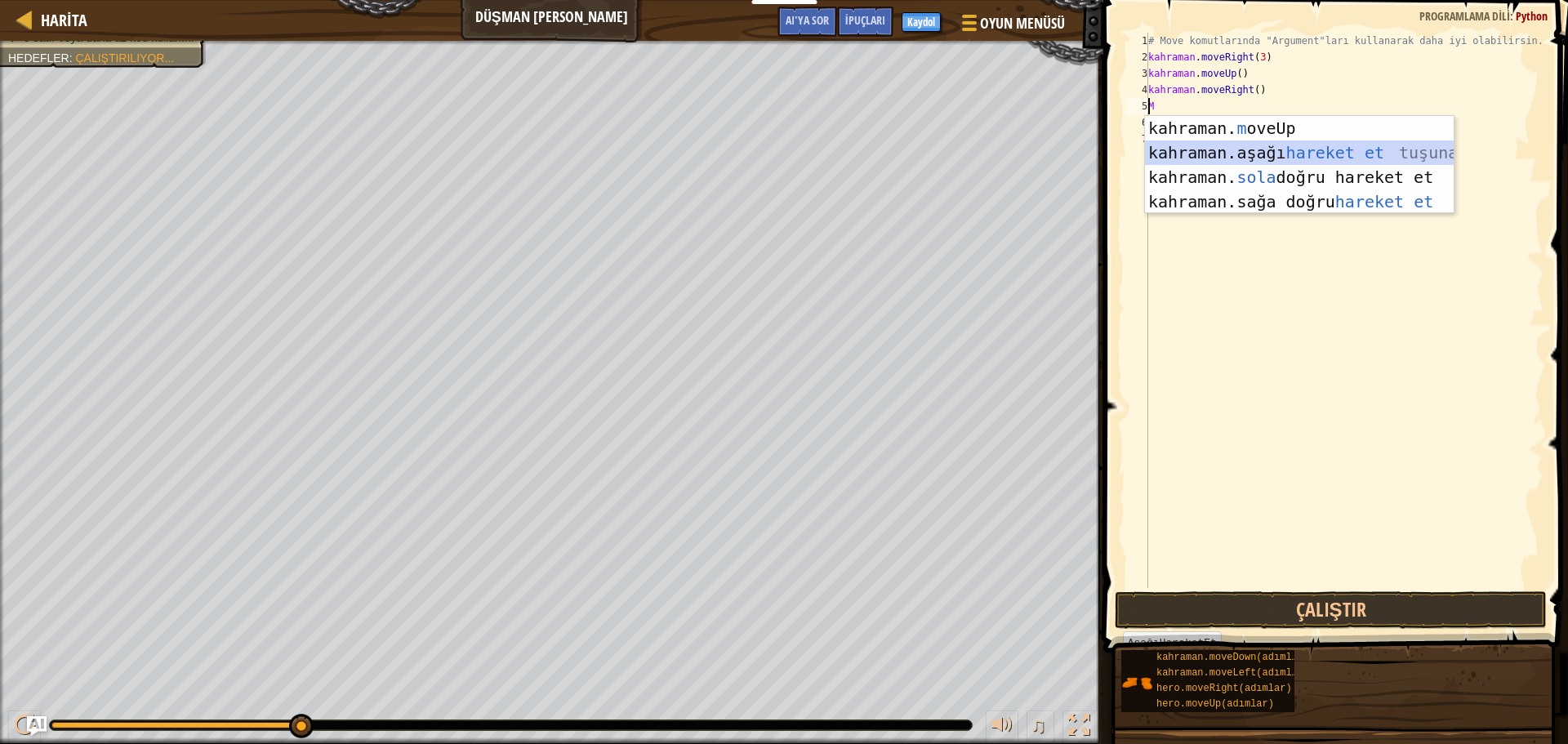
click at [1310, 146] on div "kahraman. m oveUp enter tuşu bas kahraman. aşağı hareket et tuşuna bas kahraman…" at bounding box center [1298, 189] width 309 height 147
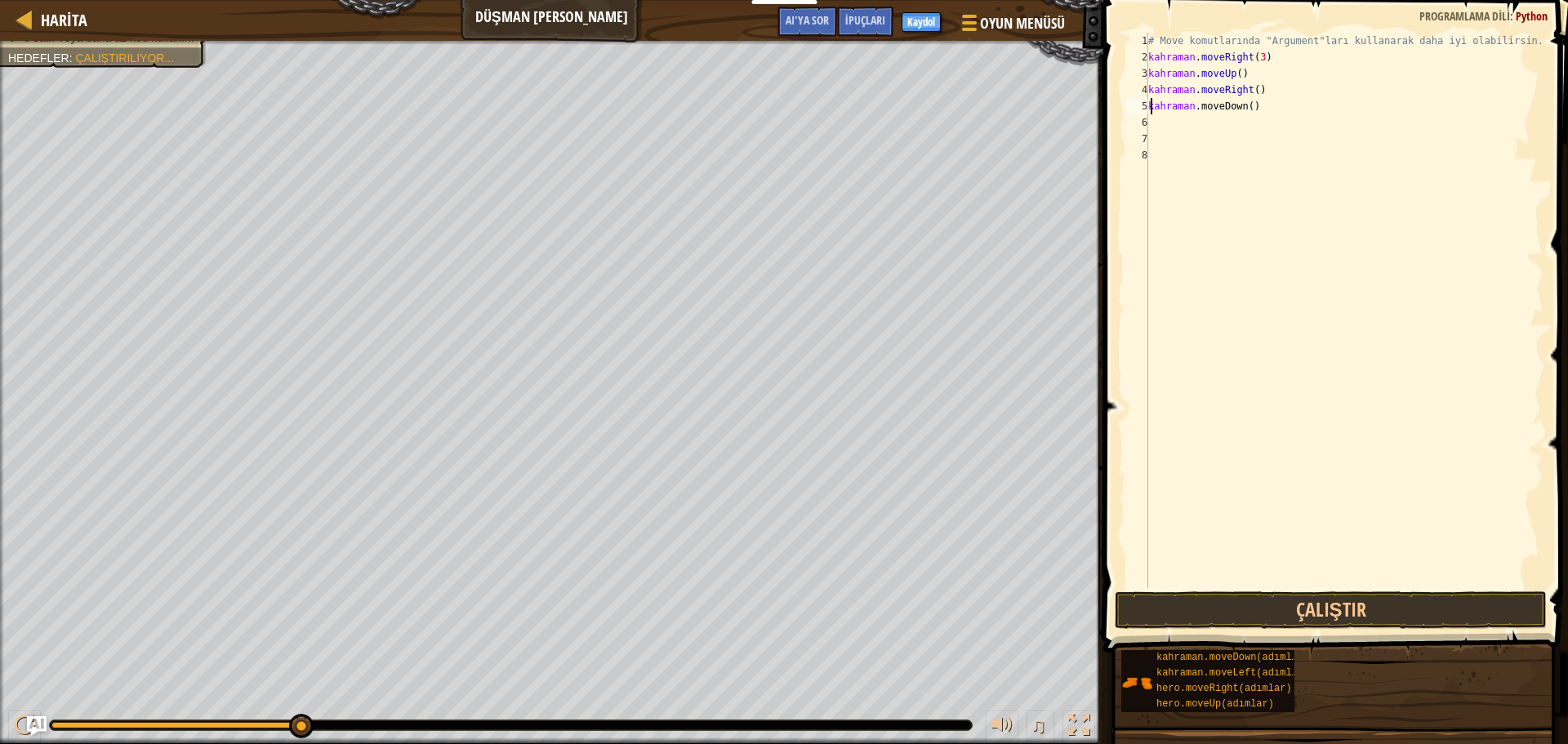
click at [1255, 105] on div "# Move komutlarında "Argument"ları kullanarak daha iyi olabilirsin. kahraman . …" at bounding box center [1344, 327] width 399 height 588
click at [1260, 108] on div "# Move komutlarında "Argument"ları kullanarak daha iyi olabilirsin. kahraman . …" at bounding box center [1344, 327] width 399 height 588
click at [1259, 107] on div "# Move komutlarında "Argument"ları kullanarak daha iyi olabilirsin. kahraman . …" at bounding box center [1344, 311] width 399 height 555
click at [1259, 107] on div "# Move komutlarında "Argument"ları kullanarak daha iyi olabilirsin. kahraman . …" at bounding box center [1344, 327] width 399 height 588
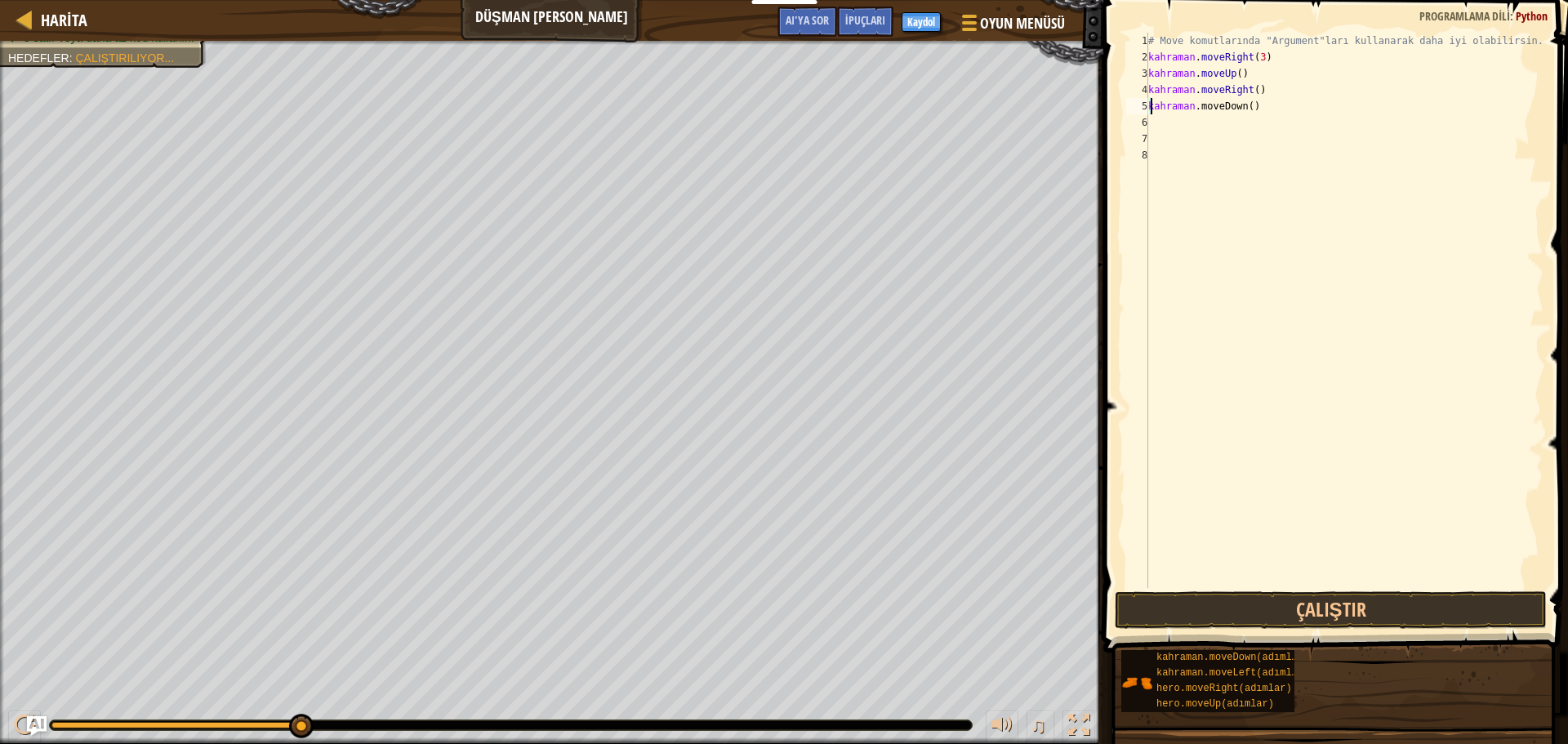
click at [1259, 107] on div "# Move komutlarında "Argument"ları kullanarak daha iyi olabilirsin. kahraman . …" at bounding box center [1344, 327] width 399 height 588
type textarea "hero.moveDown()"
click at [1259, 107] on div "# Move komutlarında "Argument"ları kullanarak daha iyi olabilirsin. kahraman . …" at bounding box center [1344, 327] width 399 height 588
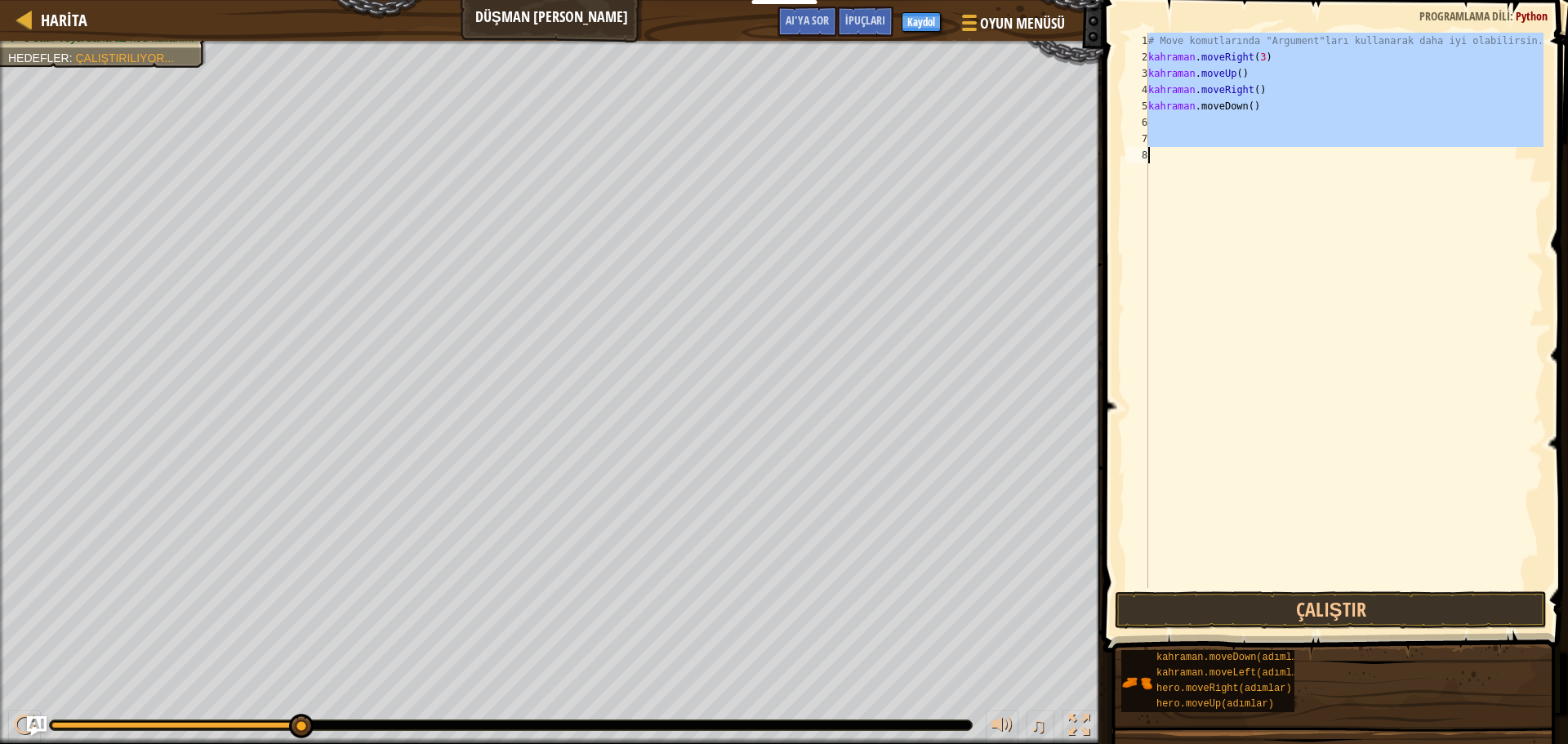
click at [1251, 201] on div "# Move komutlarında "Argument"ları kullanarak daha iyi olabilirsin. kahraman . …" at bounding box center [1344, 311] width 399 height 555
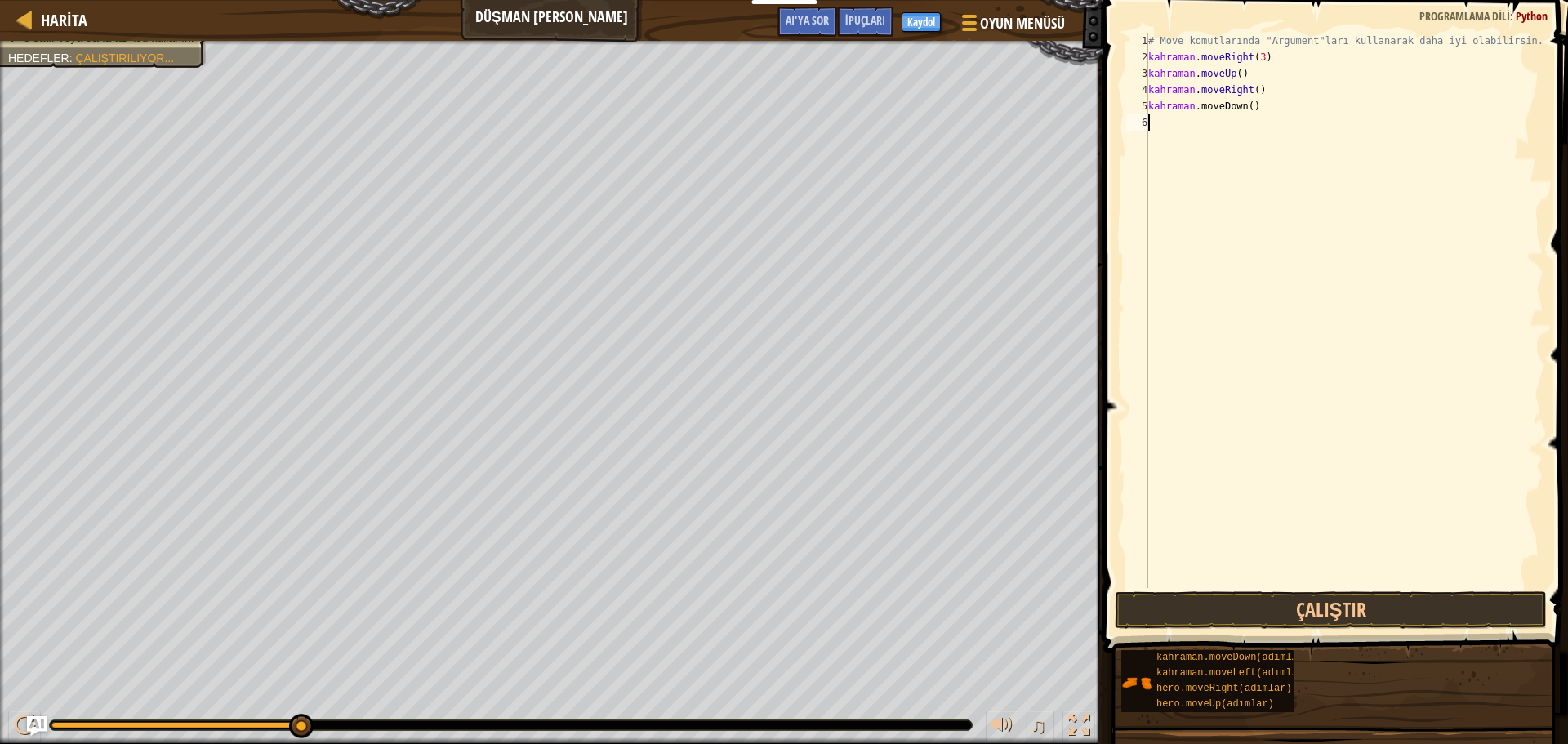
type textarea "m"
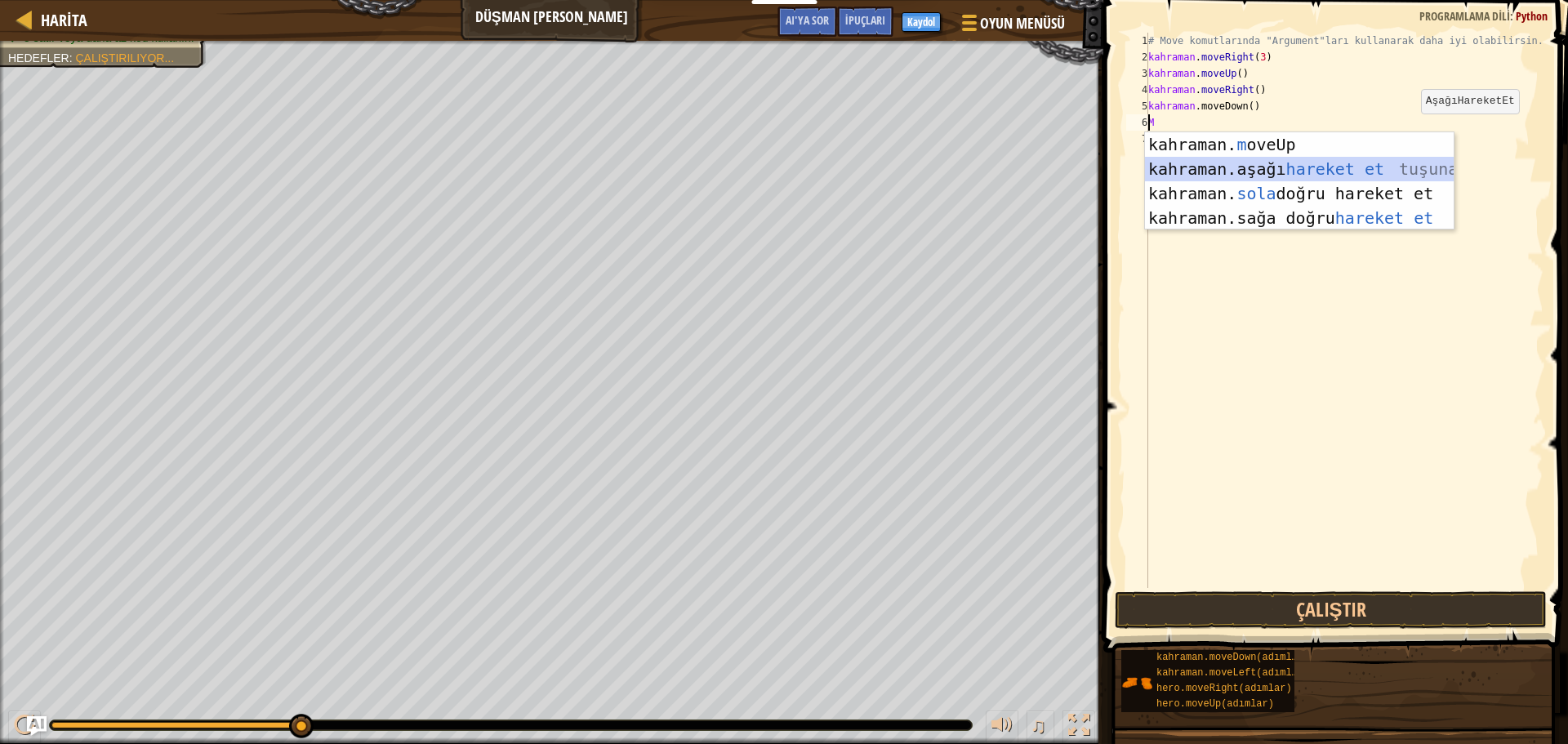
click at [1320, 169] on div "kahraman. m oveUp enter tuşu bas kahraman. aşağı hareket et tuşuna bas kahraman…" at bounding box center [1298, 205] width 309 height 147
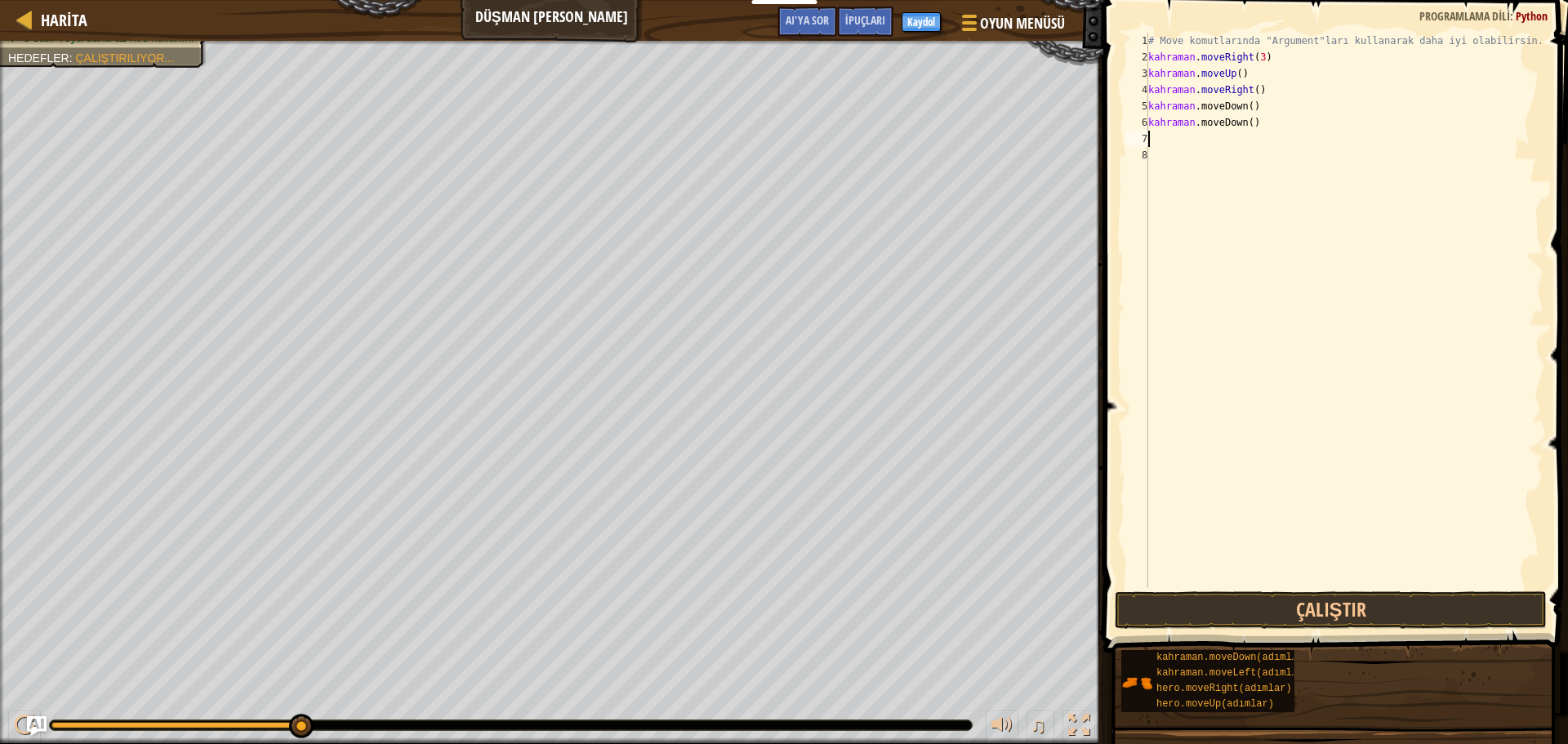
type textarea "m"
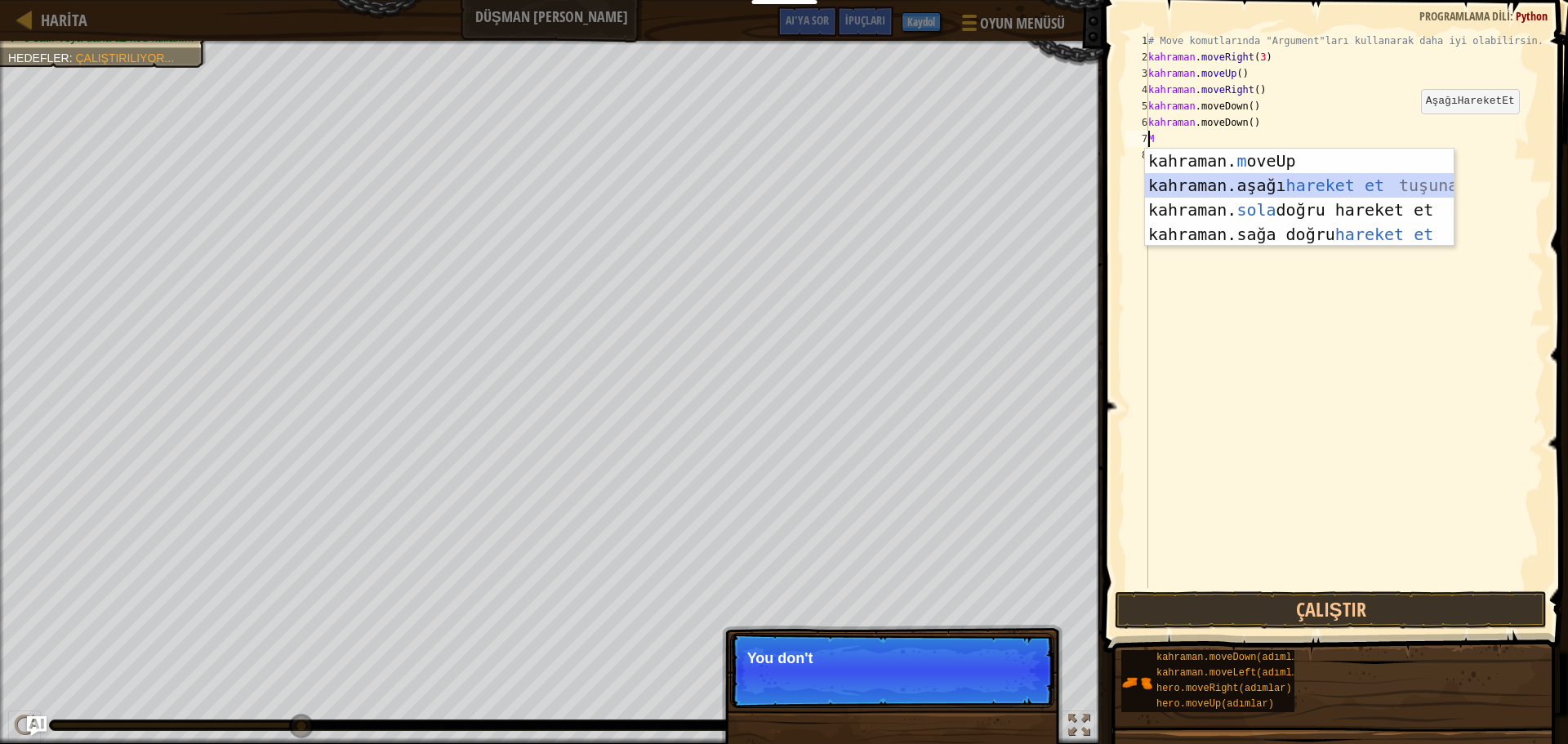
click at [1297, 181] on div "kahraman. m oveUp enter tuşu bas kahraman. aşağı hareket et tuşuna bas kahraman…" at bounding box center [1298, 221] width 309 height 147
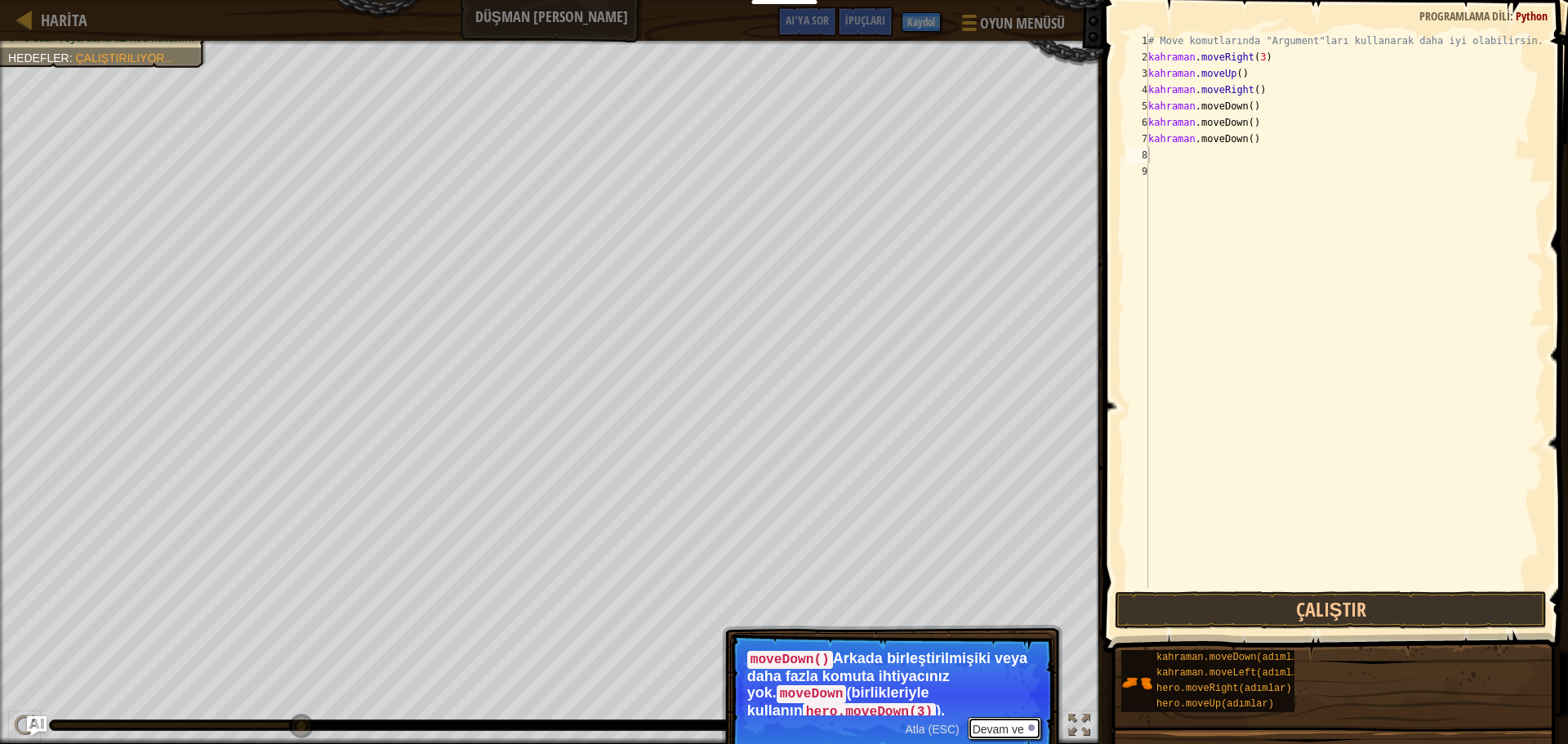
click at [1003, 728] on font "Devam ve" at bounding box center [998, 729] width 51 height 13
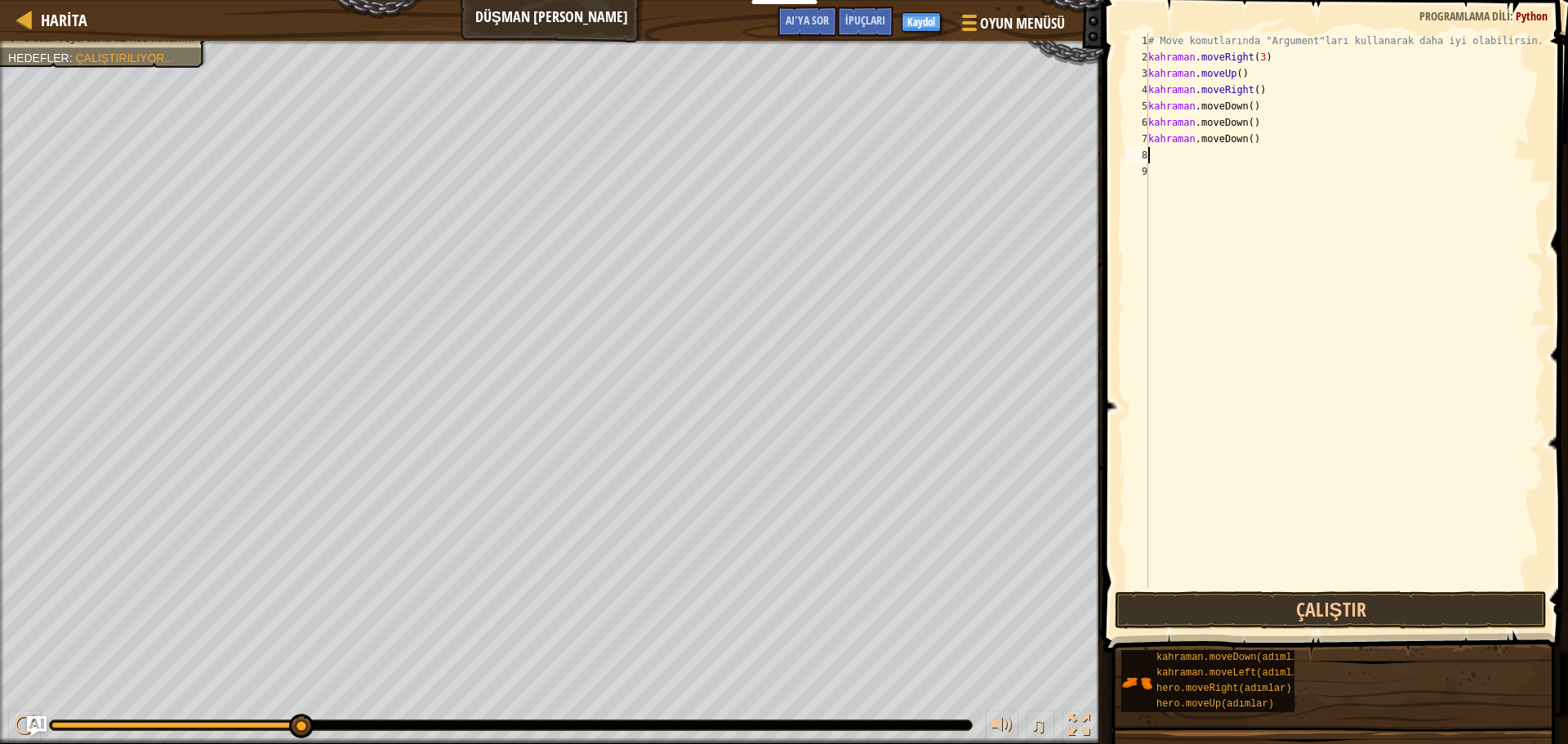
type textarea "m"
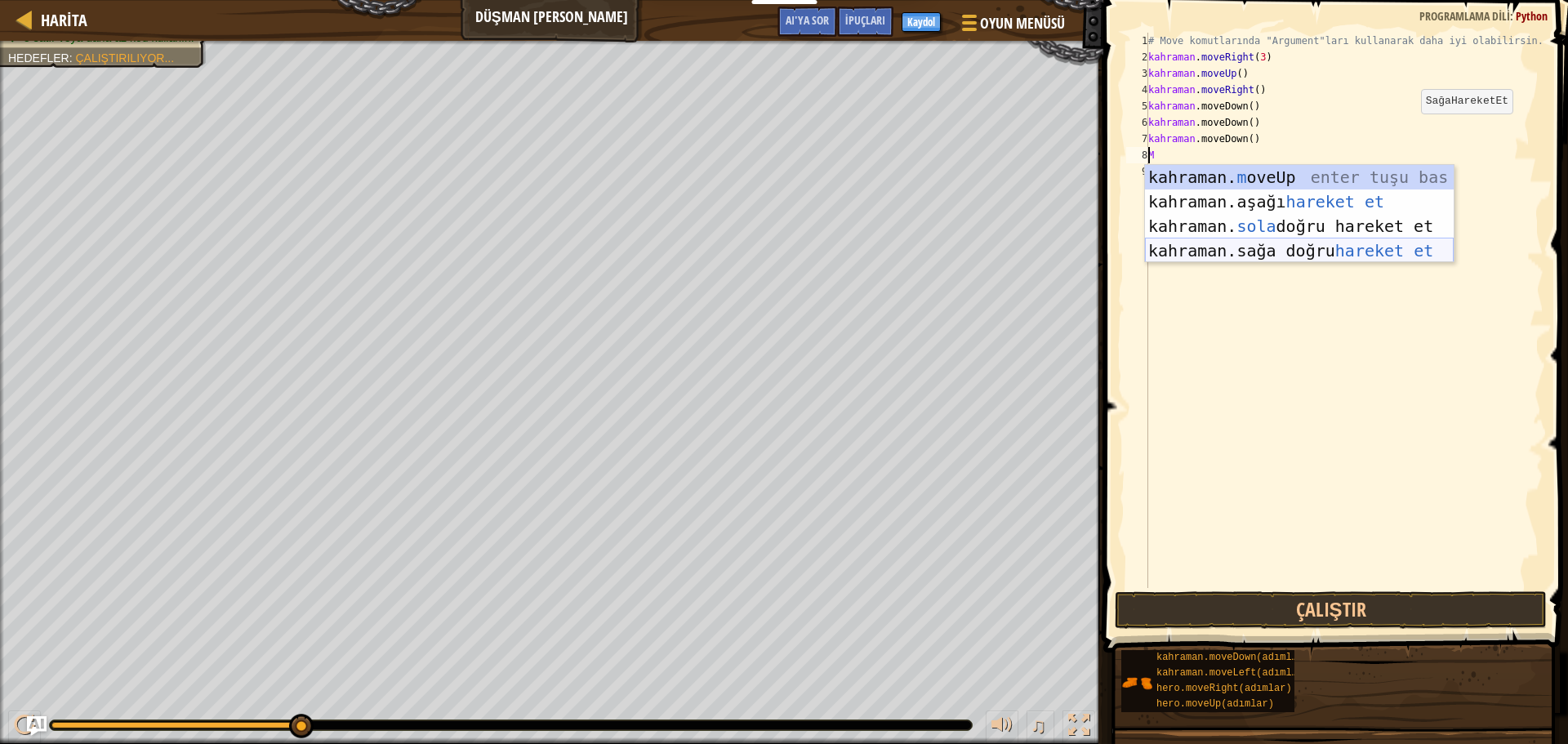
click at [1279, 246] on div "kahraman. m oveUp enter tuşu bas kahraman. aşağı hareket et tuşuna bas kahraman…" at bounding box center [1298, 238] width 309 height 147
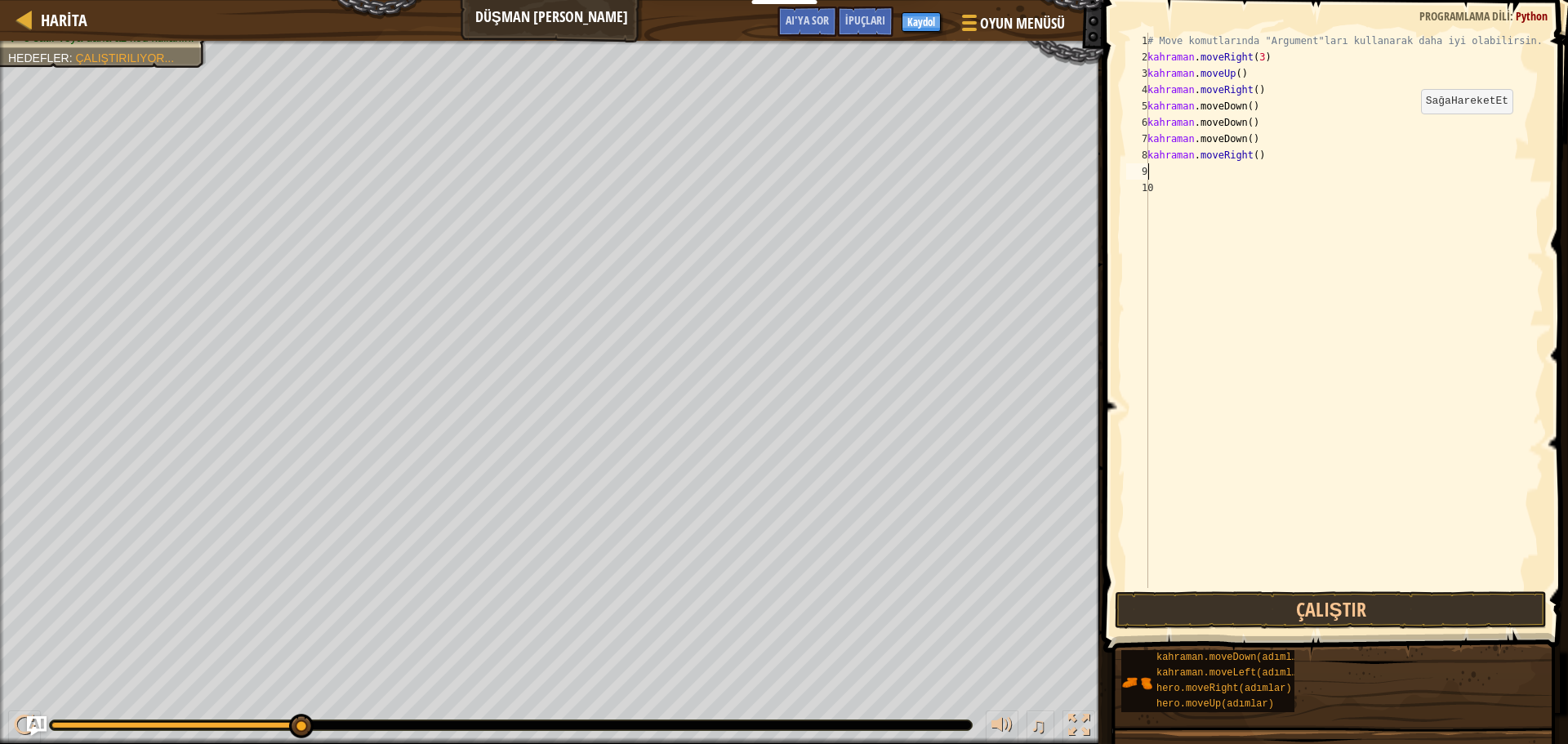
type textarea "m"
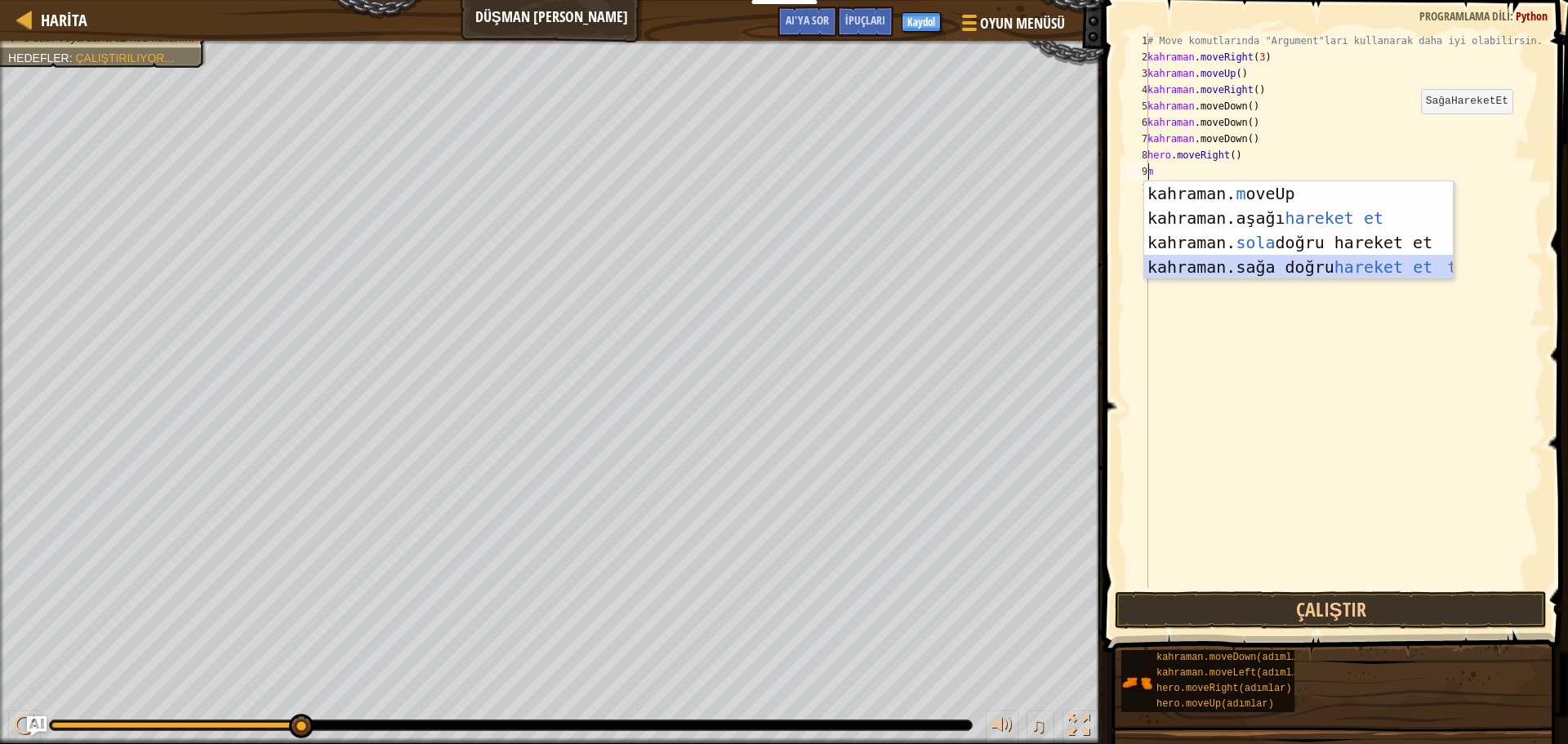
click at [1252, 265] on div "kahraman. m oveUp enter tuşu bas kahraman. aşağı hareket et tuşuna bas kahraman…" at bounding box center [1298, 254] width 309 height 147
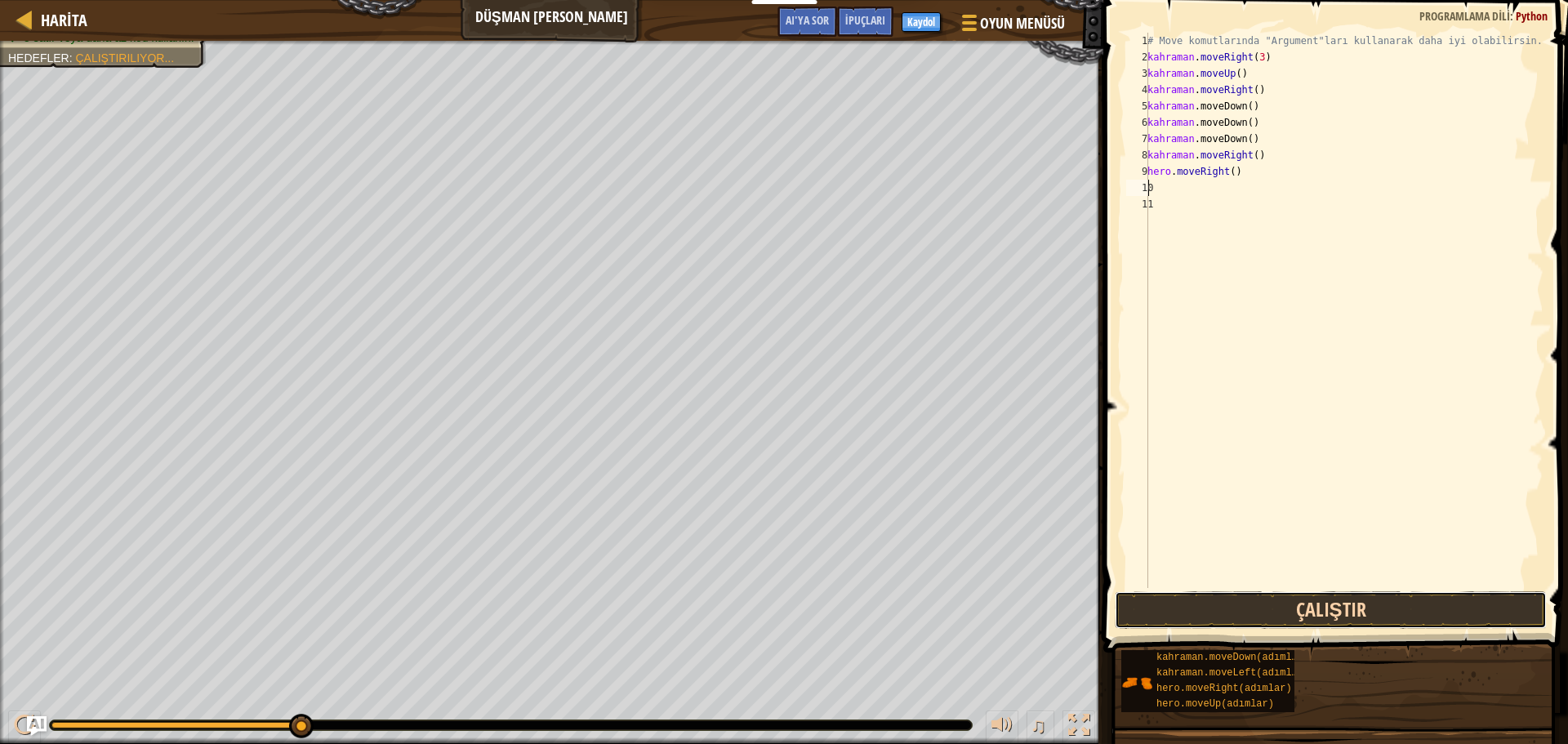
click at [1343, 614] on button "Çalıştır" at bounding box center [1330, 609] width 432 height 37
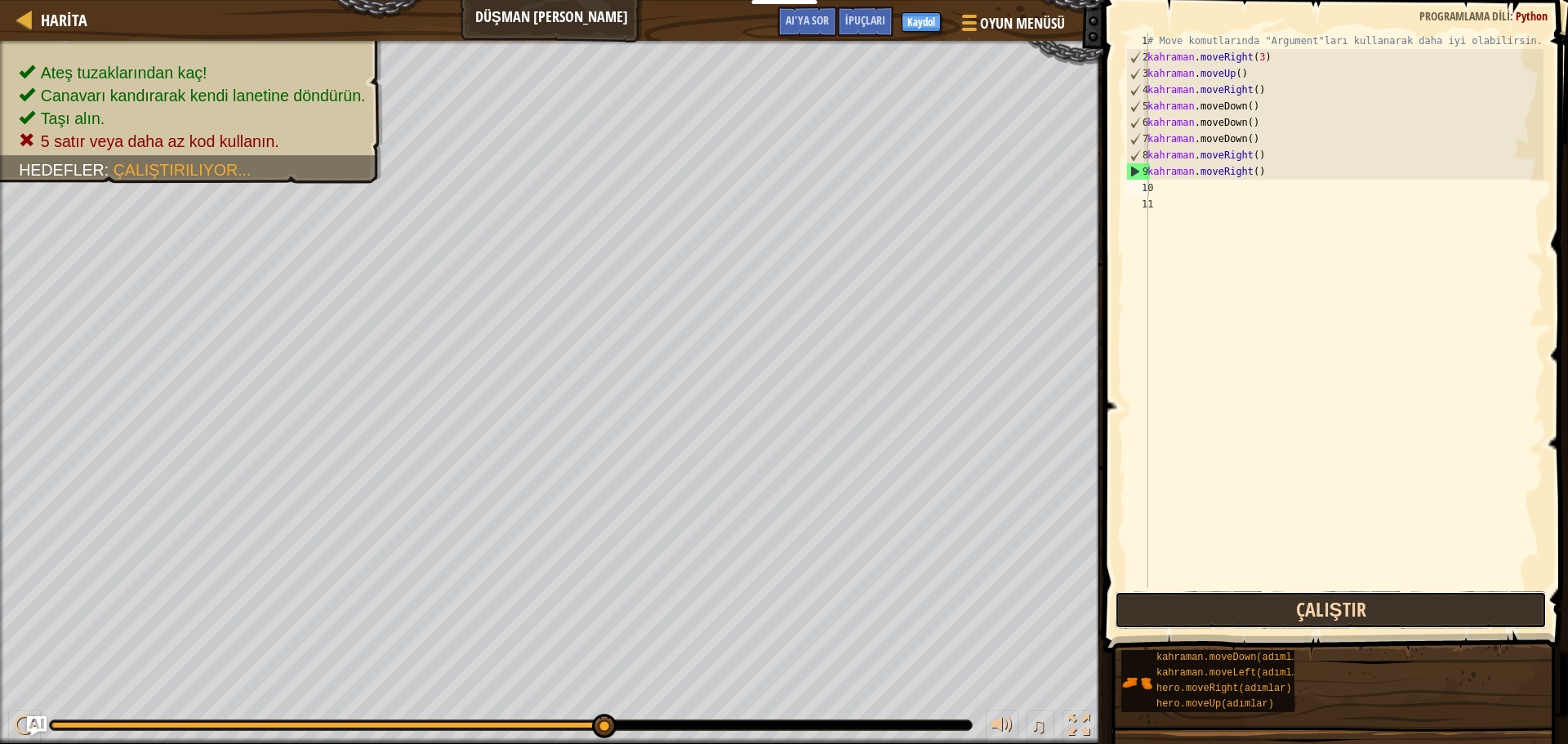
click at [1332, 621] on button "Çalıştır" at bounding box center [1330, 609] width 432 height 37
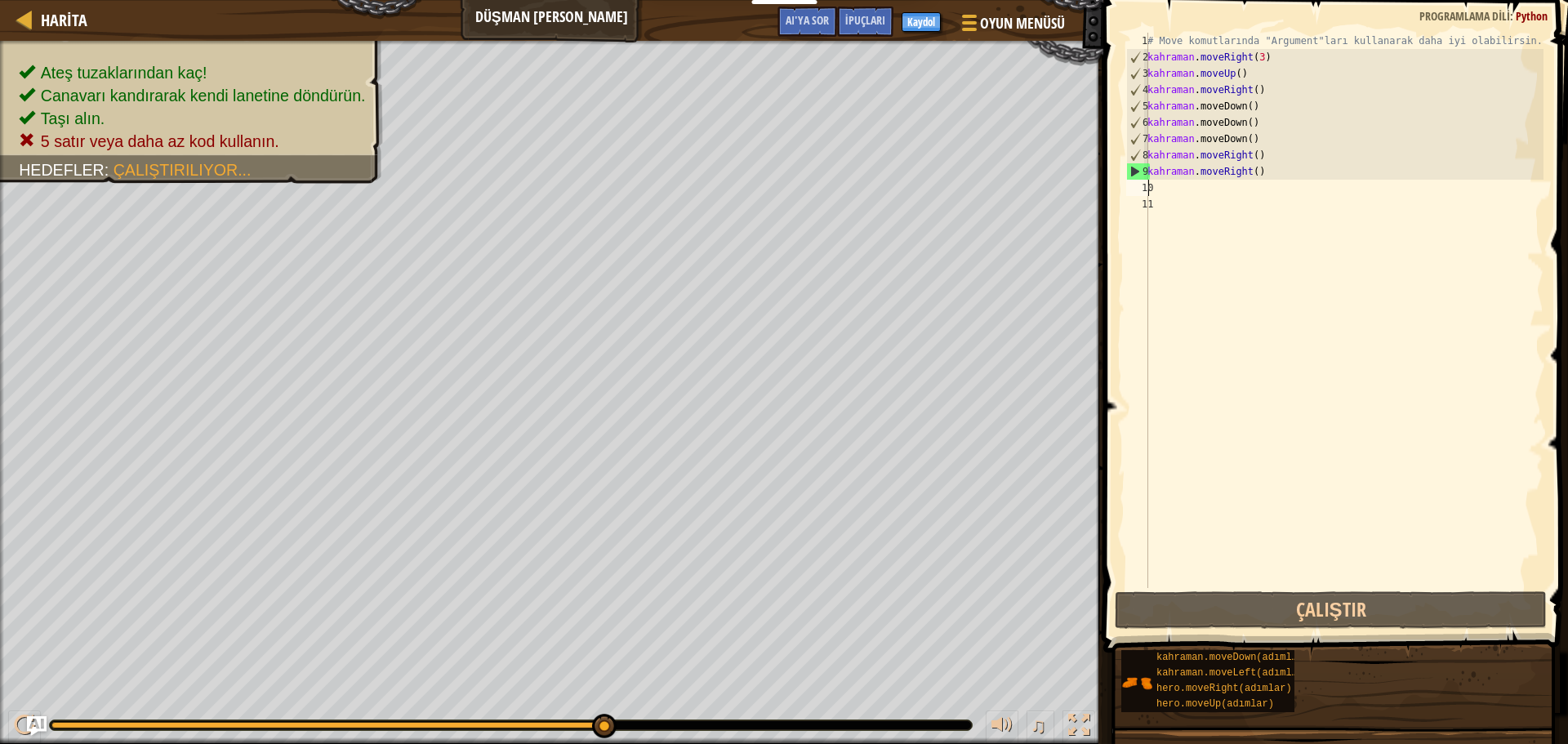
click at [568, 17] on div "Harita Düşman Madeni Oyun Menüsü Bitti Kaydol İpuçları AI'ya sor" at bounding box center [551, 20] width 1103 height 41
drag, startPoint x: 1282, startPoint y: 273, endPoint x: 1225, endPoint y: 54, distance: 226.3
click at [1282, 271] on div "# Move komutlarında "Argument"ları kullanarak daha uzağa gidebilirsin. hero . m…" at bounding box center [1349, 327] width 389 height 588
click at [1231, 107] on div "# Move komutlarında "Argument"ları kullanarak daha uzağa gidebilirsin. hero . m…" at bounding box center [1349, 327] width 389 height 588
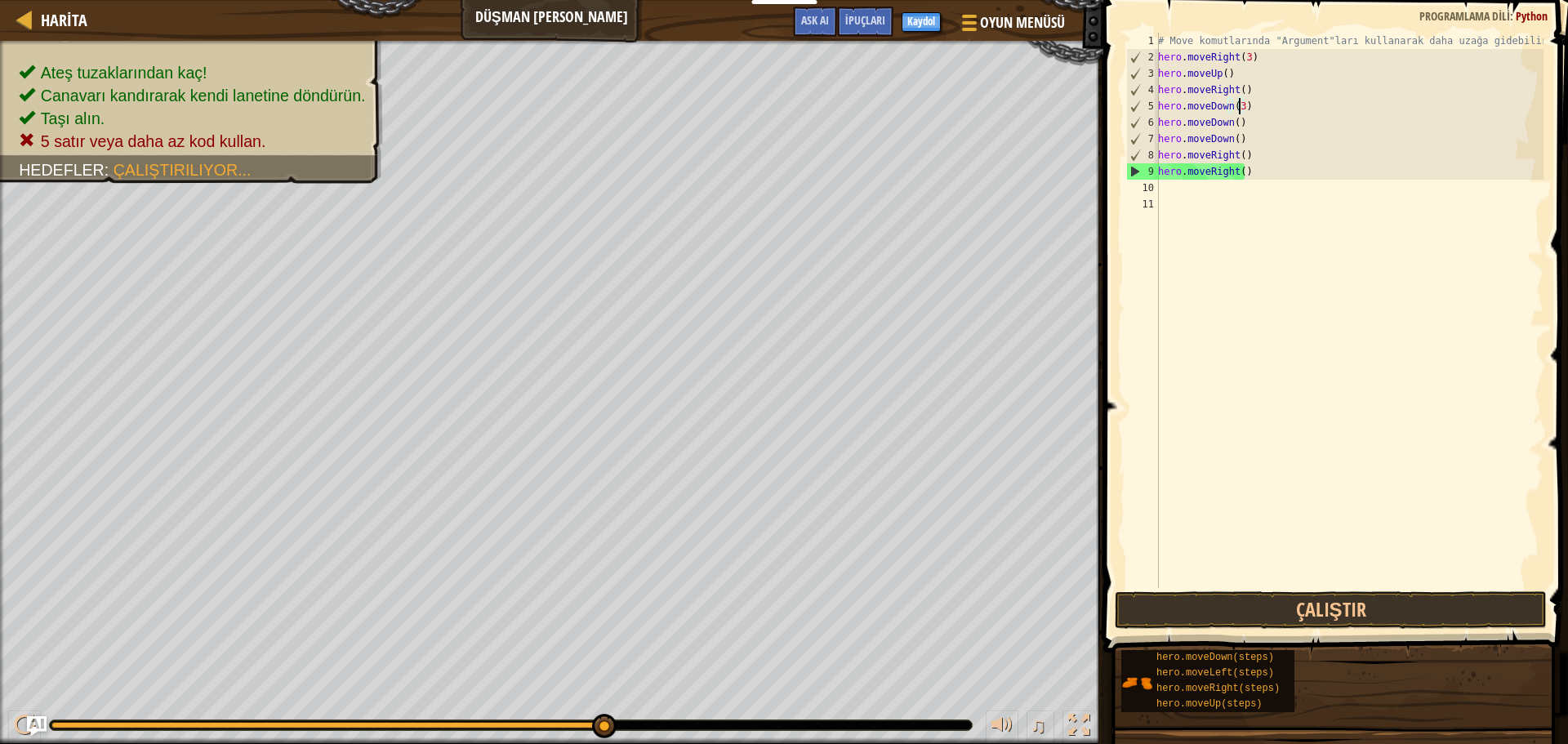
scroll to position [7, 5]
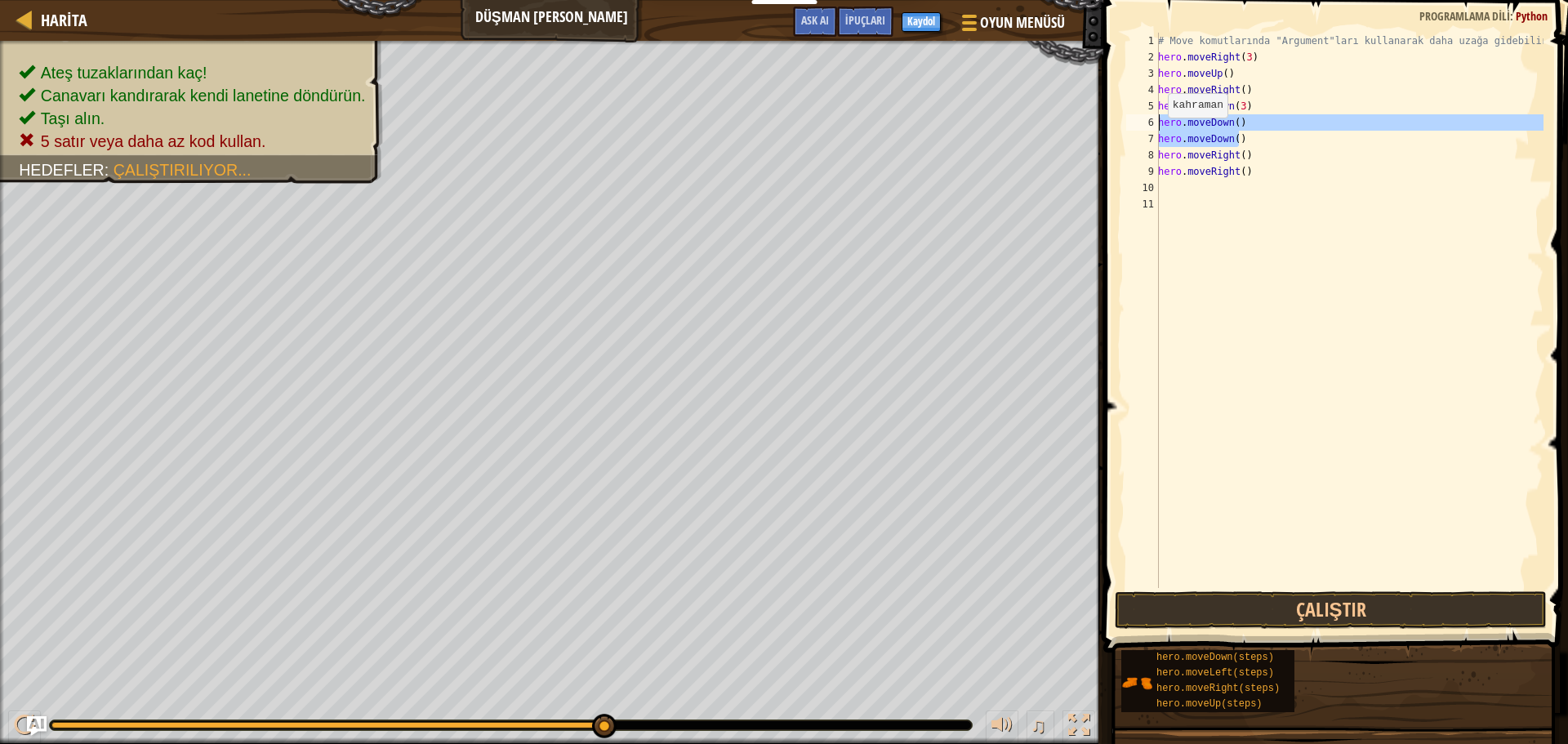
drag, startPoint x: 1242, startPoint y: 135, endPoint x: 1153, endPoint y: 128, distance: 89.3
click at [1153, 128] on div "hero.moveDown(3) 1 2 3 4 5 6 7 8 9 10 11 # Move komutlarında "Argument"ları kul…" at bounding box center [1333, 311] width 421 height 555
type textarea "hero.moveDown() hero.moveDown()"
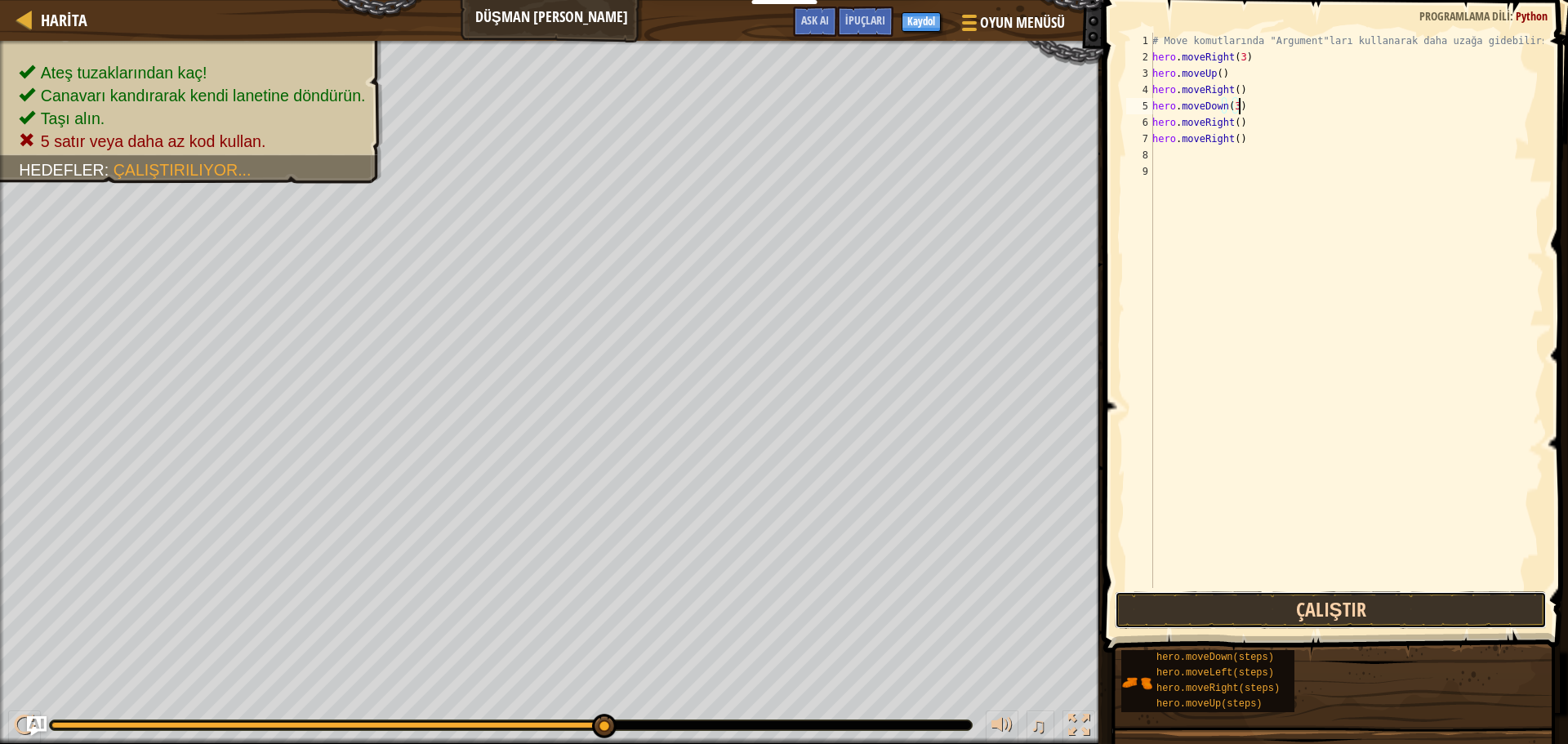
click at [1269, 605] on button "Çalıştır" at bounding box center [1330, 609] width 432 height 37
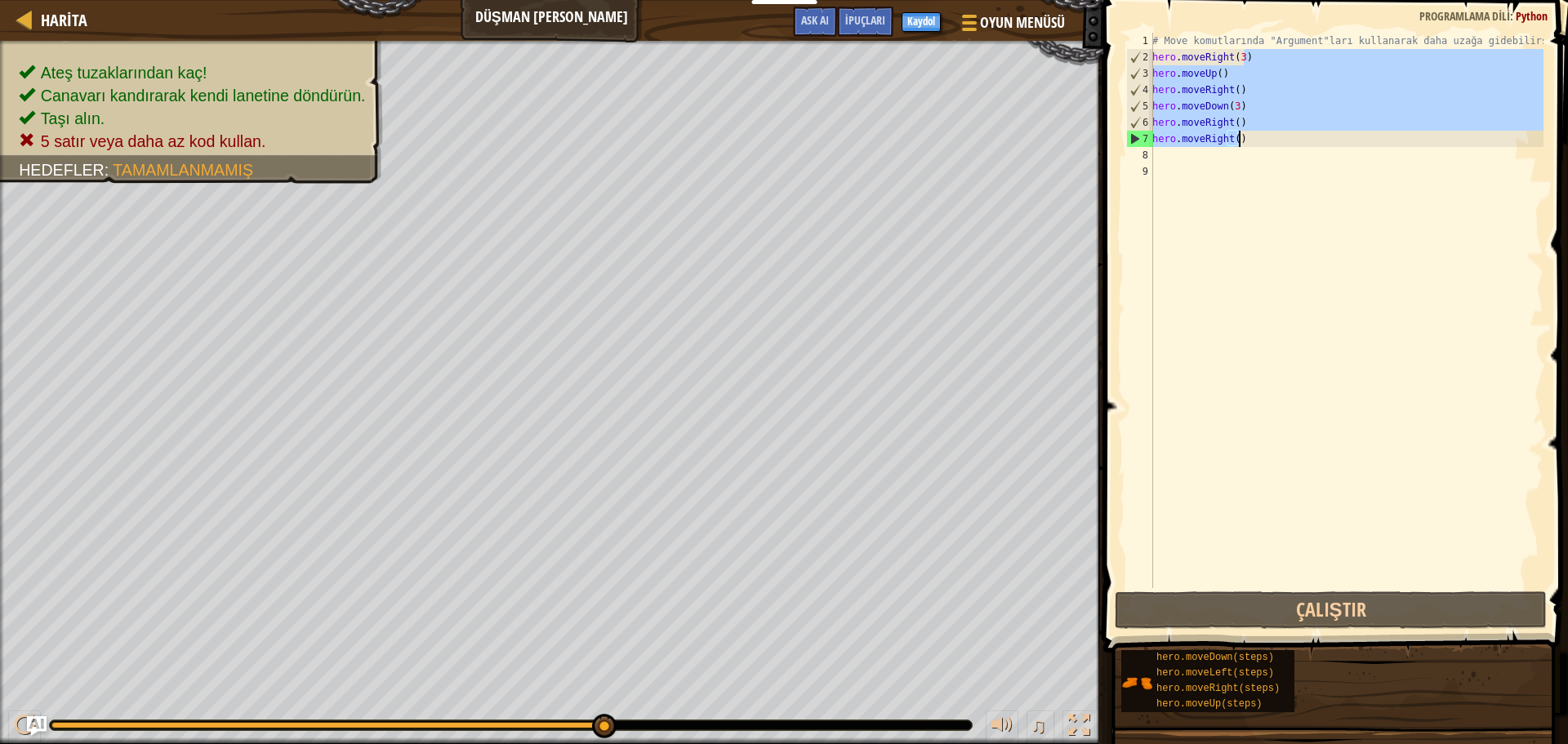
drag, startPoint x: 1243, startPoint y: 57, endPoint x: 1239, endPoint y: 133, distance: 76.1
click at [1239, 133] on div "# Move komutlarında "Argument"ları kullanarak daha uzağa gidebilirsin. hero . m…" at bounding box center [1346, 327] width 394 height 588
click at [1252, 136] on div "# Move komutlarında "Argument"ları kullanarak daha uzağa gidebilirsin. hero . m…" at bounding box center [1346, 311] width 394 height 555
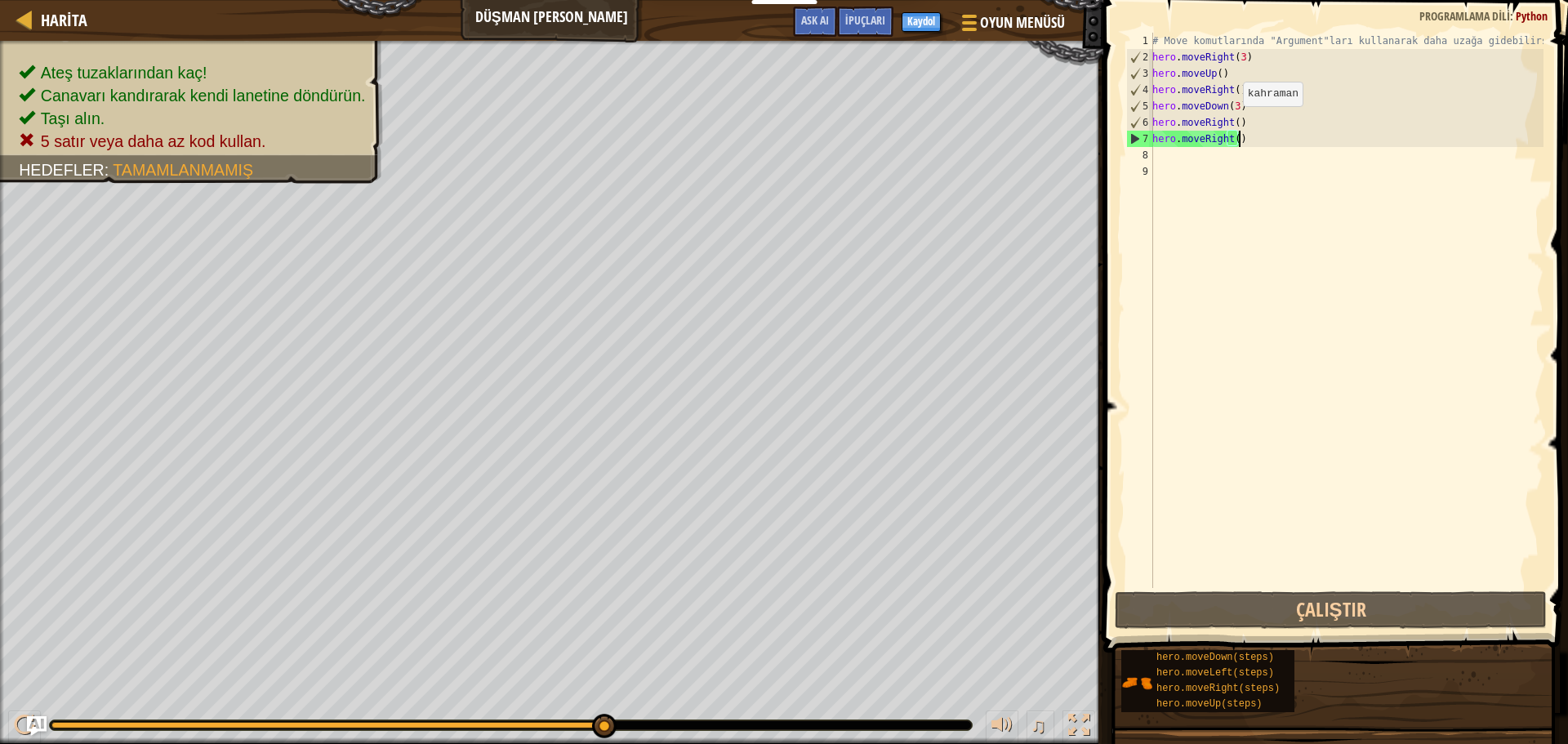
click at [1228, 122] on div "# Move komutlarında "Argument"ları kullanarak daha uzağa gidebilirsin. hero . m…" at bounding box center [1346, 327] width 394 height 588
click at [1230, 122] on div "# Move komutlarında "Argument"ları kullanarak daha uzağa gidebilirsin. hero . m…" at bounding box center [1346, 327] width 394 height 588
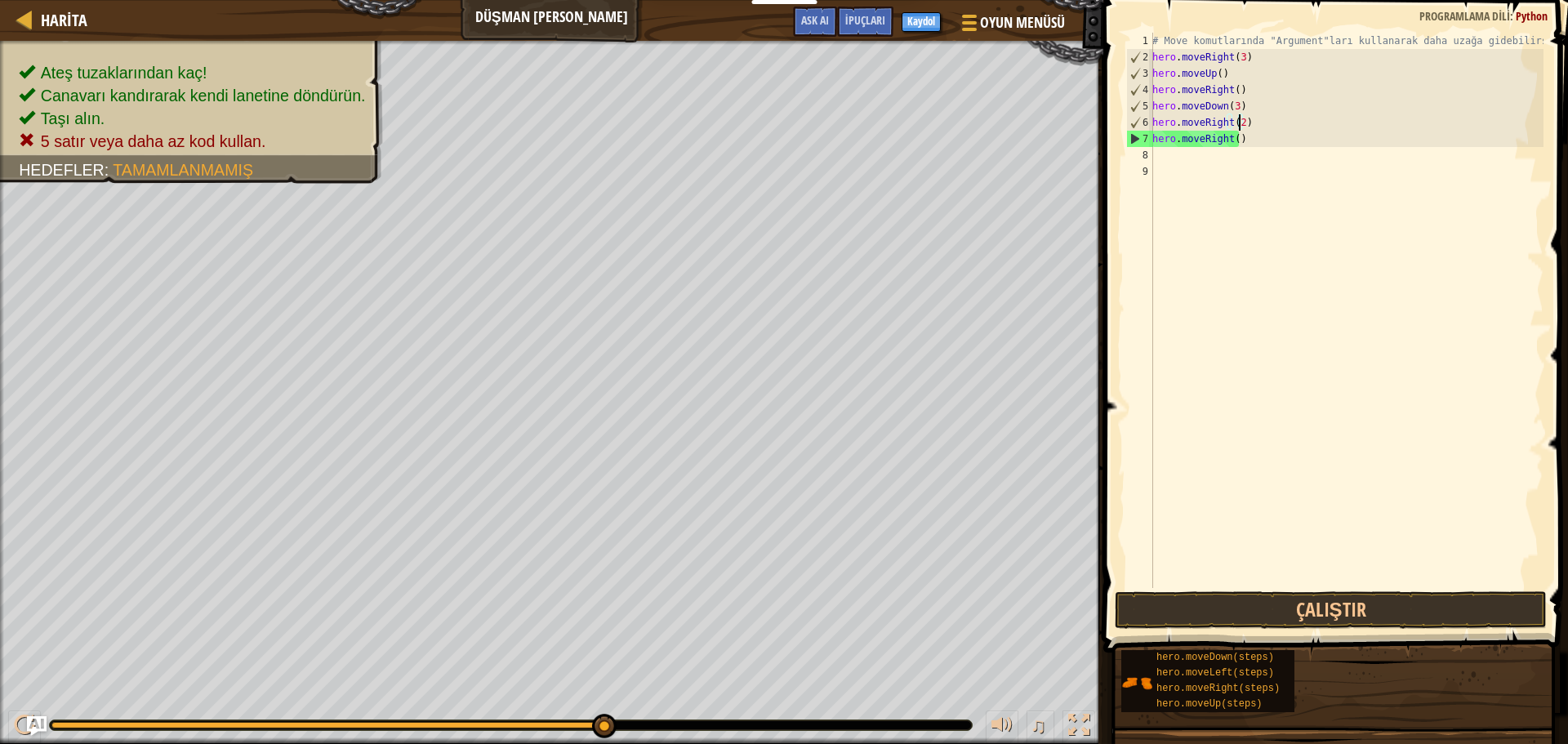
scroll to position [7, 6]
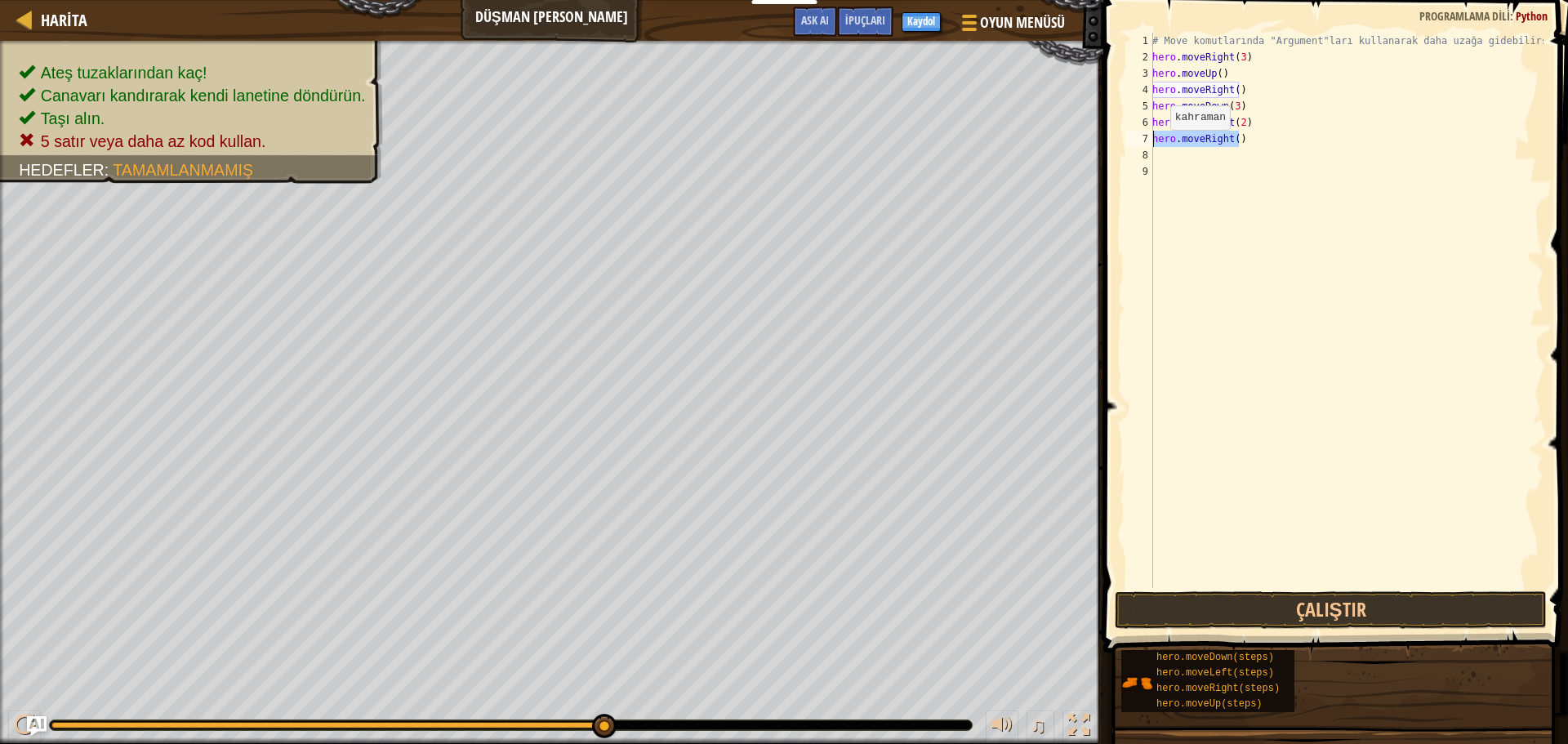
drag, startPoint x: 1262, startPoint y: 145, endPoint x: 1127, endPoint y: 143, distance: 135.0
click at [1127, 143] on div "hero.moveRight(2) 1 2 3 4 5 6 7 8 9 # Move komutlarında "Argument"ları kullanar…" at bounding box center [1333, 311] width 421 height 555
type textarea "hero.moveRight()"
drag, startPoint x: 1315, startPoint y: 209, endPoint x: 1297, endPoint y: 178, distance: 35.8
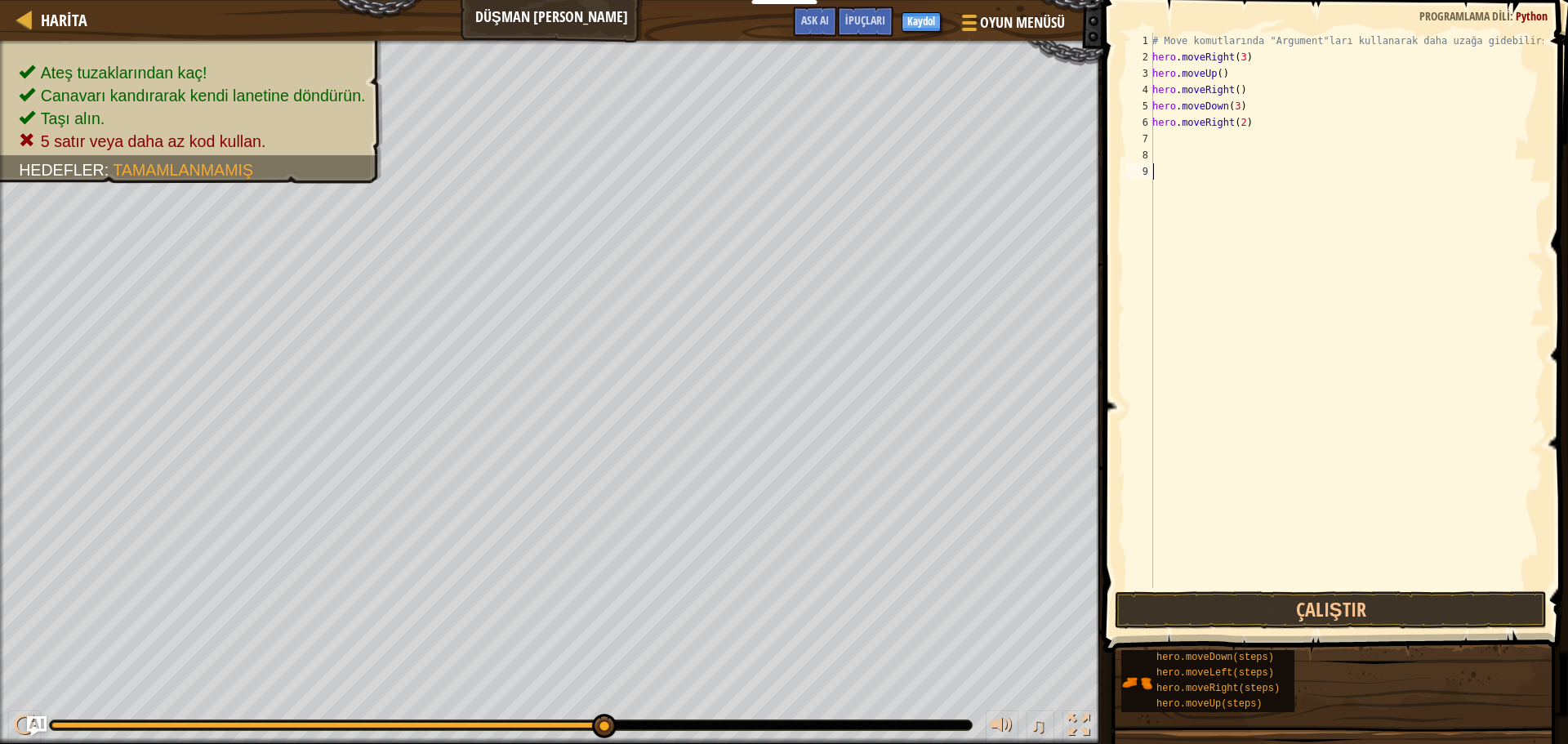
click at [1315, 209] on div "# Move komutlarında "Argument"ları kullanarak daha uzağa gidebilirsin. hero . m…" at bounding box center [1346, 327] width 394 height 588
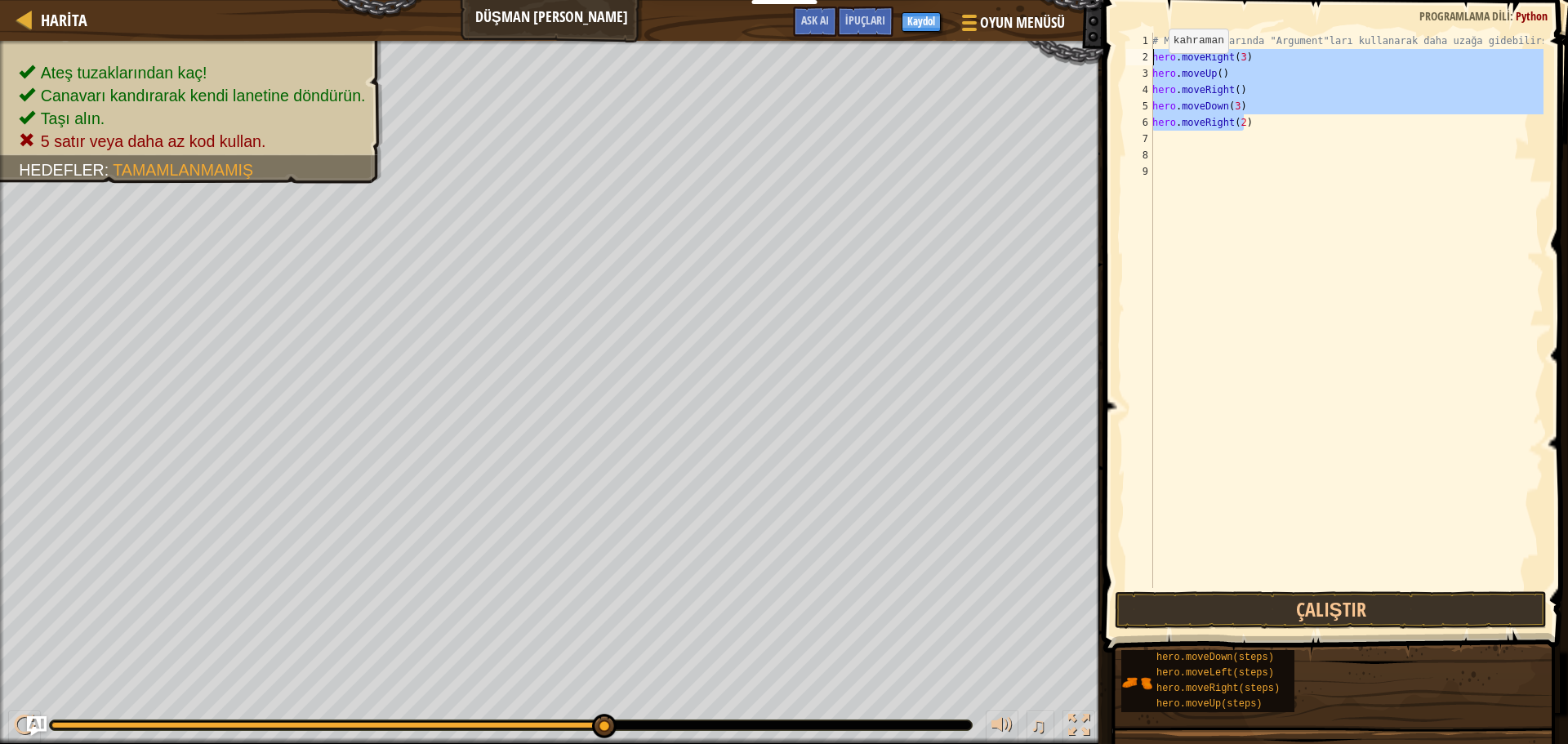
drag, startPoint x: 1252, startPoint y: 120, endPoint x: 1144, endPoint y: 57, distance: 125.0
click at [1144, 57] on div "1 2 3 4 5 6 7 8 9 # Move komutlarında "Argument"ları kullanarak daha uzağa gide…" at bounding box center [1333, 311] width 421 height 555
click at [1404, 614] on button "Çalıştır" at bounding box center [1330, 609] width 432 height 37
type textarea "hero.moveRight(3)"
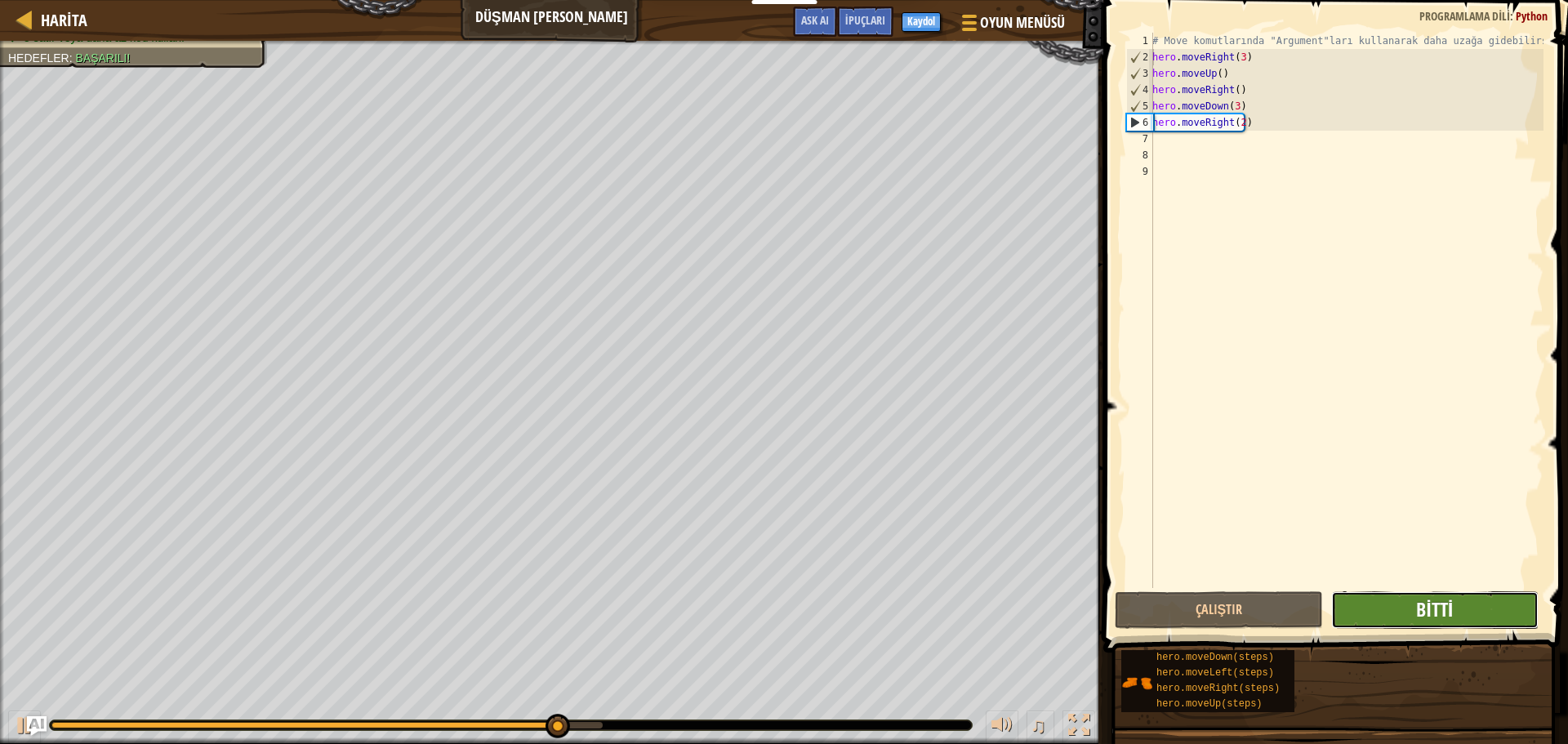
click at [1433, 616] on span "Bitti" at bounding box center [1434, 609] width 36 height 26
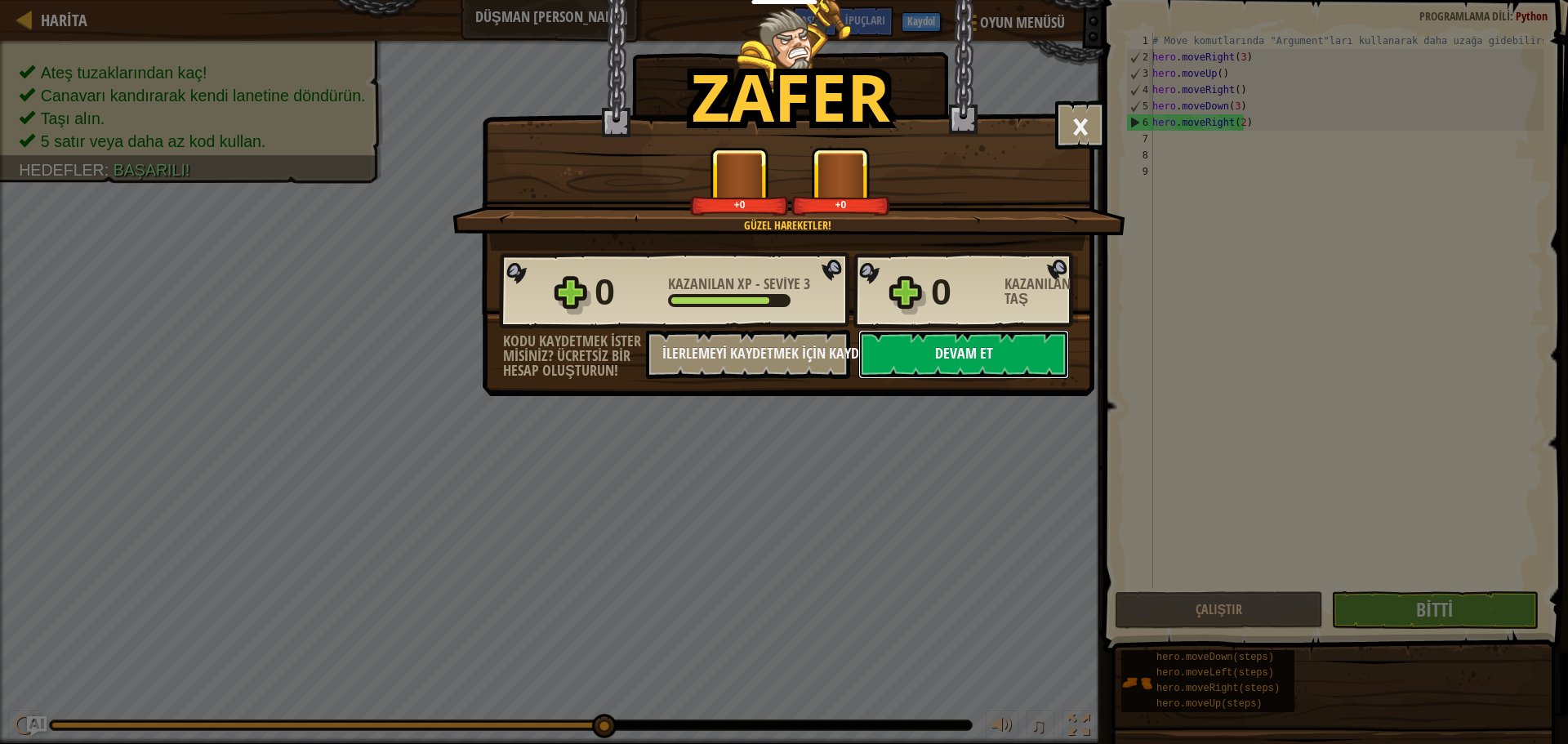
click at [943, 341] on button "Devam et" at bounding box center [962, 354] width 210 height 49
select select "tr"
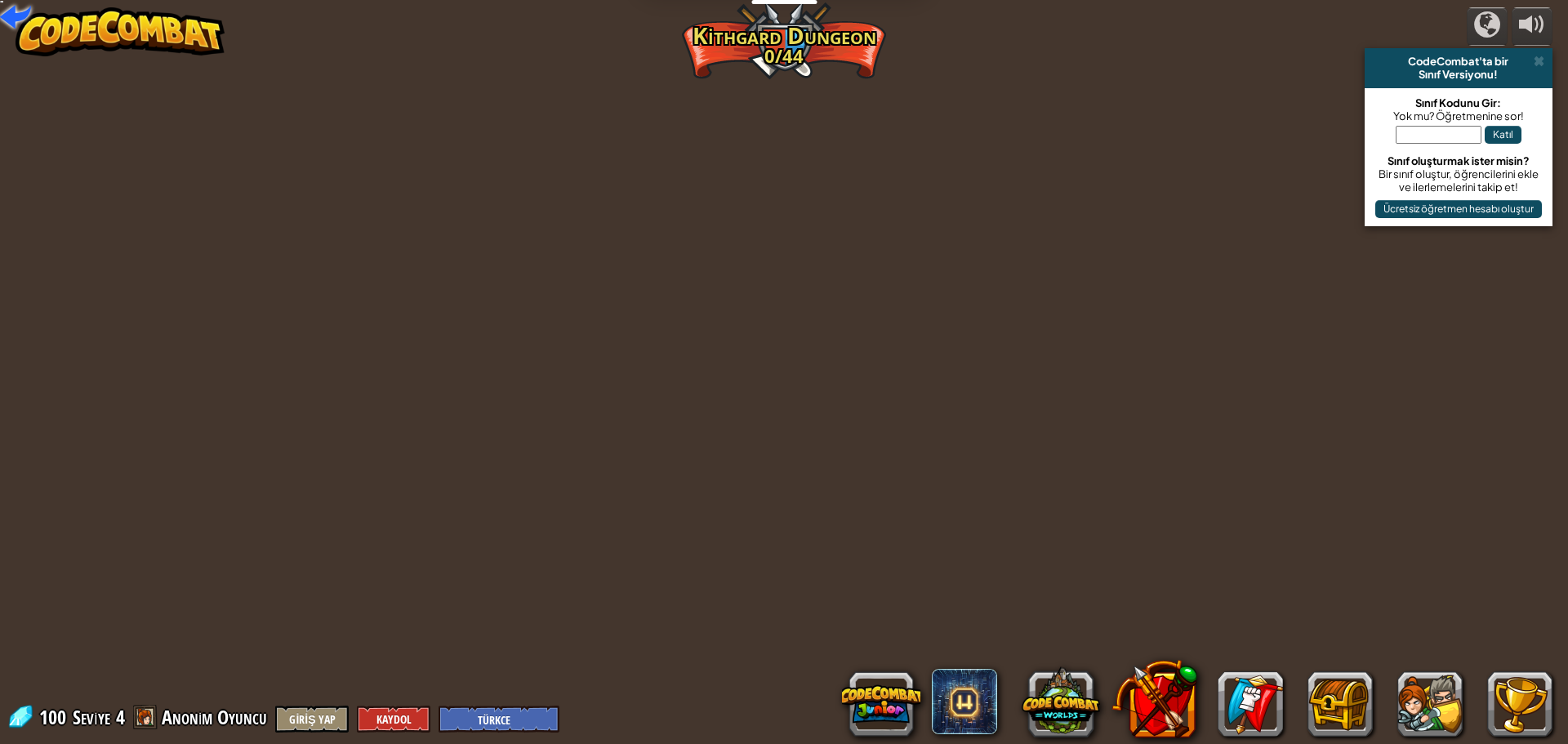
select select "tr"
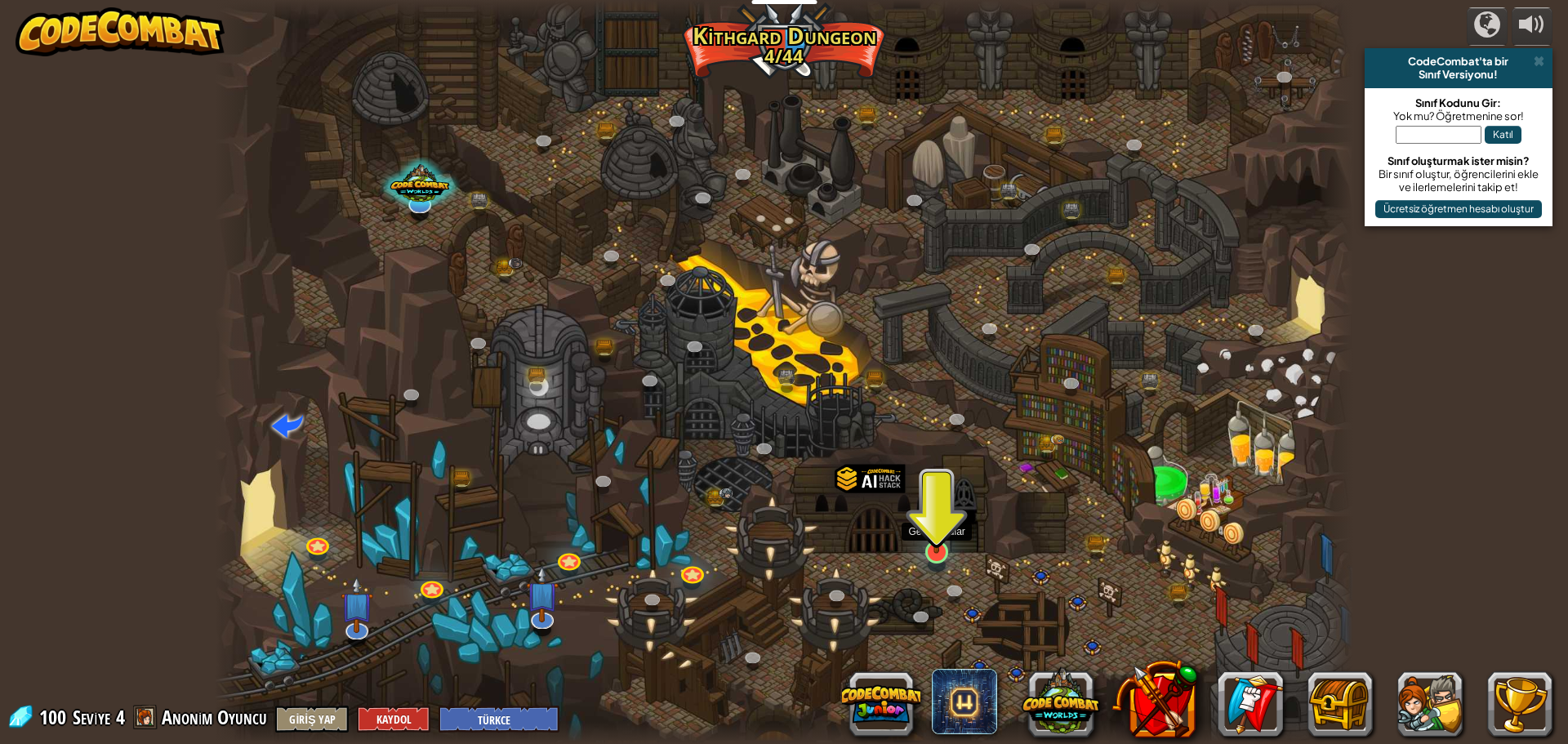
click at [936, 548] on img at bounding box center [935, 519] width 30 height 69
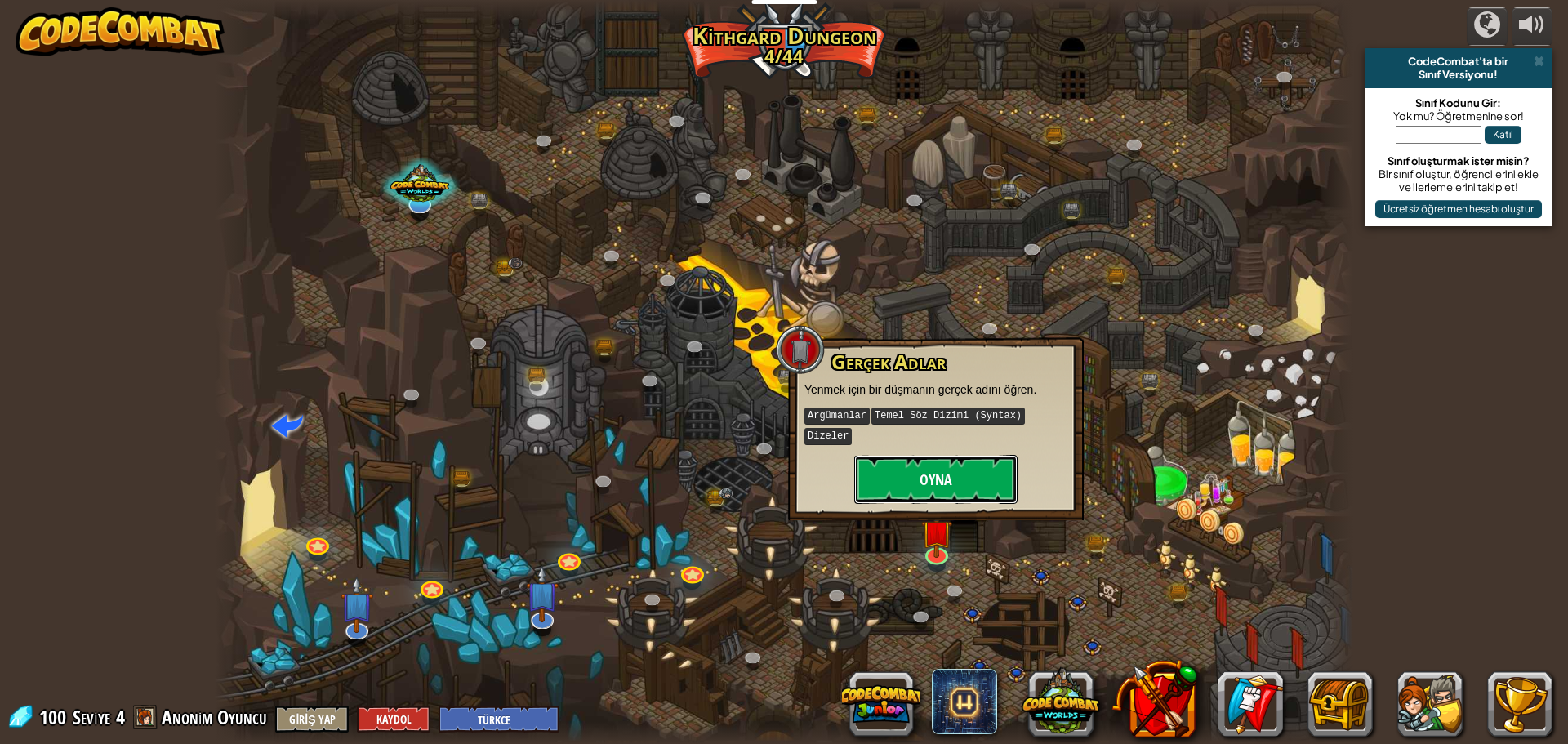
click at [952, 454] on button "Oyna" at bounding box center [935, 479] width 163 height 49
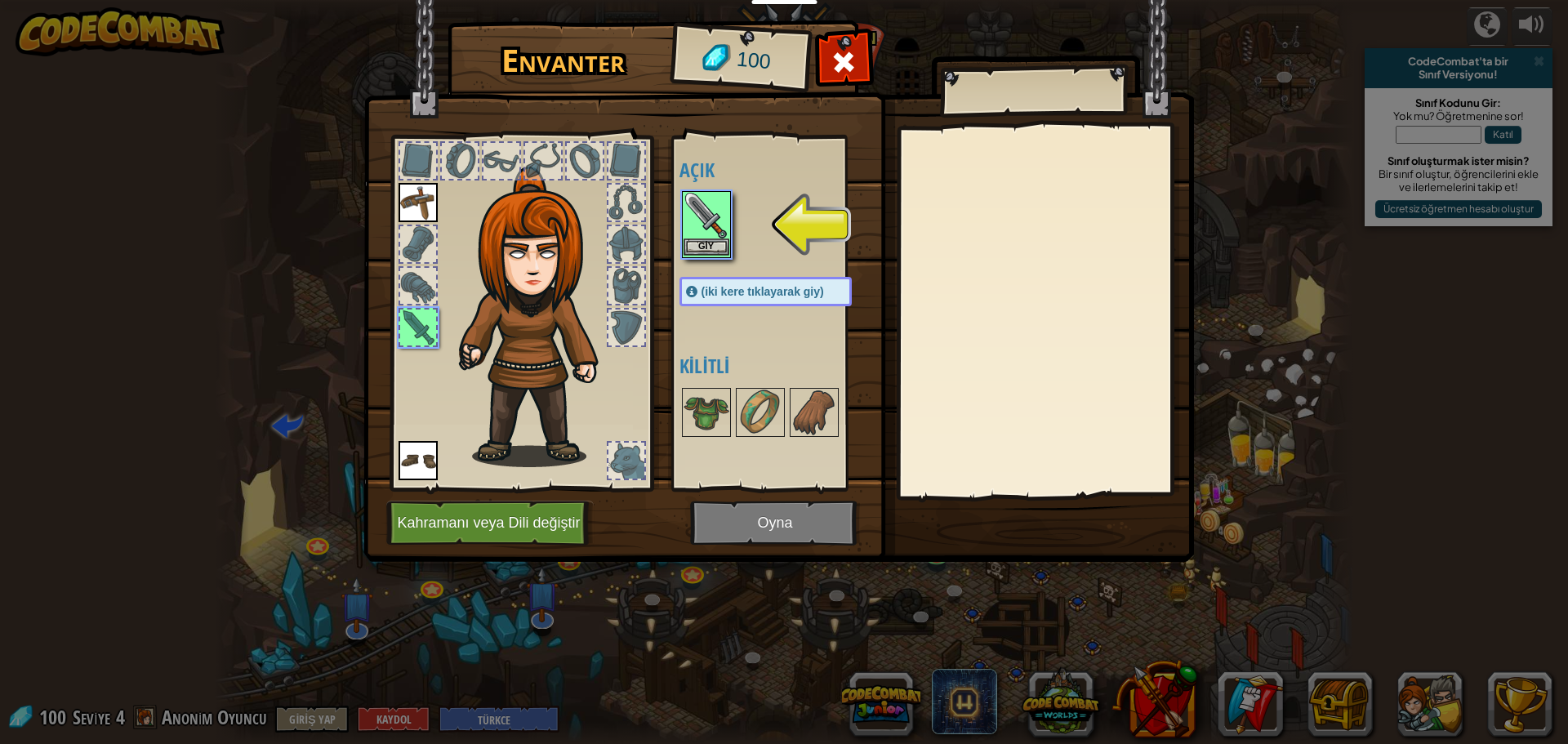
click at [721, 219] on img at bounding box center [706, 216] width 46 height 46
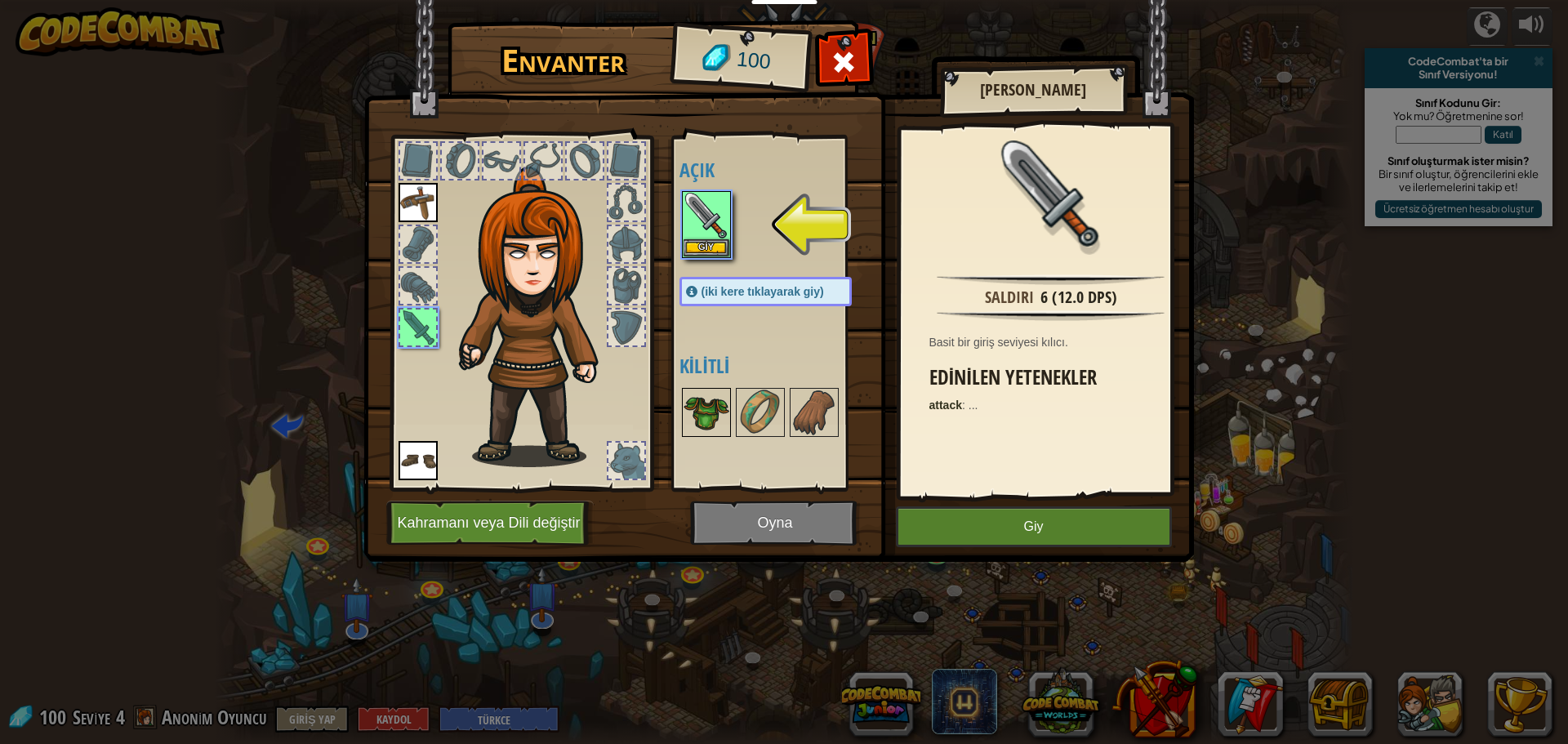
drag, startPoint x: 718, startPoint y: 220, endPoint x: 710, endPoint y: 230, distance: 12.8
click at [715, 226] on img at bounding box center [706, 216] width 46 height 46
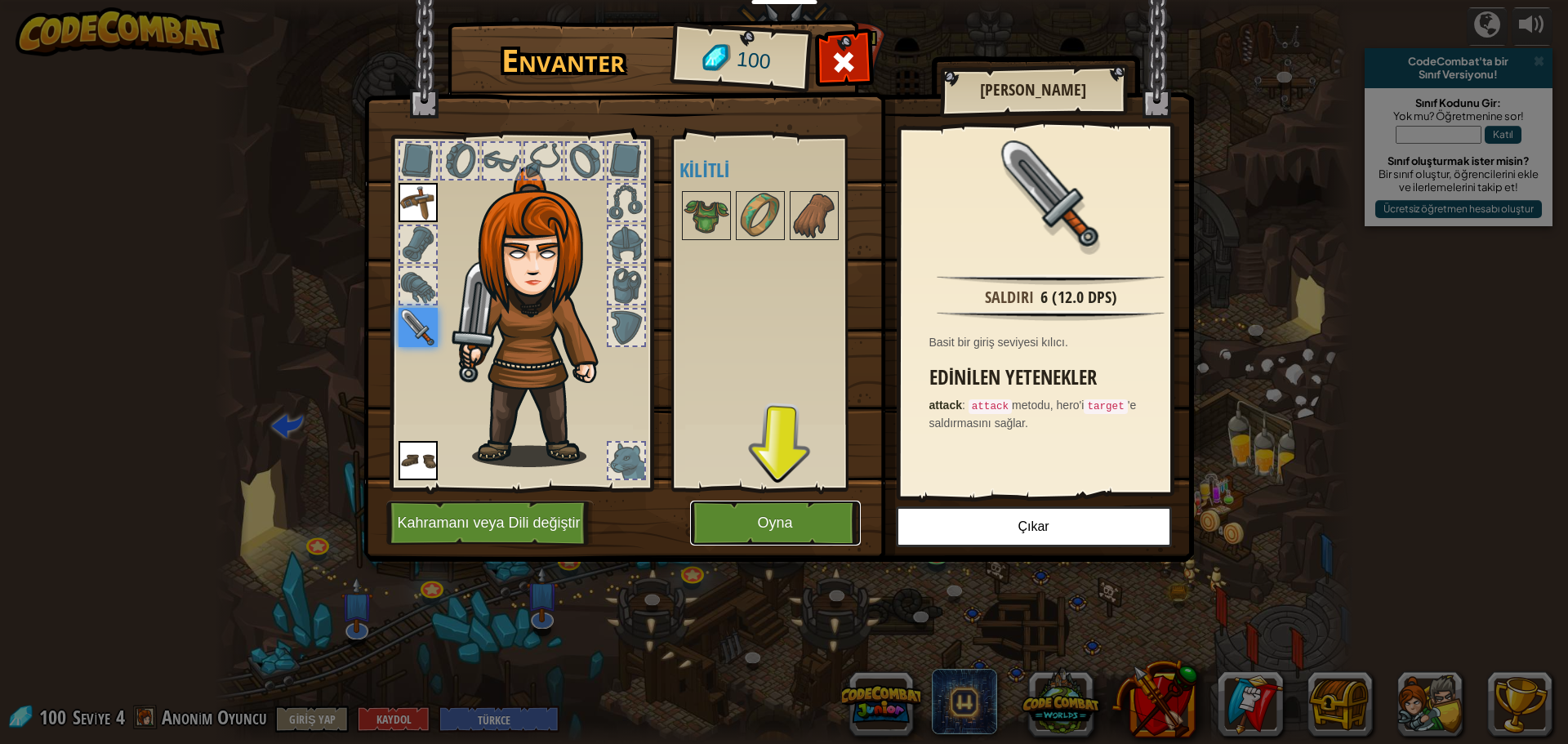
click at [805, 527] on button "Oyna" at bounding box center [775, 523] width 170 height 45
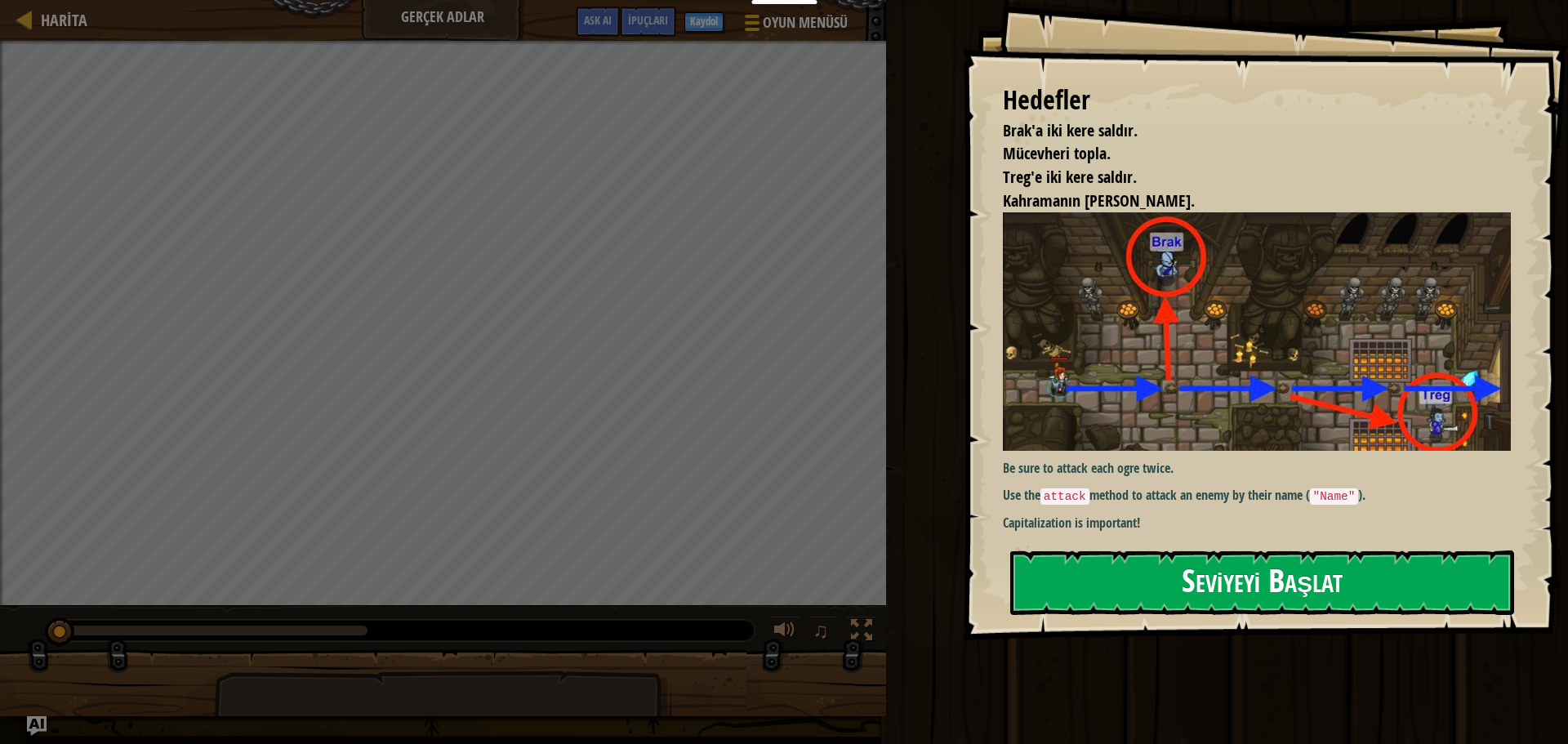
click at [1275, 328] on img at bounding box center [1262, 331] width 520 height 239
click at [1233, 586] on button "Seviyeyi Başlat" at bounding box center [1261, 582] width 504 height 65
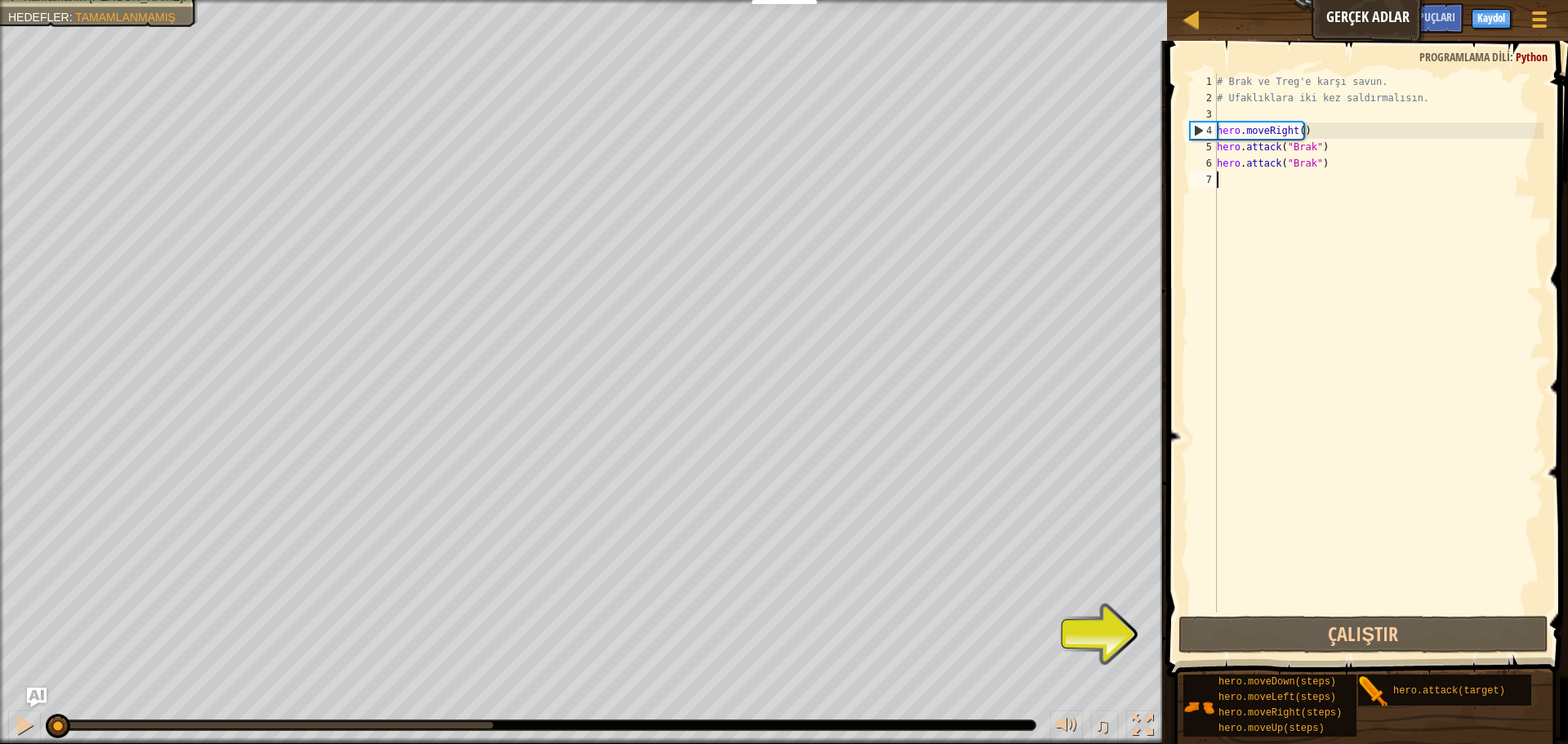
type textarea "m"
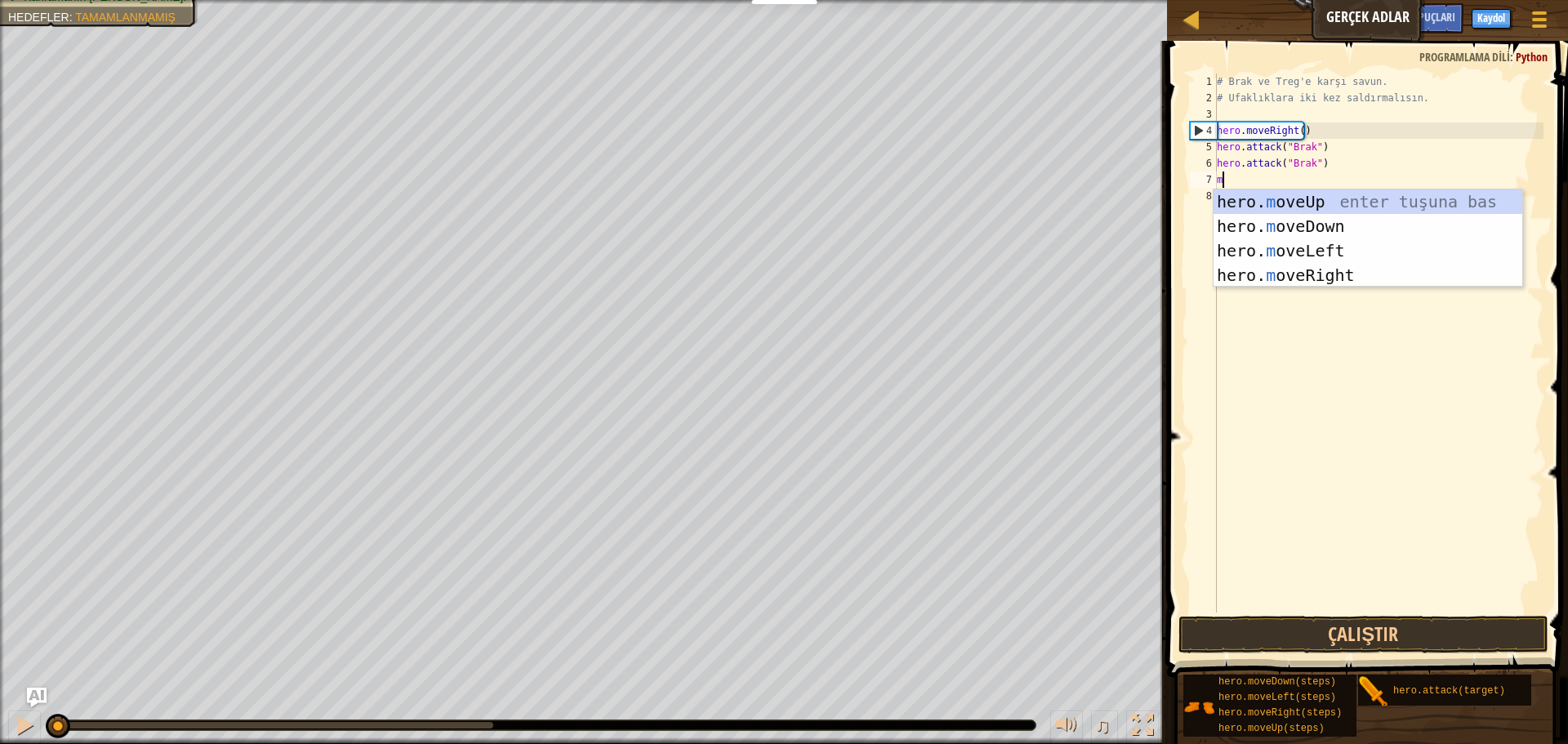
scroll to position [7, 0]
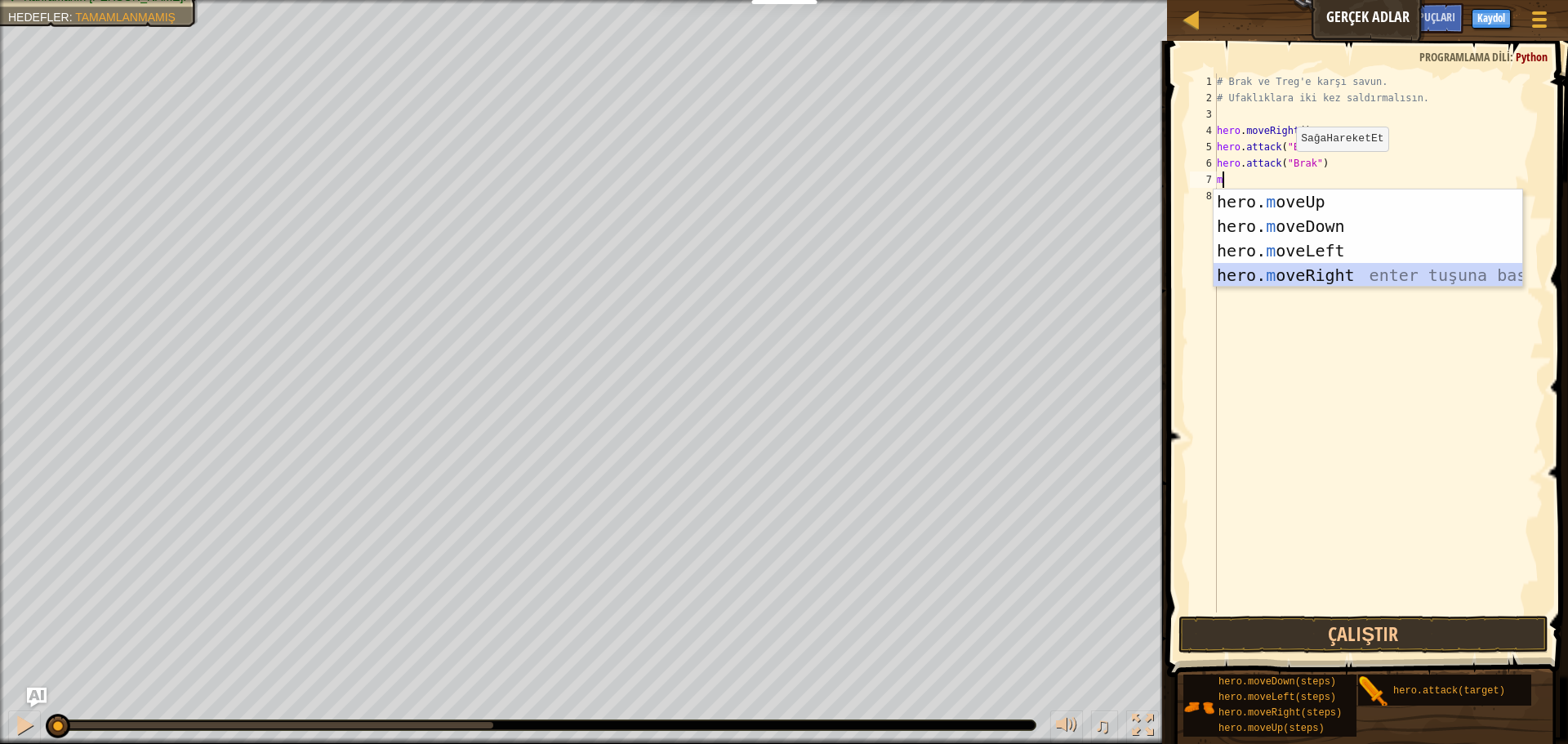
click at [1329, 280] on div "hero. m oveUp enter tuşuna bas hero. m oveDown enter tuşuna bas hero. [PERSON_N…" at bounding box center [1367, 262] width 309 height 147
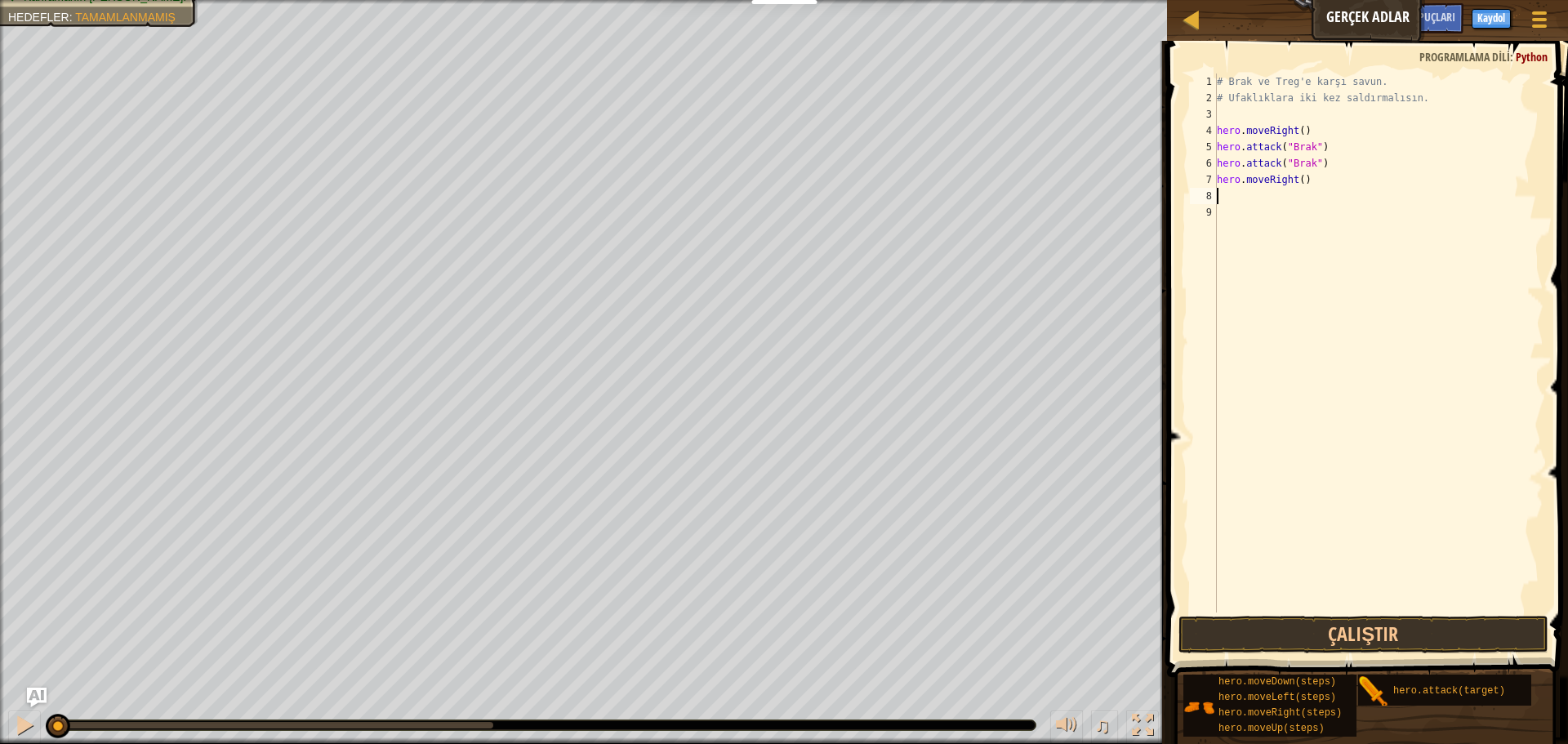
type textarea "m"
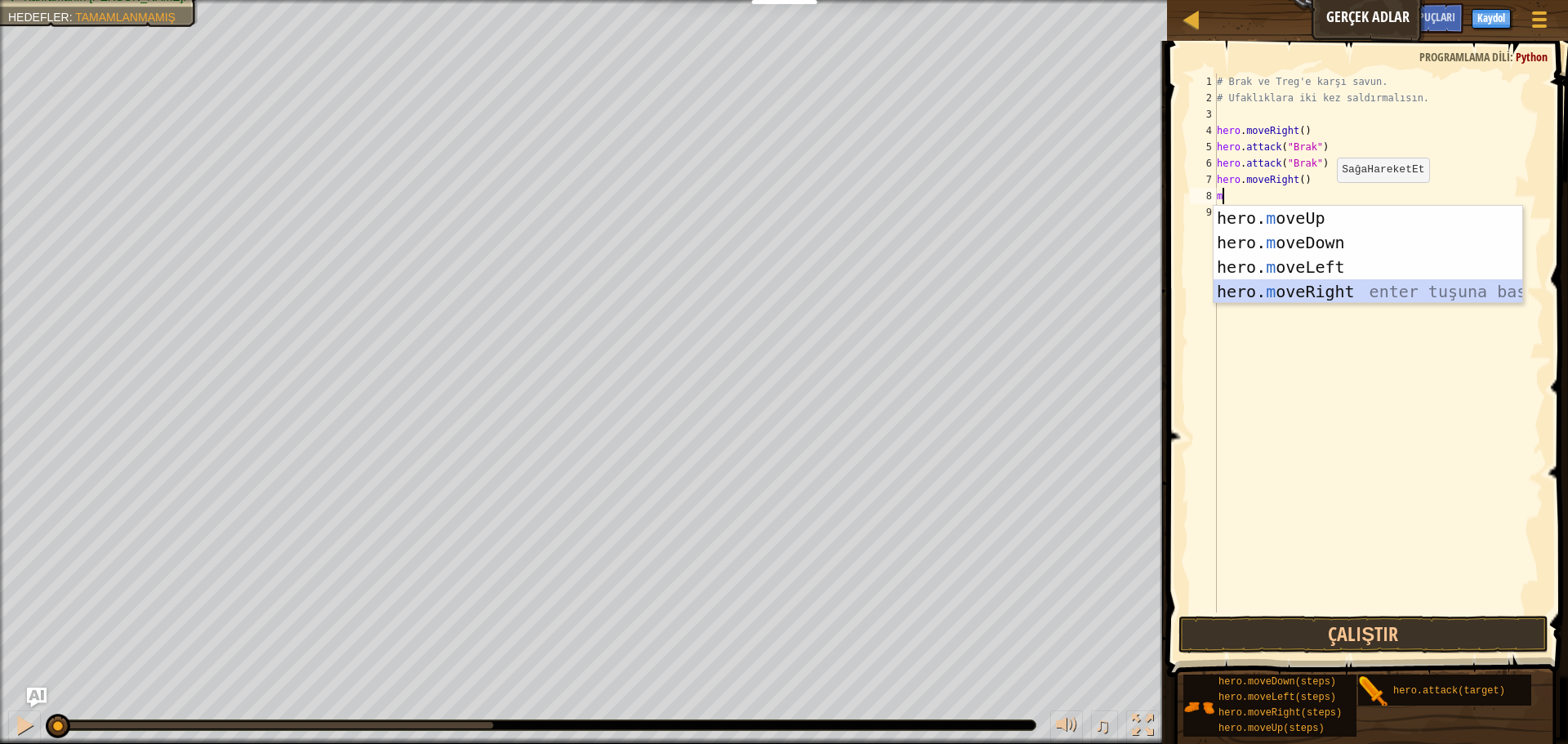
click at [1319, 293] on div "hero. m oveUp enter tuşuna bas hero. m oveDown enter tuşuna bas hero. [PERSON_N…" at bounding box center [1367, 279] width 309 height 147
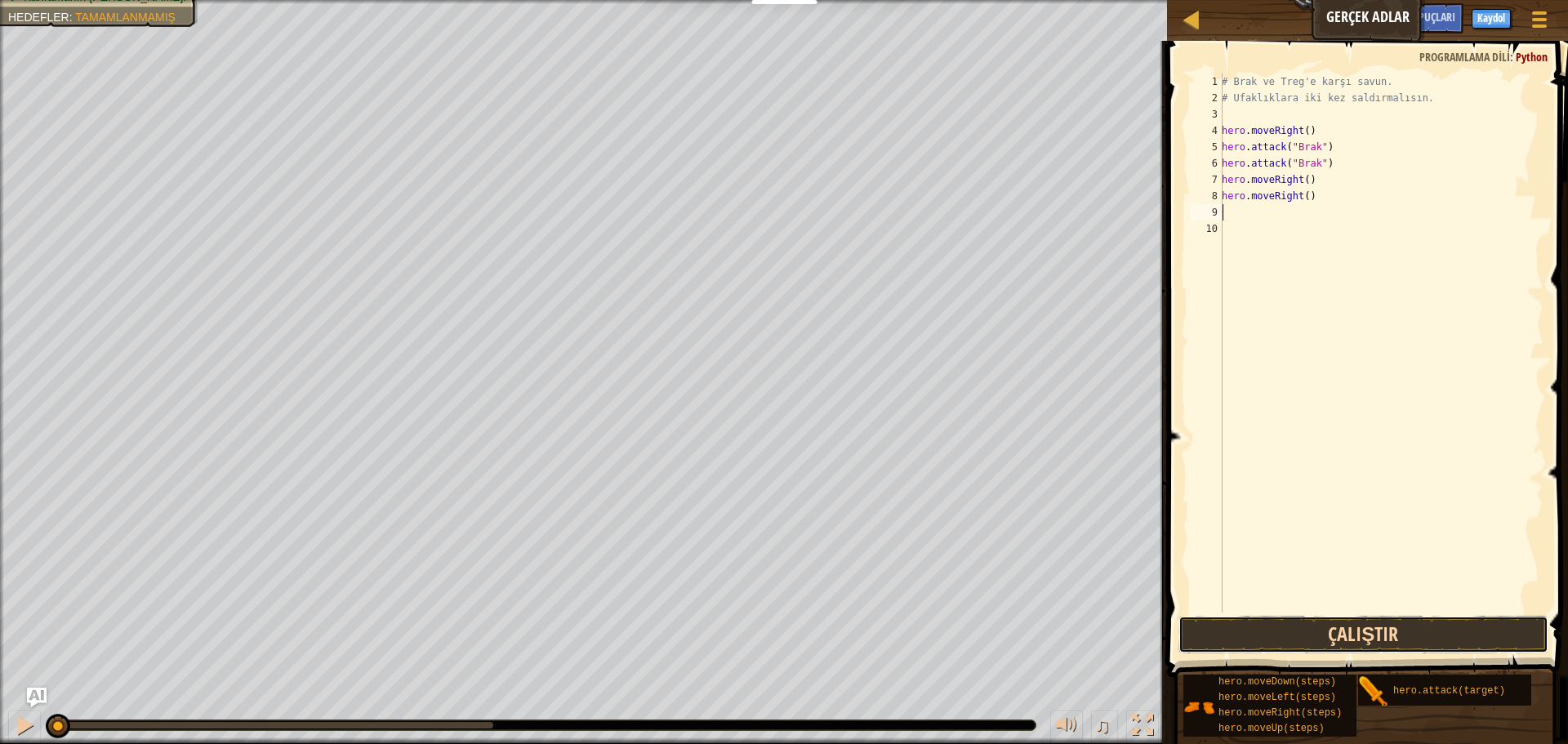
click at [1311, 648] on button "Çalıştır" at bounding box center [1363, 634] width 370 height 37
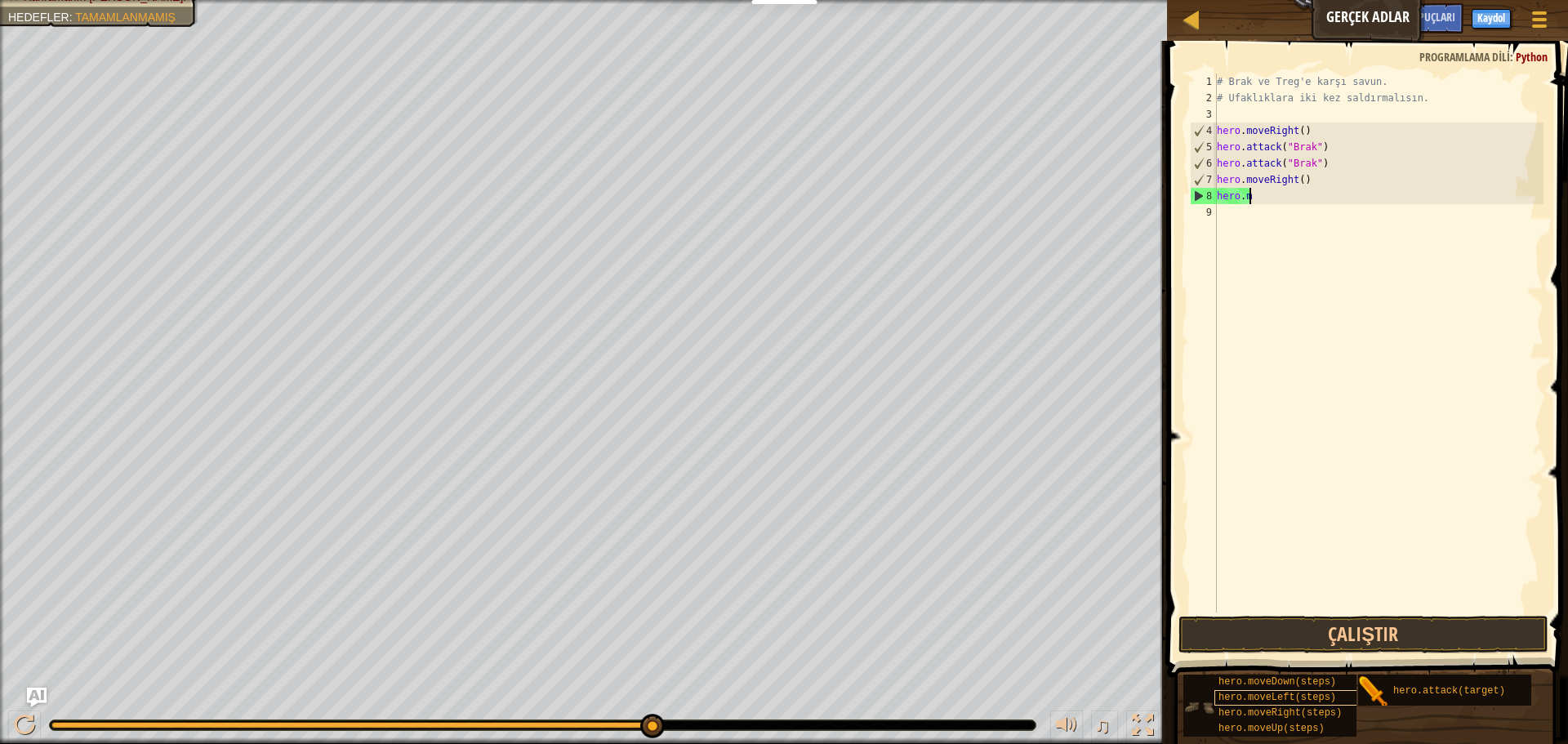
type textarea "h"
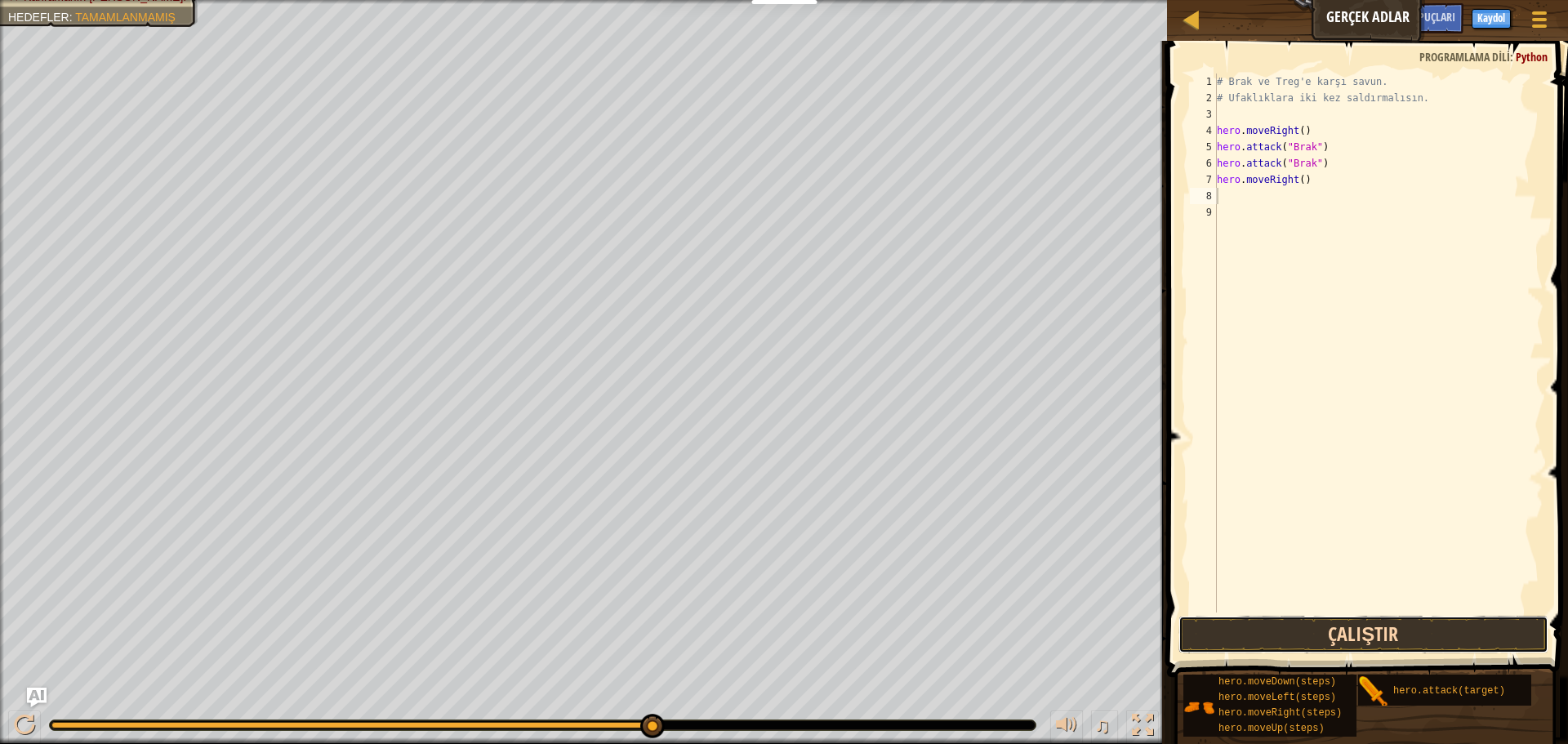
click at [1347, 645] on button "Çalıştır" at bounding box center [1363, 634] width 370 height 37
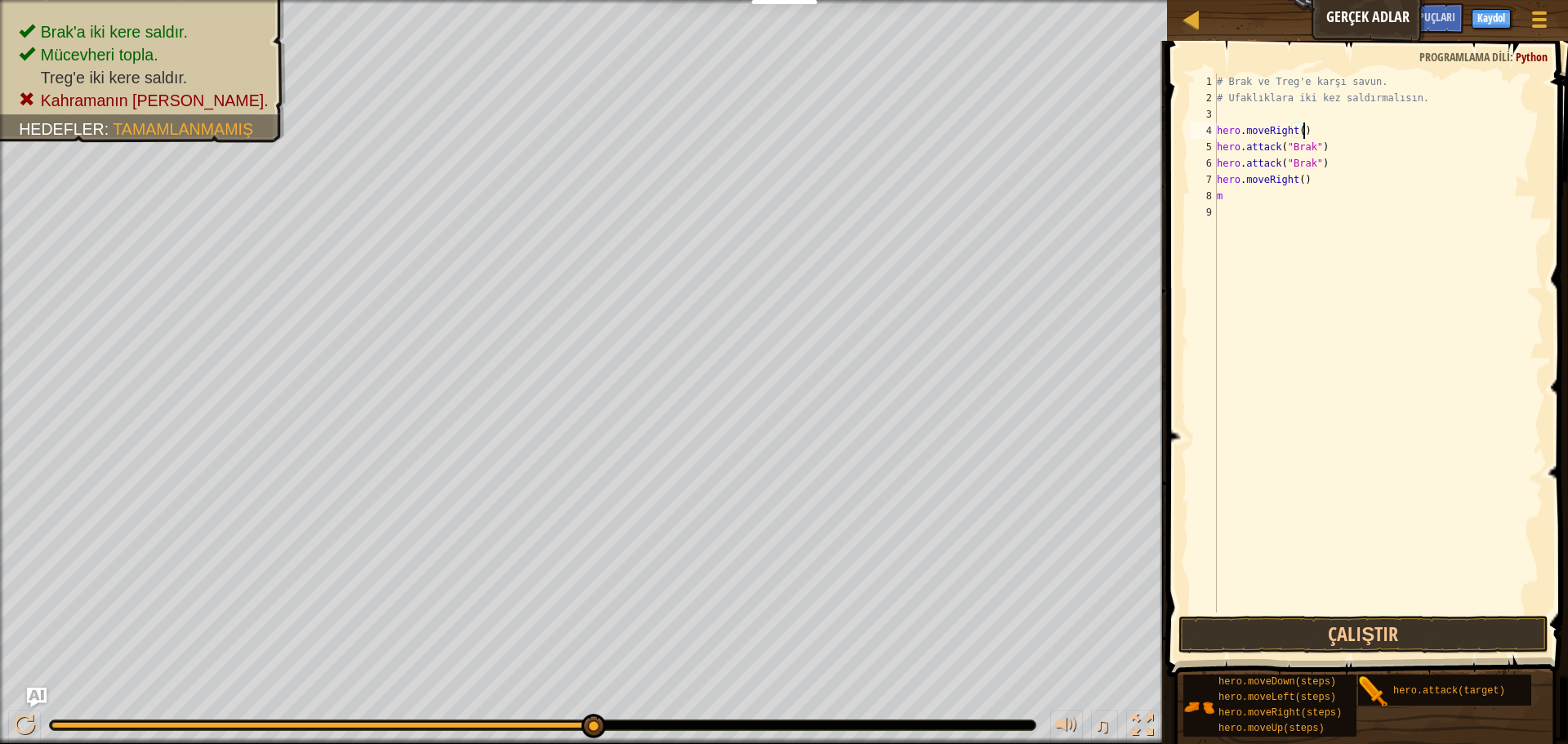
click at [1354, 130] on div "# Brak ve Treg'e karşı savun. # Ufaklıklara iki kez saldırmalısın. hero . moveR…" at bounding box center [1378, 360] width 330 height 572
click at [1253, 201] on div "# Brak ve Treg'e karşı savun. # Ufaklıklara iki kez saldırmalısın. hero . moveR…" at bounding box center [1378, 360] width 330 height 572
type textarea "m"
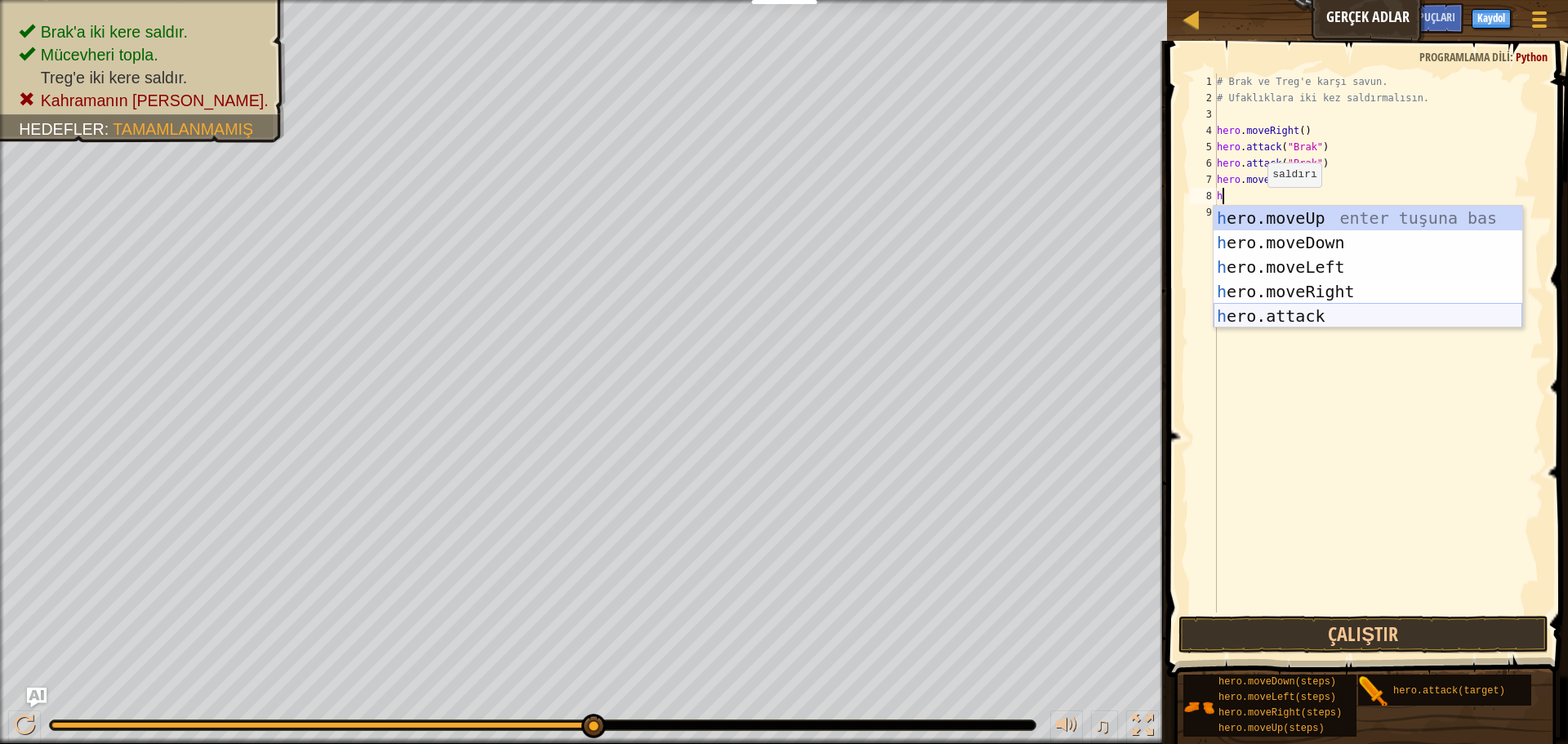
click at [1334, 320] on div "h ero.moveUp enter tuşuna bas h ero.moveDown enter tuşuna bas h ero.moveLeft en…" at bounding box center [1367, 291] width 309 height 171
type textarea "hero.attack("Enemy Name")"
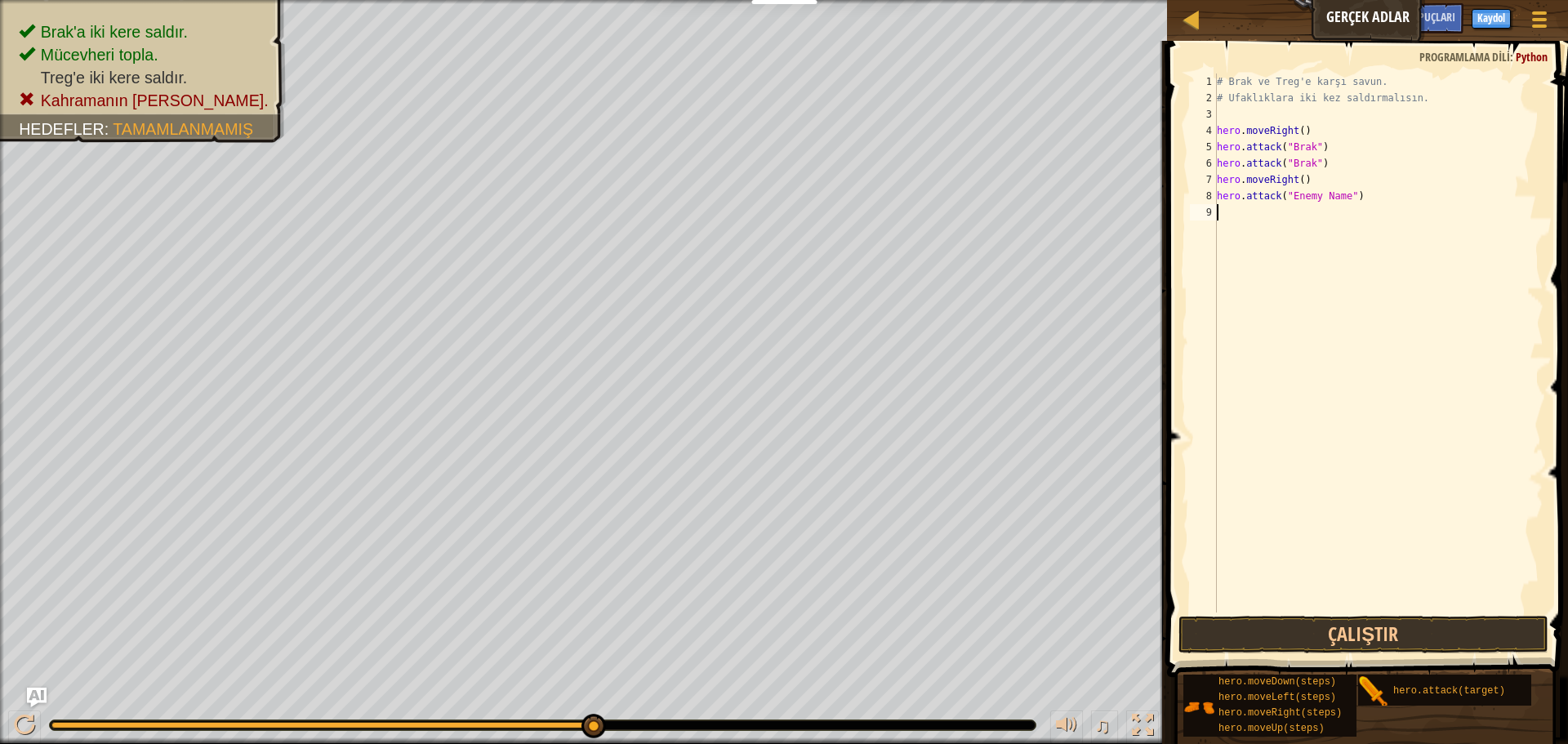
click at [1268, 264] on div "# Brak ve Treg'e karşı savun. # Ufaklıklara iki kez saldırmalısın. hero . moveR…" at bounding box center [1378, 360] width 330 height 572
click at [1343, 199] on div "# Brak ve Treg'e karşı savun. # Ufaklıklara iki kez saldırmalısın. hero . moveR…" at bounding box center [1378, 360] width 330 height 572
type textarea "hero.attack(treg)"
click at [1233, 209] on div "# Brak ve Treg'e karşı savun. # Ufaklıklara iki kez saldırmalısın. hero . moveR…" at bounding box center [1378, 360] width 330 height 572
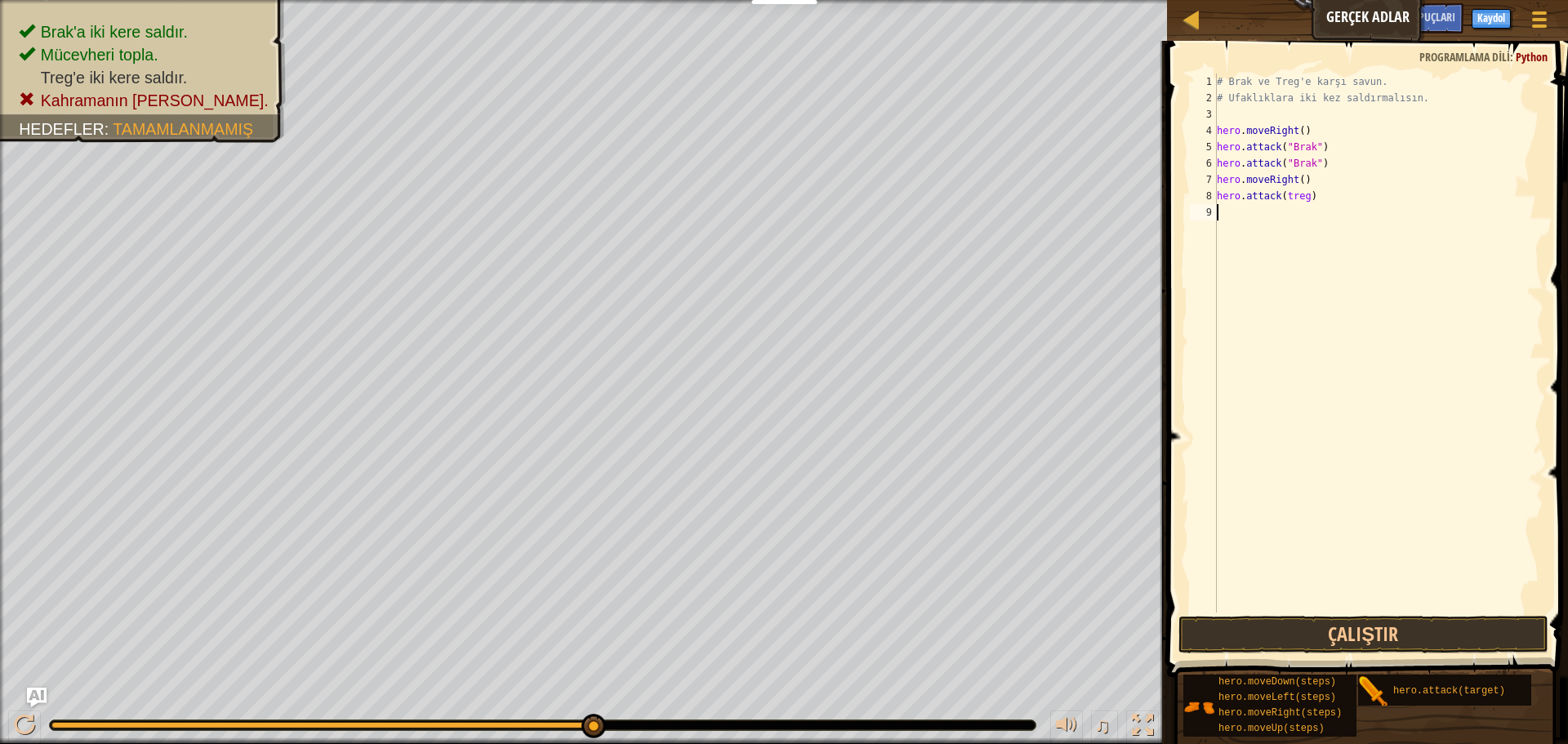
scroll to position [7, 0]
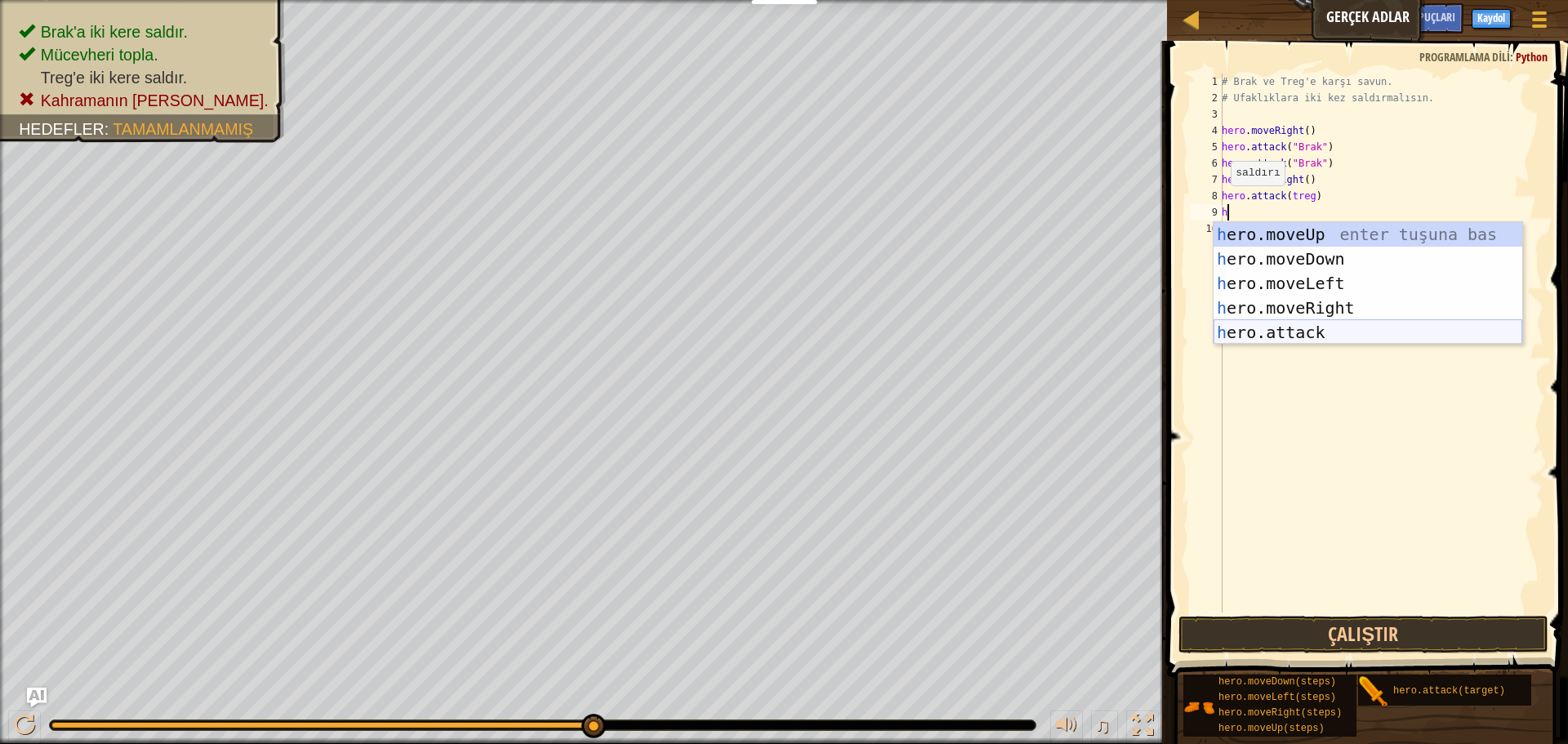
click at [1314, 325] on div "h ero.moveUp enter tuşuna bas h ero.moveDown enter tuşuna bas h ero.moveLeft en…" at bounding box center [1367, 308] width 309 height 171
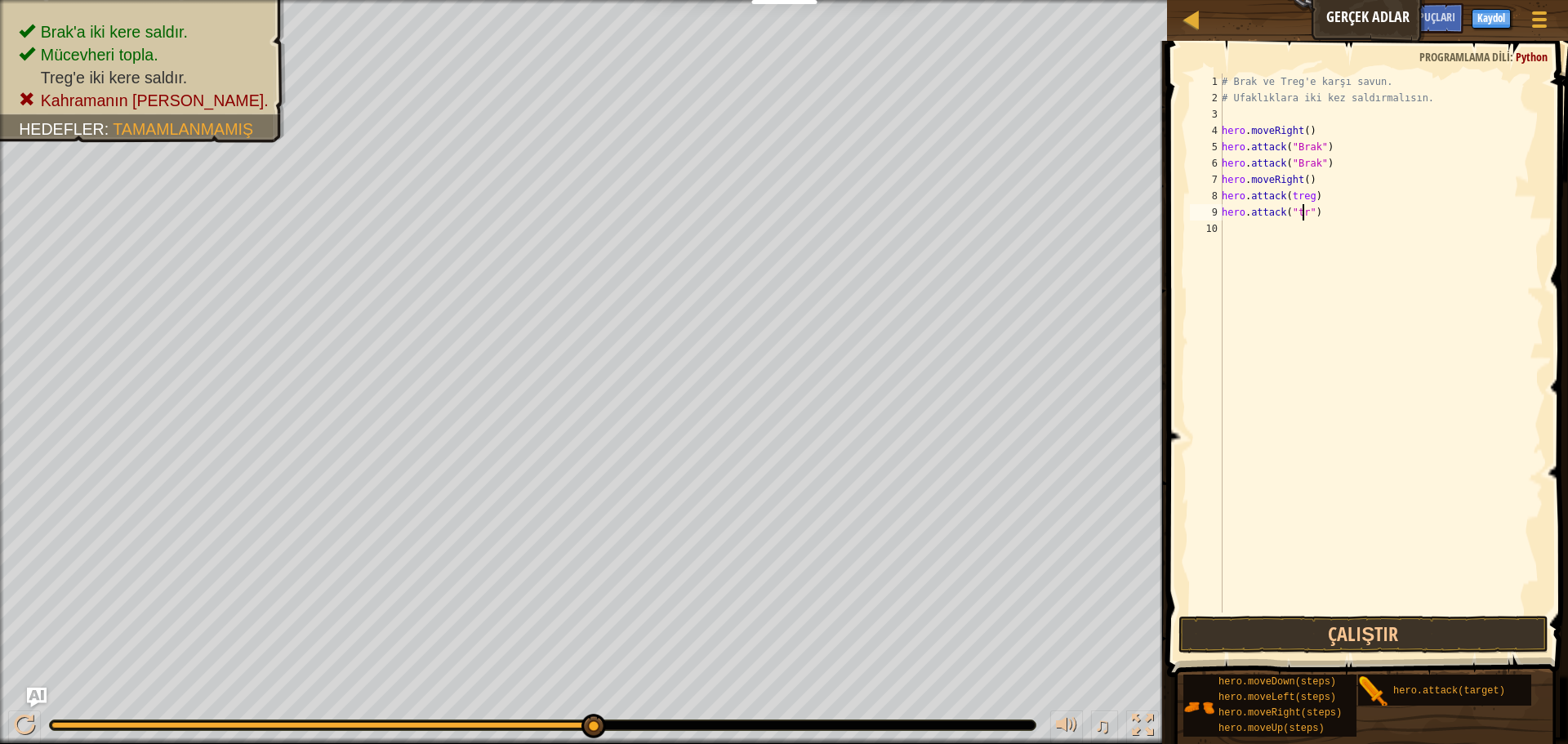
scroll to position [7, 7]
click at [1355, 625] on button "Çalıştır" at bounding box center [1363, 634] width 370 height 37
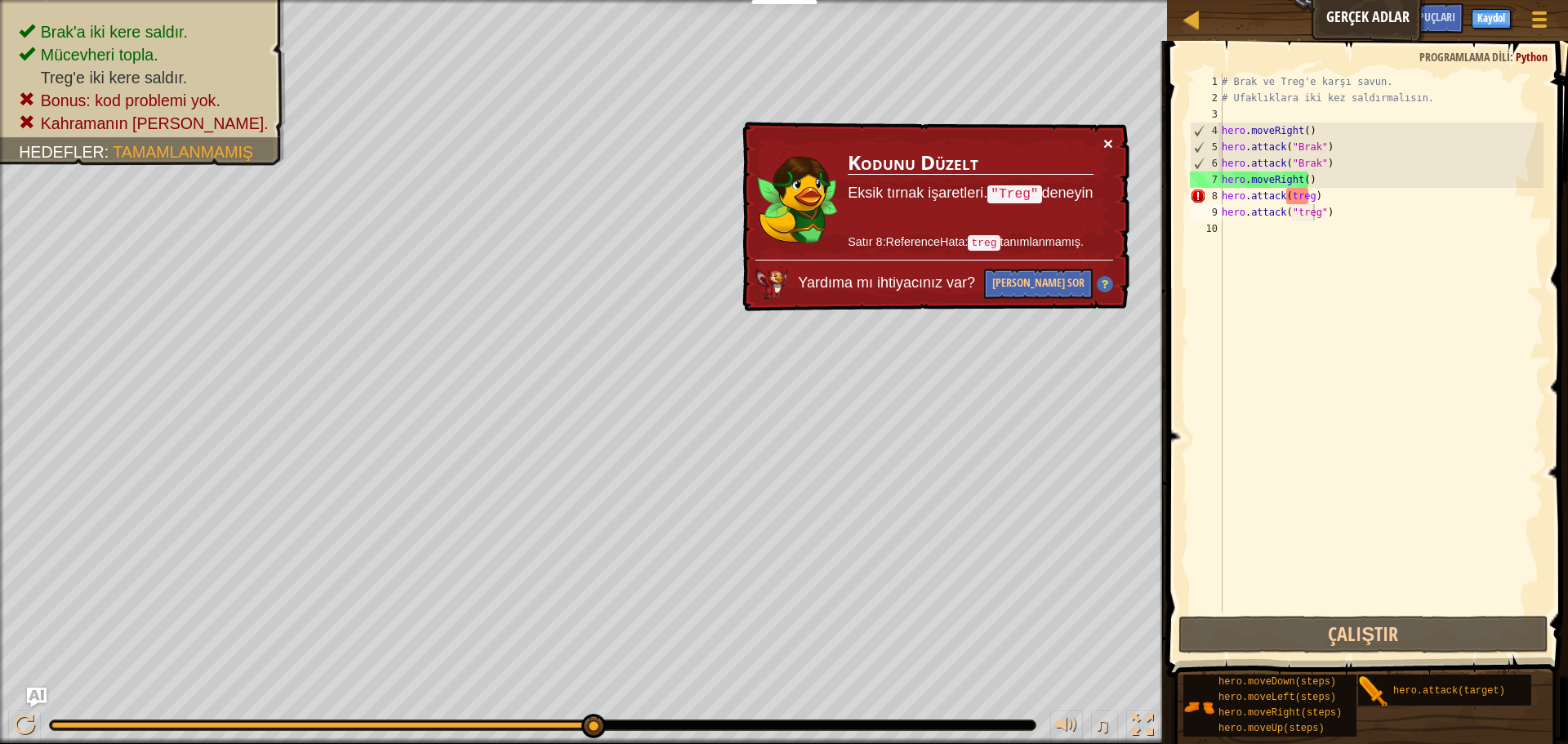
click at [1103, 136] on button "×" at bounding box center [1107, 143] width 10 height 17
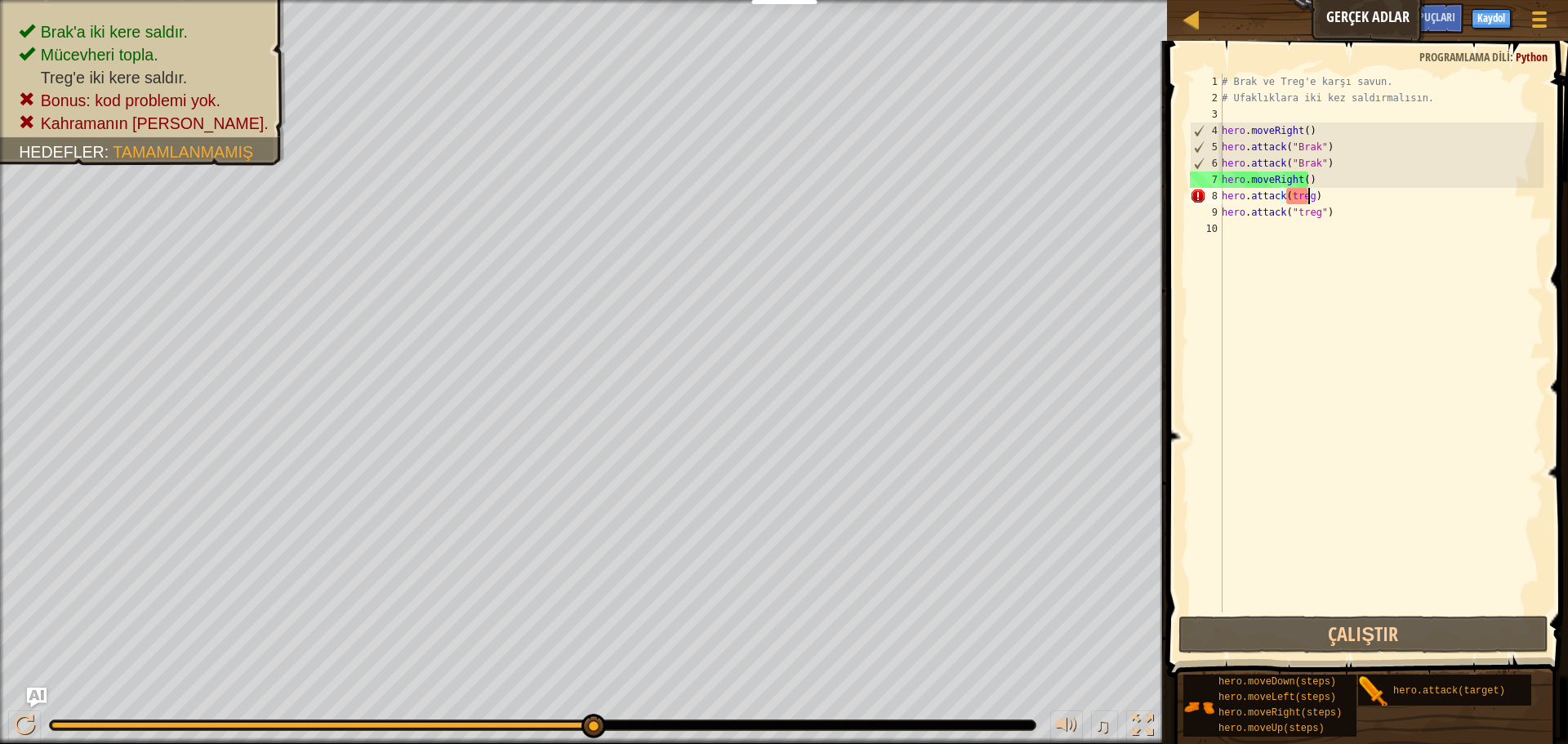
click at [1306, 194] on div "# Brak ve Treg'e karşı savun. # Ufaklıklara iki kez saldırmalısın. hero . moveR…" at bounding box center [1380, 360] width 325 height 572
click at [1337, 187] on div "# Brak ve Treg'e karşı savun. # Ufaklıklara iki kez saldırmalısın. hero . moveR…" at bounding box center [1380, 360] width 325 height 572
click at [1323, 203] on div "# Brak ve Treg'e karşı savun. # Ufaklıklara iki kez saldırmalısın. hero . moveR…" at bounding box center [1380, 360] width 325 height 572
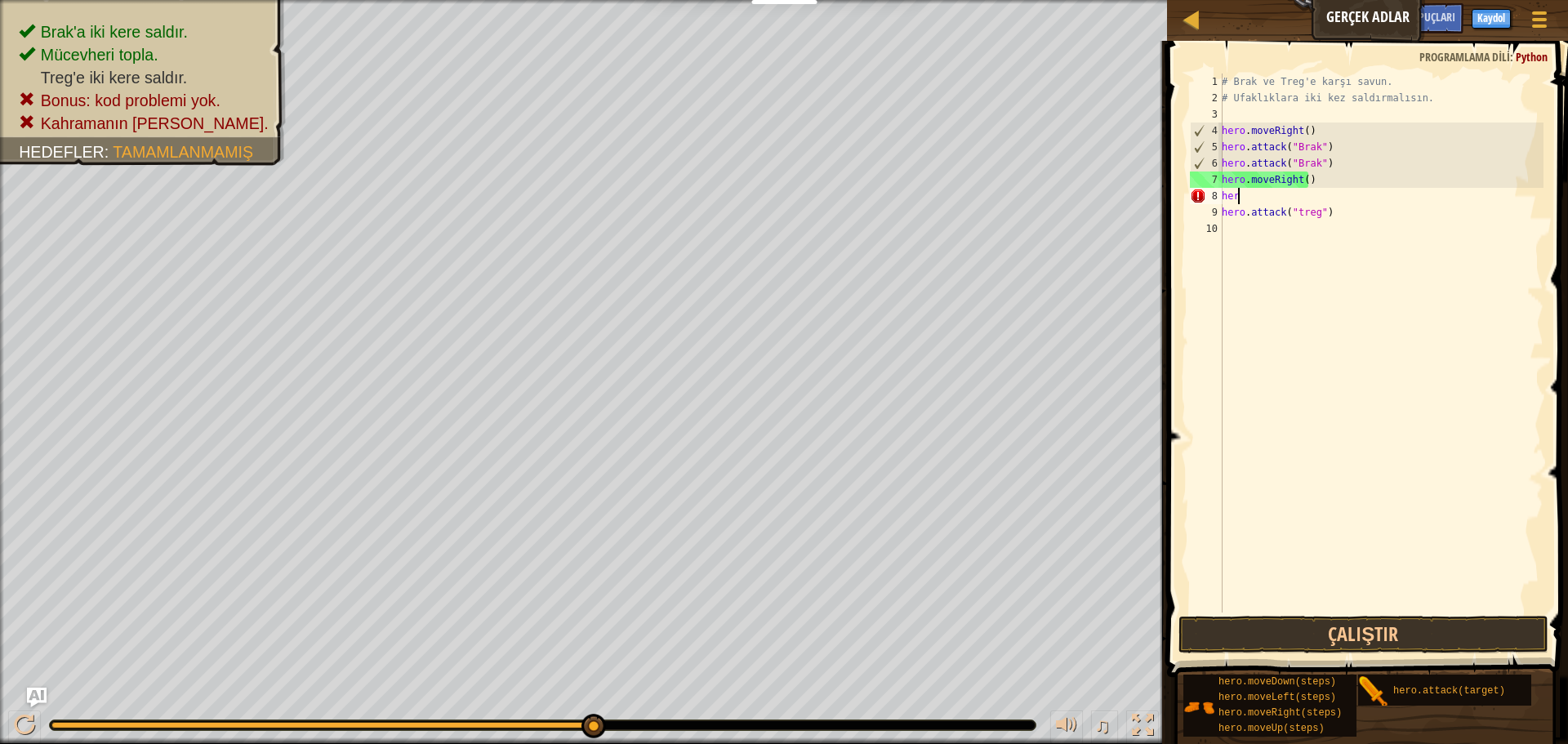
scroll to position [7, 0]
type textarea "h"
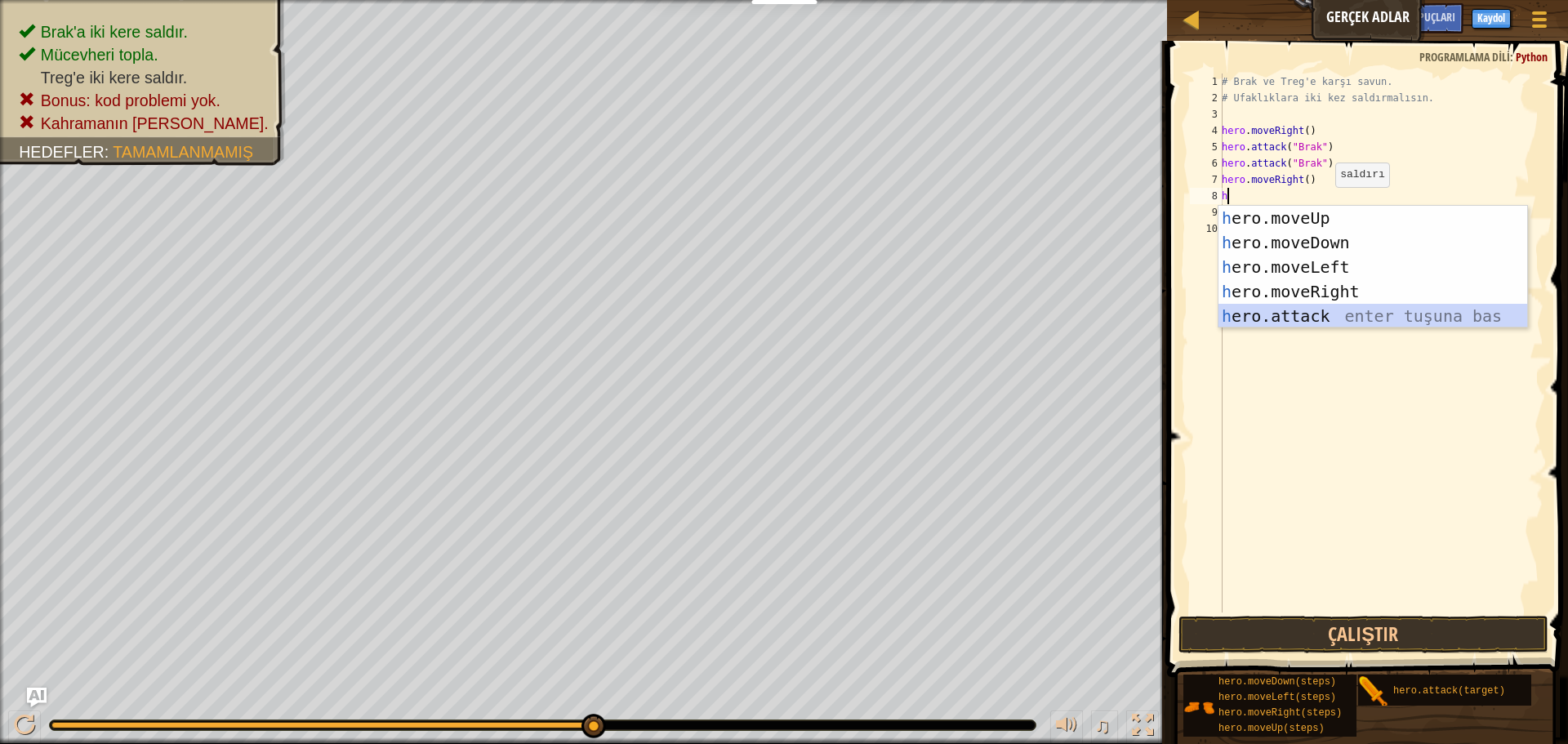
click at [1234, 317] on div "h ero.moveUp enter tuşuna bas h ero.moveDown enter tuşuna bas h ero.moveLeft en…" at bounding box center [1372, 291] width 309 height 171
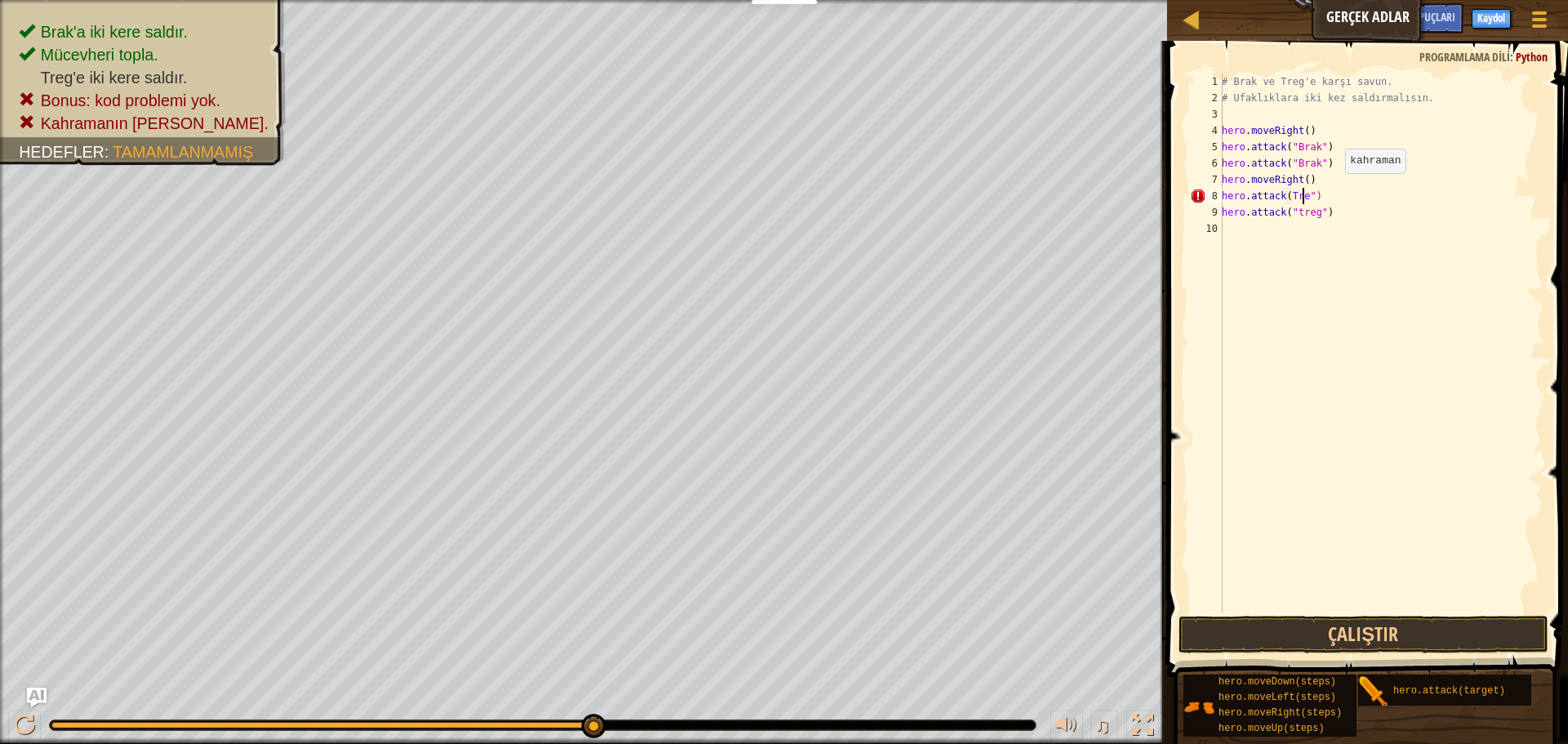
scroll to position [7, 7]
click at [1315, 218] on div "# Brak ve Treg'e karşı savun. # Ufaklıklara iki kez saldırmalısın. hero . moveR…" at bounding box center [1380, 360] width 325 height 572
click at [1328, 638] on button "Çalıştır" at bounding box center [1363, 634] width 370 height 37
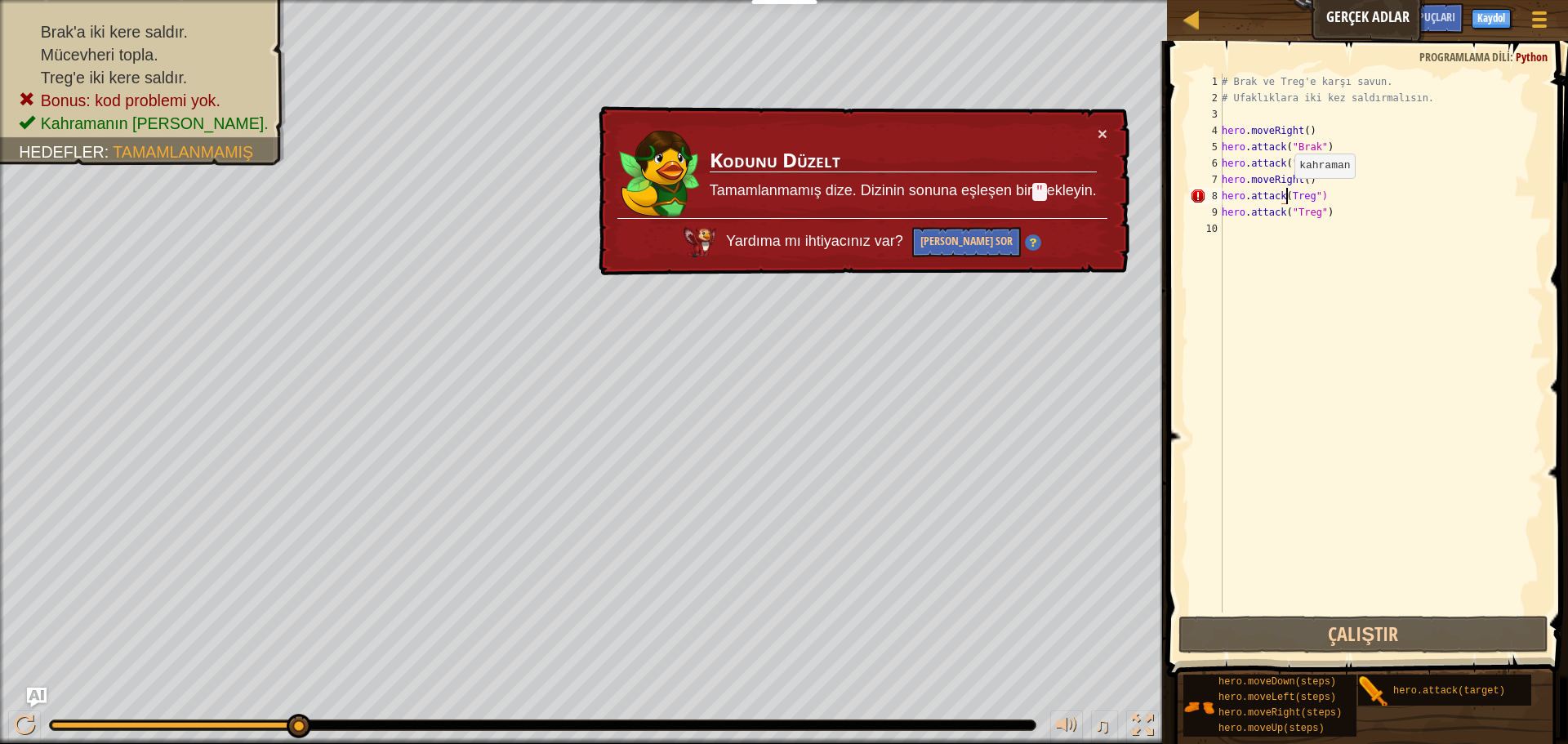
click at [1285, 194] on div "# Brak ve Treg'e karşı savun. # Ufaklıklara iki kez saldırmalısın. hero . moveR…" at bounding box center [1380, 360] width 325 height 572
click at [1339, 197] on div "# Brak ve Treg'e karşı savun. # Ufaklıklara iki kez saldırmalısın. hero . moveR…" at bounding box center [1380, 360] width 325 height 572
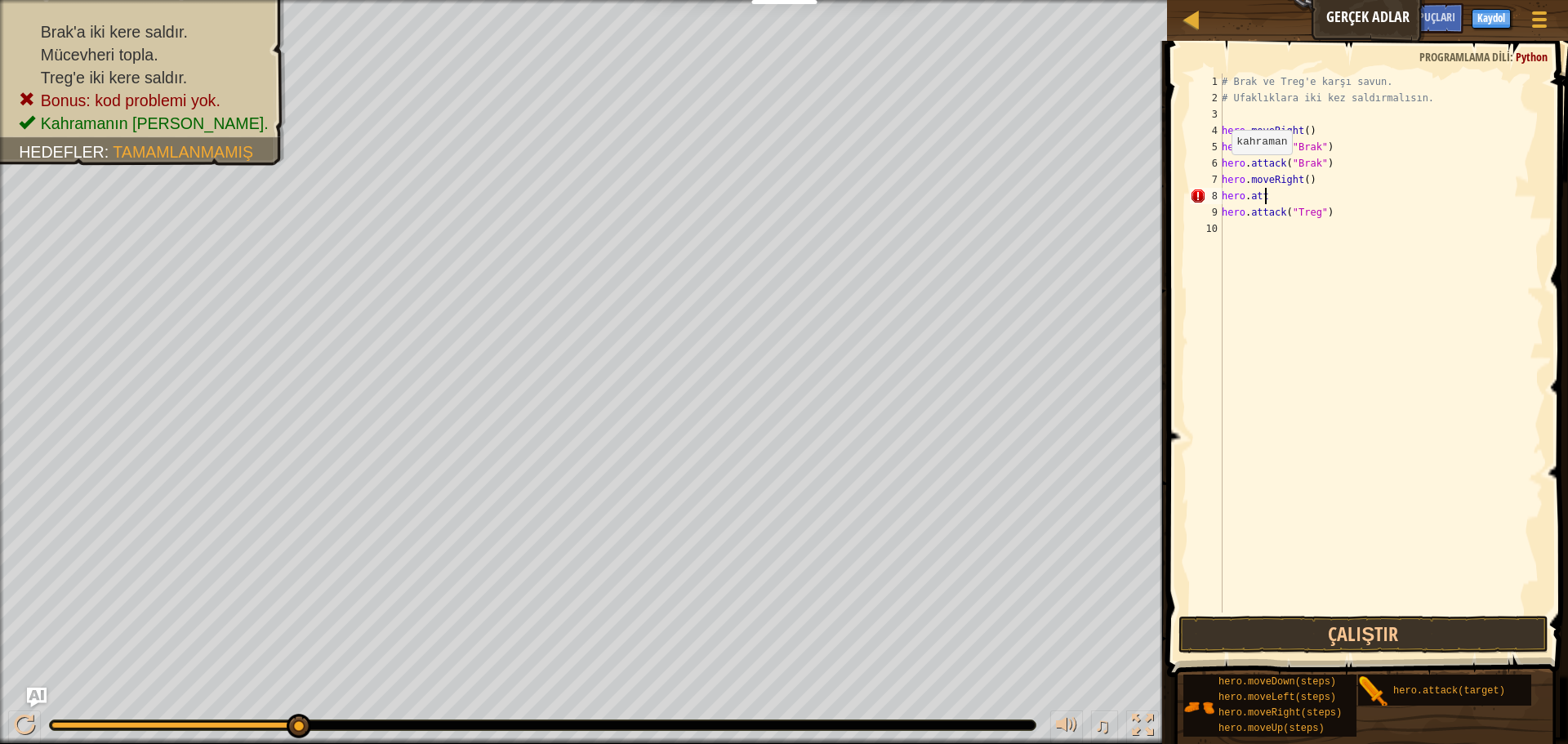
scroll to position [7, 0]
type textarea "h"
click at [1244, 196] on div "# Brak ve Treg'e karşı savun. # Ufaklıklara iki kez saldırmalısın. hero . moveR…" at bounding box center [1380, 360] width 325 height 572
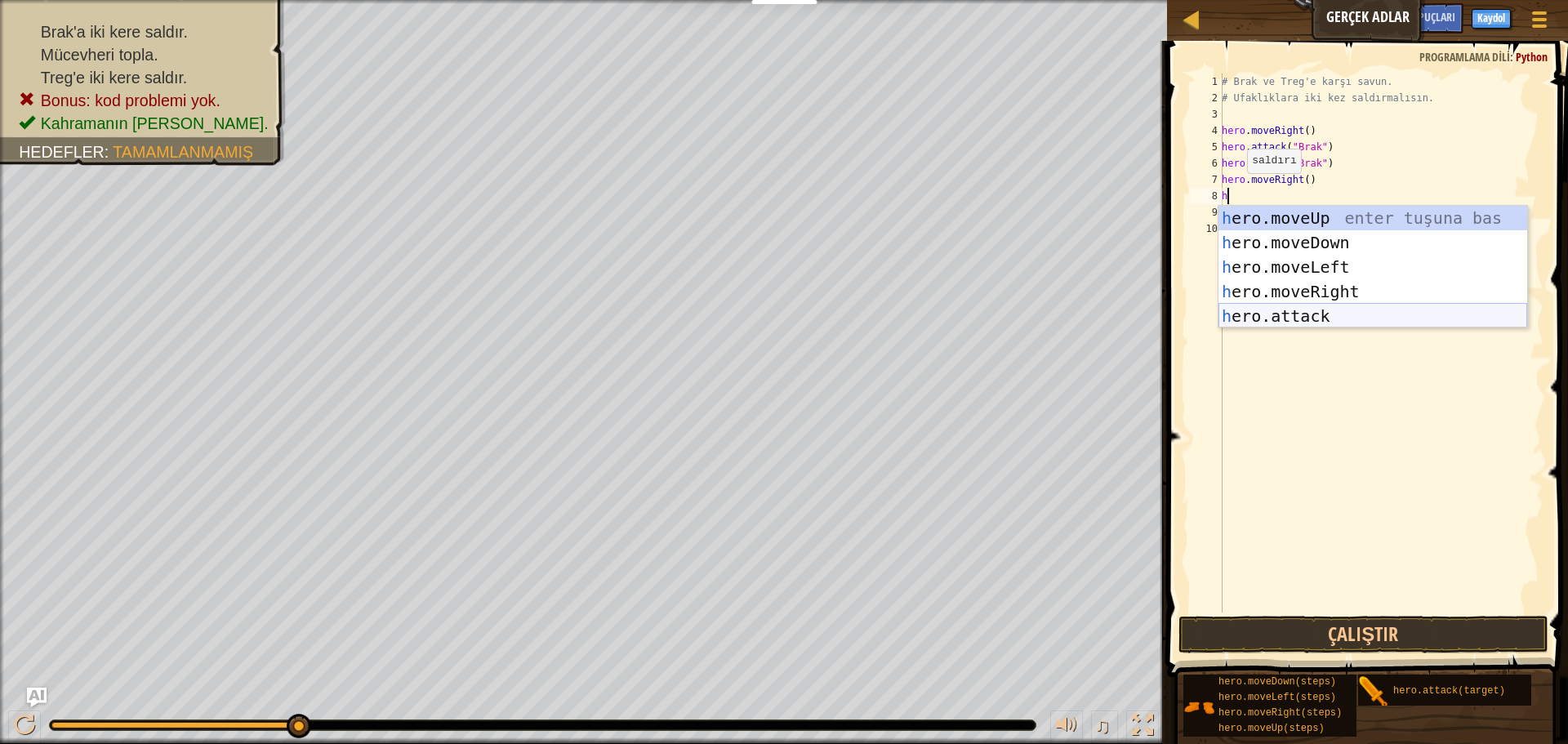
click at [1293, 318] on div "h ero.moveUp enter tuşuna bas h ero.moveDown enter tuşuna bas h ero.moveLeft en…" at bounding box center [1372, 291] width 309 height 171
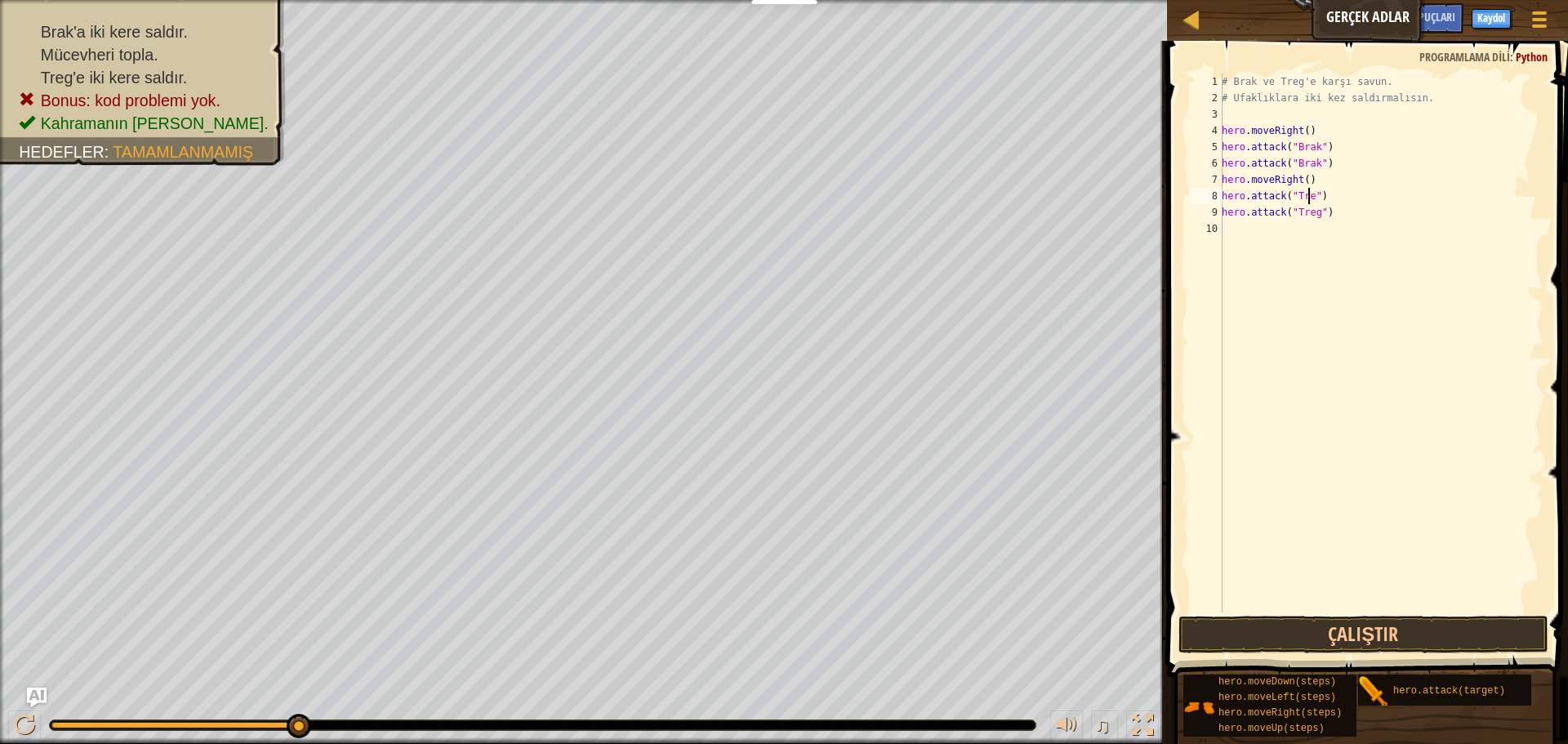
scroll to position [7, 7]
type textarea "hero.attack("Treg")"
click at [1303, 627] on button "Çalıştır" at bounding box center [1363, 634] width 370 height 37
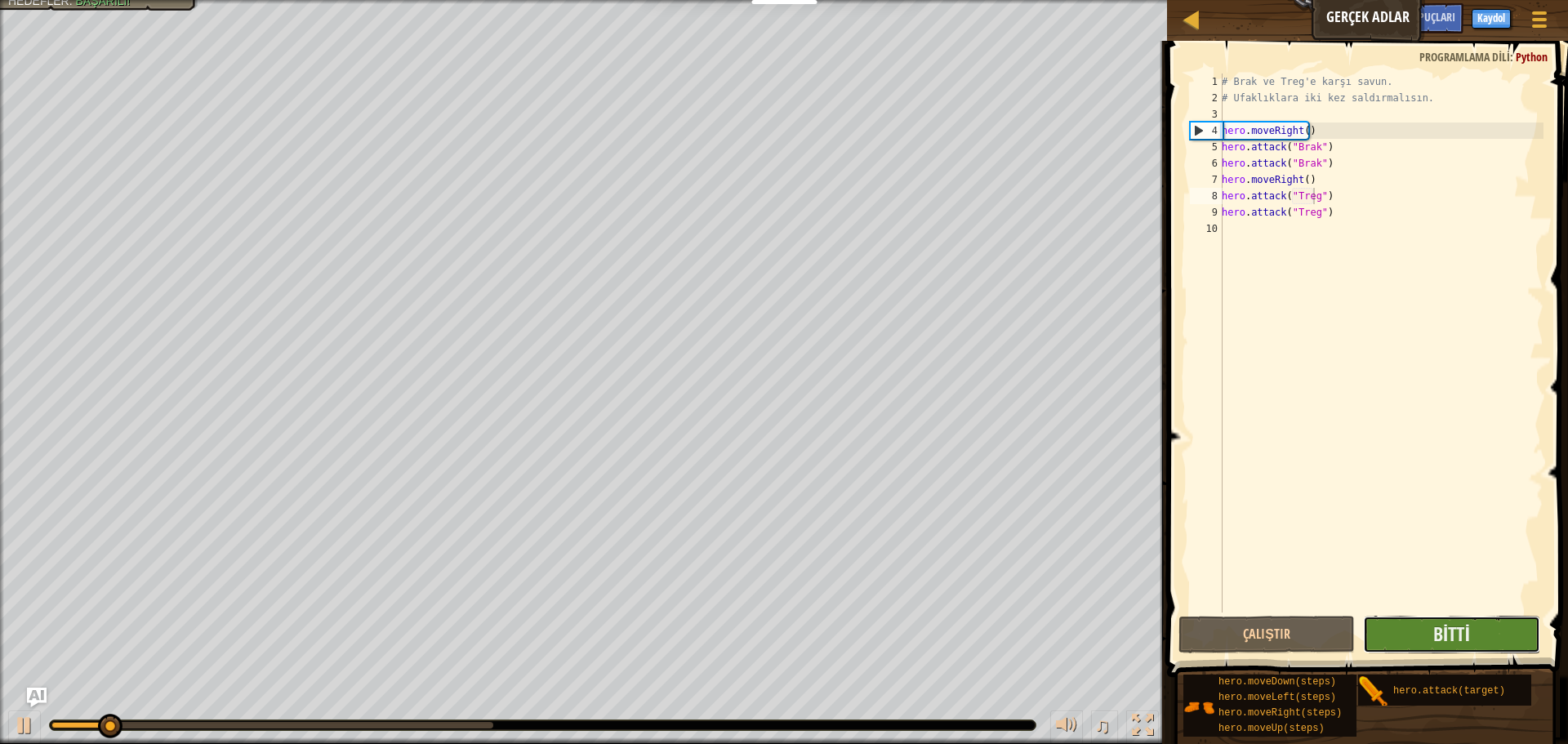
click at [1380, 617] on button "Bitti" at bounding box center [1451, 634] width 177 height 37
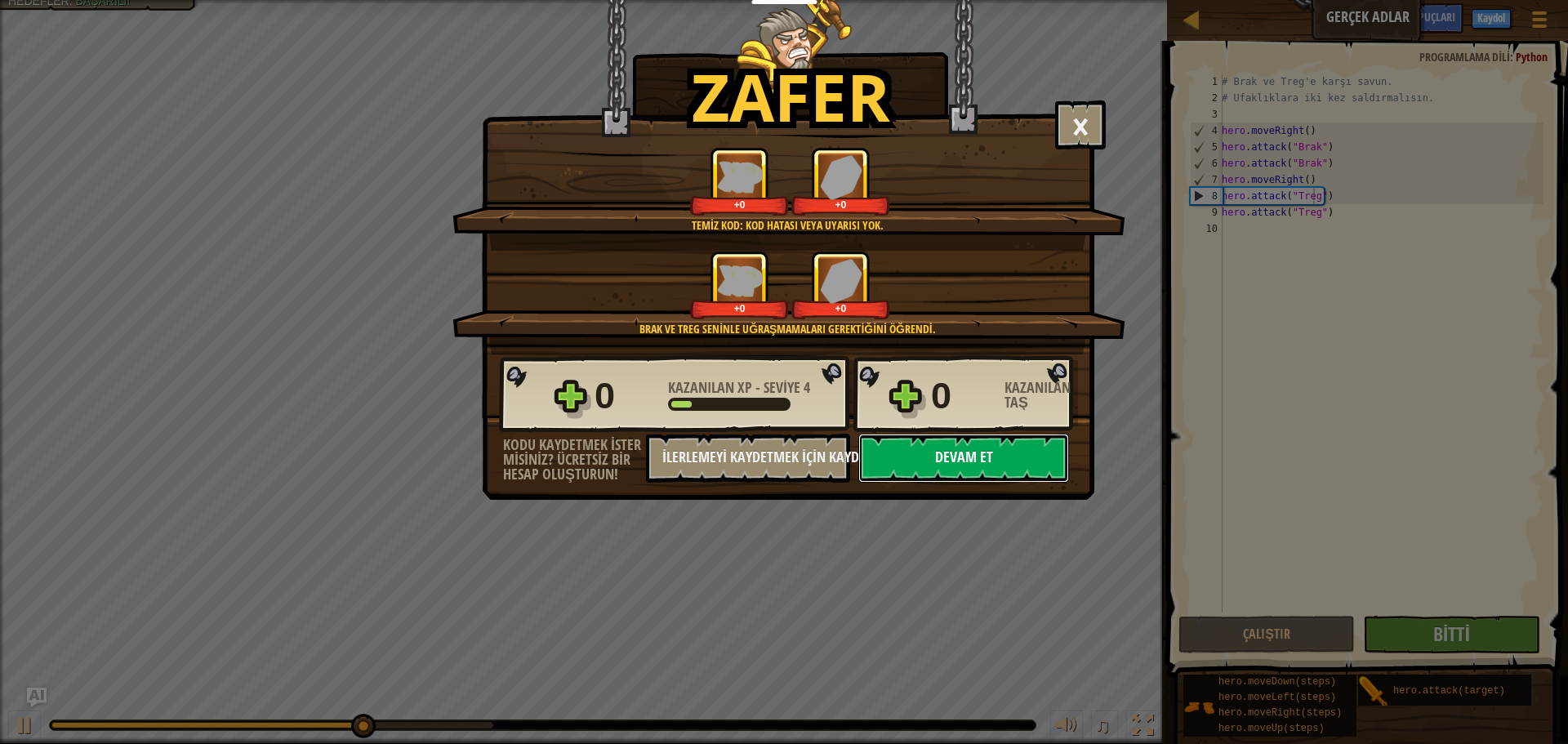
click at [953, 474] on button "Devam et" at bounding box center [962, 458] width 210 height 49
select select "tr"
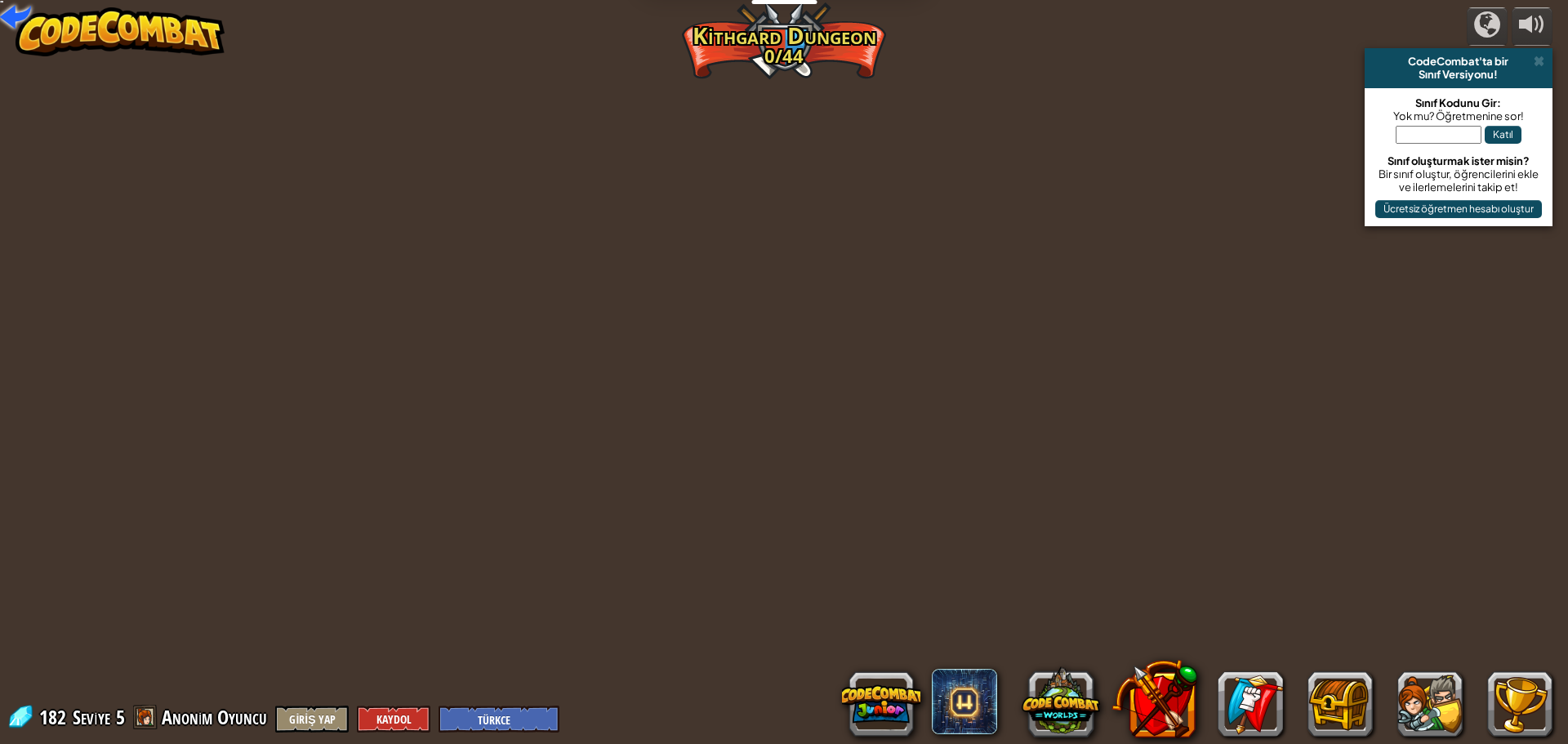
select select "tr"
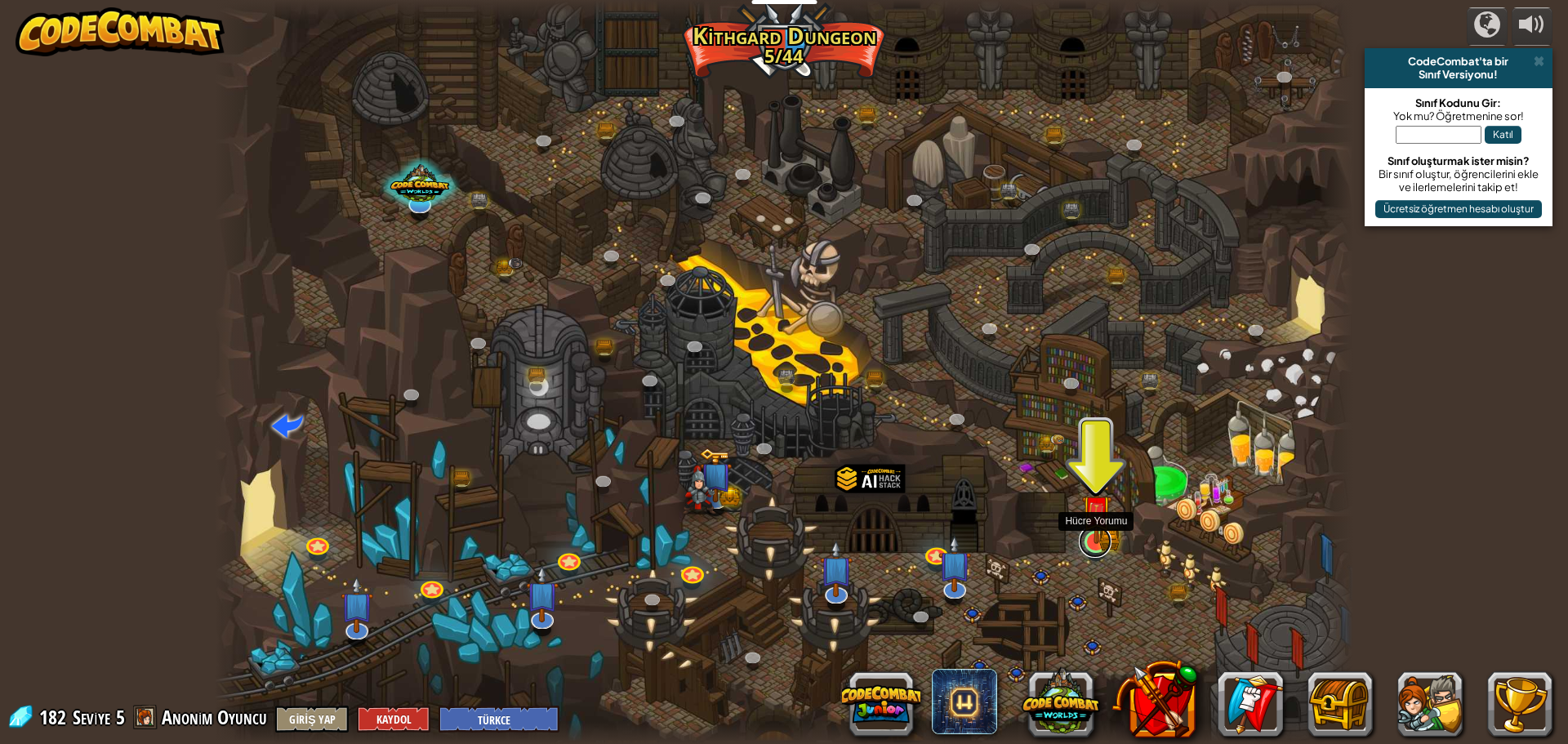
click at [1088, 548] on link at bounding box center [1095, 542] width 33 height 33
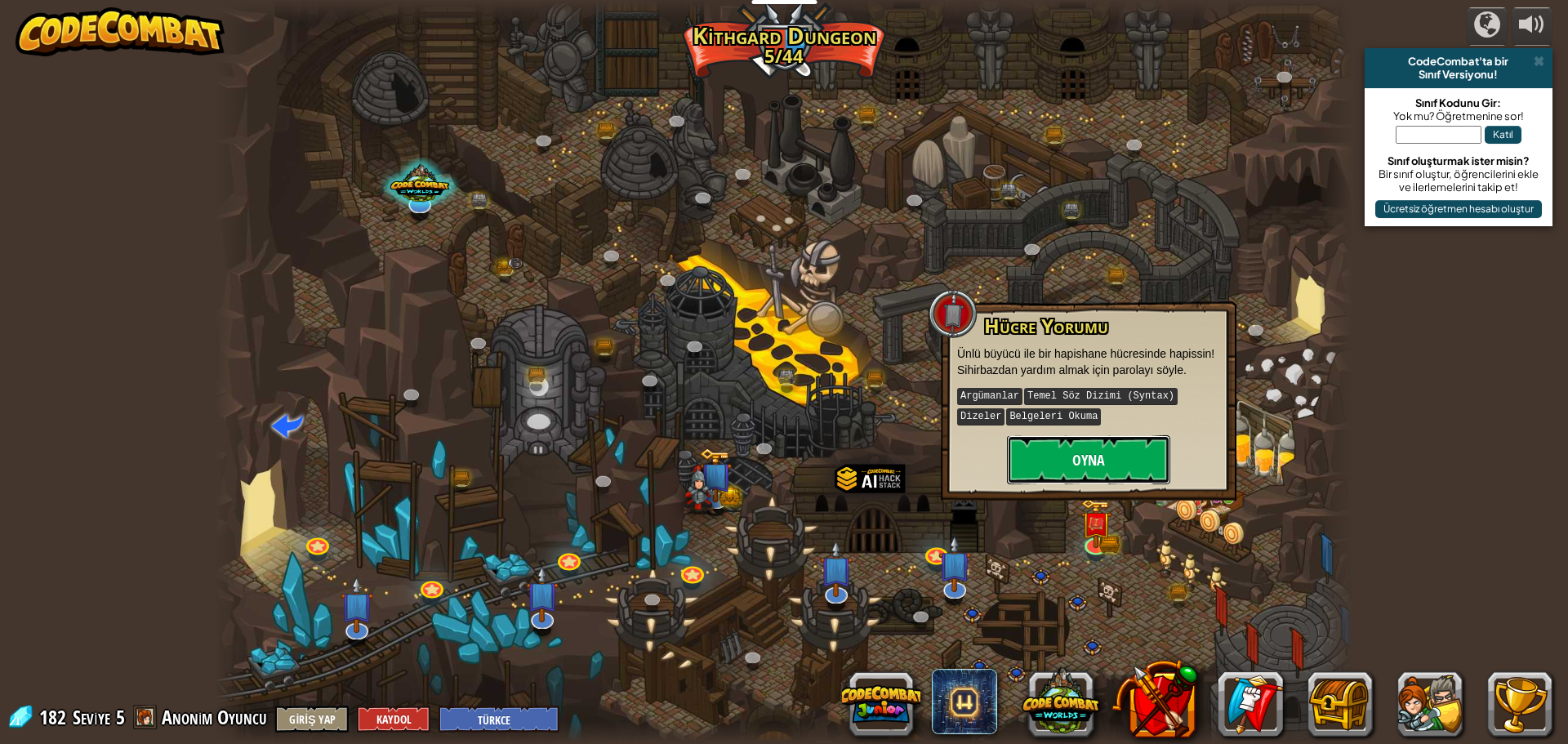
click at [1089, 448] on button "Oyna" at bounding box center [1088, 460] width 163 height 49
